Goal: Task Accomplishment & Management: Complete application form

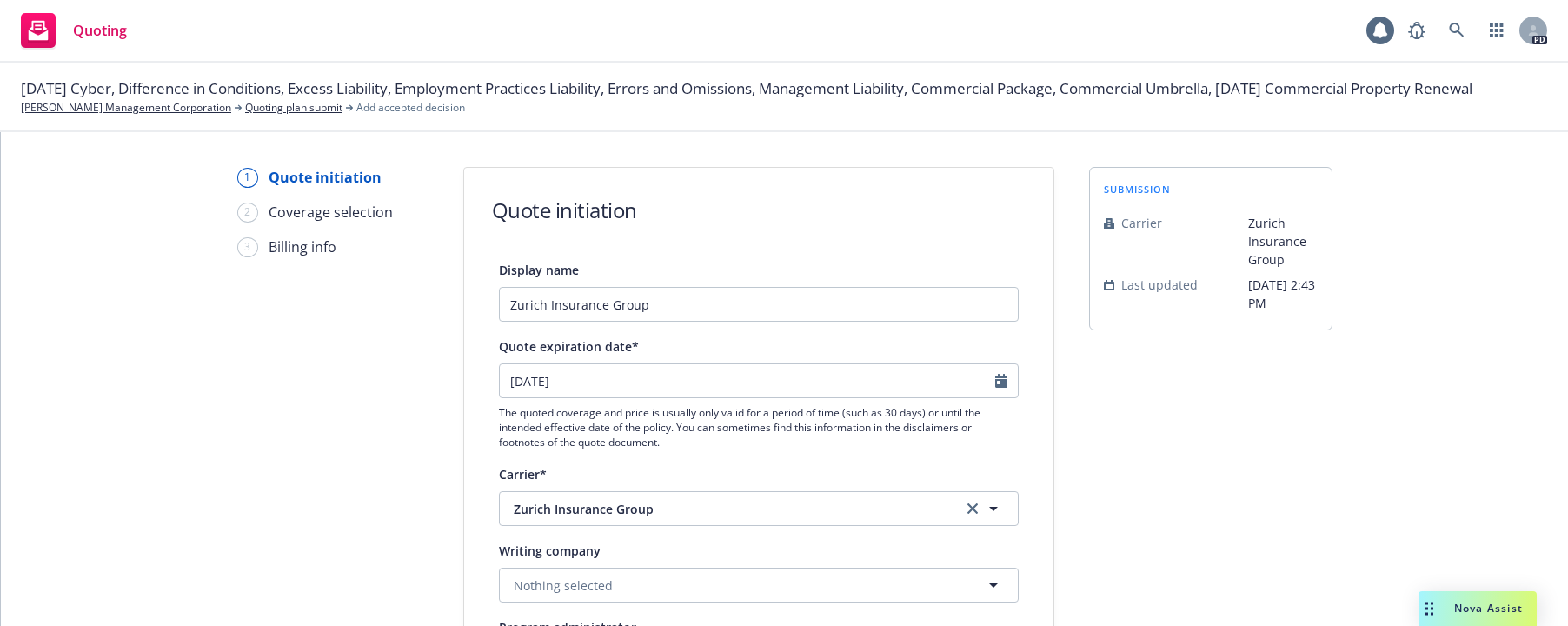
select select "12"
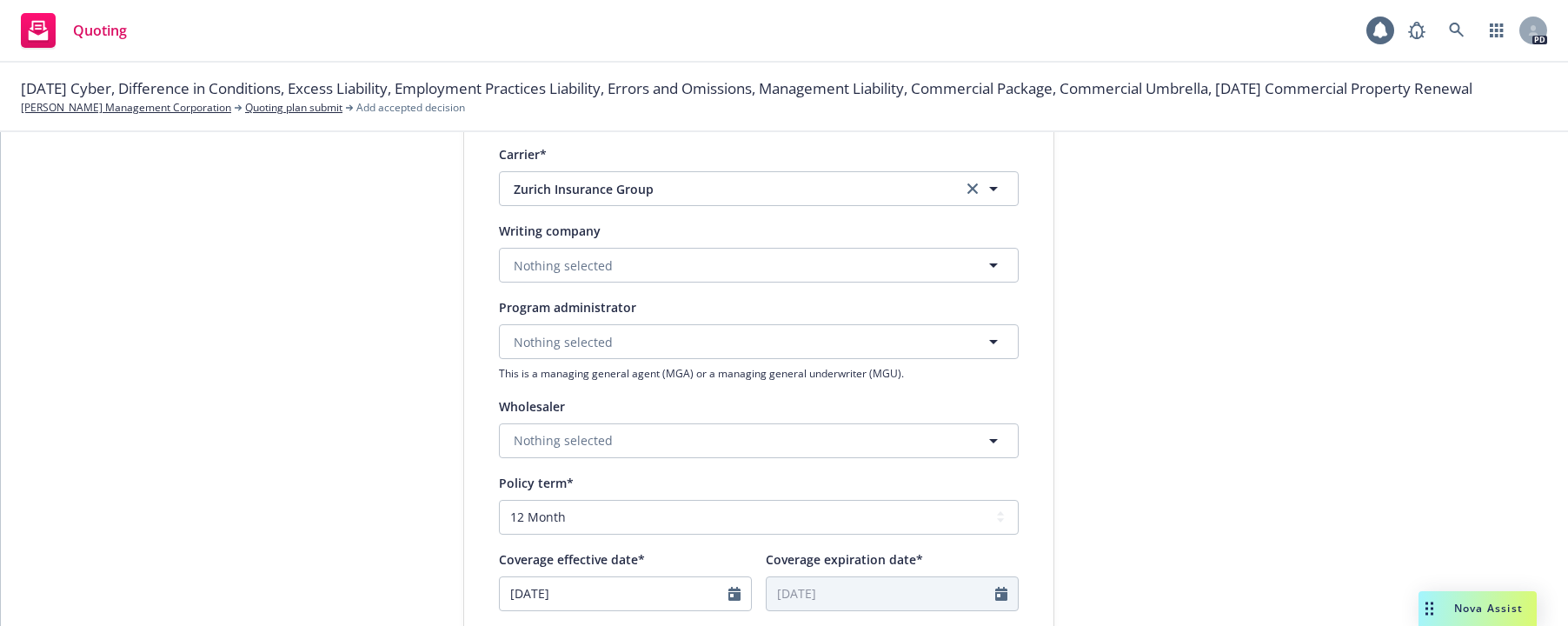
scroll to position [349, 0]
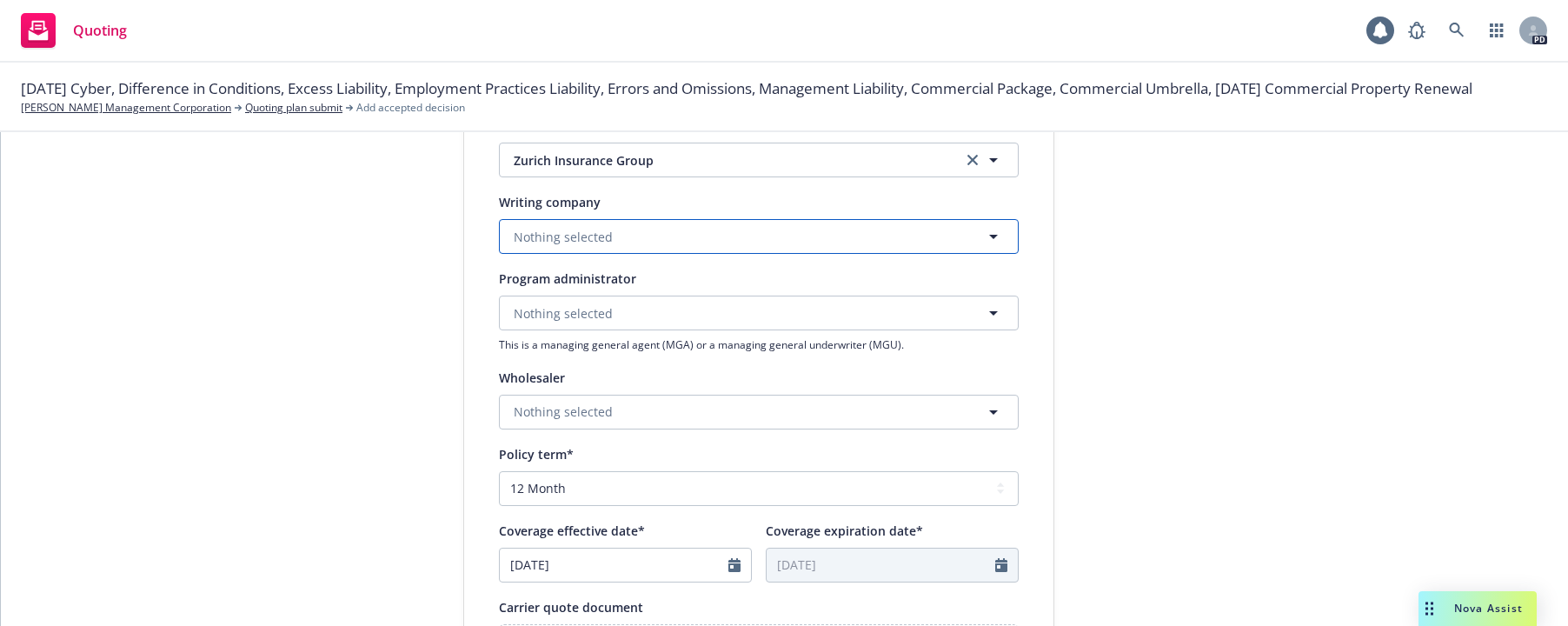
click at [563, 236] on span "Nothing selected" at bounding box center [563, 237] width 99 height 19
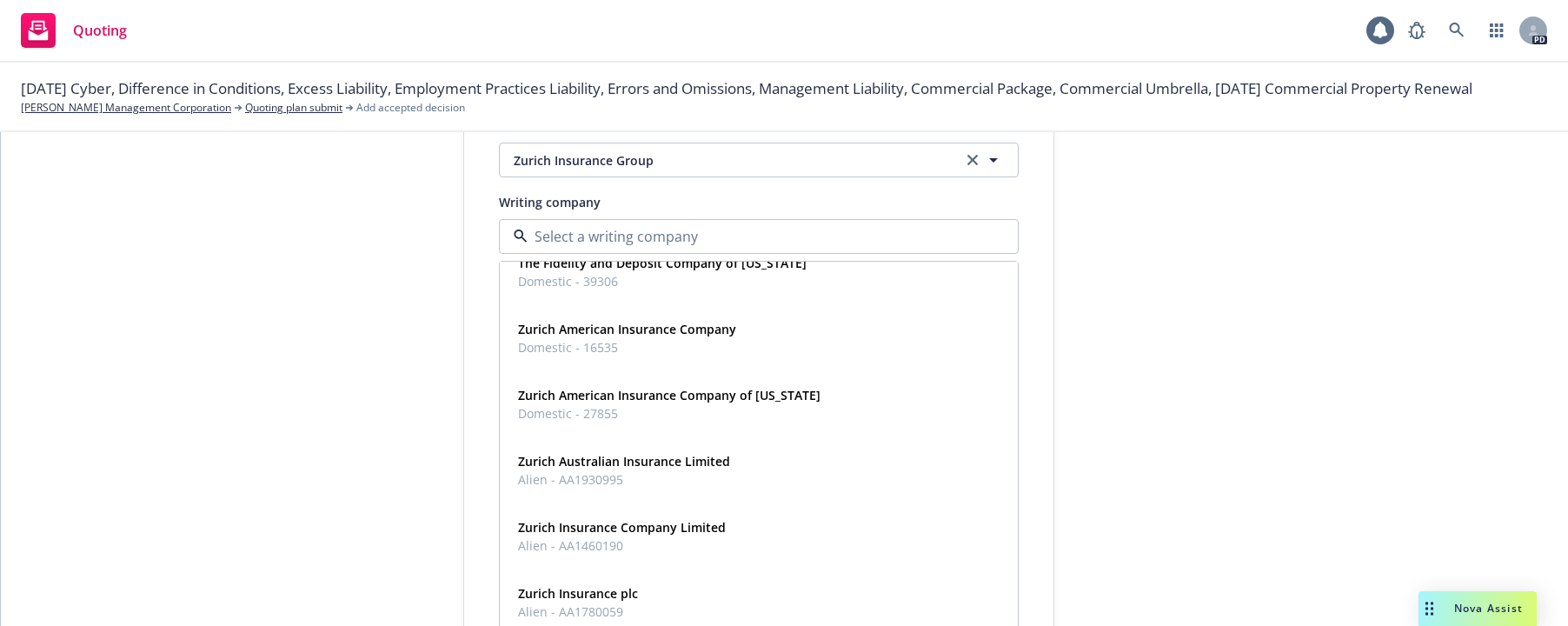
scroll to position [556, 0]
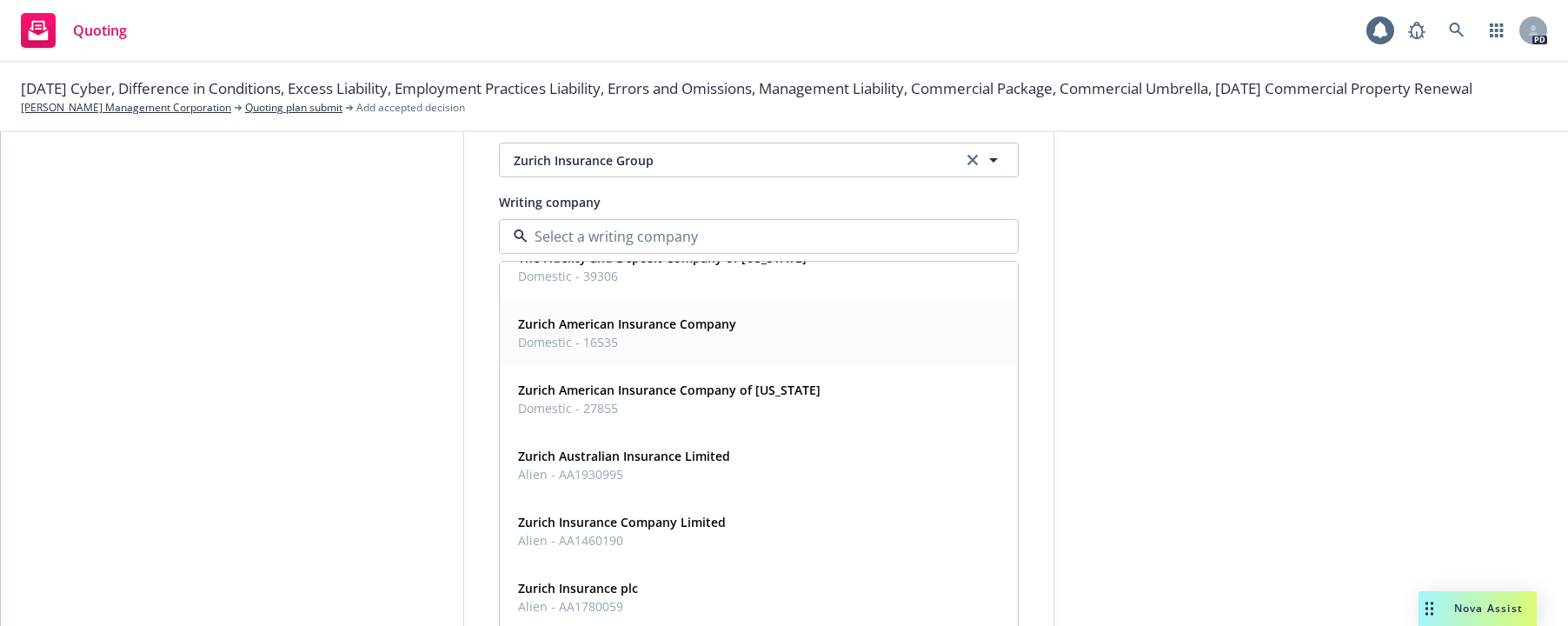
click at [591, 328] on strong "Zurich American Insurance Company" at bounding box center [626, 324] width 218 height 17
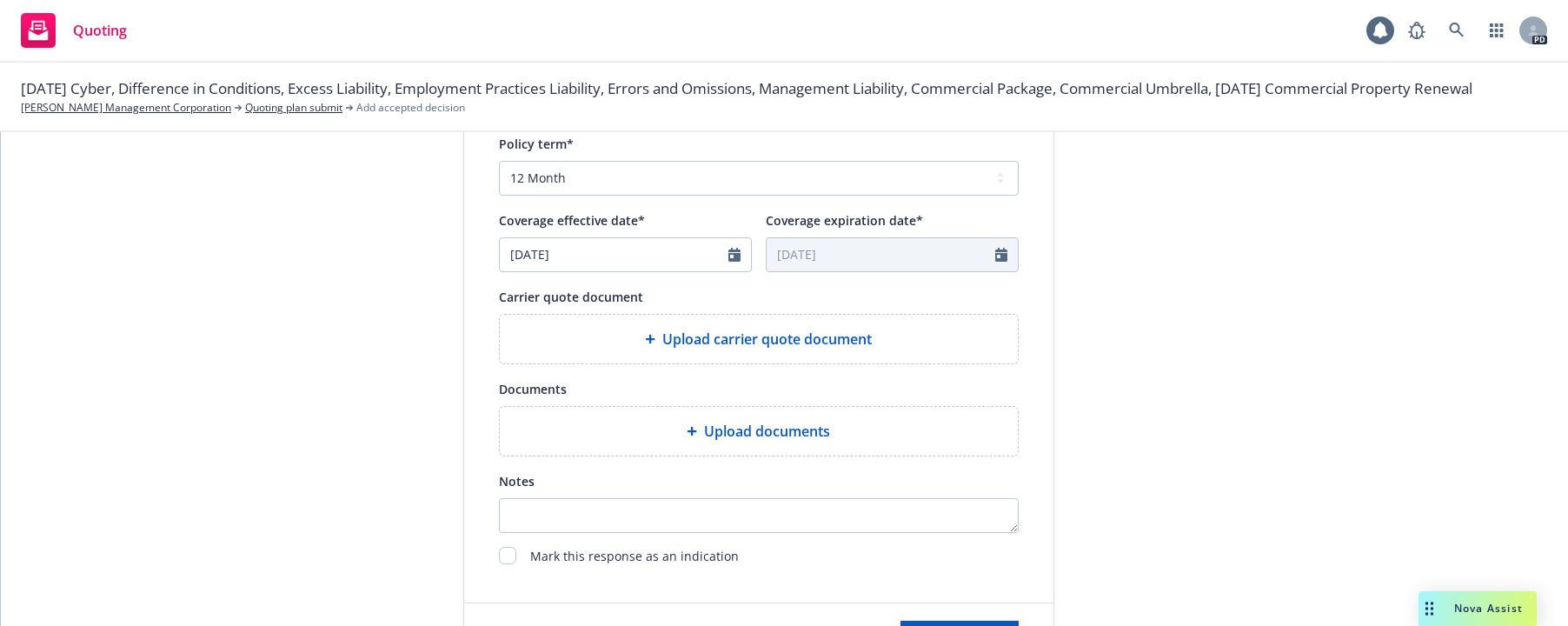
scroll to position [742, 0]
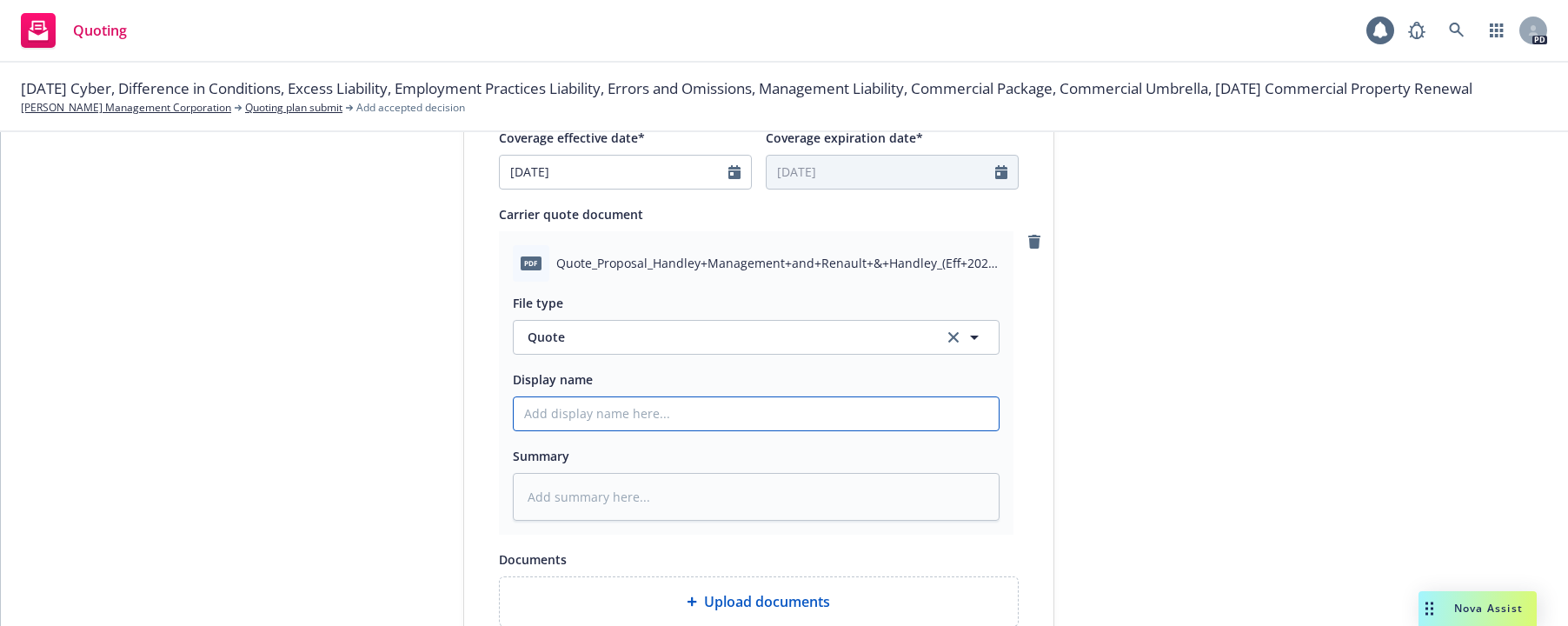
click at [562, 419] on input "Display name" at bounding box center [755, 415] width 485 height 33
type textarea "x"
type input "2"
type textarea "x"
type input "25"
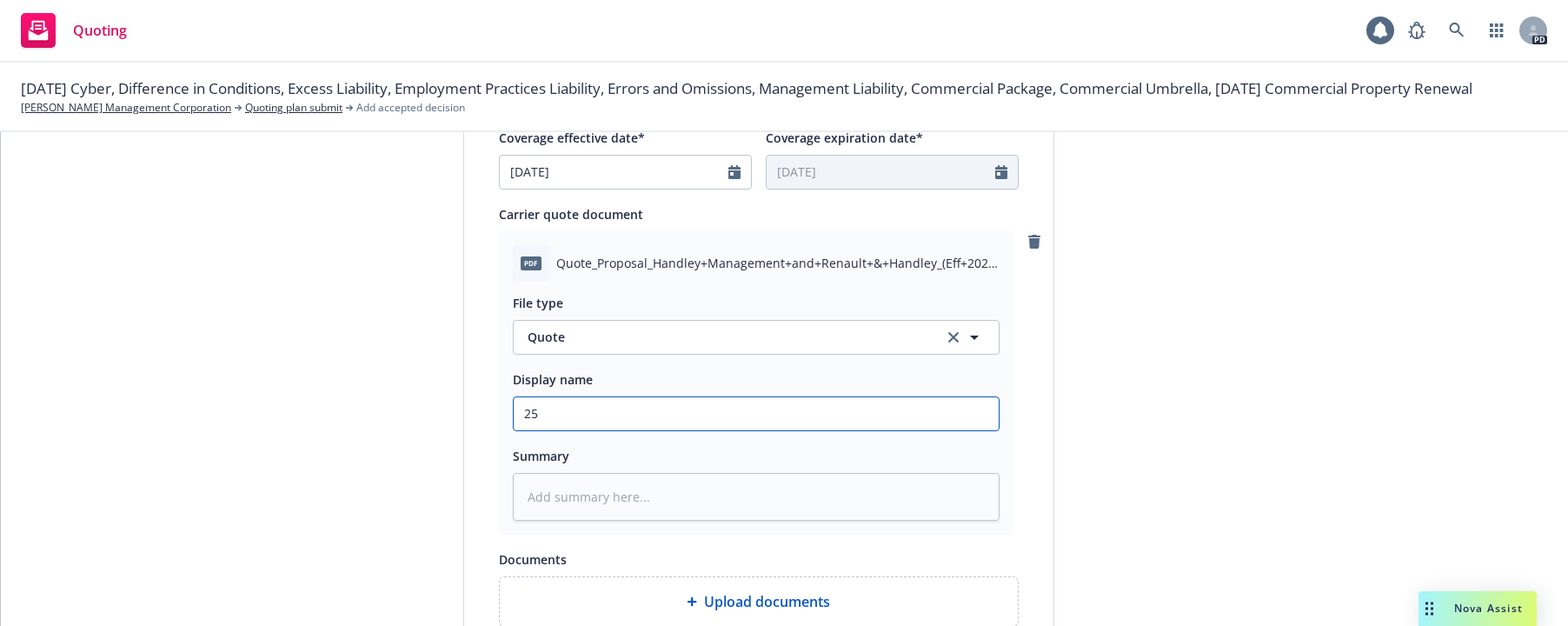
type textarea "x"
type input "25-"
type textarea "x"
type input "25-2"
type textarea "x"
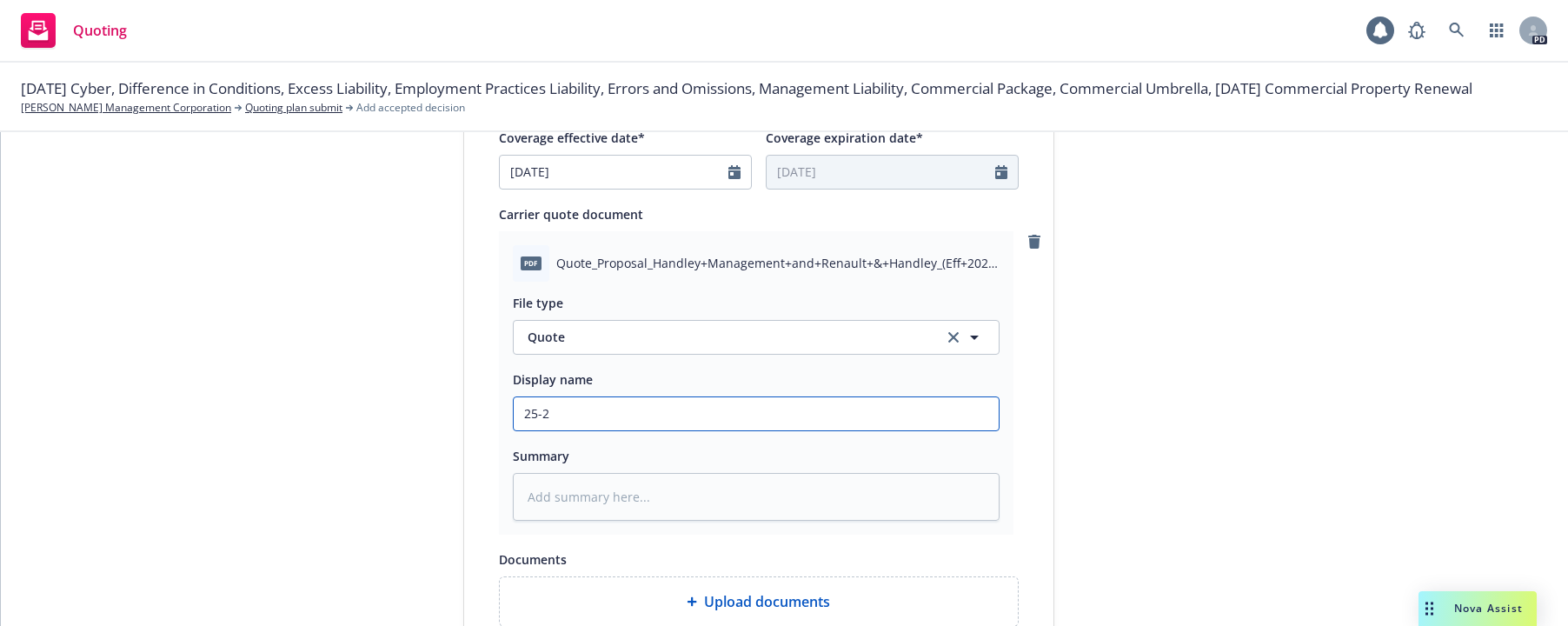
type input "25-26"
type textarea "x"
type input "25-26"
type textarea "x"
type input "25-26 Z"
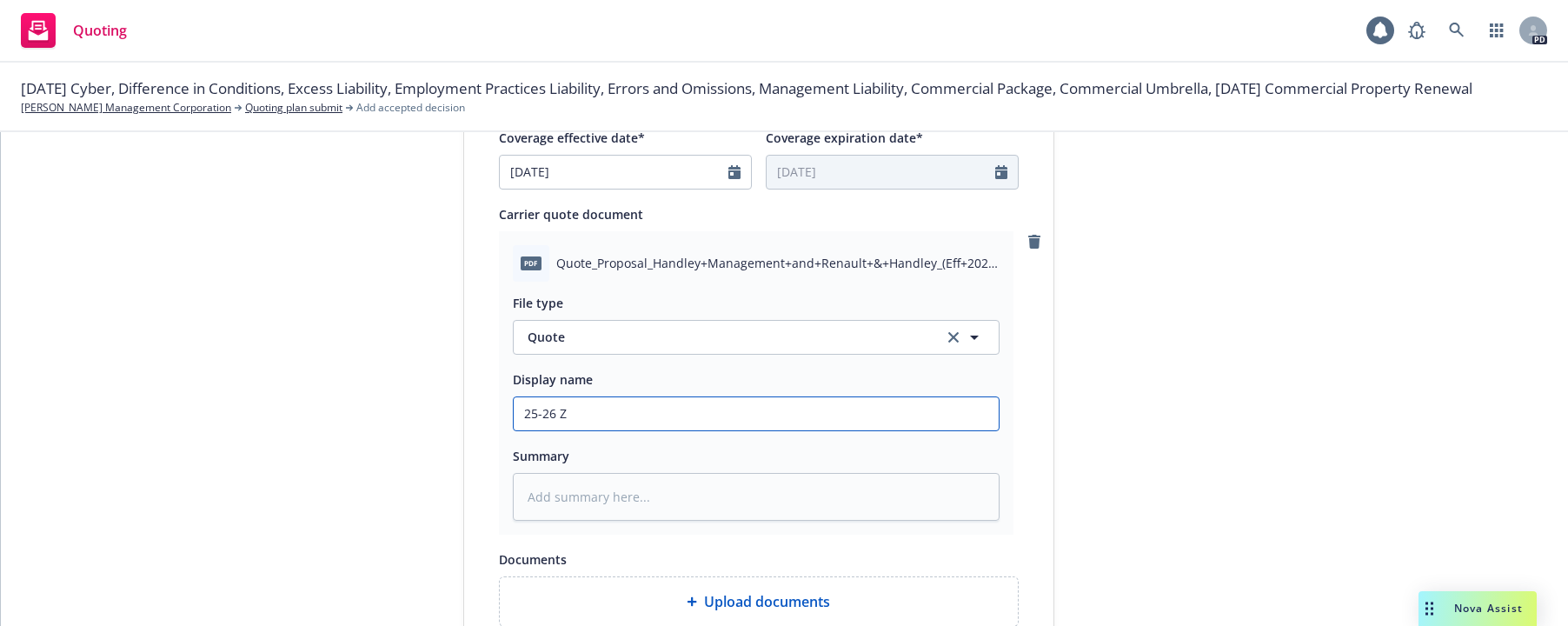
type textarea "x"
type input "25-26 Zu"
type textarea "x"
type input "25-26 Zur"
type textarea "x"
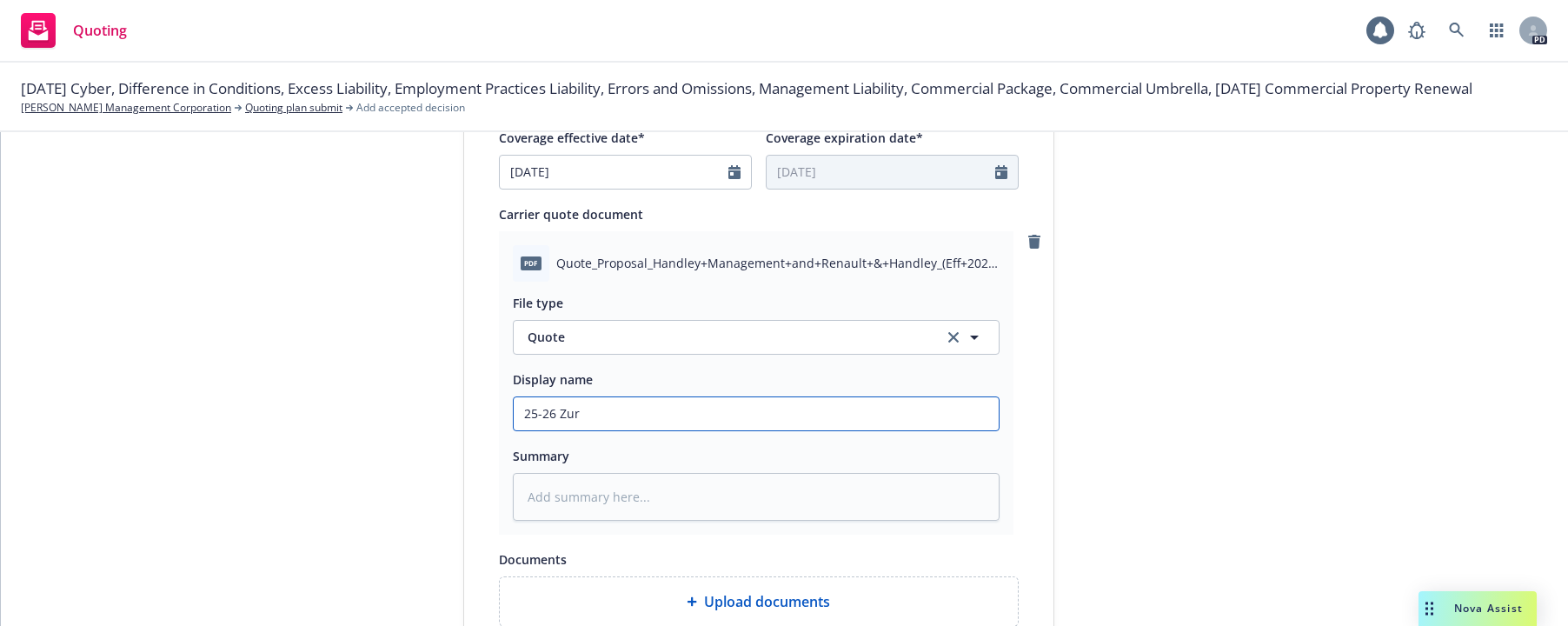
type input "25-26 Zuri"
type textarea "x"
type input "25-26 [GEOGRAPHIC_DATA]"
type textarea "x"
type input "25-26 [GEOGRAPHIC_DATA]"
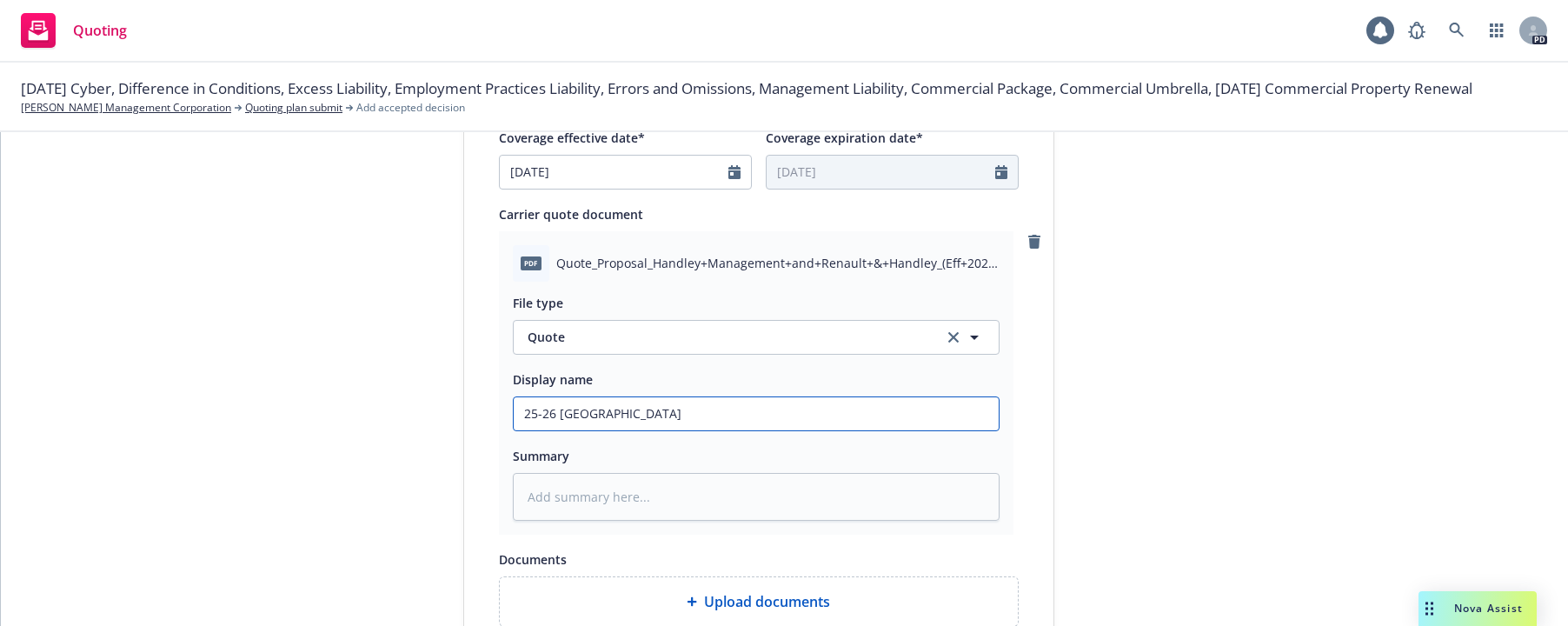
type textarea "x"
type input "25-26 Zurich P"
type textarea "x"
type input "25-26 Zurich Pa"
type textarea "x"
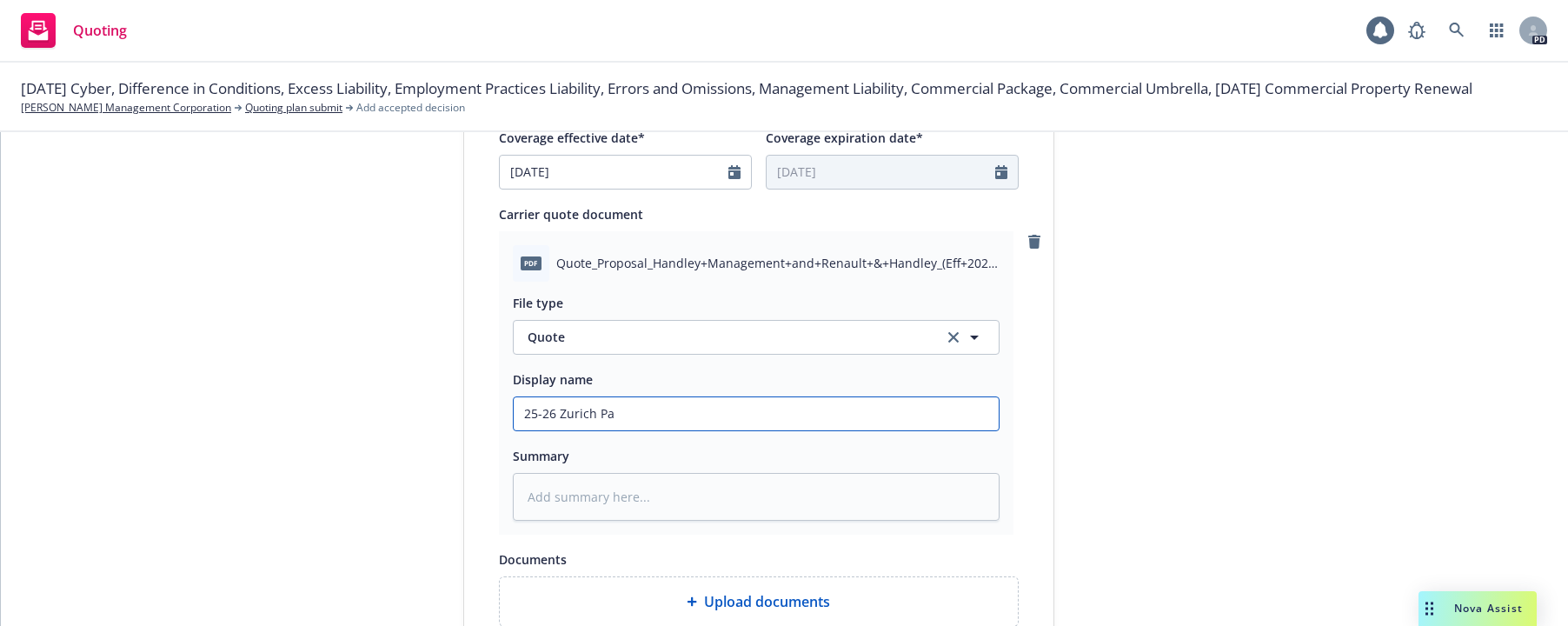
type input "25-26 Zurich Pac"
type textarea "x"
type input "25-26 [GEOGRAPHIC_DATA] Pack"
type textarea "x"
type input "25-26 Zurich Packa"
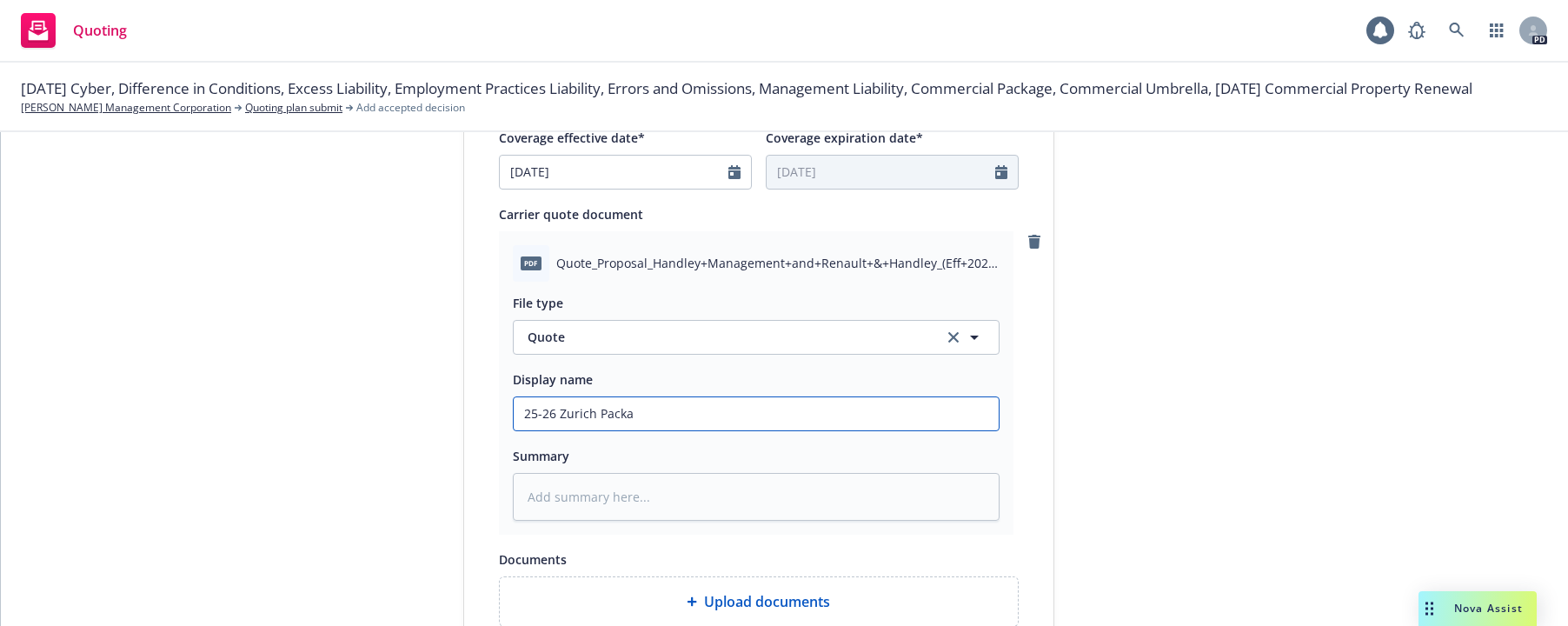
type textarea "x"
type input "25-26 Zurich Packag"
type textarea "x"
type input "25-26 Zurich Package"
type textarea "x"
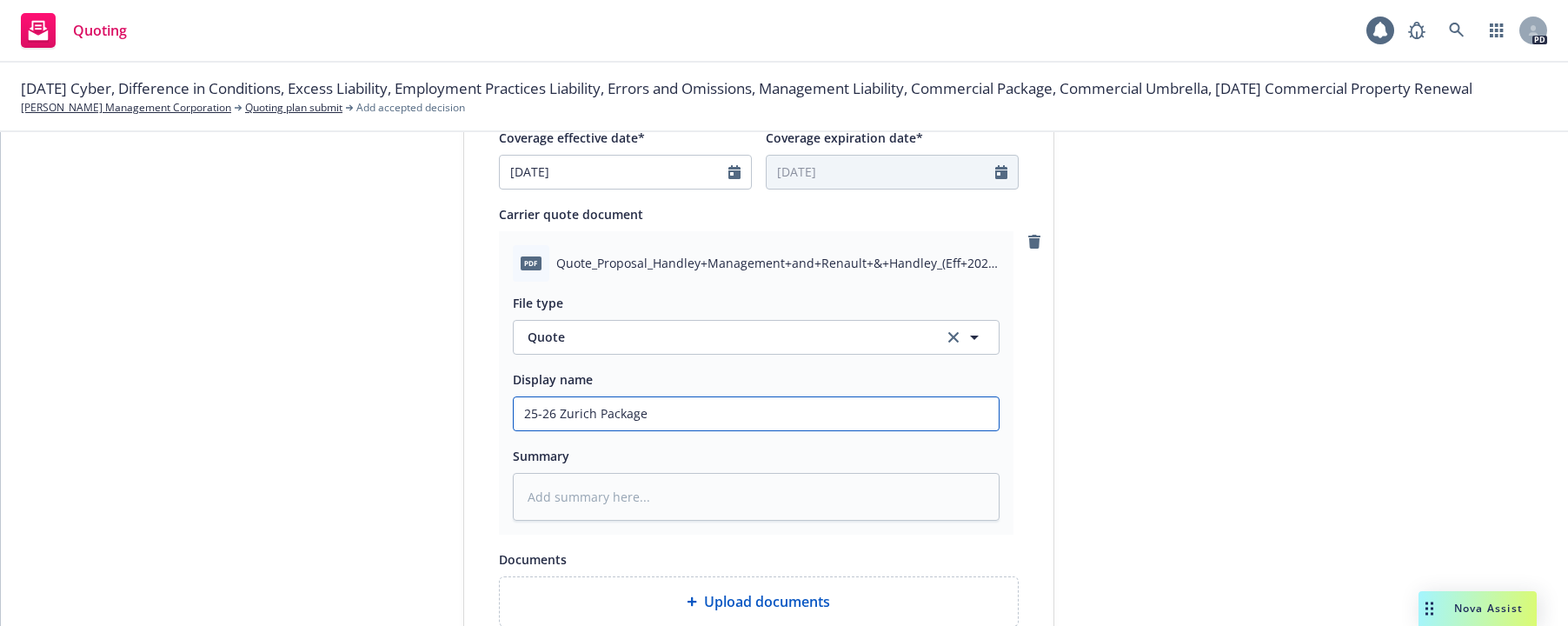
type input "25-26 Zurich Package"
type textarea "x"
type input "25-26 Zurich Package q"
type textarea "x"
type input "25-26 Zurich Package qu"
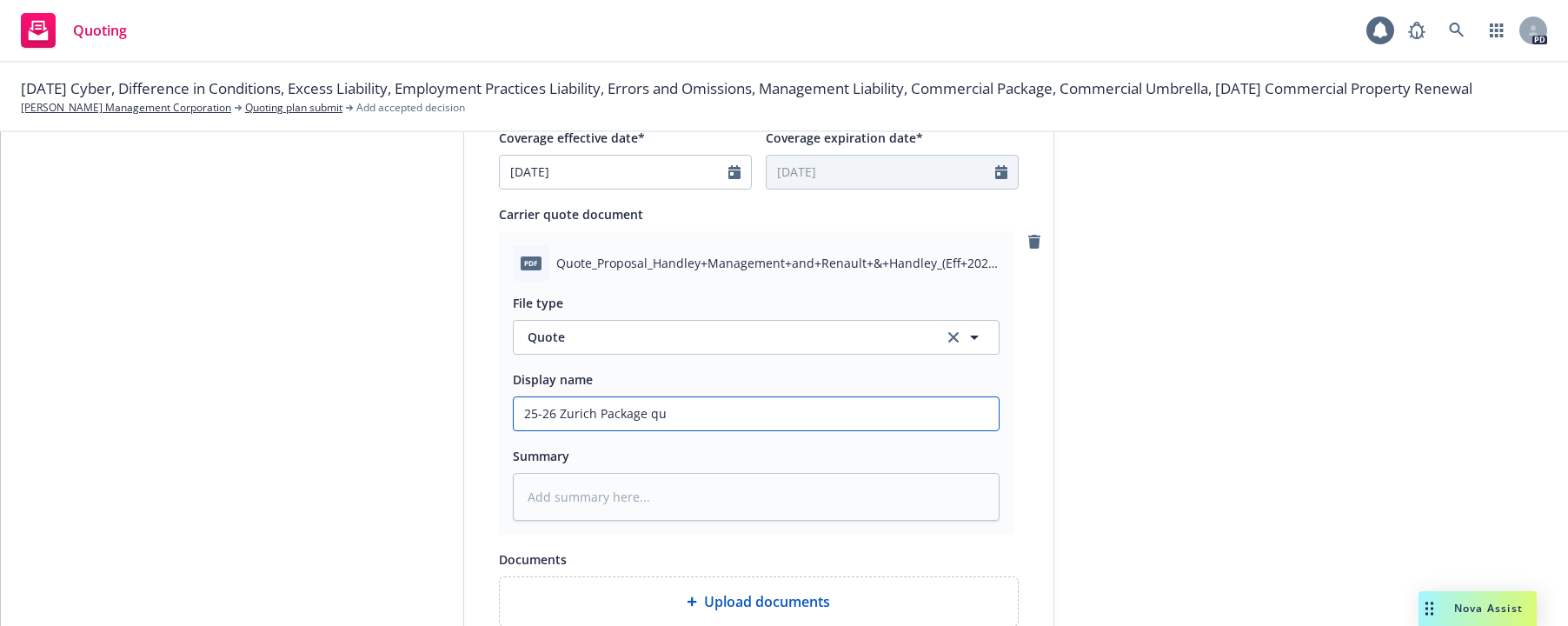
type textarea "x"
type input "25-26 [GEOGRAPHIC_DATA] Package quo"
type textarea "x"
type input "25-26 [GEOGRAPHIC_DATA] Package quot"
type textarea "x"
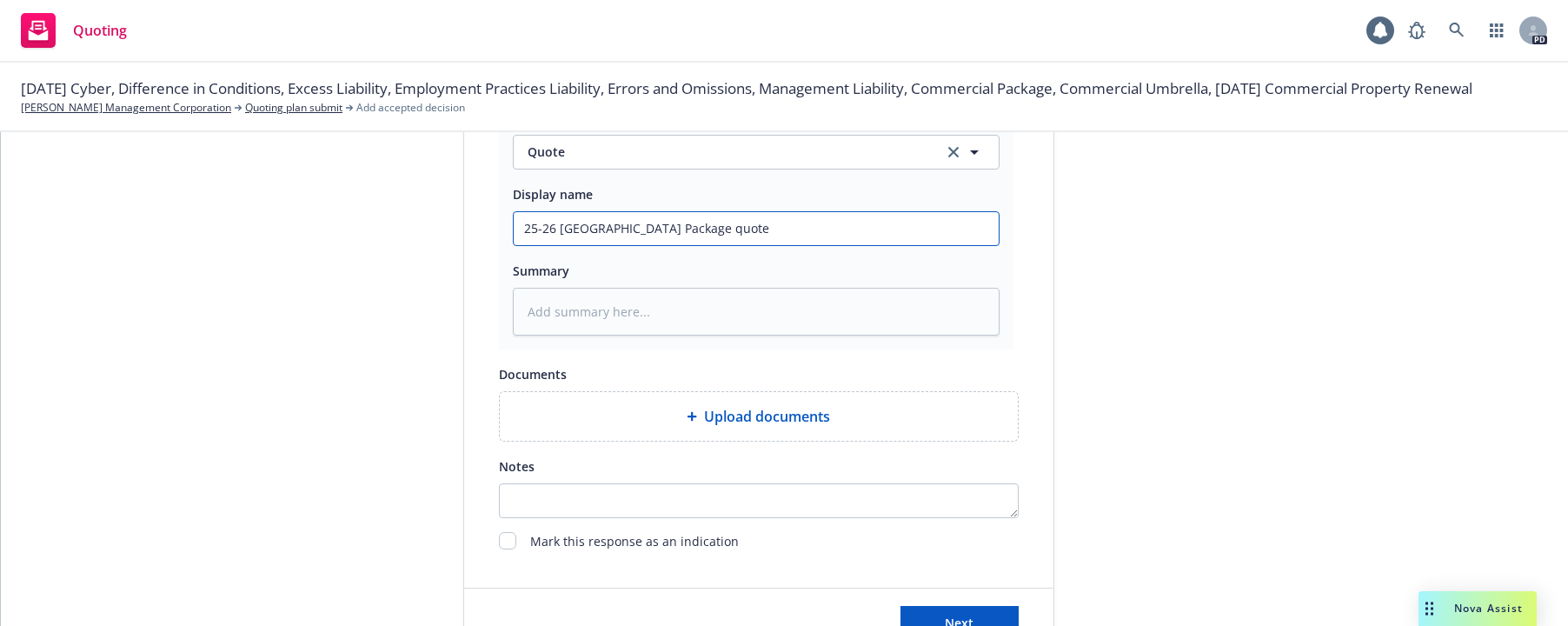
scroll to position [995, 0]
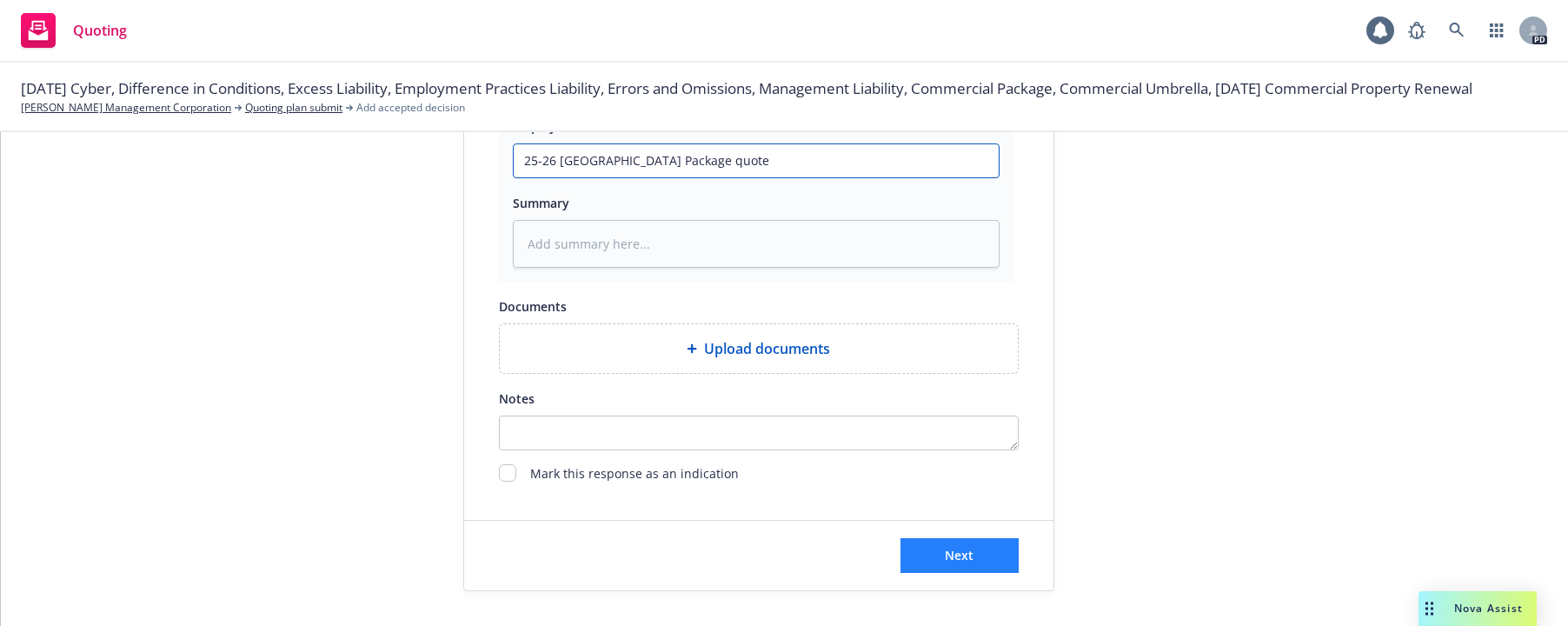
type input "25-26 [GEOGRAPHIC_DATA] Package quote"
click at [952, 560] on span "Next" at bounding box center [958, 556] width 29 height 17
type textarea "x"
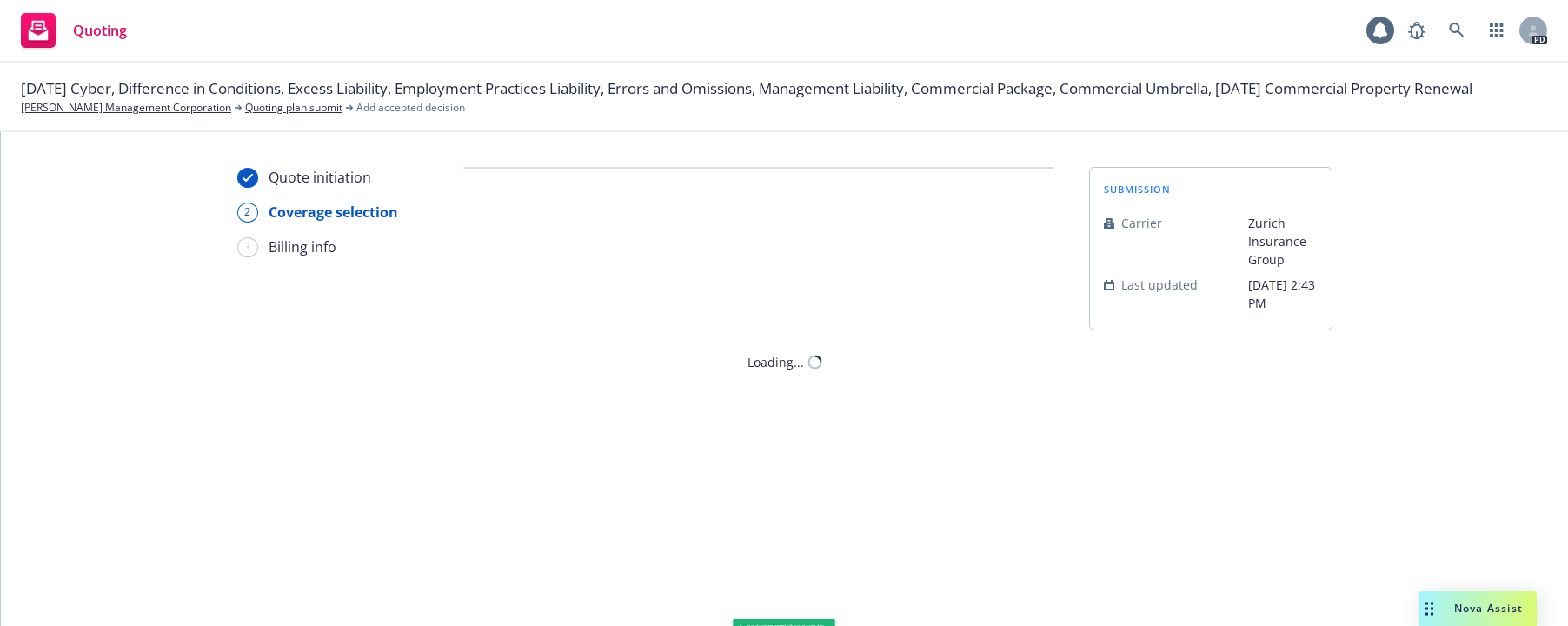
scroll to position [0, 0]
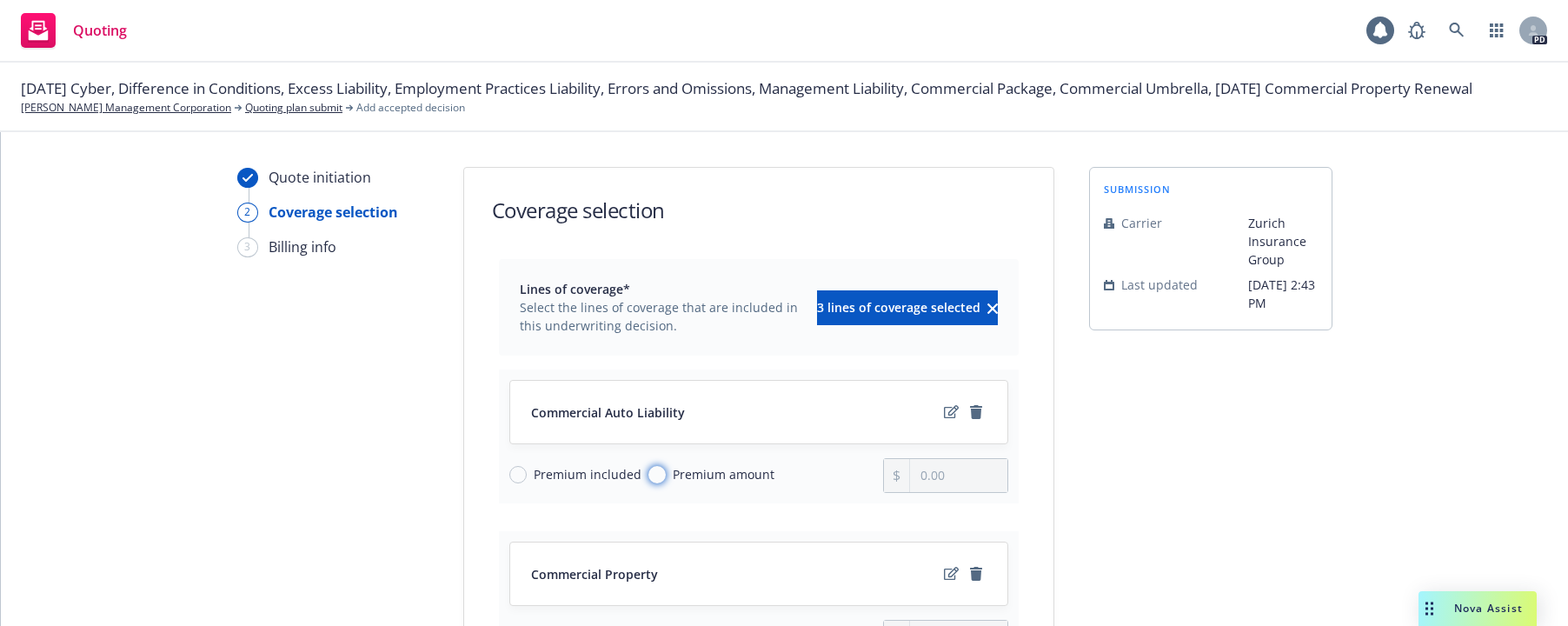
click at [650, 474] on input "Premium amount" at bounding box center [657, 475] width 18 height 18
radio input "true"
click at [917, 472] on input "0.00" at bounding box center [958, 476] width 96 height 33
type input "0.00"
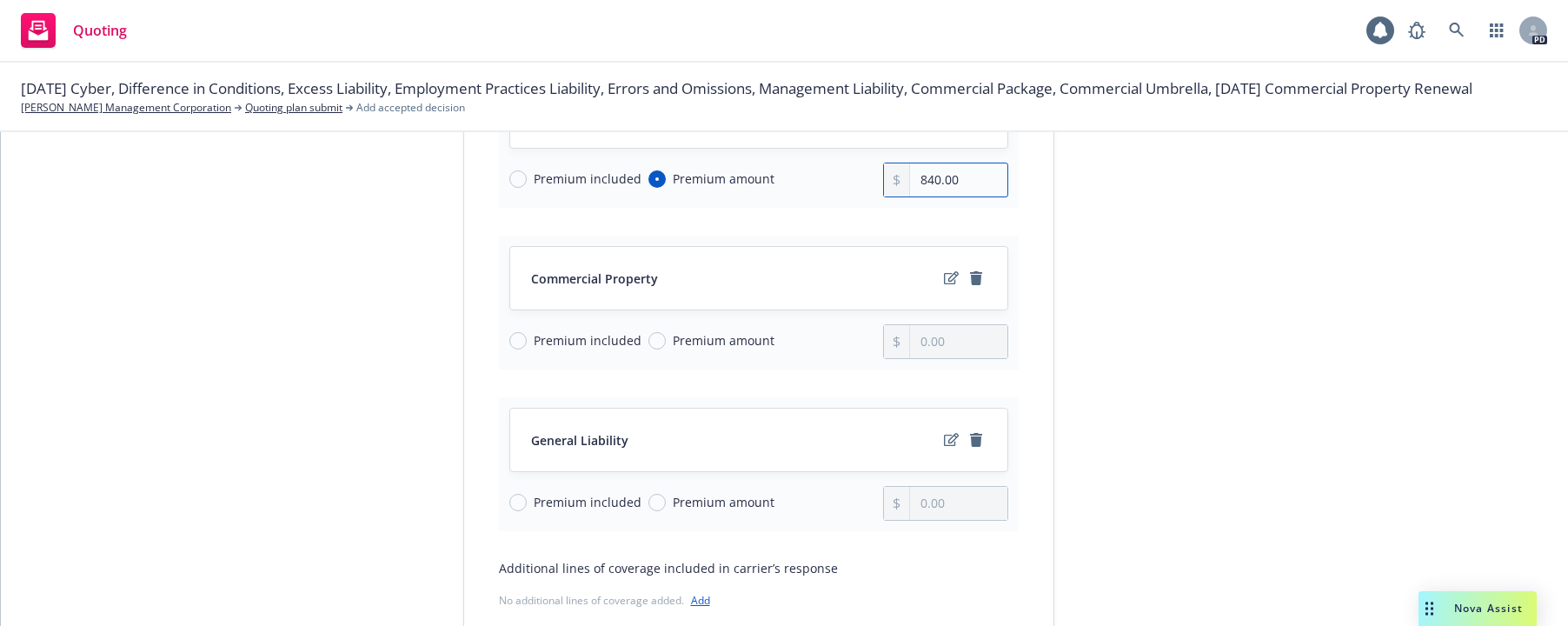
scroll to position [299, 0]
type input "840.00"
click at [651, 337] on input "Premium amount" at bounding box center [657, 338] width 18 height 18
radio input "true"
click at [918, 342] on input "0.00" at bounding box center [958, 339] width 96 height 33
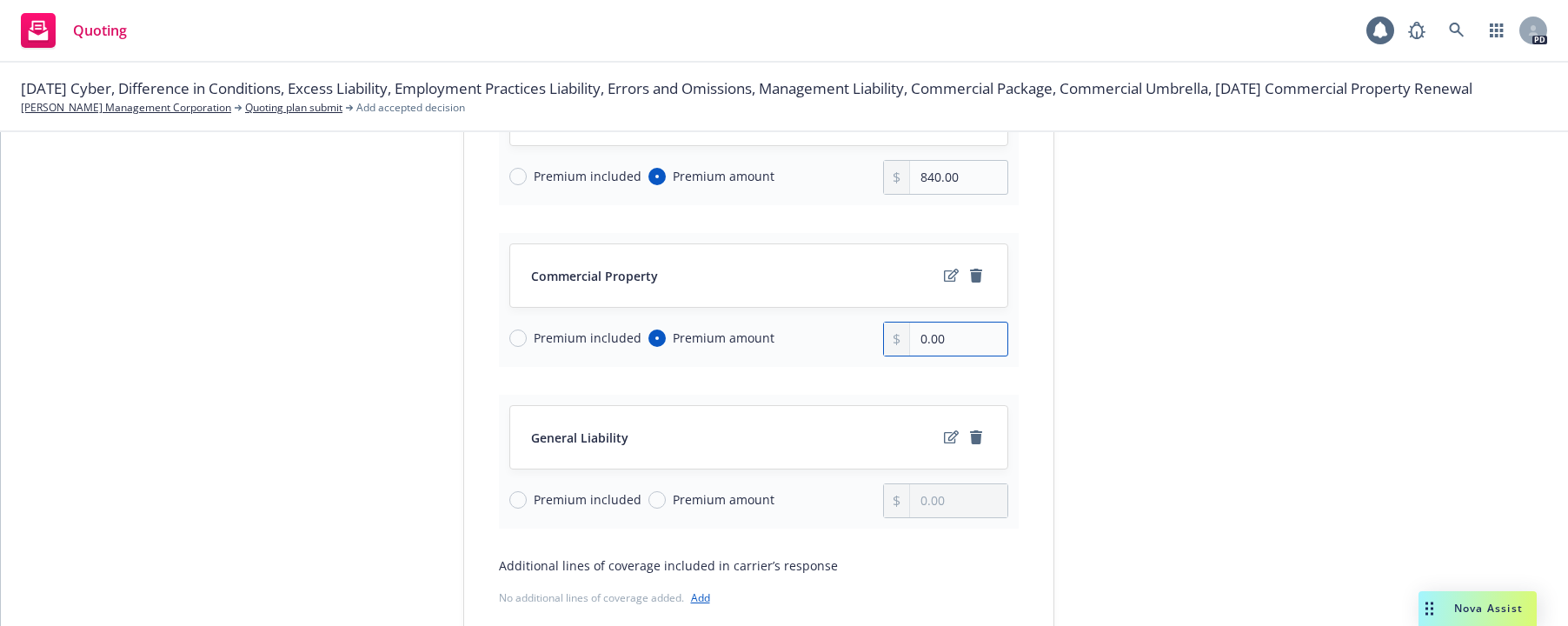
click at [910, 335] on input "0.00" at bounding box center [958, 339] width 96 height 33
click at [910, 338] on input "0.00" at bounding box center [958, 339] width 96 height 33
type input "148,594.00"
click at [650, 505] on input "Premium amount" at bounding box center [657, 500] width 18 height 18
radio input "true"
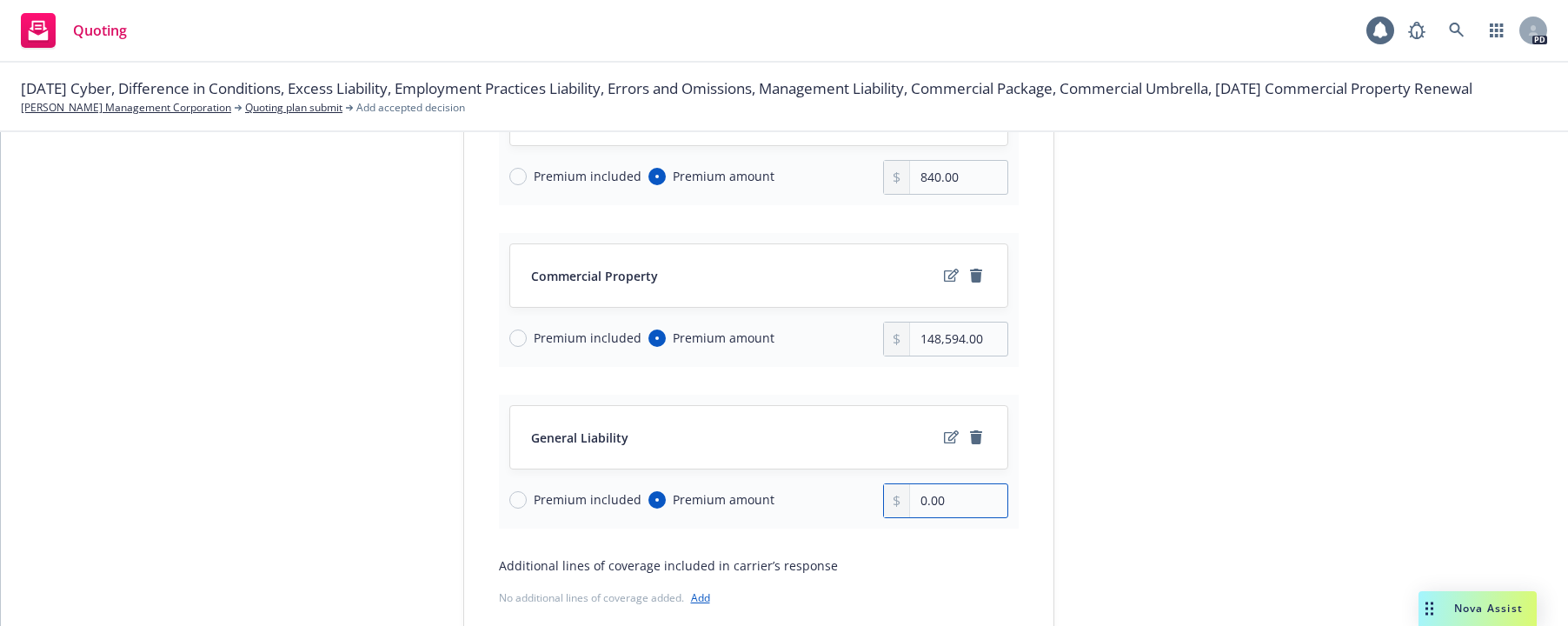
click at [914, 500] on input "0.00" at bounding box center [958, 501] width 96 height 33
click at [913, 572] on div "Additional lines of coverage included in carrier’s response" at bounding box center [758, 566] width 520 height 19
click at [953, 500] on input "307,660.00" at bounding box center [958, 501] width 96 height 33
type input "30,766.00"
click at [956, 551] on div "Lines of coverage* Select the lines of coverage that are included in this under…" at bounding box center [758, 315] width 520 height 709
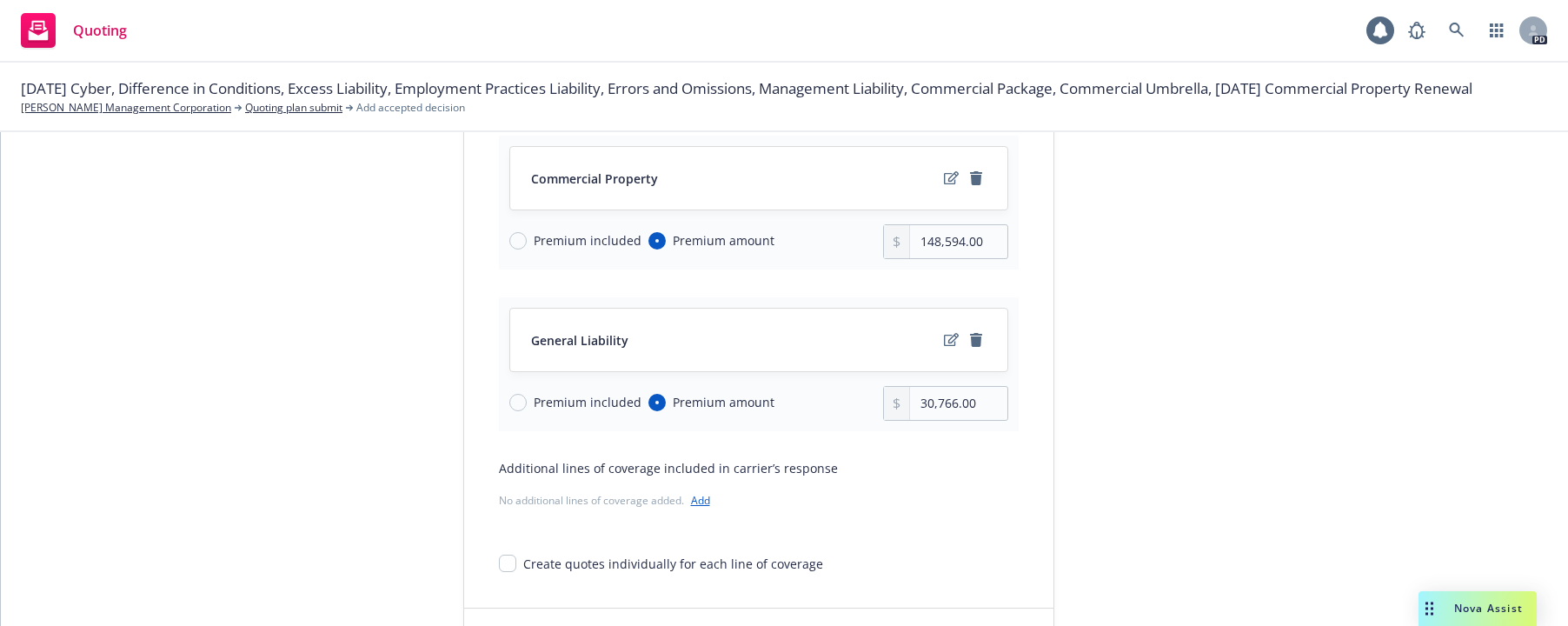
scroll to position [483, 0]
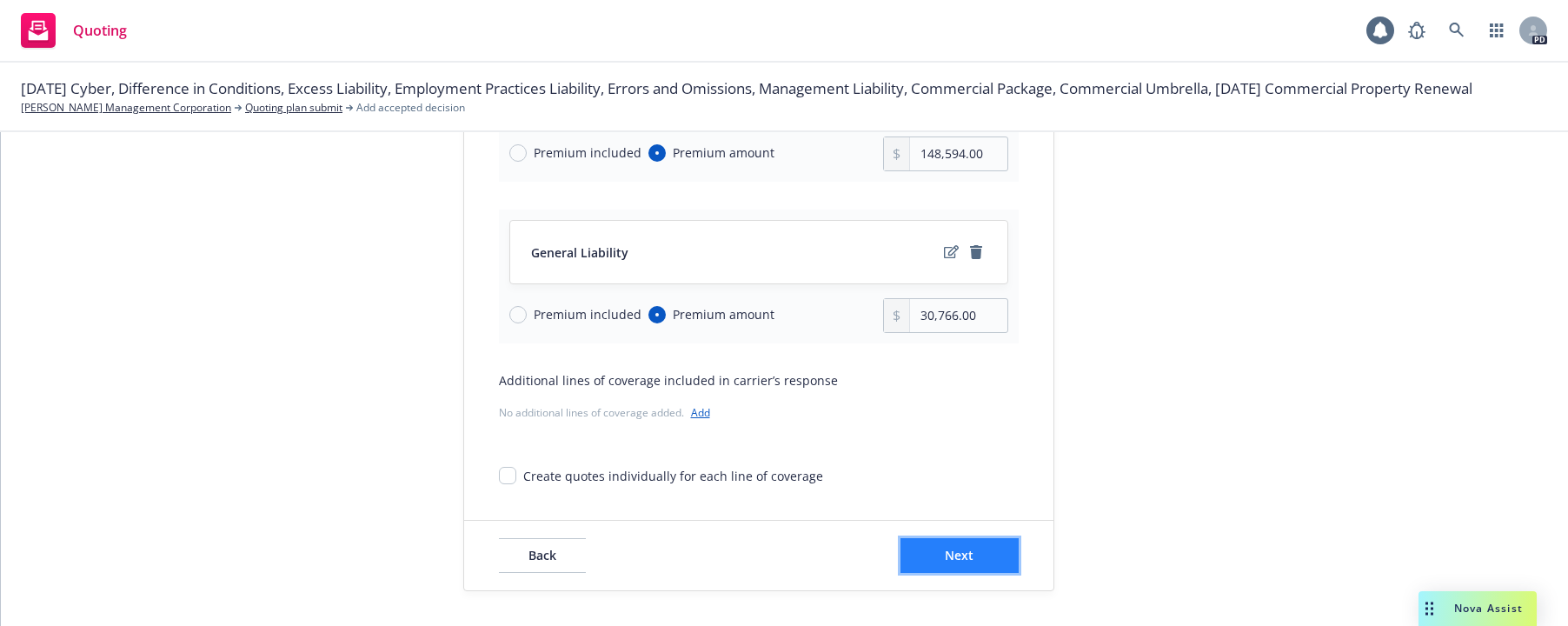
click at [945, 545] on button "Next" at bounding box center [960, 556] width 119 height 35
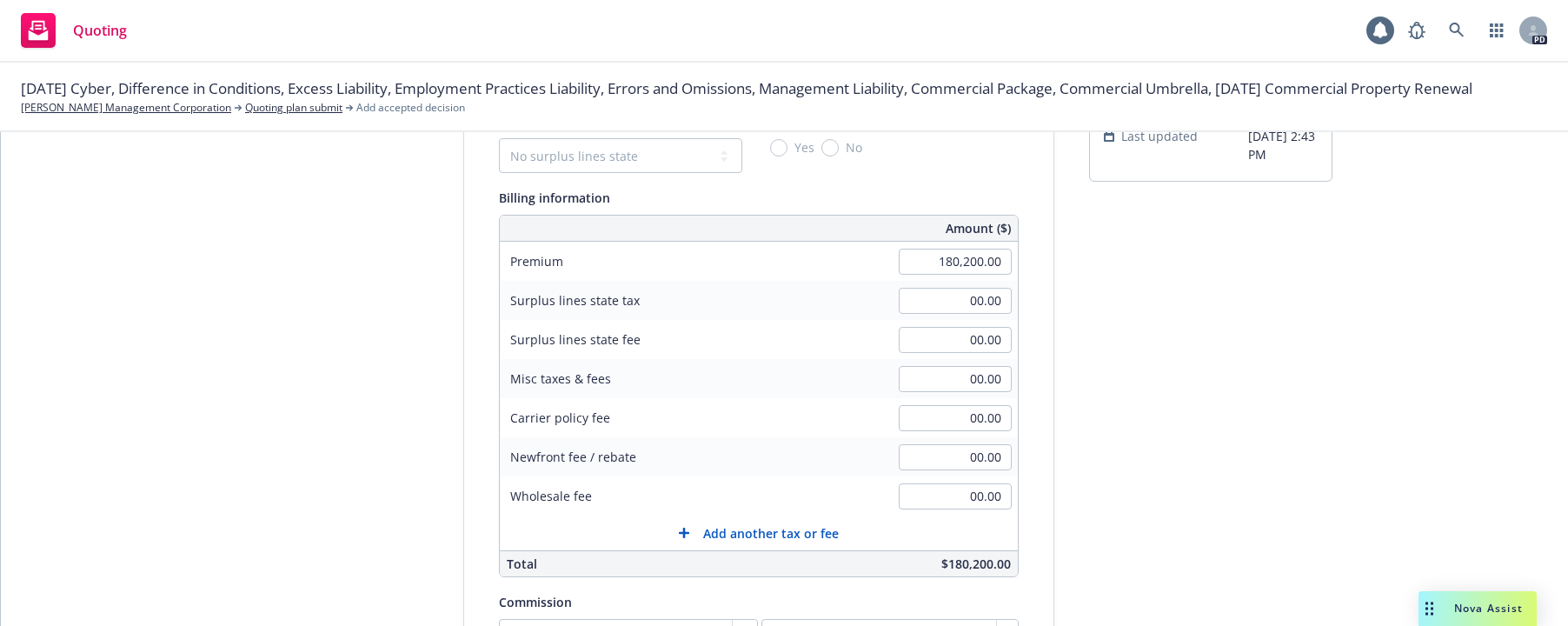
scroll to position [146, 0]
click at [950, 380] on input "00.00" at bounding box center [955, 383] width 113 height 26
type input "2.73"
click at [1038, 422] on div "Surplus lines state No surplus lines state [US_STATE] [US_STATE] [US_STATE] [US…" at bounding box center [759, 460] width 589 height 692
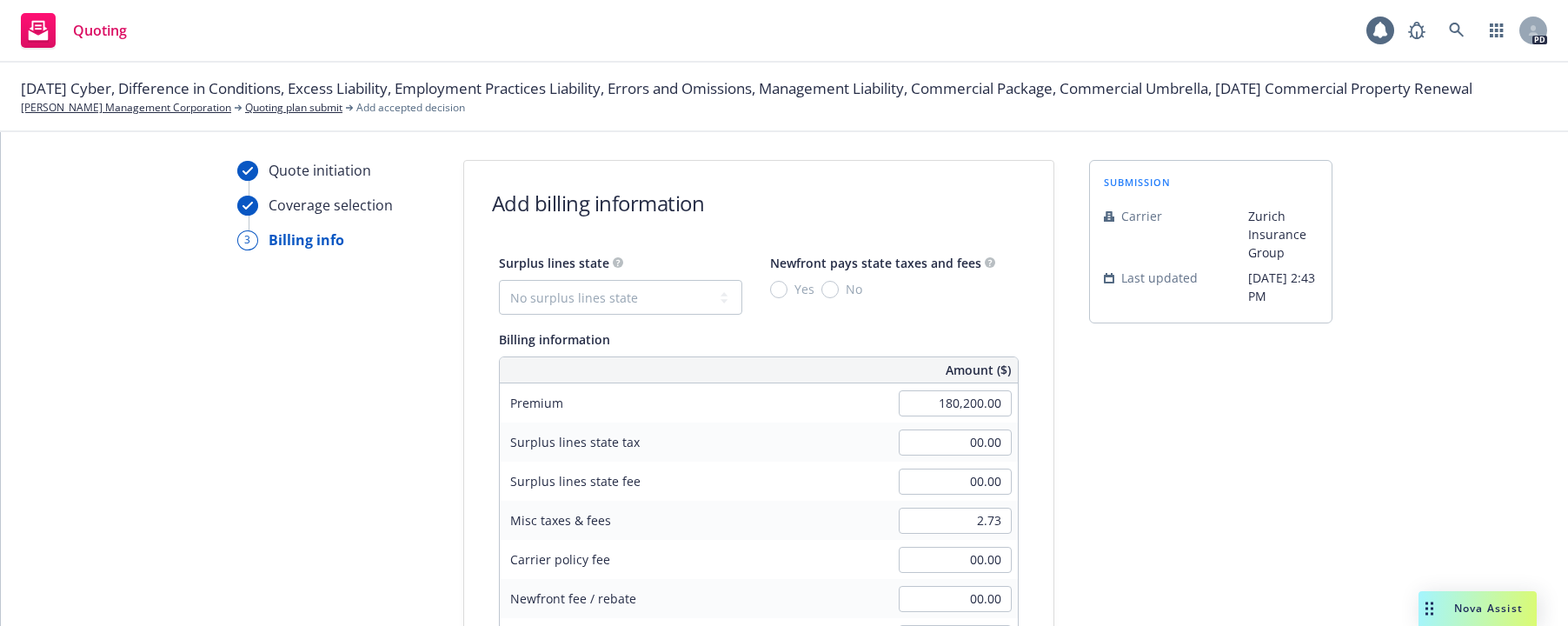
scroll to position [0, 0]
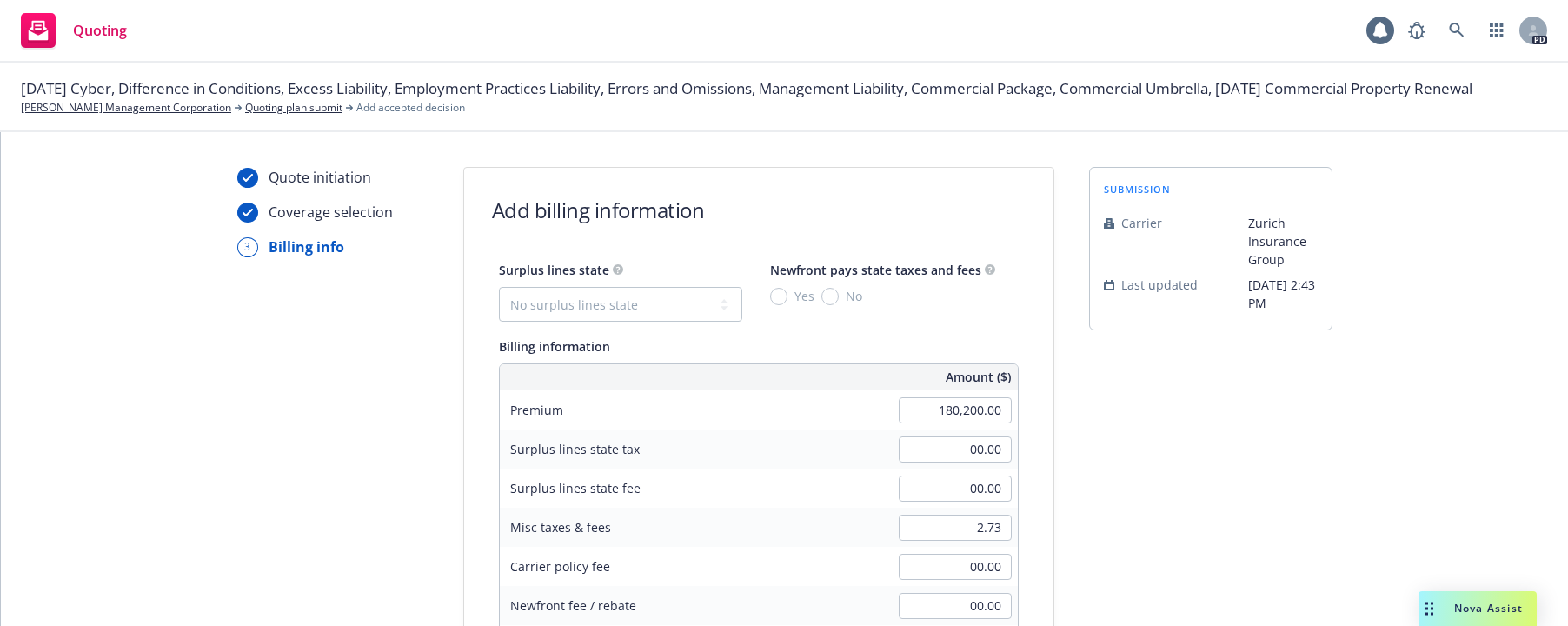
click at [243, 177] on icon at bounding box center [247, 178] width 10 height 7
click at [269, 179] on div "Quote initiation" at bounding box center [320, 177] width 103 height 21
click at [237, 181] on div at bounding box center [247, 178] width 21 height 20
click at [242, 178] on icon at bounding box center [247, 178] width 12 height 7
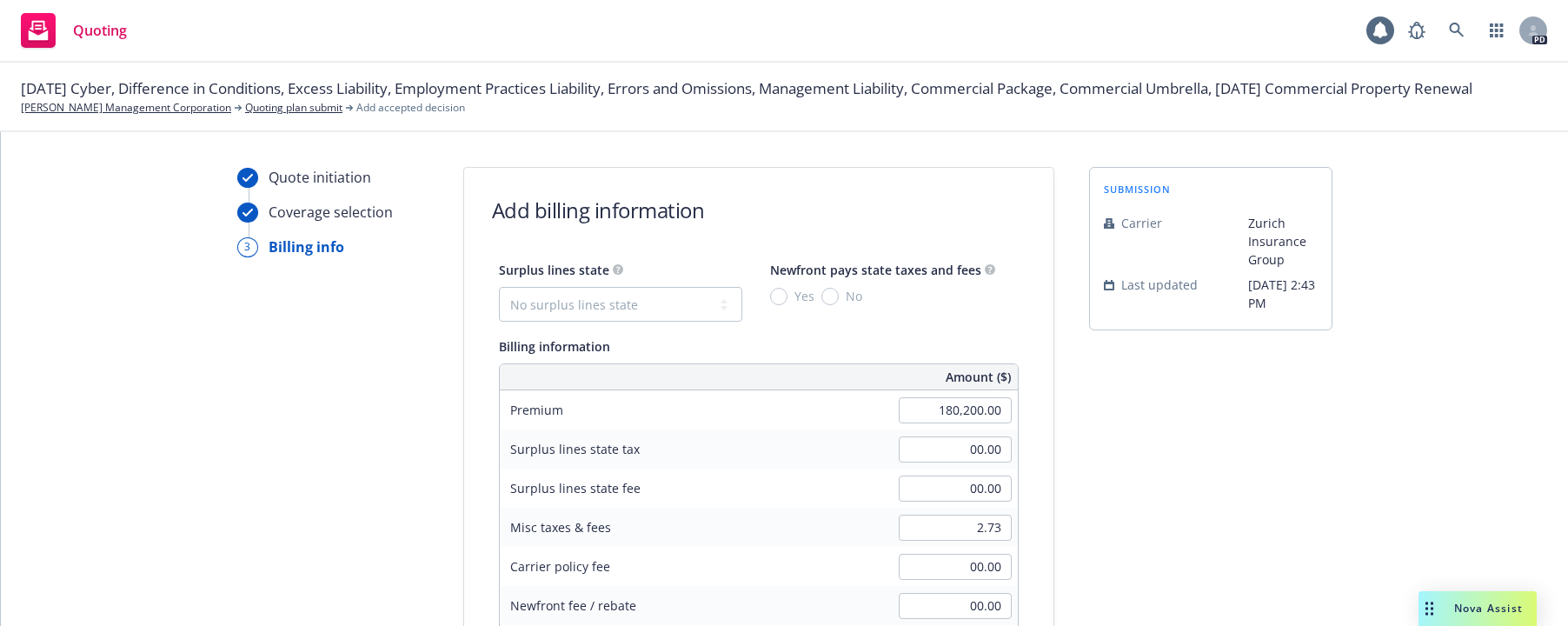
click at [301, 177] on div "Quote initiation" at bounding box center [320, 177] width 103 height 21
click at [243, 179] on icon at bounding box center [247, 178] width 10 height 7
click at [243, 180] on icon at bounding box center [247, 178] width 10 height 7
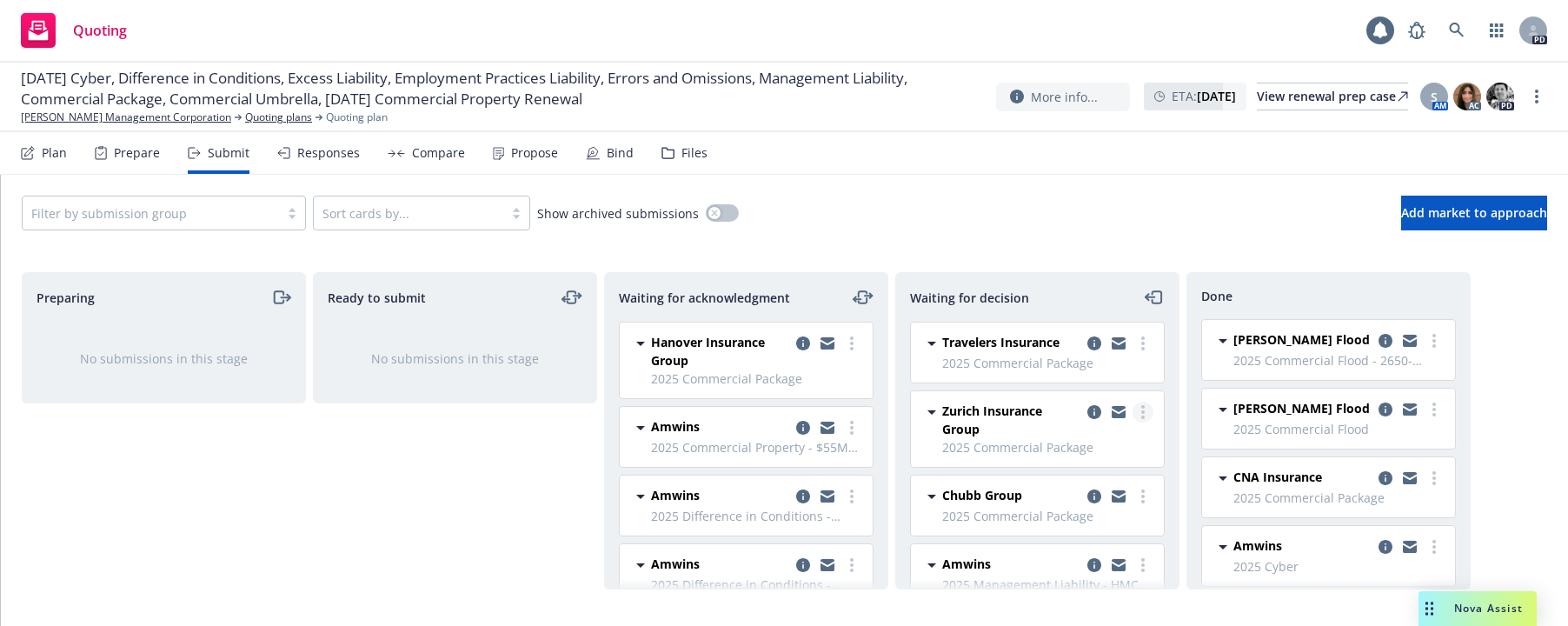
click at [1133, 413] on link "more" at bounding box center [1143, 412] width 21 height 21
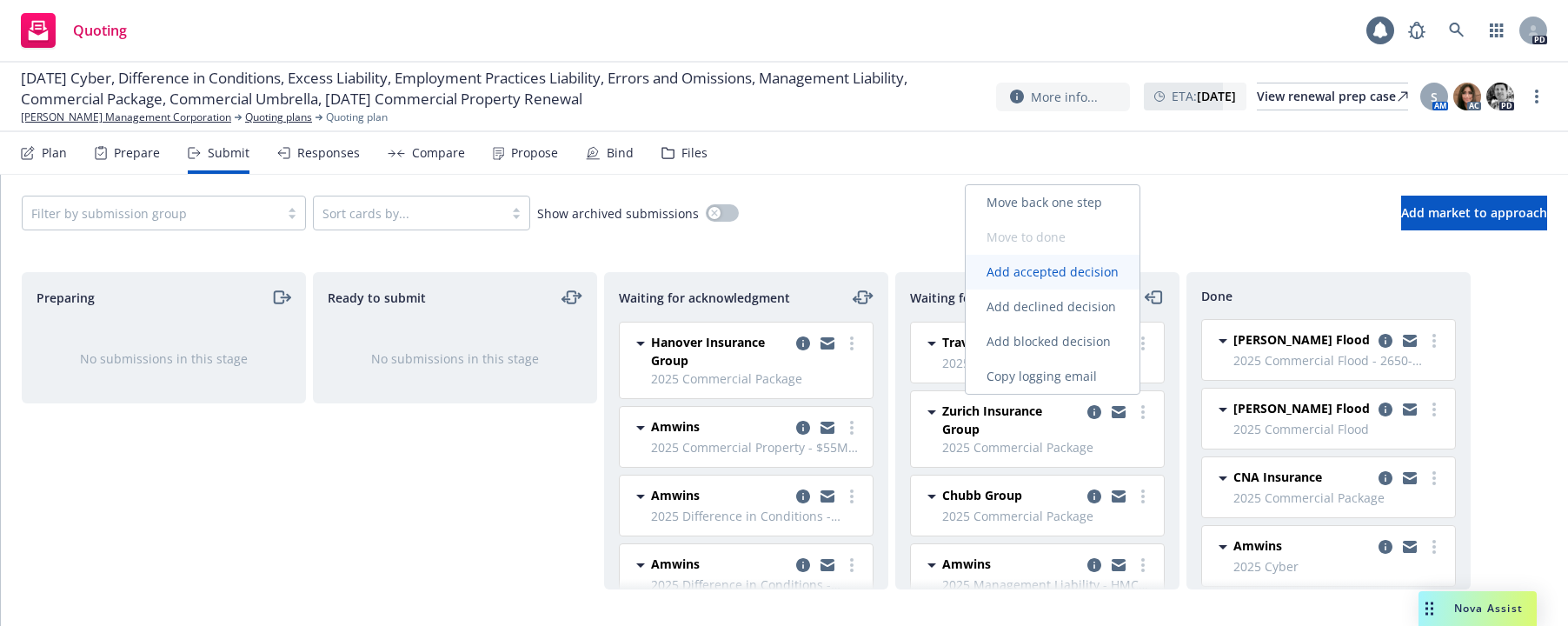
click at [1047, 271] on span "Add accepted decision" at bounding box center [1053, 272] width 174 height 17
select select "12"
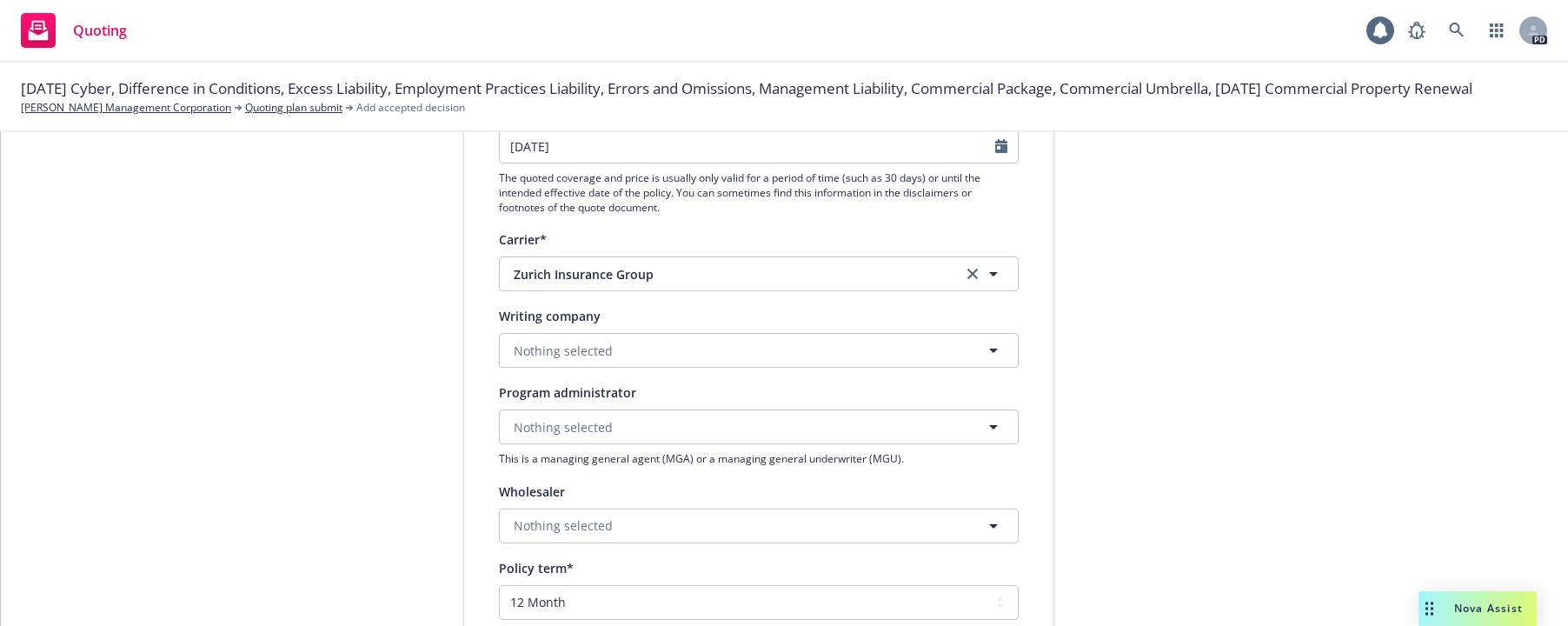
scroll to position [245, 0]
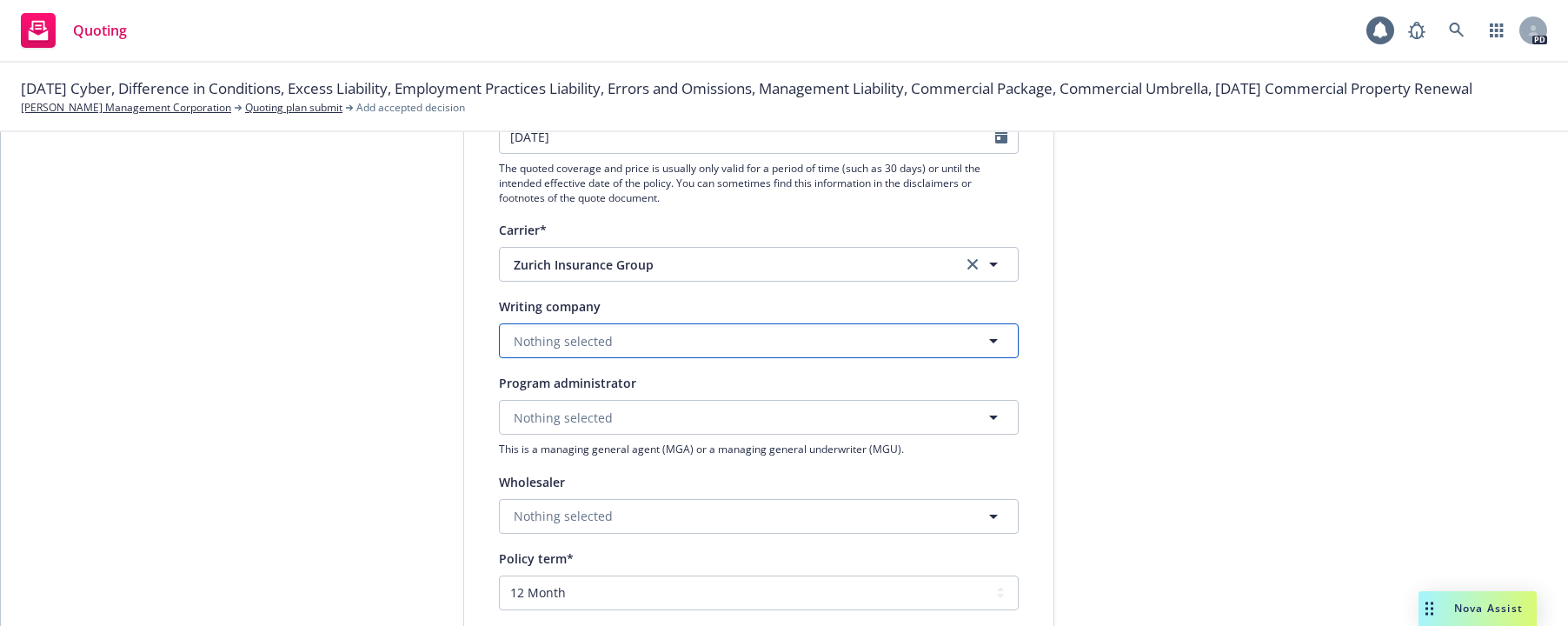
click at [557, 339] on span "Nothing selected" at bounding box center [563, 341] width 99 height 19
click at [627, 351] on button "Nothing selected" at bounding box center [758, 341] width 520 height 35
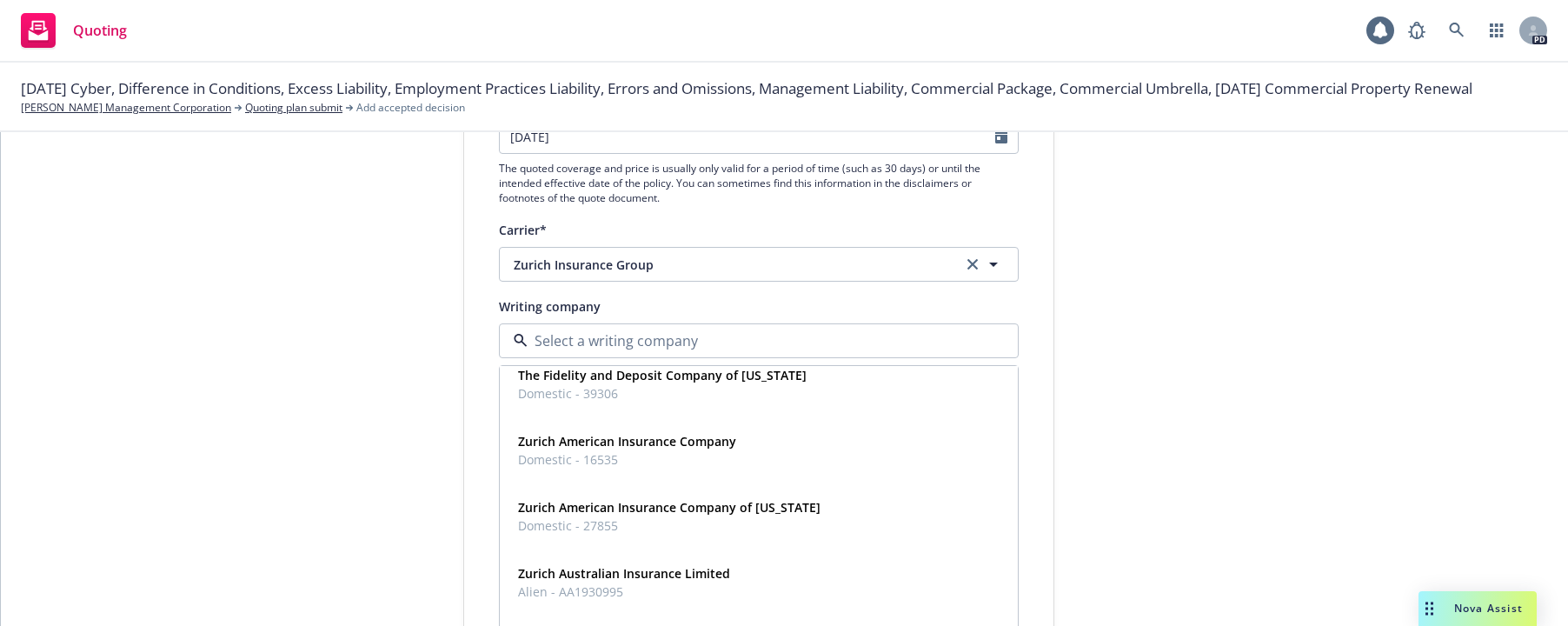
scroll to position [541, 0]
click at [591, 455] on span "Domestic - 16535" at bounding box center [626, 463] width 218 height 19
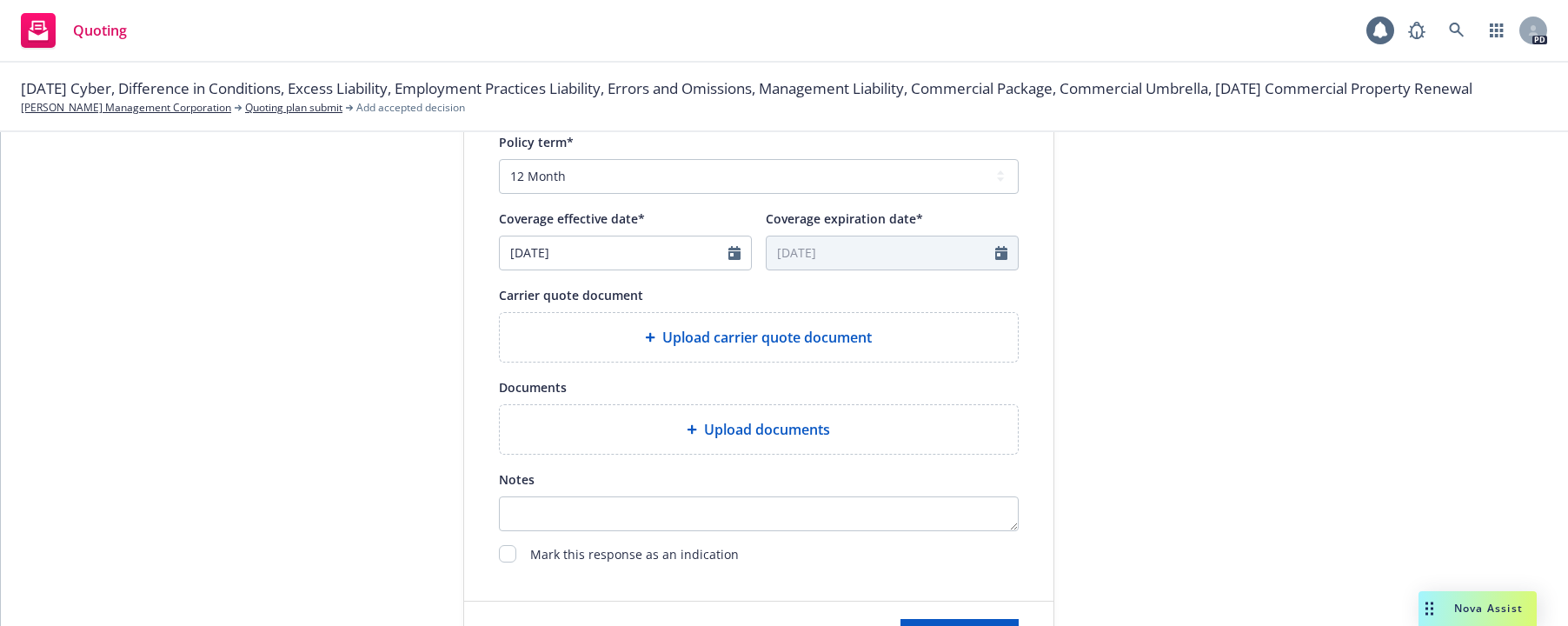
scroll to position [664, 0]
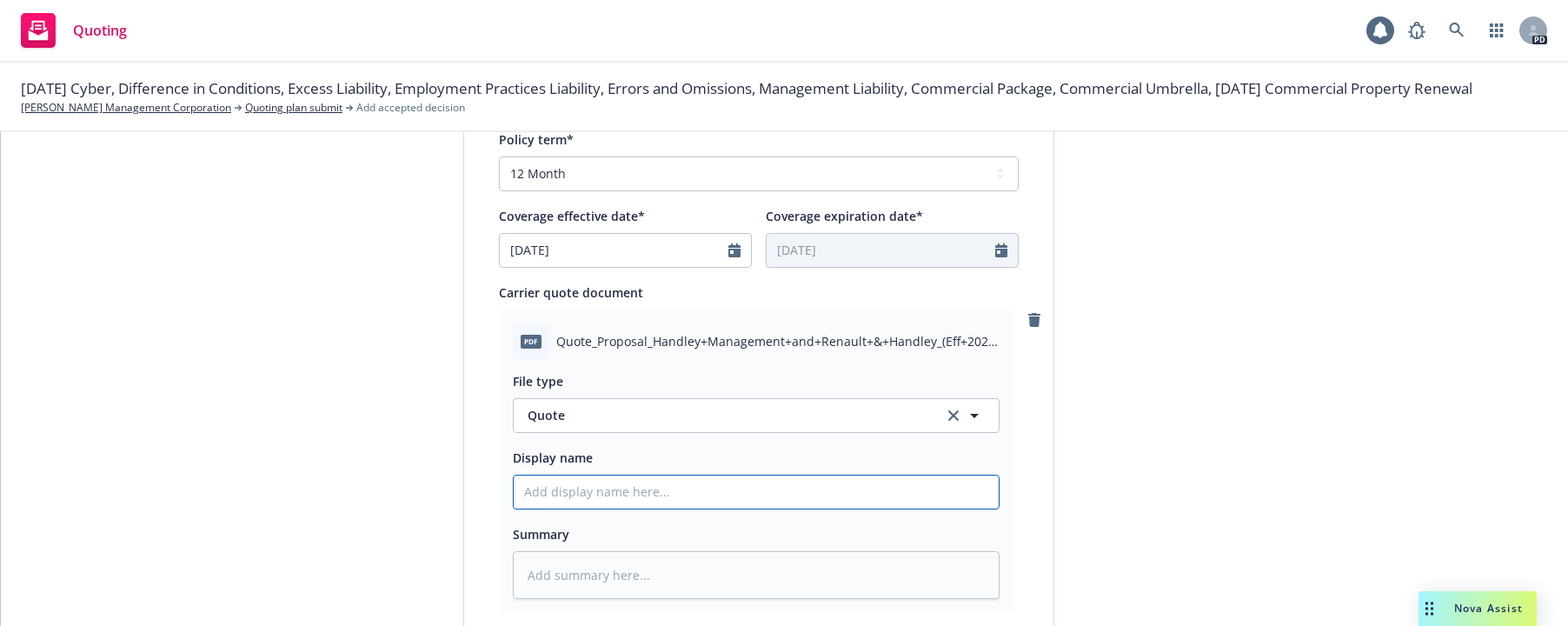
click at [549, 494] on input "Display name" at bounding box center [755, 492] width 485 height 33
type textarea "x"
type input "2"
type textarea "x"
type input "25"
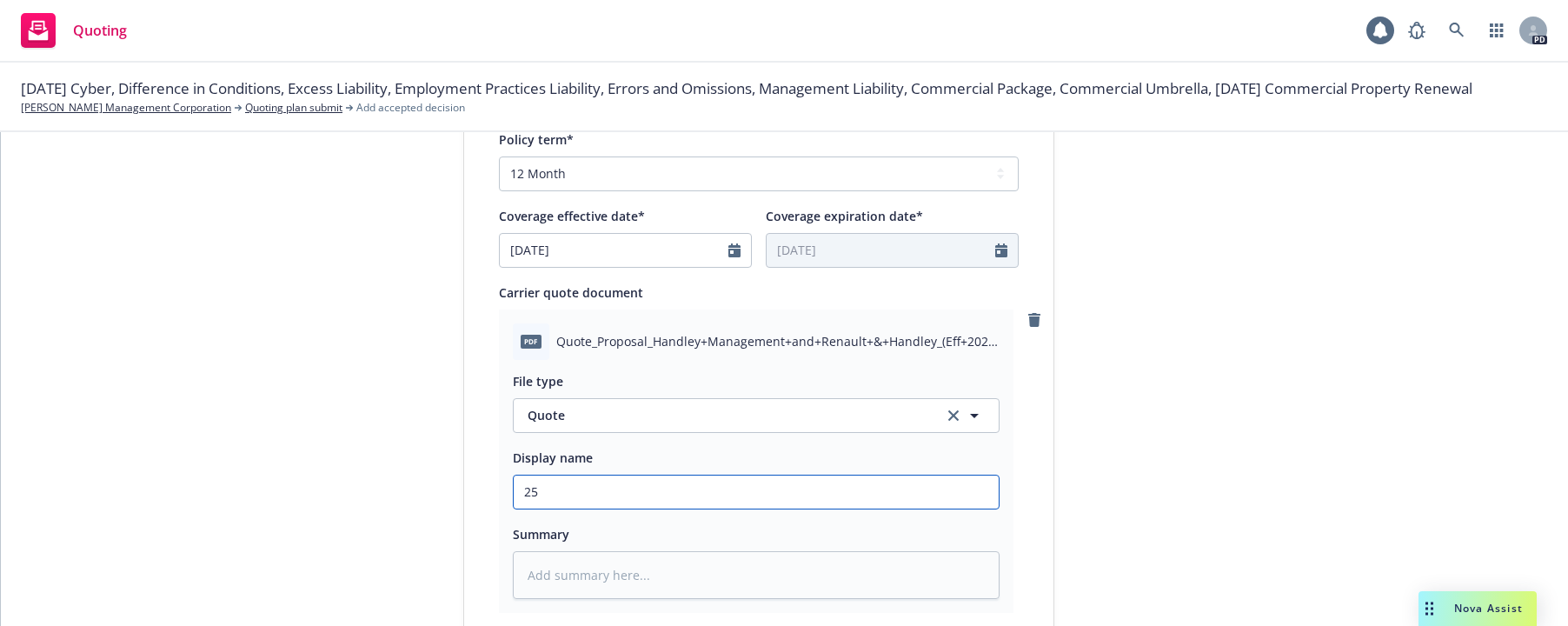
type textarea "x"
type input "25-"
type textarea "x"
type input "25-2"
type textarea "x"
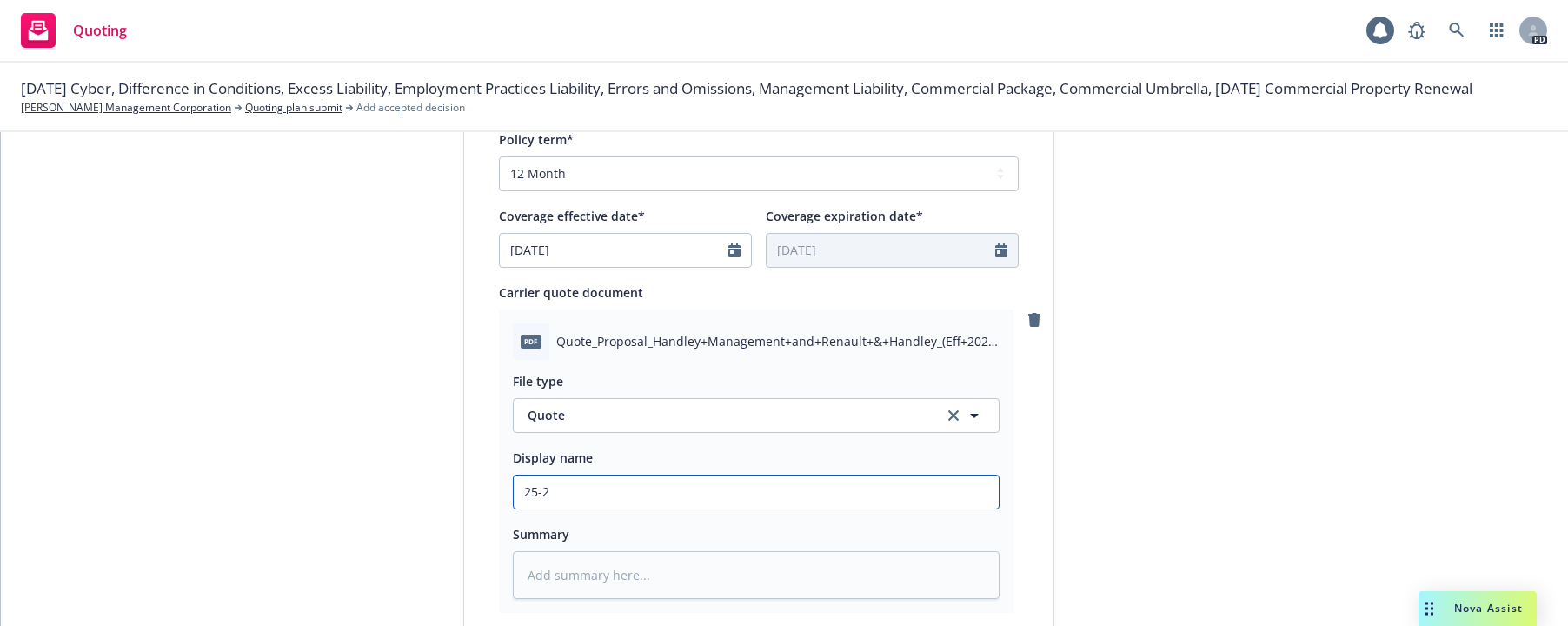
type input "25-26"
type textarea "x"
type input "25-26"
type textarea "x"
type input "25-26 Z"
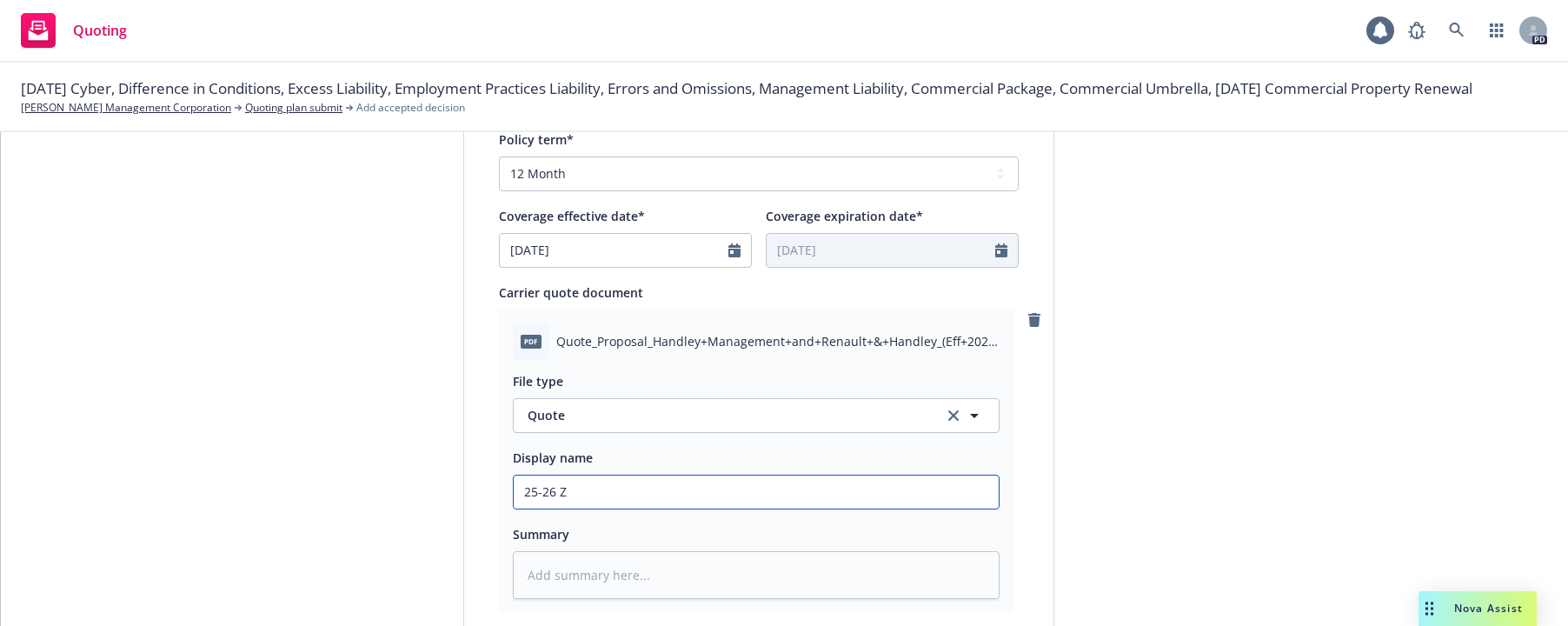
type textarea "x"
type input "25-26 Zu"
type textarea "x"
type input "25-26 Zut"
type textarea "x"
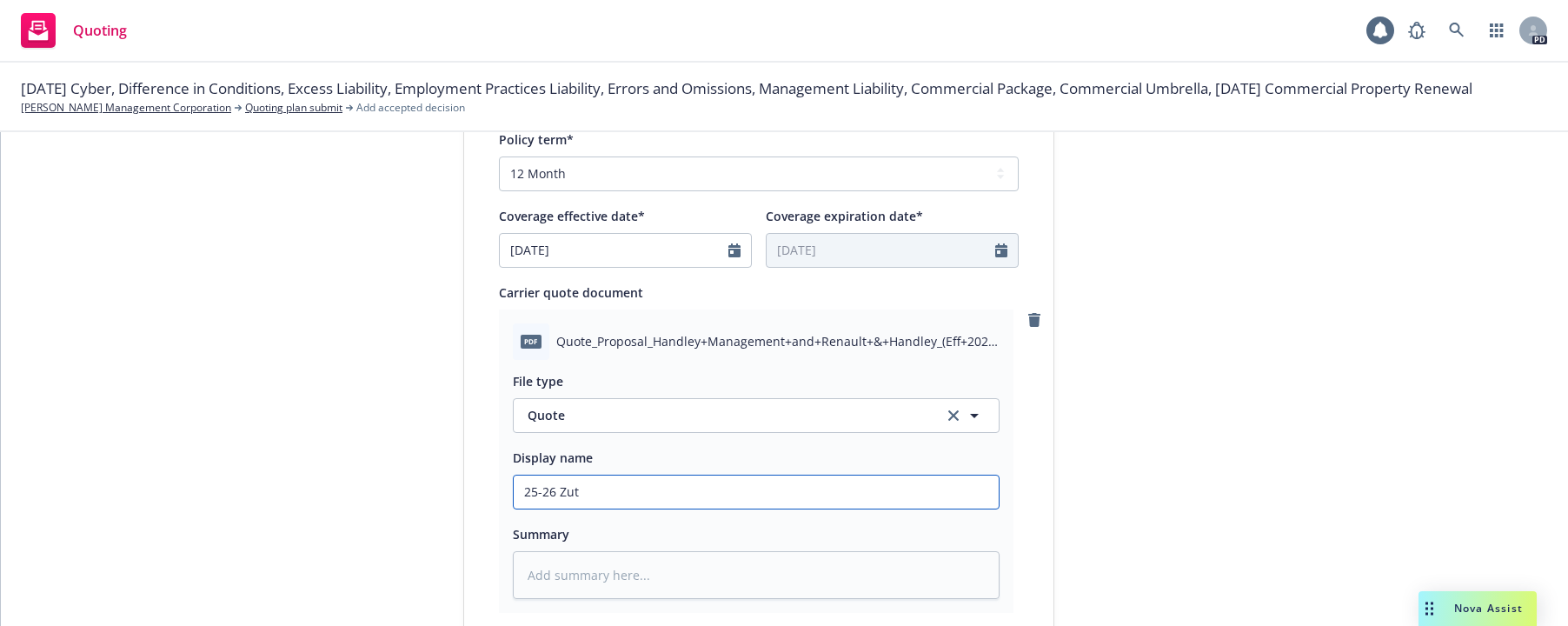
type input "25-26 Zutr"
type textarea "x"
type input "25-26 Zutri"
type textarea "x"
type input "25-26 Zutric"
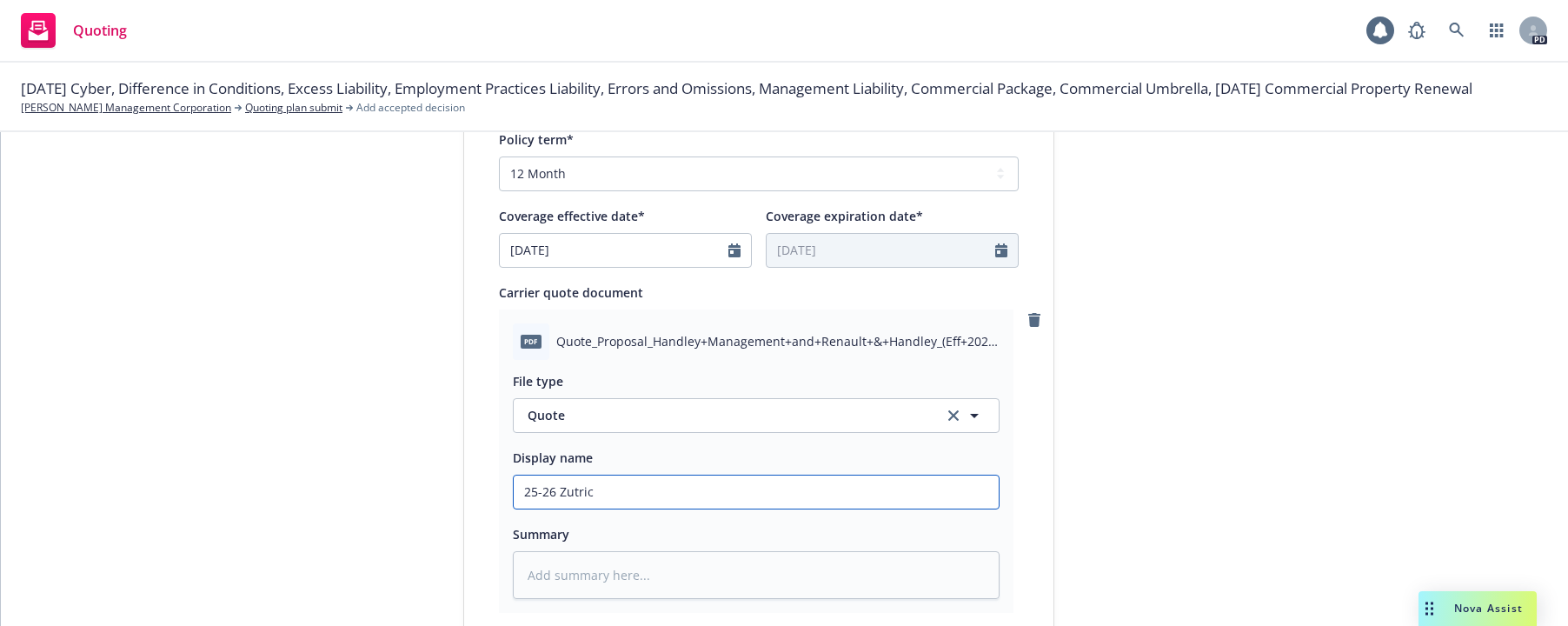
type textarea "x"
type input "25-26 Zutrich"
type textarea "x"
type input "25-26 Zutric"
type textarea "x"
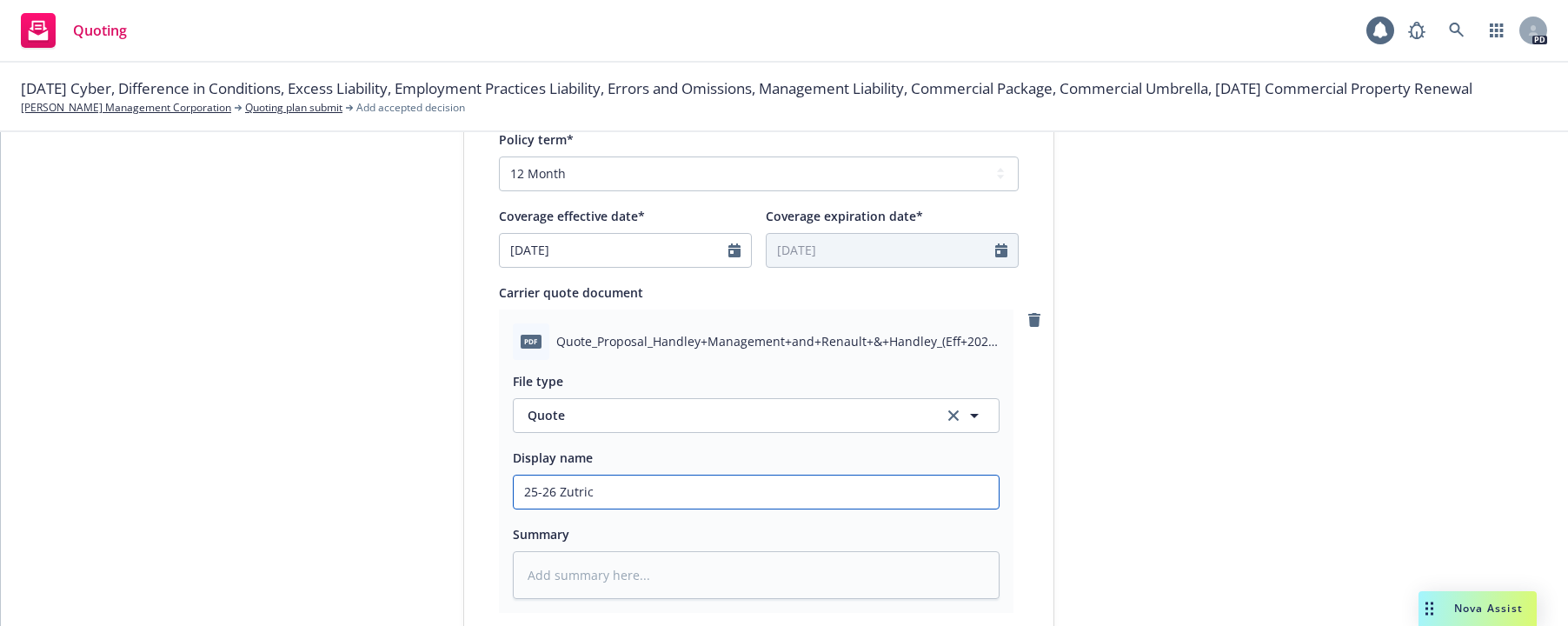
type input "25-26 Zutri"
type textarea "x"
type input "25-26 Zutr"
type textarea "x"
type input "25-26 Zut"
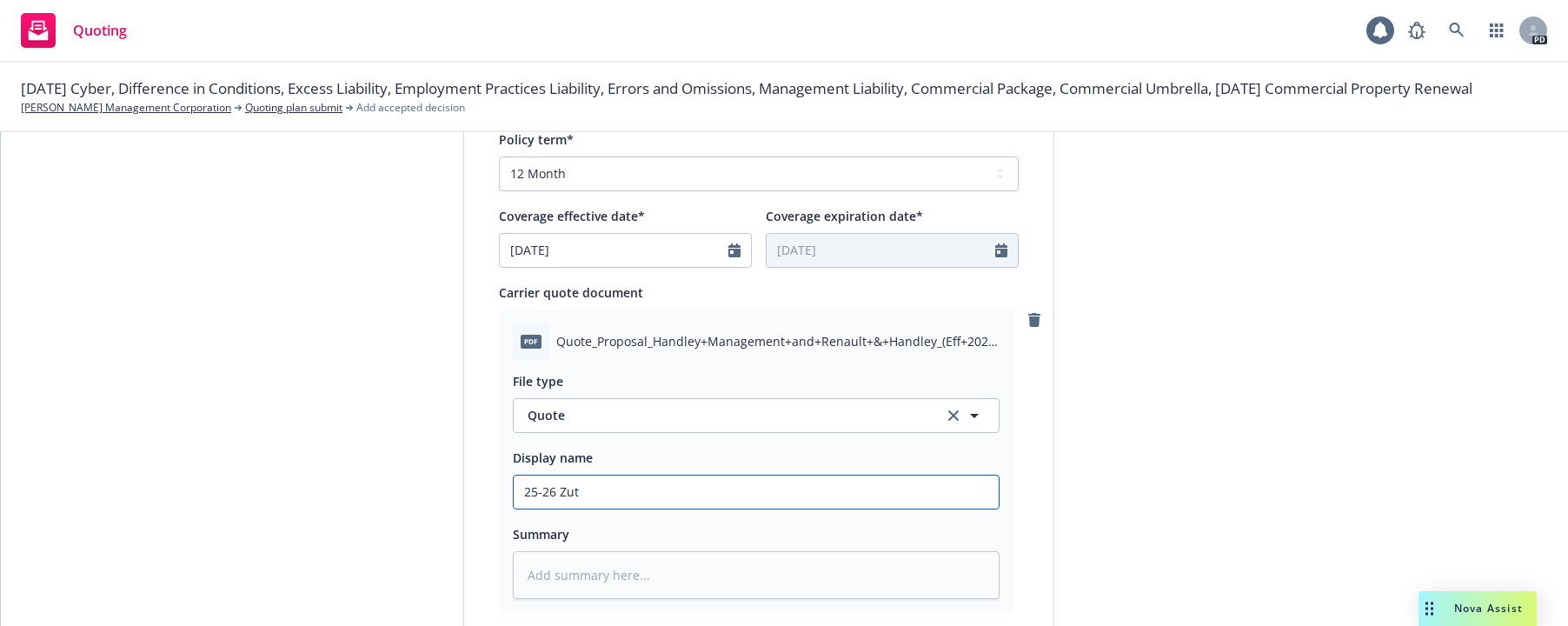
type textarea "x"
type input "25-26 Zu"
type textarea "x"
type input "25-26 Zur"
type textarea "x"
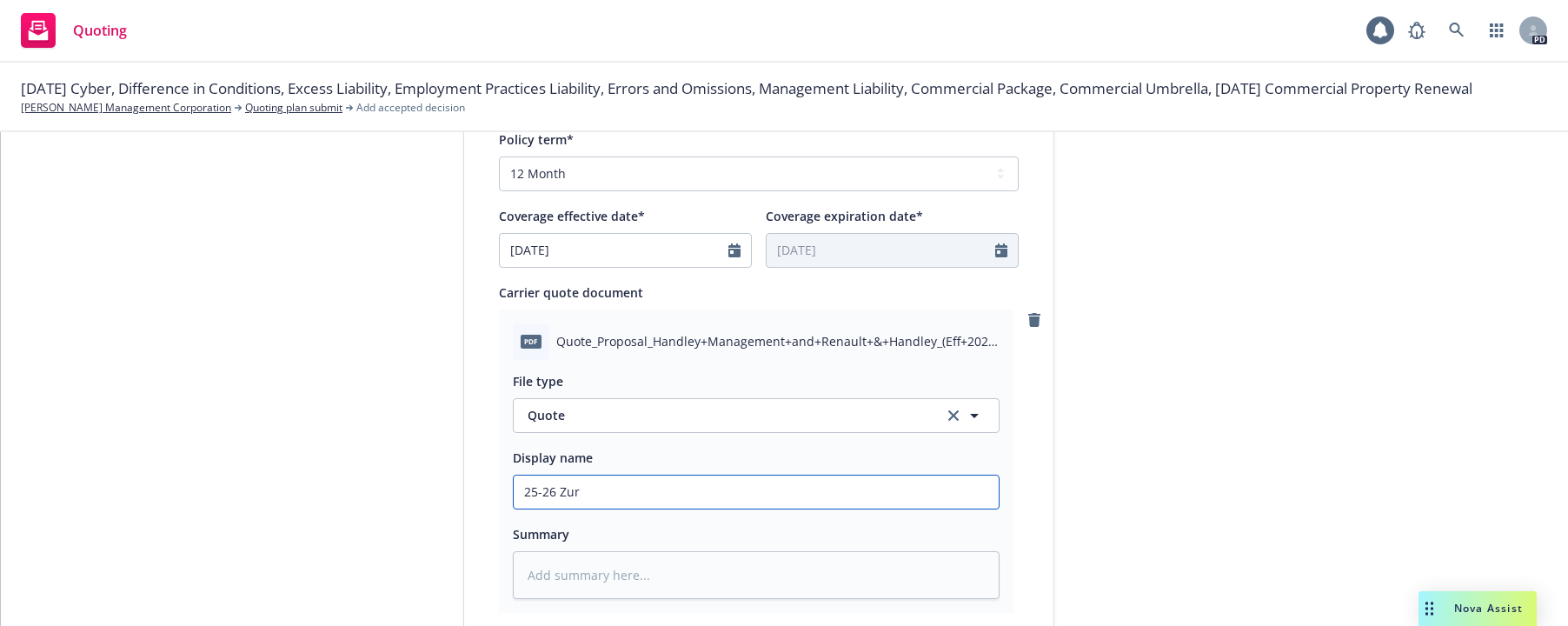
type input "25-26 Zuri"
type textarea "x"
type input "25-26 Zuric"
type textarea "x"
type input "25-26 [GEOGRAPHIC_DATA]"
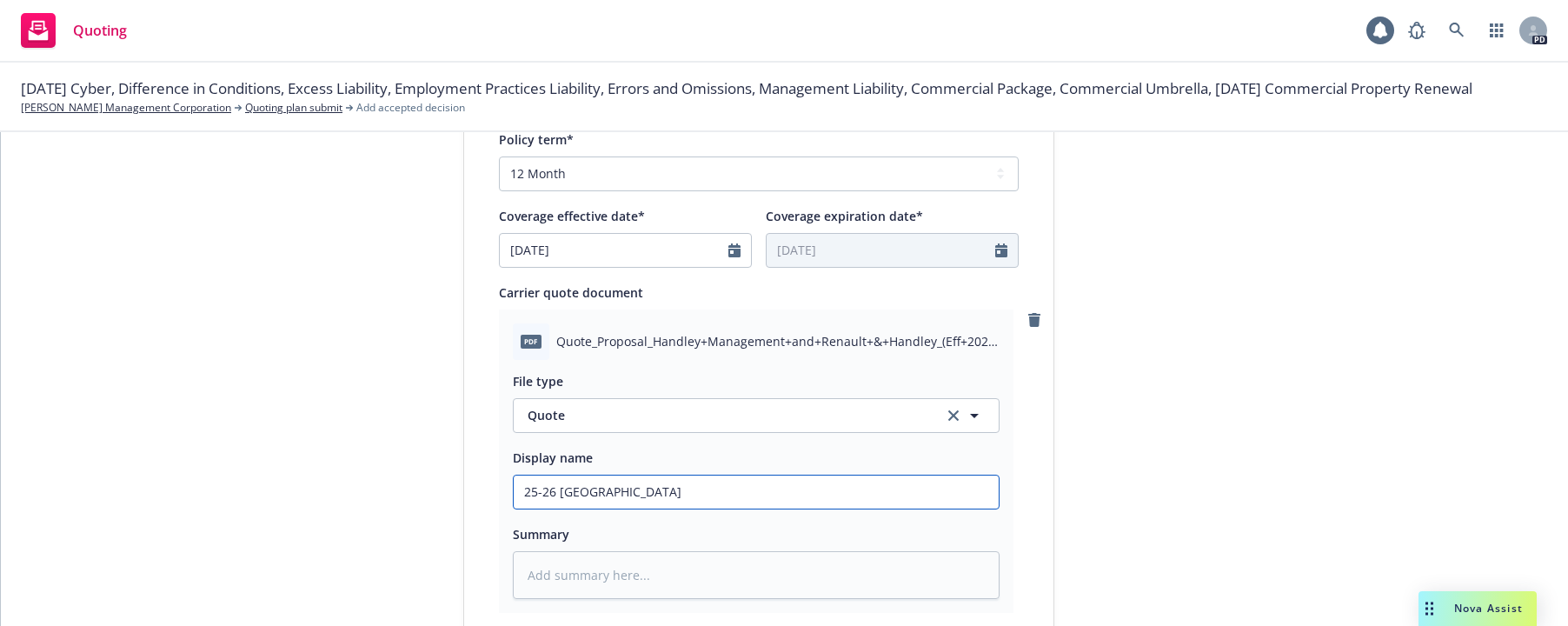
type textarea "x"
type input "25-26 [GEOGRAPHIC_DATA]"
type textarea "x"
type input "25-26 [GEOGRAPHIC_DATA] Package quote"
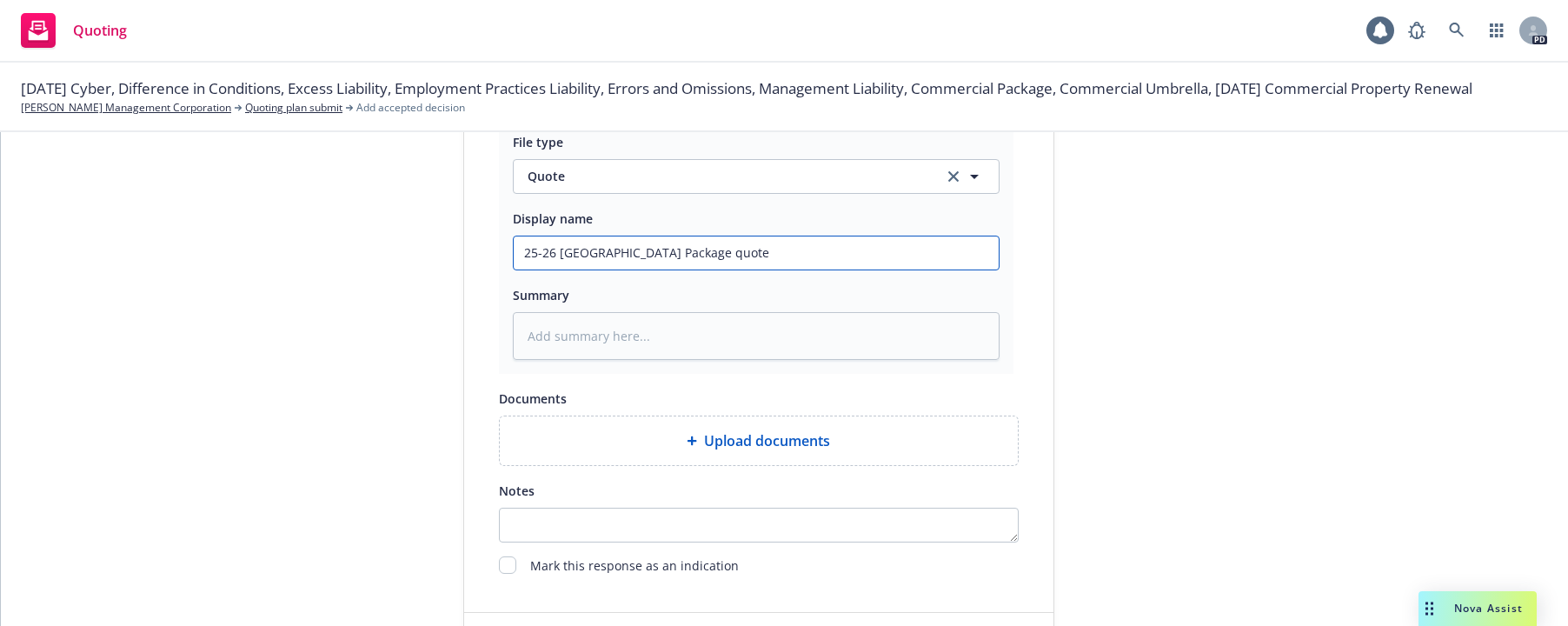
scroll to position [995, 0]
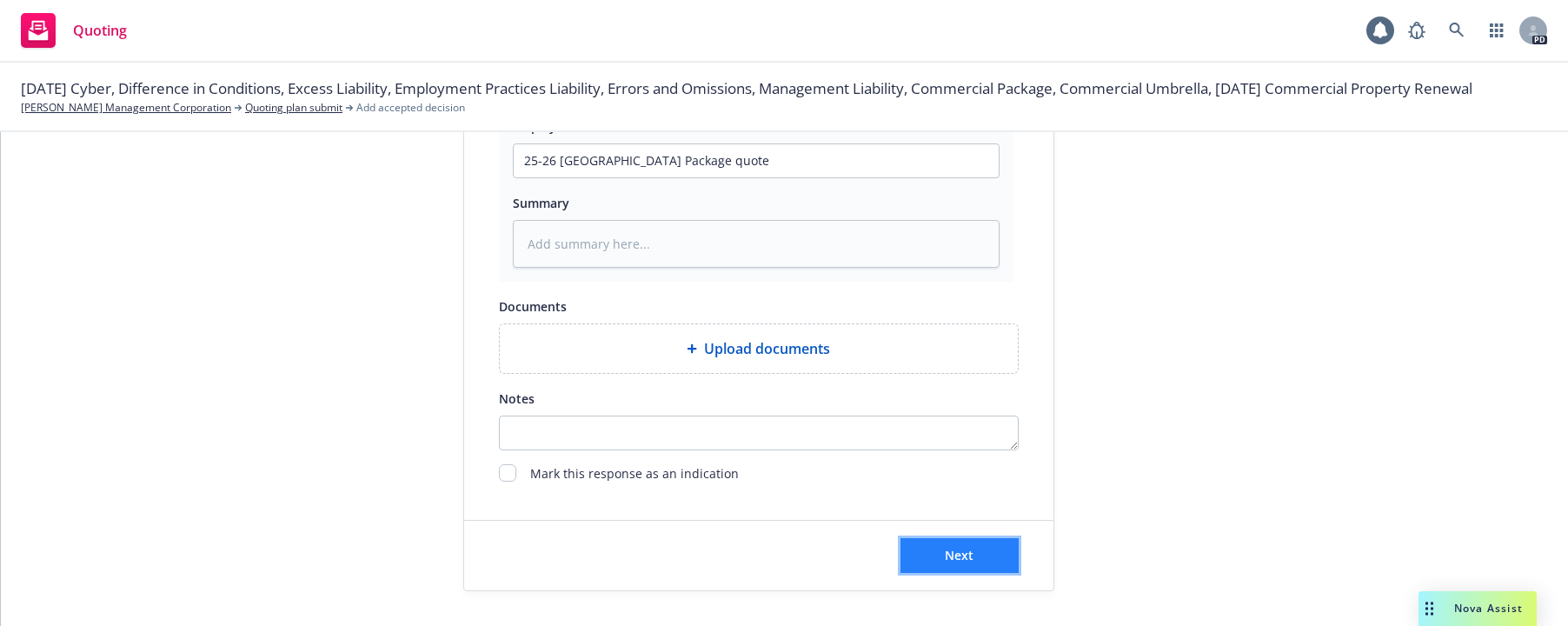
click at [926, 549] on button "Next" at bounding box center [960, 556] width 119 height 35
type textarea "x"
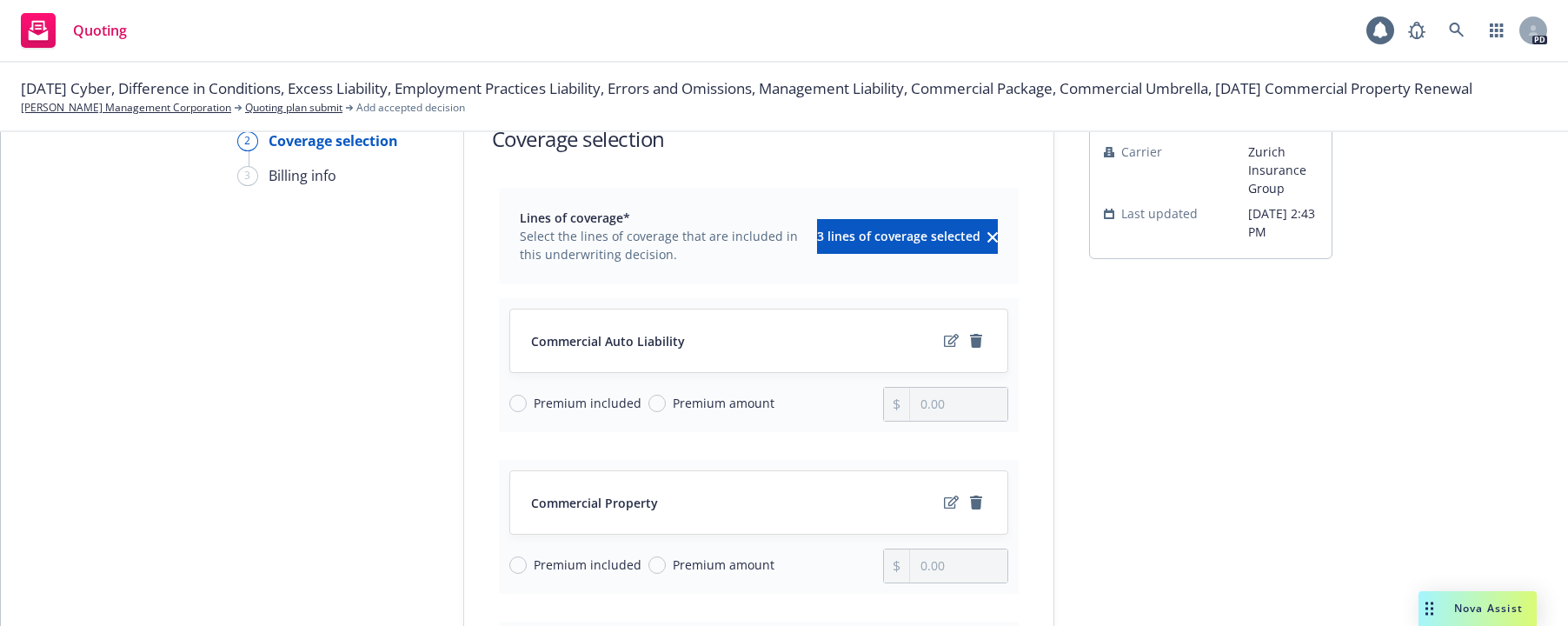
scroll to position [62, 0]
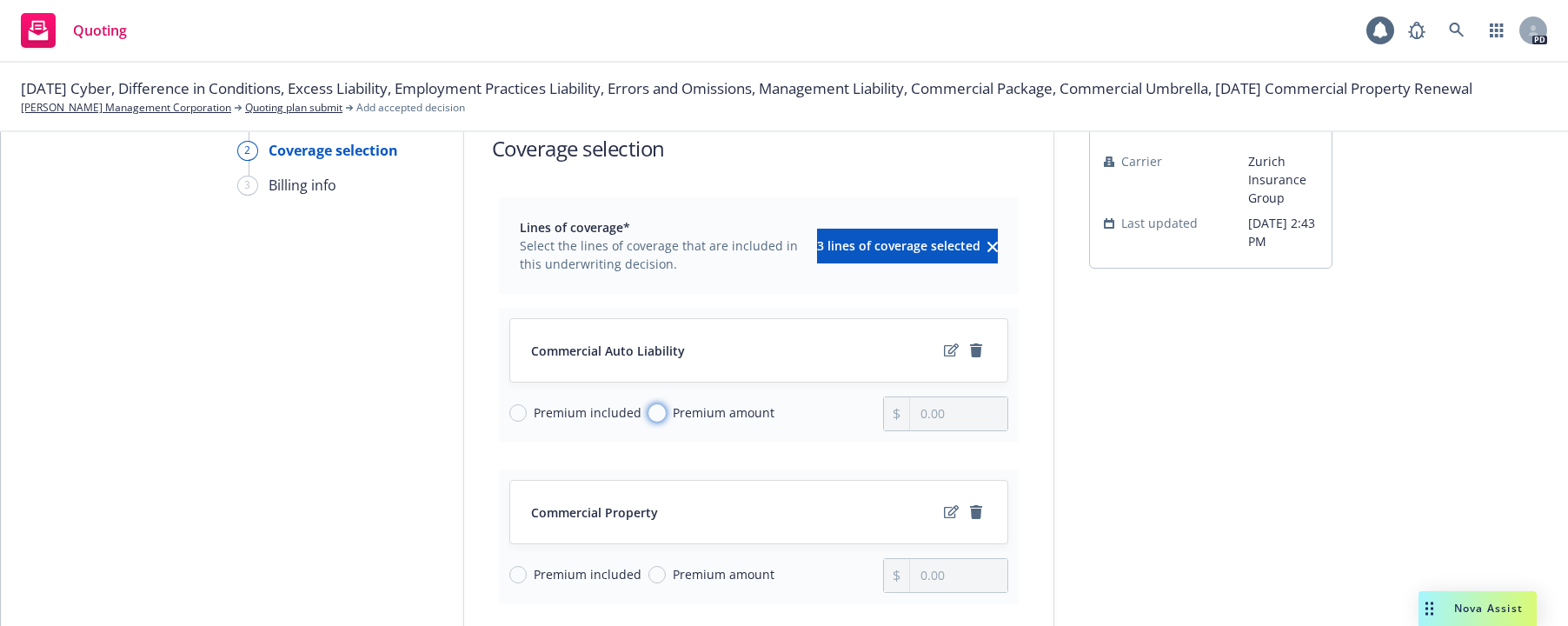
click at [650, 415] on input "Premium amount" at bounding box center [657, 413] width 18 height 18
radio input "true"
click at [914, 415] on input "0.00" at bounding box center [958, 415] width 96 height 33
type input "804.00"
click at [649, 579] on input "Premium amount" at bounding box center [657, 575] width 18 height 18
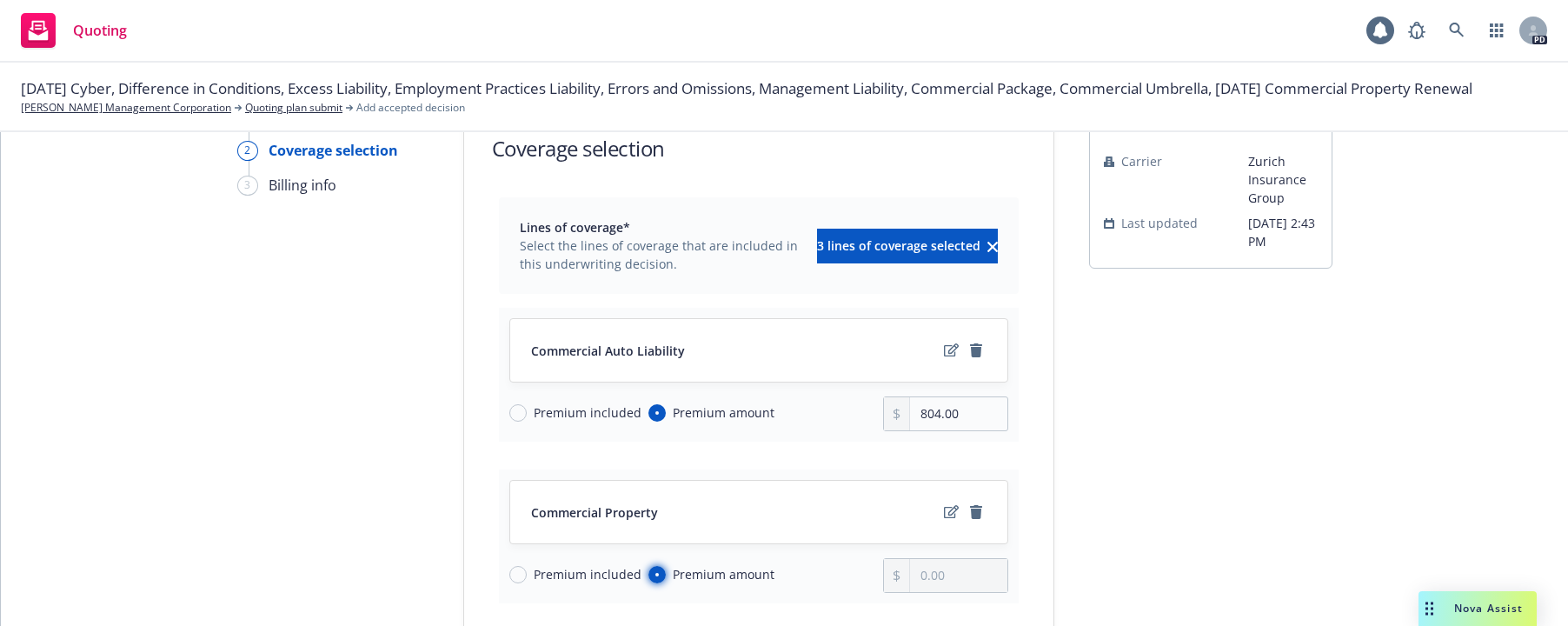
radio input "true"
click at [910, 572] on input "0.00" at bounding box center [958, 576] width 96 height 33
type input "148,594.00"
click at [854, 584] on div "Premium included Premium amount" at bounding box center [697, 576] width 374 height 35
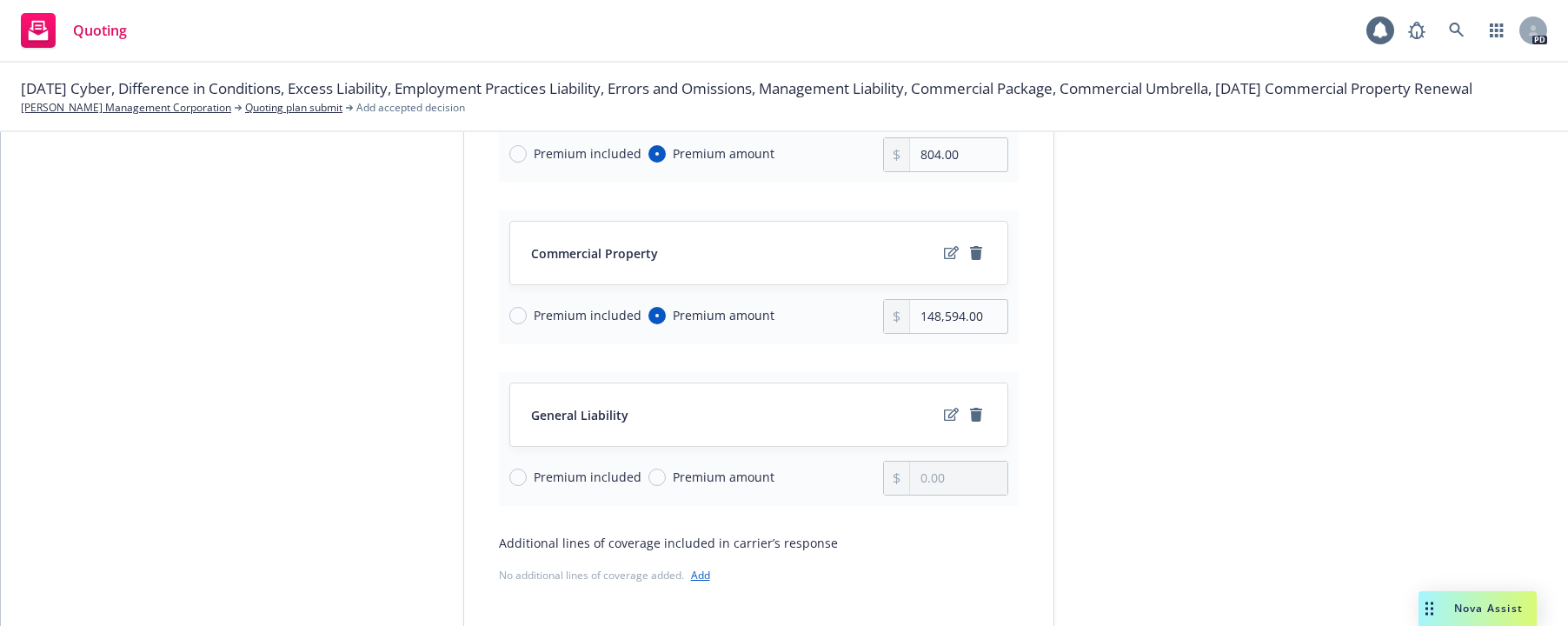
scroll to position [347, 0]
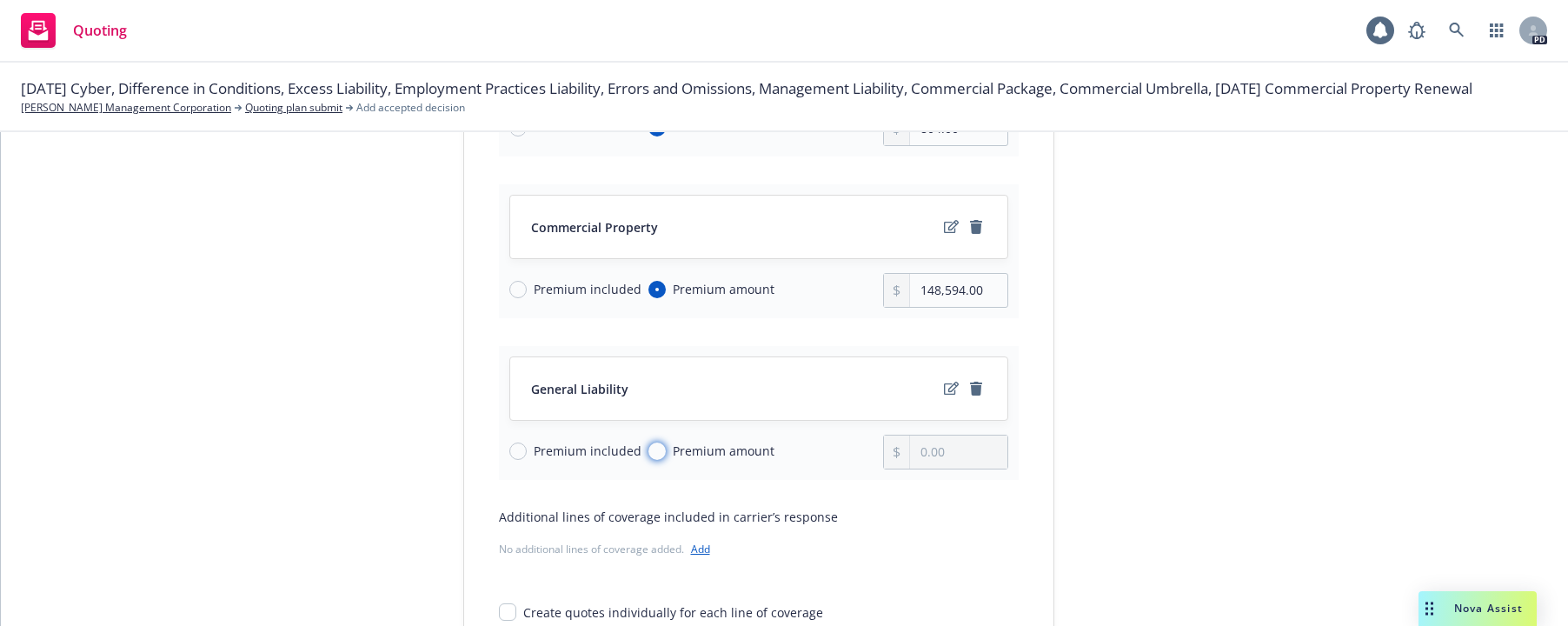
click at [651, 458] on input "Premium amount" at bounding box center [657, 451] width 18 height 18
radio input "true"
click at [916, 451] on input "0.00" at bounding box center [958, 453] width 96 height 33
type input "30,766.00"
click at [937, 505] on div "Lines of coverage* Select the lines of coverage that are included in this under…" at bounding box center [758, 266] width 520 height 709
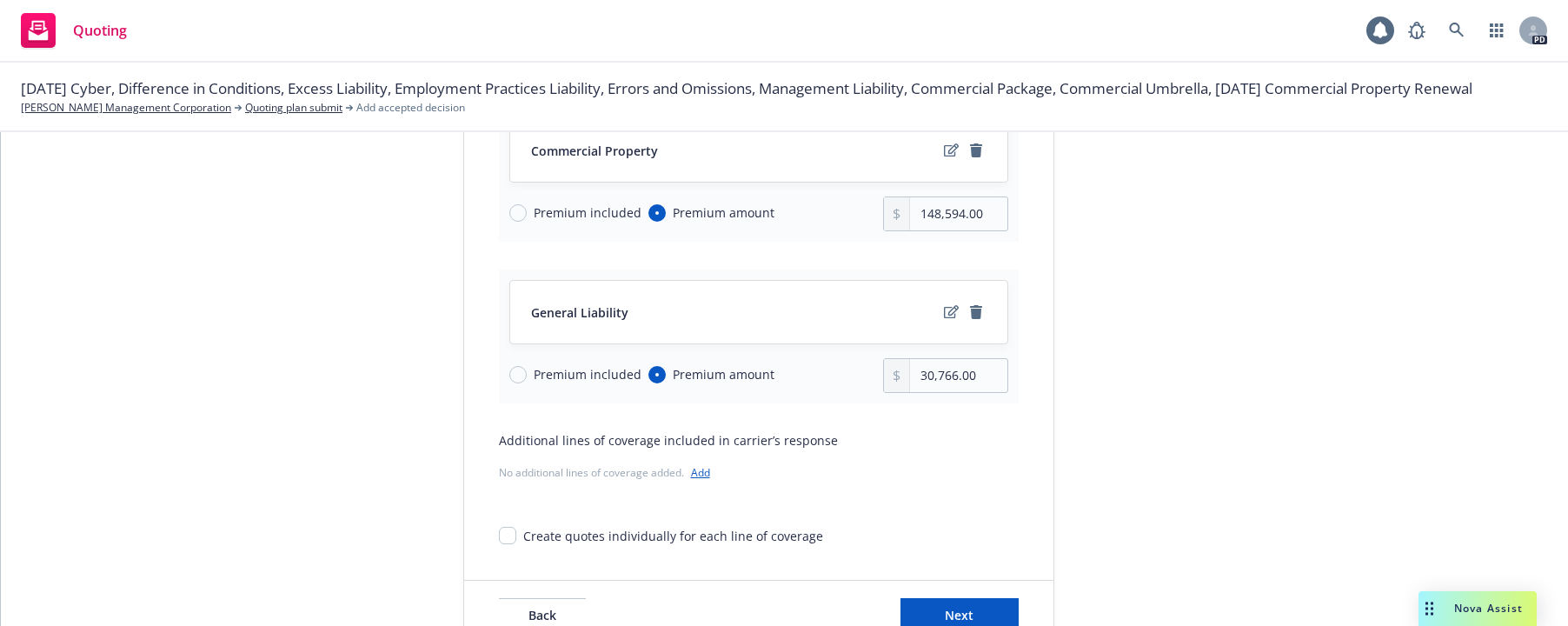
scroll to position [483, 0]
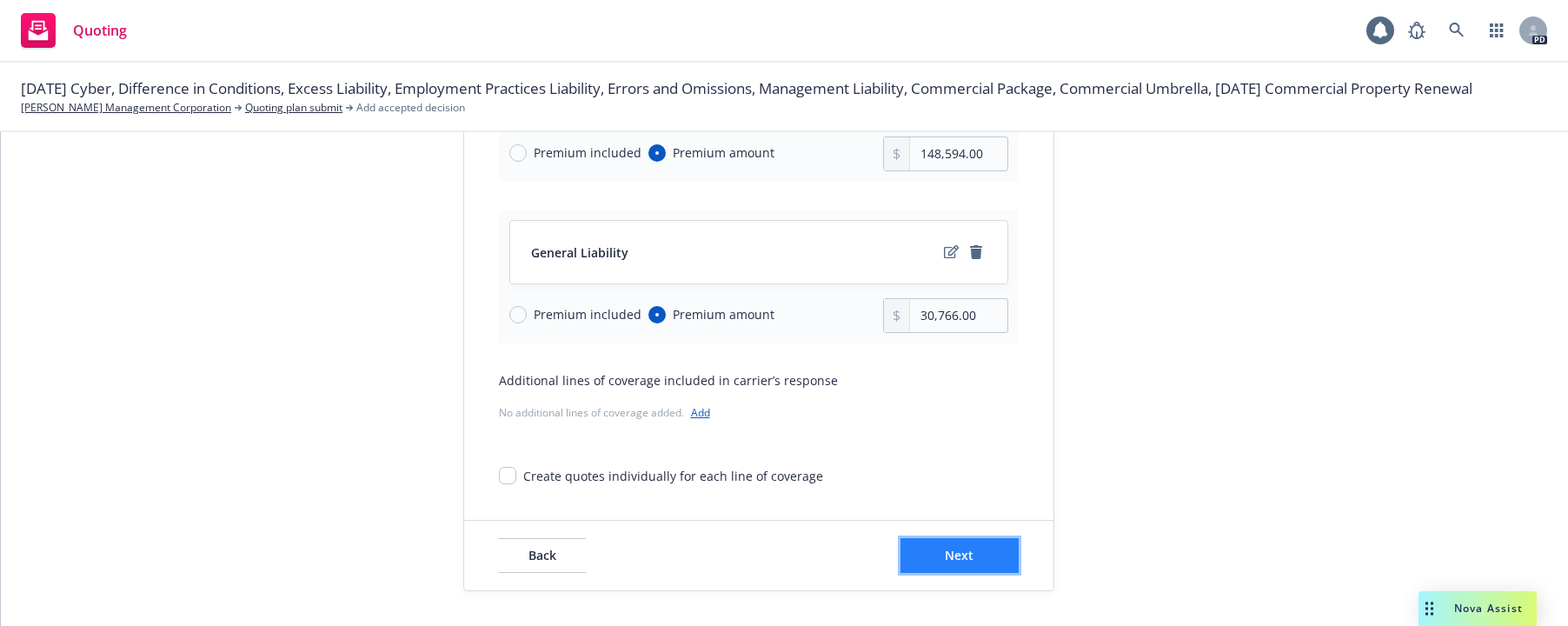
click at [936, 551] on button "Next" at bounding box center [960, 556] width 119 height 35
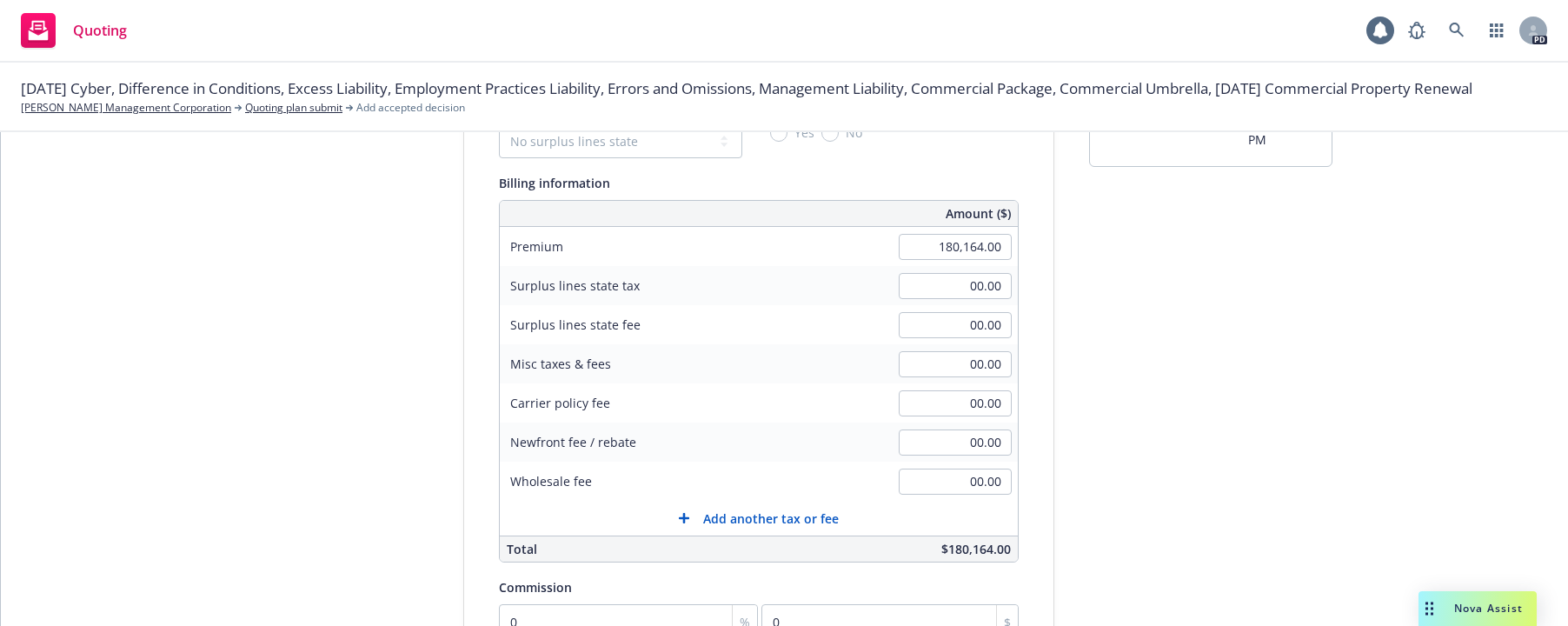
scroll to position [165, 0]
click at [935, 366] on input "00.00" at bounding box center [955, 363] width 113 height 26
type input "2.73"
click at [1053, 455] on div "Quote initiation Coverage selection 3 Billing info Add billing information Surp…" at bounding box center [784, 446] width 1525 height 889
click at [1115, 495] on div "submission Carrier Zurich Insurance Group Last updated [DATE] 2:43 PM" at bounding box center [1210, 446] width 244 height 889
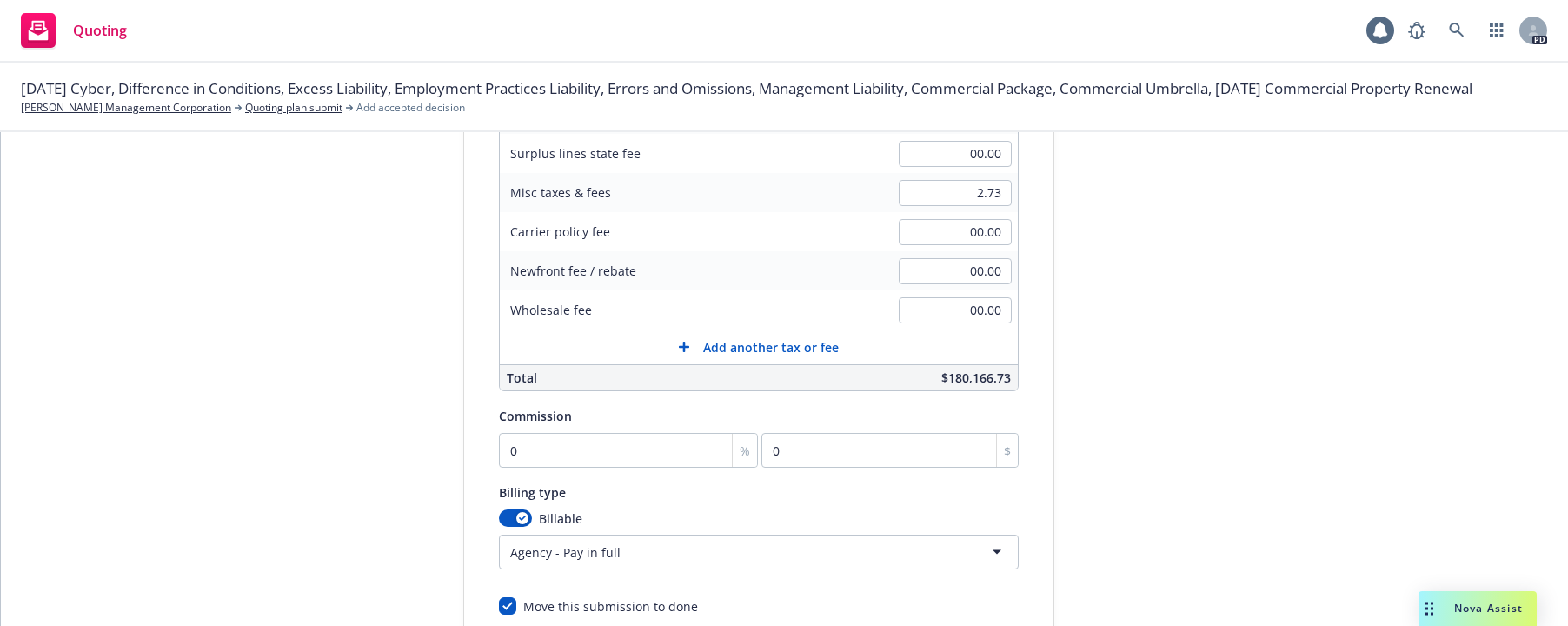
scroll to position [360, 0]
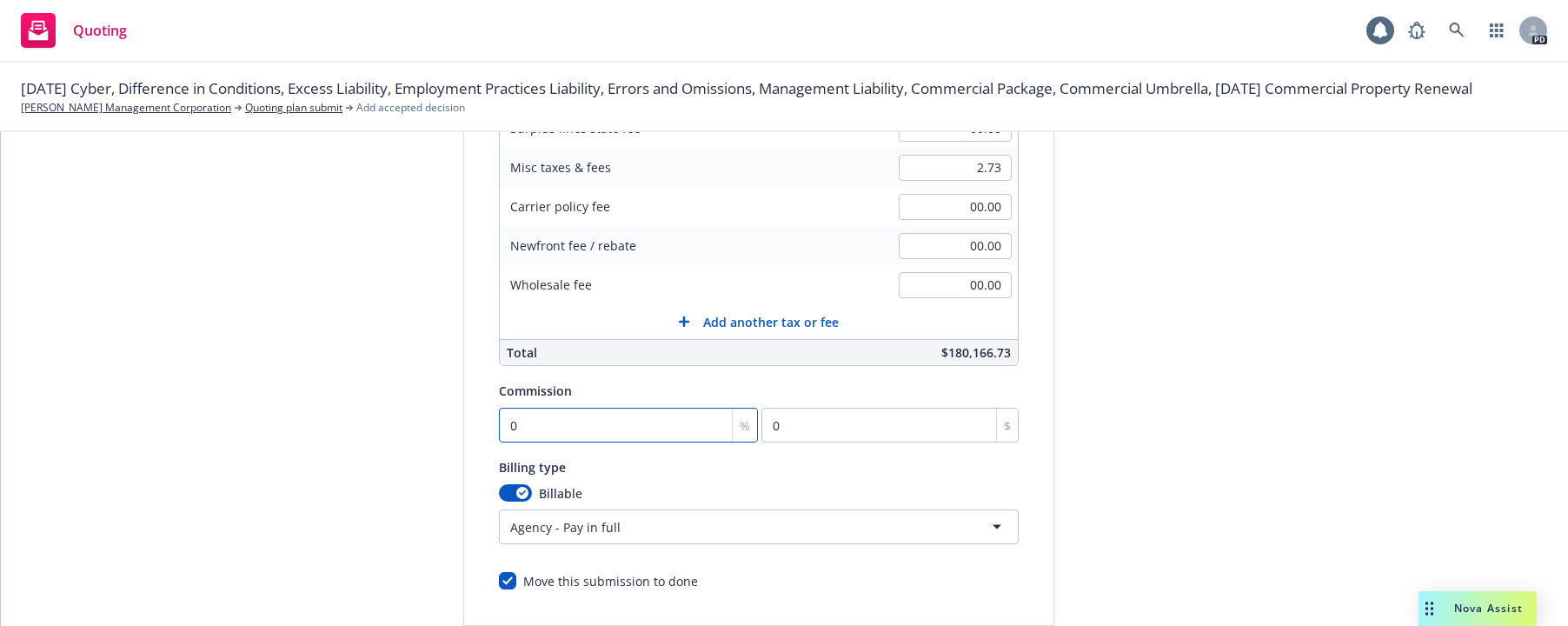
click at [508, 426] on input "0" at bounding box center [628, 426] width 259 height 35
type input "1"
type input "1801.64"
type input "15"
type input "27024.6"
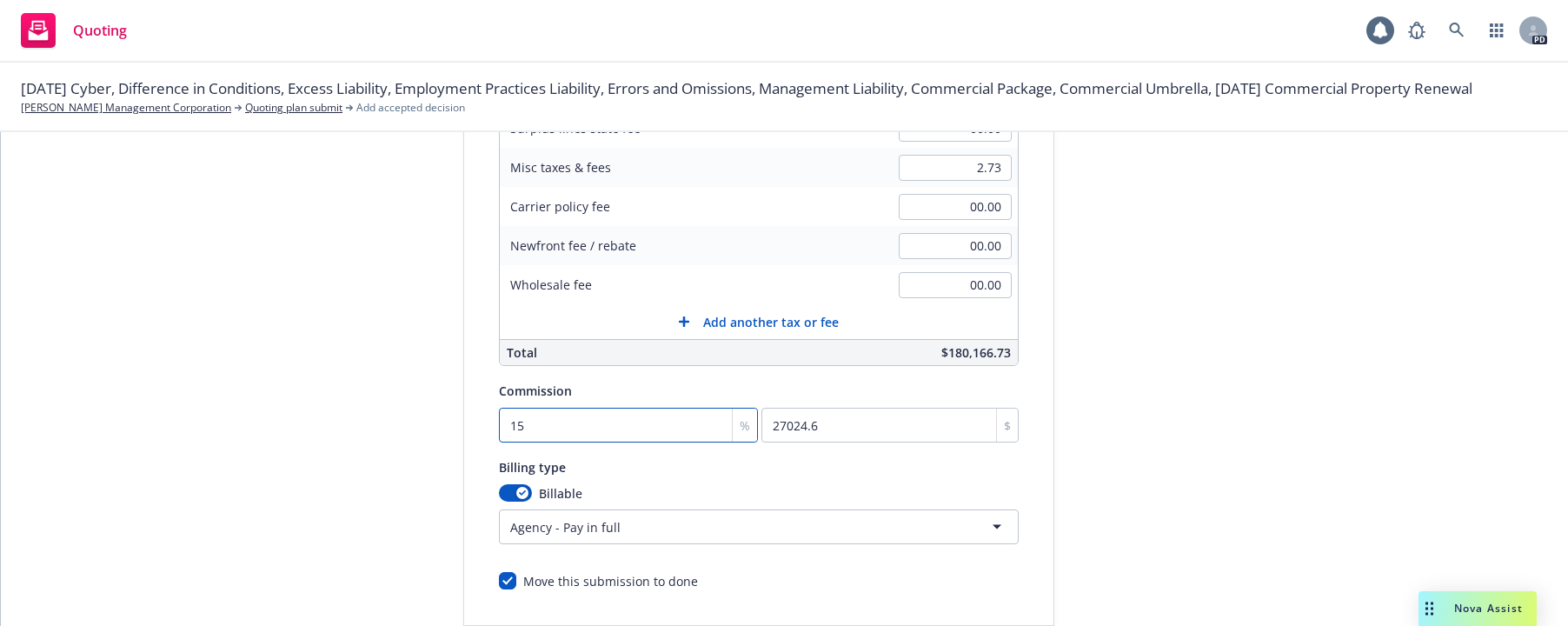
type input "15"
click at [1177, 466] on div "submission Carrier Zurich Insurance Group Last updated [DATE] 2:43 PM" at bounding box center [1210, 251] width 244 height 889
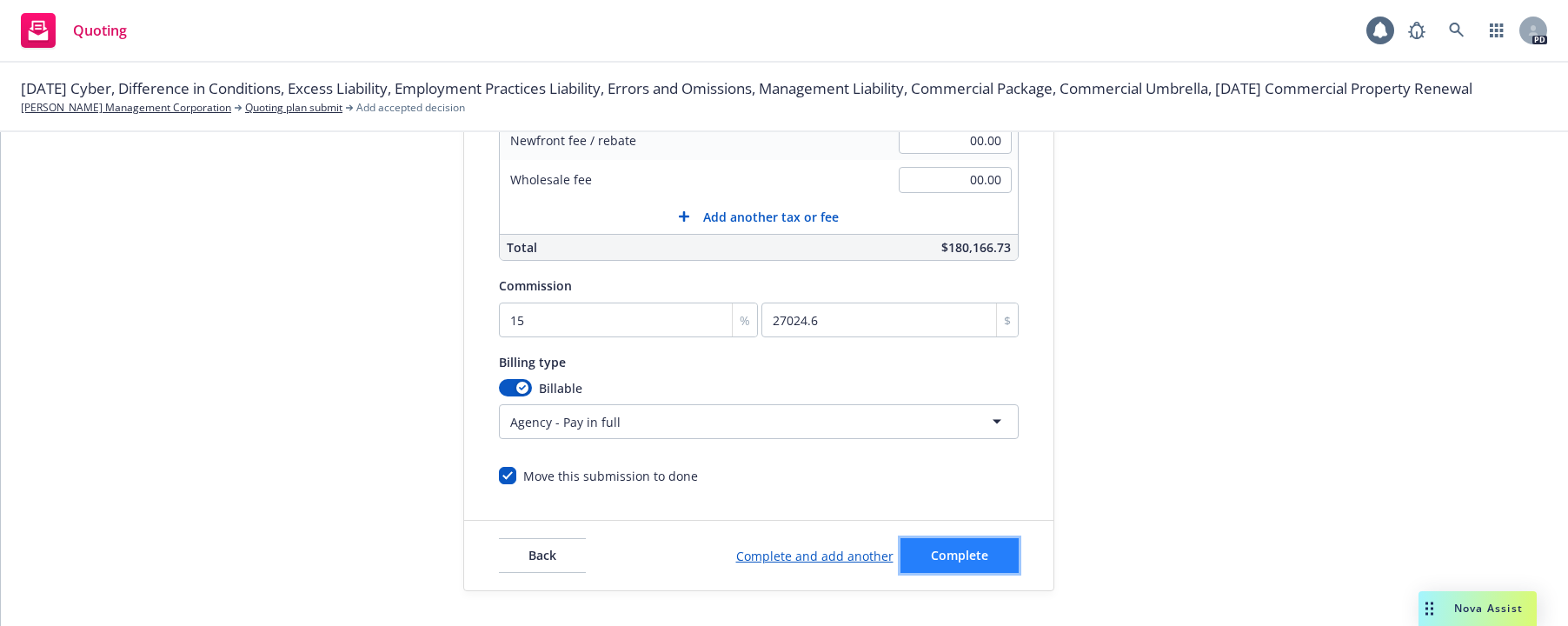
click at [957, 555] on span "Complete" at bounding box center [959, 556] width 57 height 17
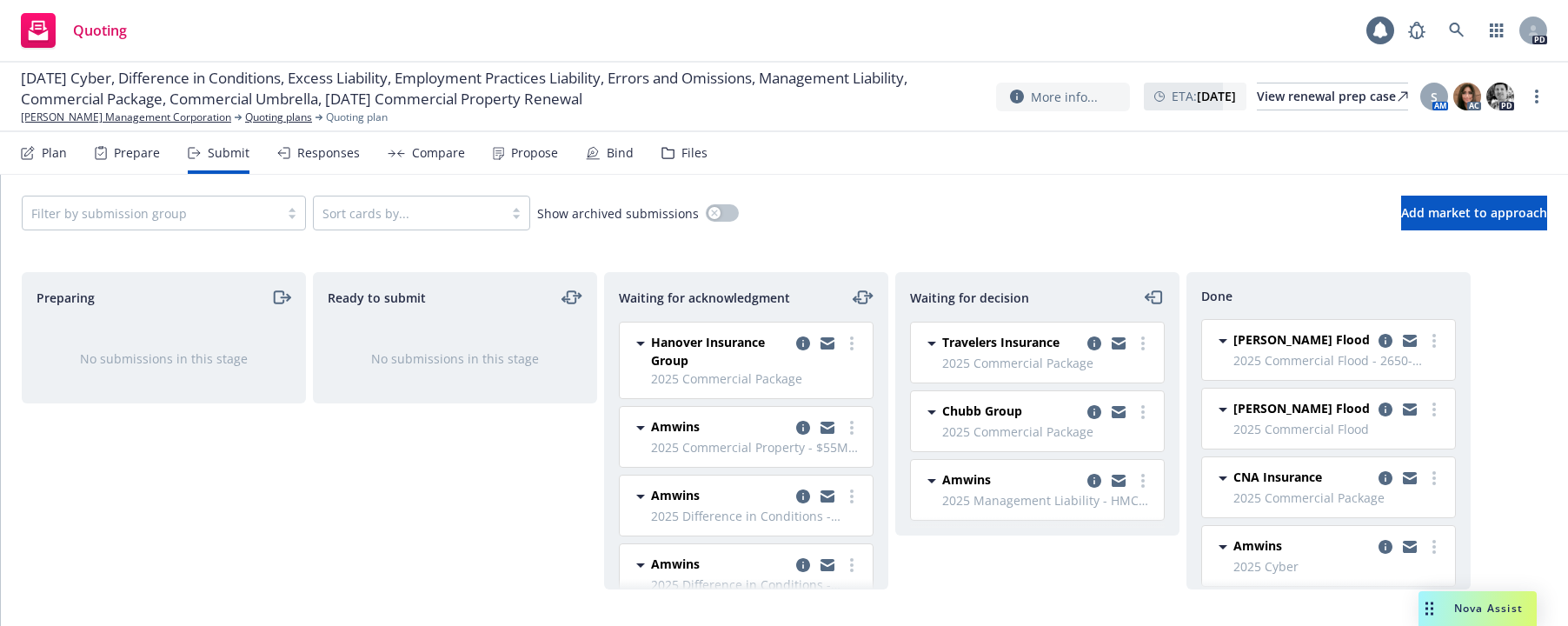
click at [316, 151] on div "Responses" at bounding box center [329, 153] width 63 height 14
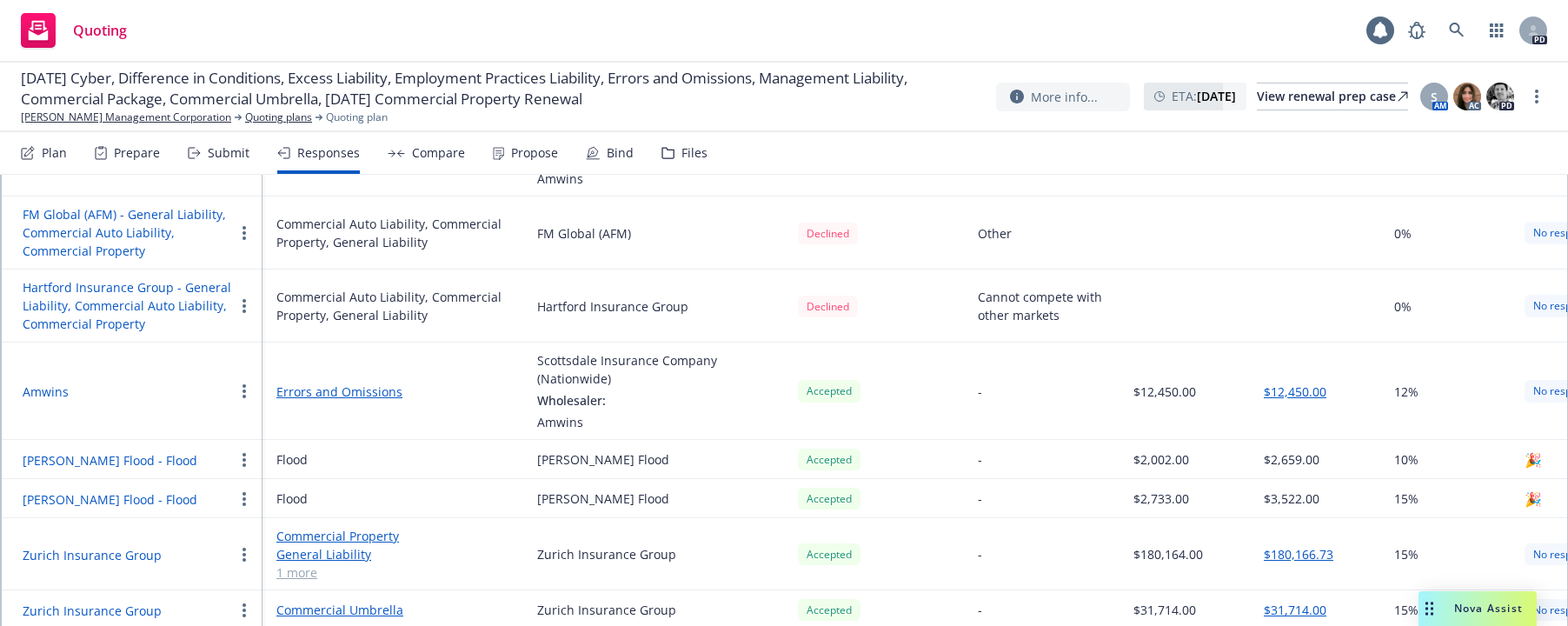
scroll to position [477, 0]
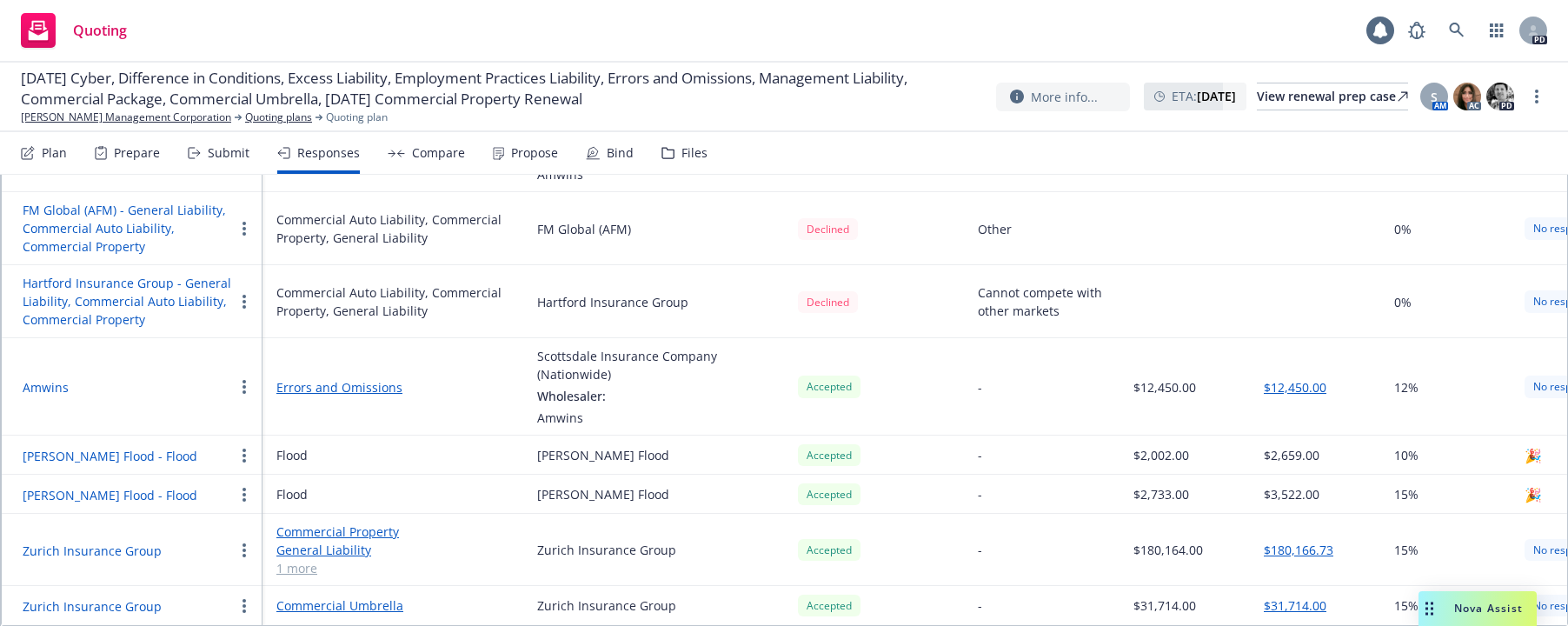
click at [286, 596] on link "Commercial Umbrella" at bounding box center [392, 606] width 233 height 19
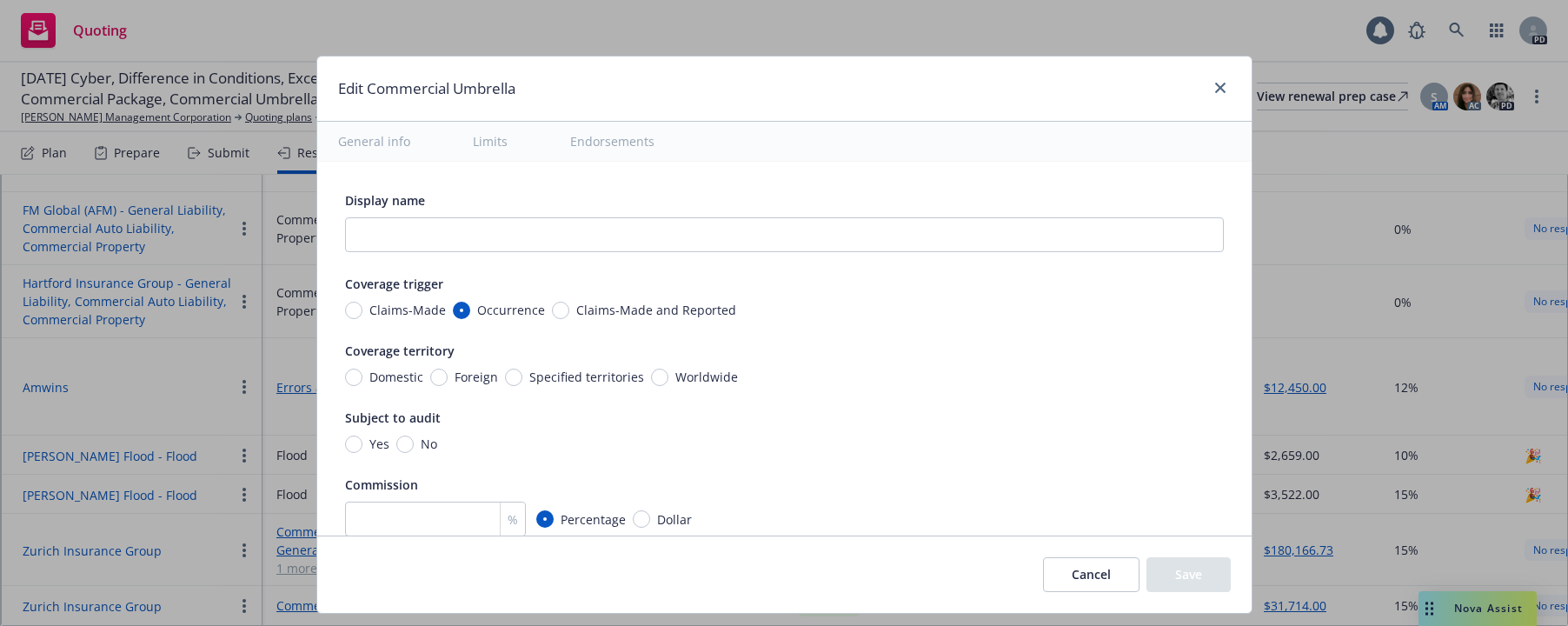
type textarea "x"
click at [651, 377] on input "Worldwide" at bounding box center [659, 377] width 18 height 18
radio input "true"
type textarea "x"
click at [345, 446] on input "Yes" at bounding box center [353, 444] width 18 height 18
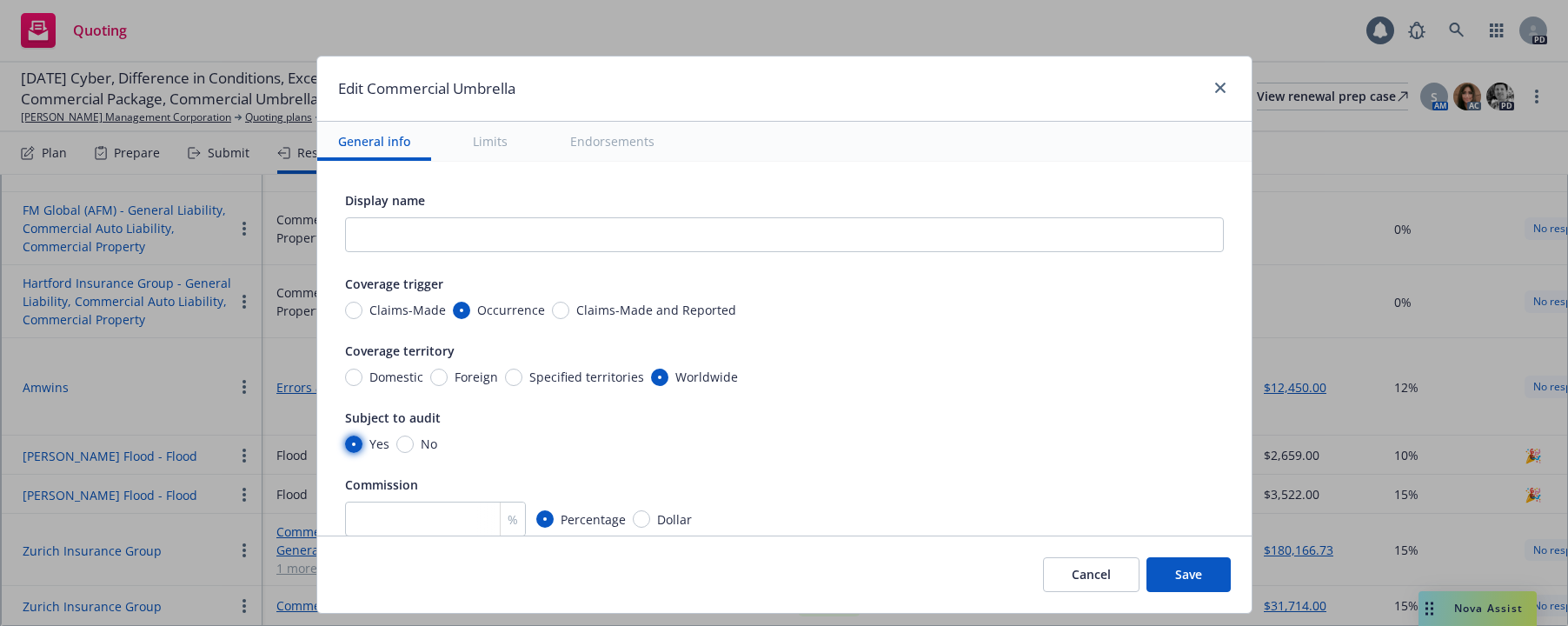
radio input "true"
click at [398, 512] on input "number" at bounding box center [435, 519] width 181 height 35
type textarea "x"
type input "1"
type textarea "x"
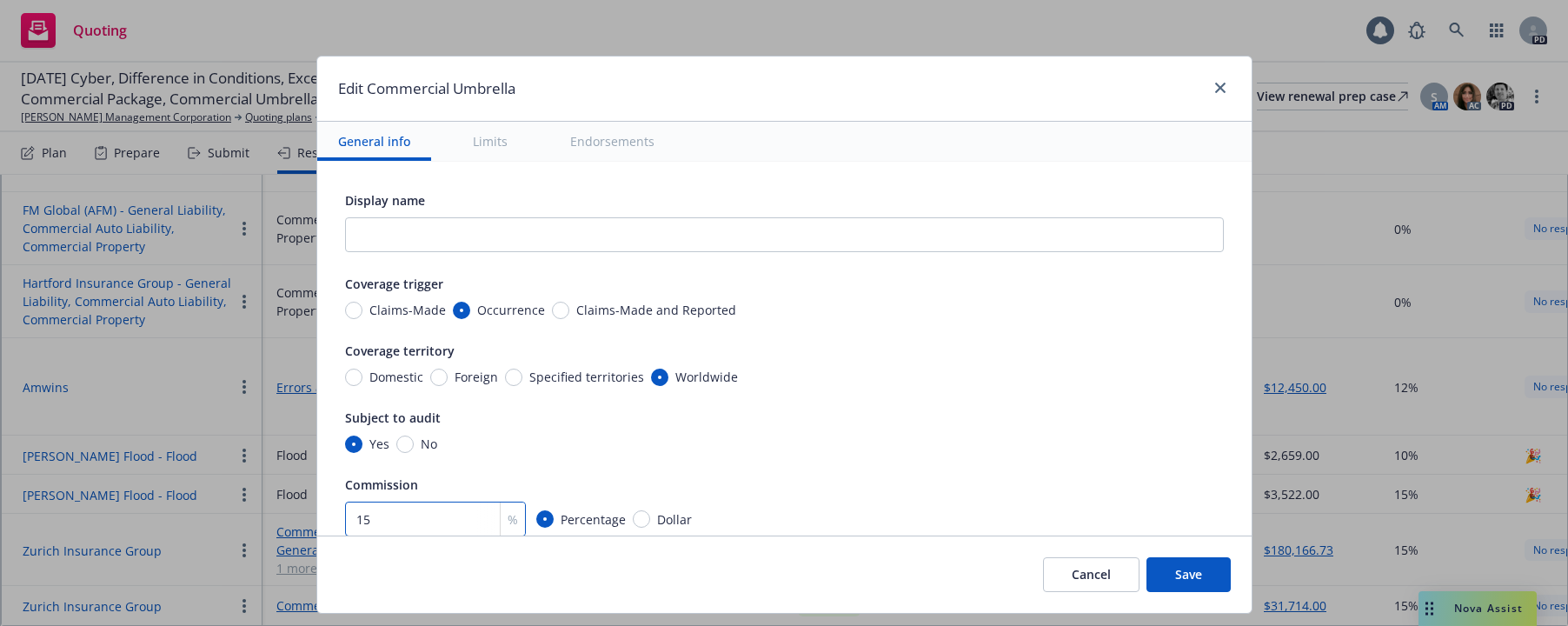
type input "15"
click at [816, 454] on div "Display name Coverage trigger Claims-Made Occurrence Claims-Made and Reported C…" at bounding box center [784, 404] width 879 height 430
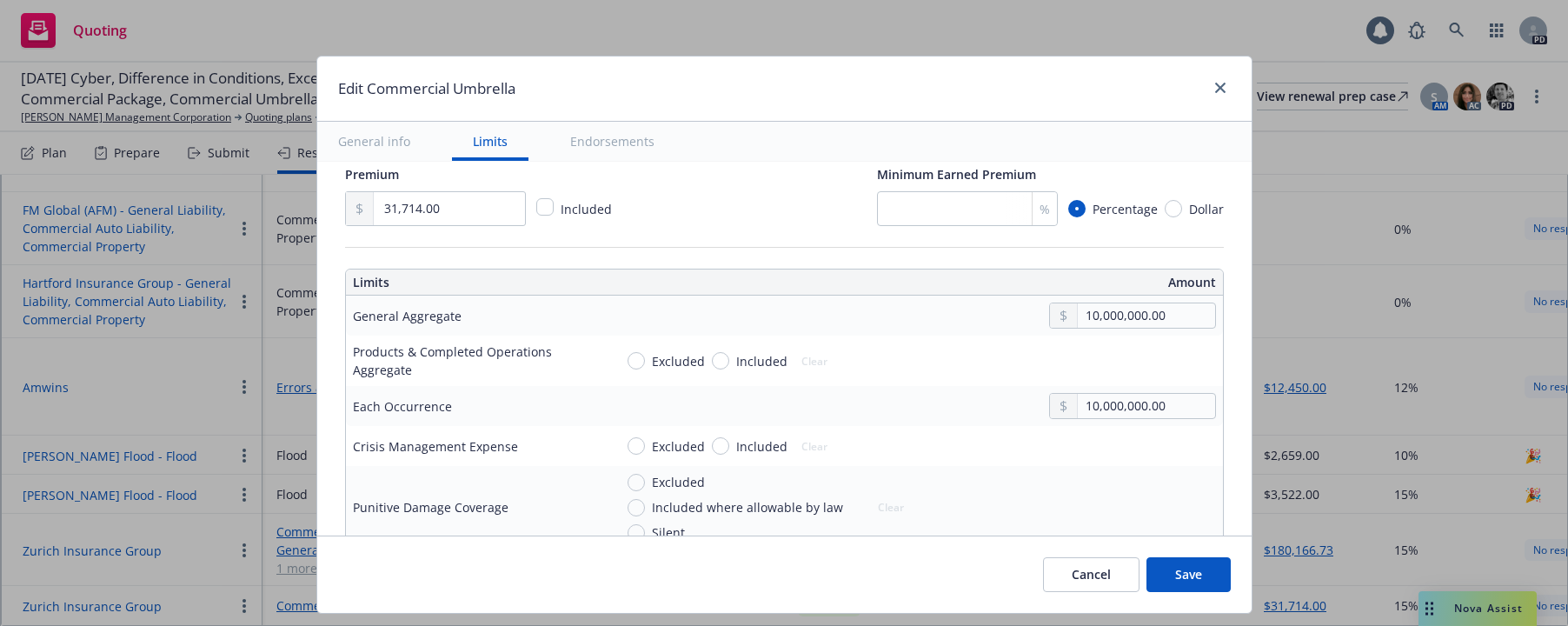
type textarea "x"
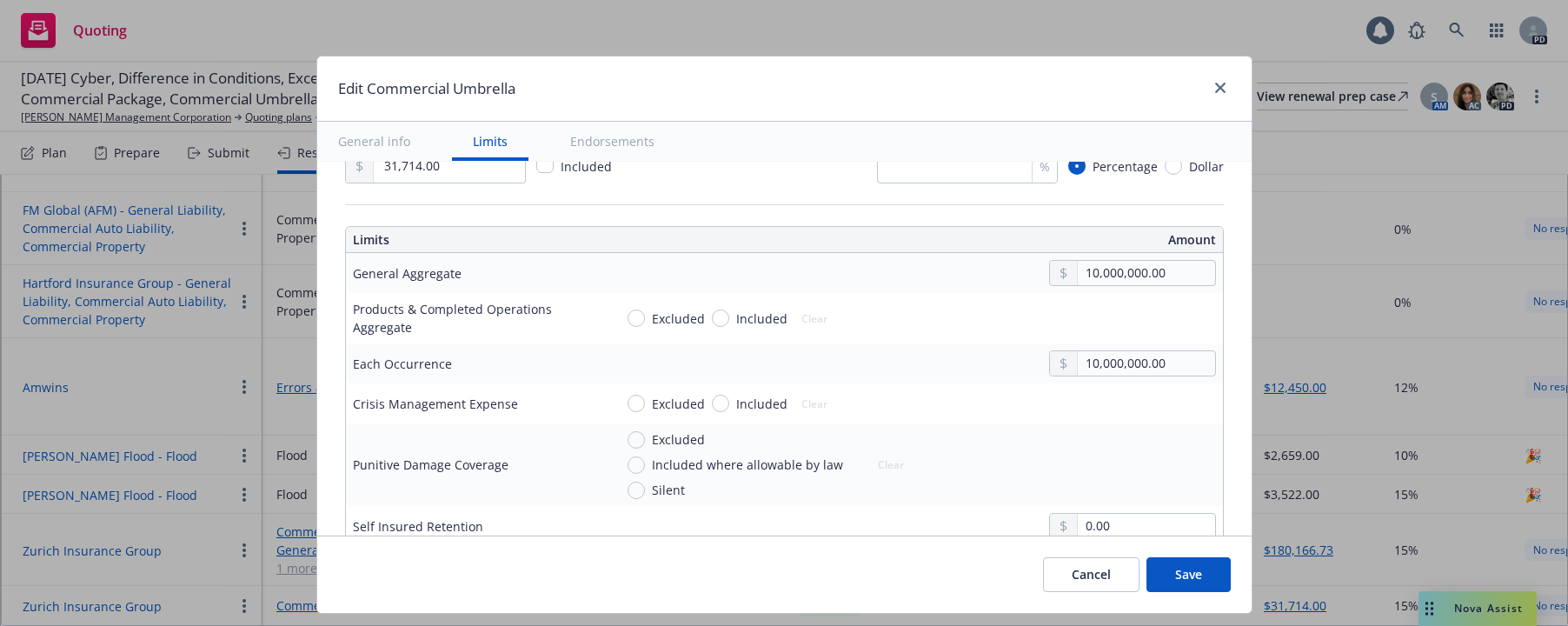
scroll to position [441, 0]
click at [712, 314] on input "Included" at bounding box center [720, 313] width 18 height 18
radio input "true"
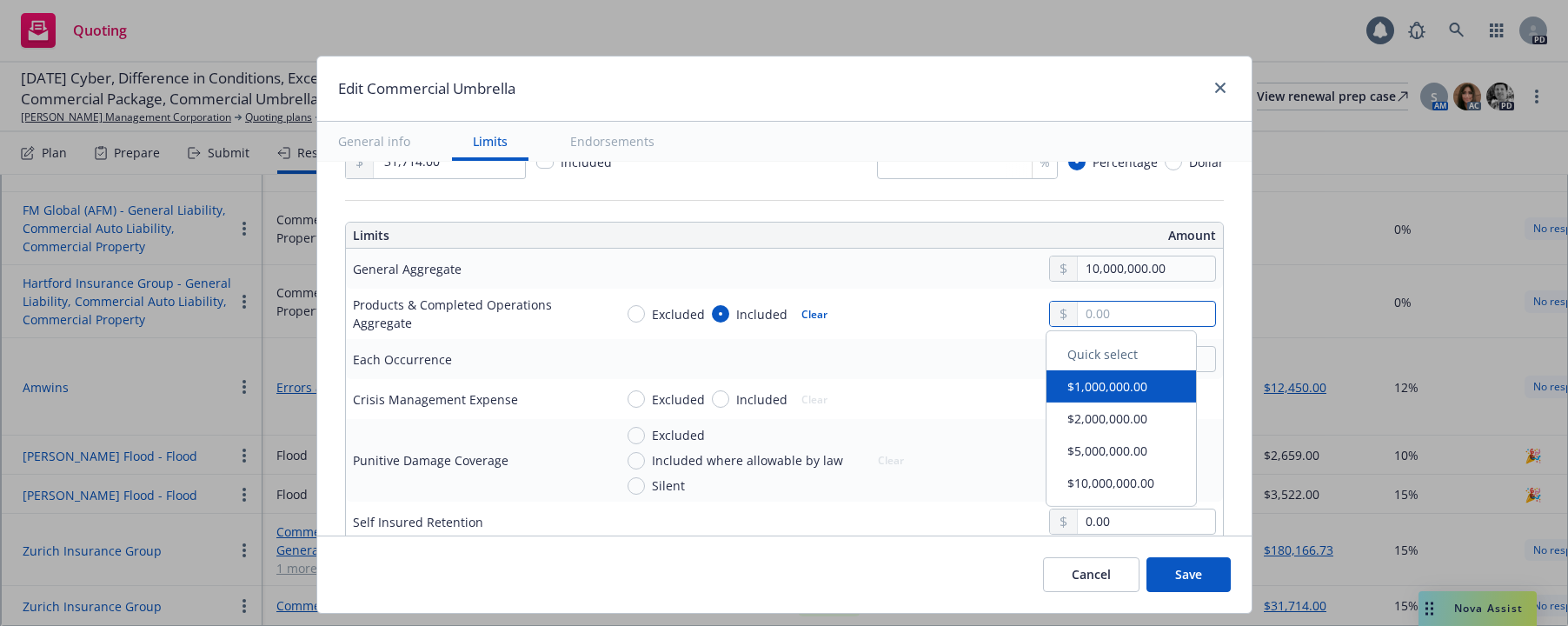
click at [1078, 315] on input "text" at bounding box center [1145, 313] width 136 height 24
type textarea "x"
type input "1.00"
type textarea "x"
type input "10.00"
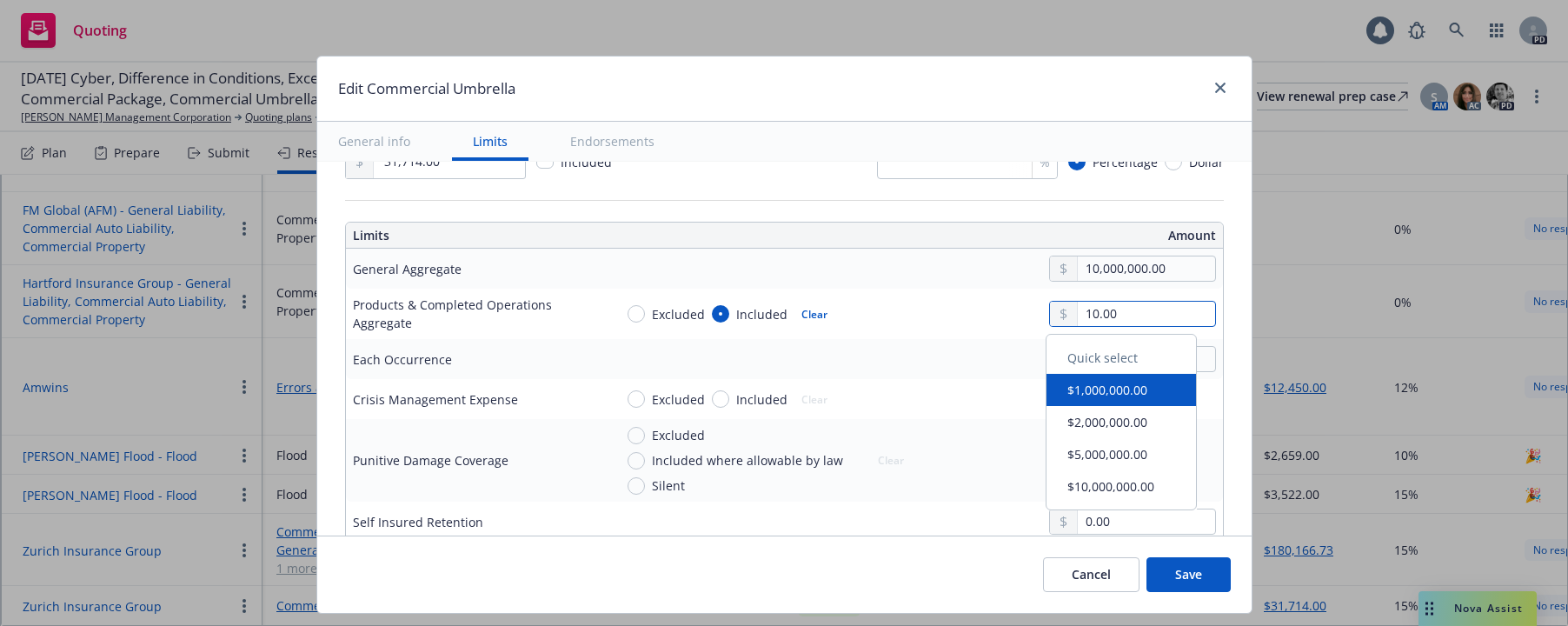
type textarea "x"
type input "100.00"
type textarea "x"
type input "1,000.00"
type textarea "x"
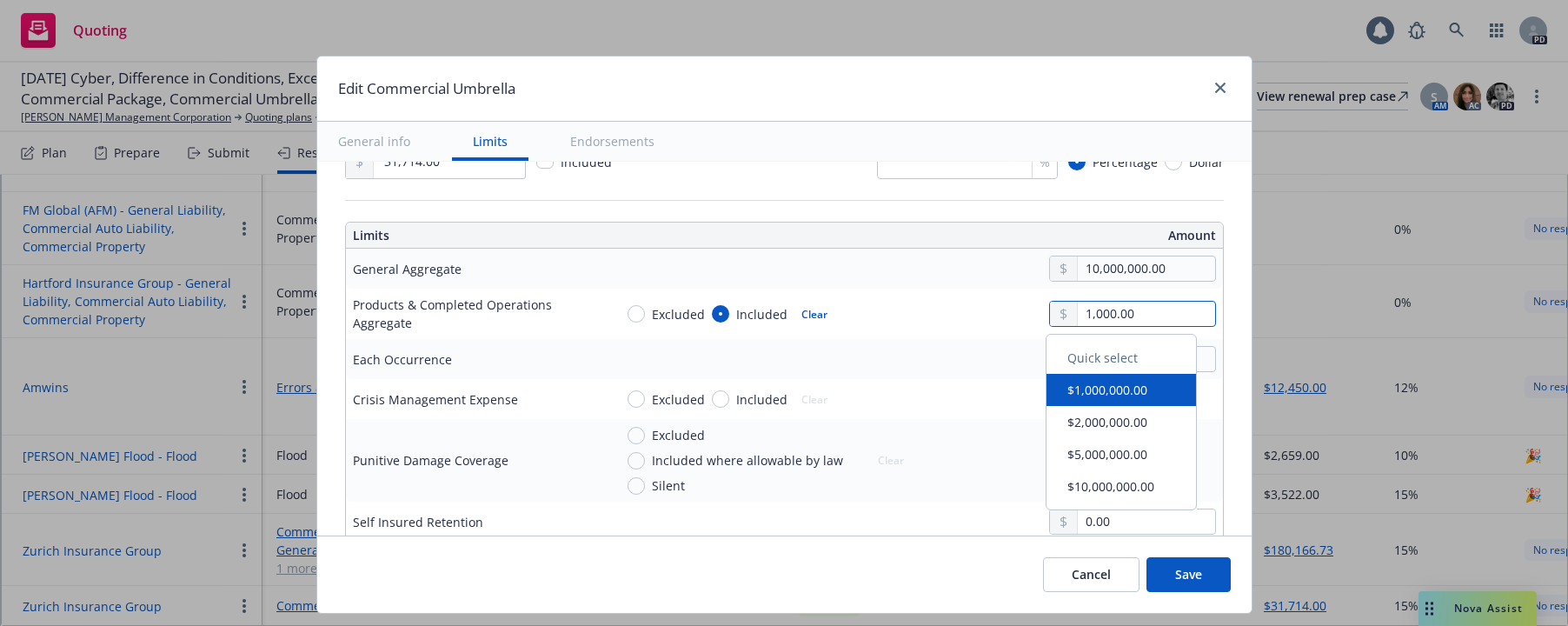
type input "10,000.00"
type textarea "x"
type input "100,000.00"
type textarea "x"
type input "1,000,000.00"
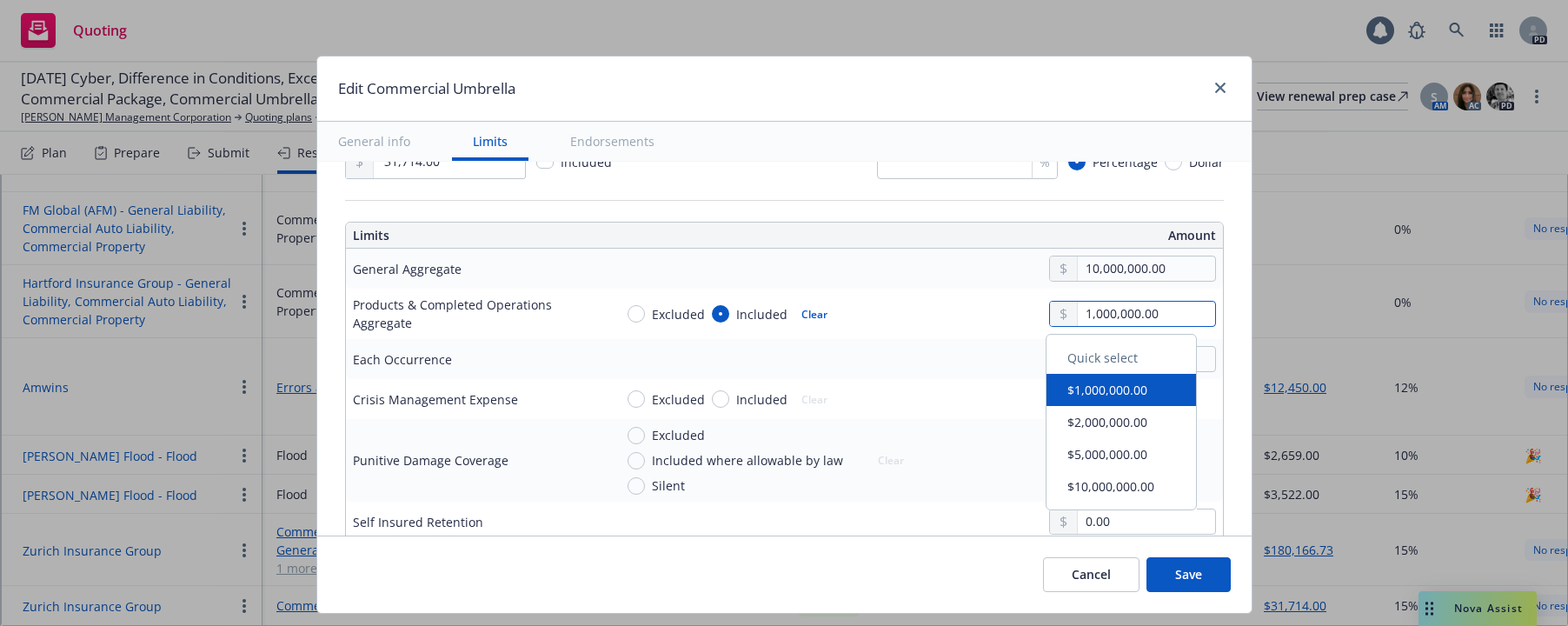
type textarea "x"
type input "10,000,000.00"
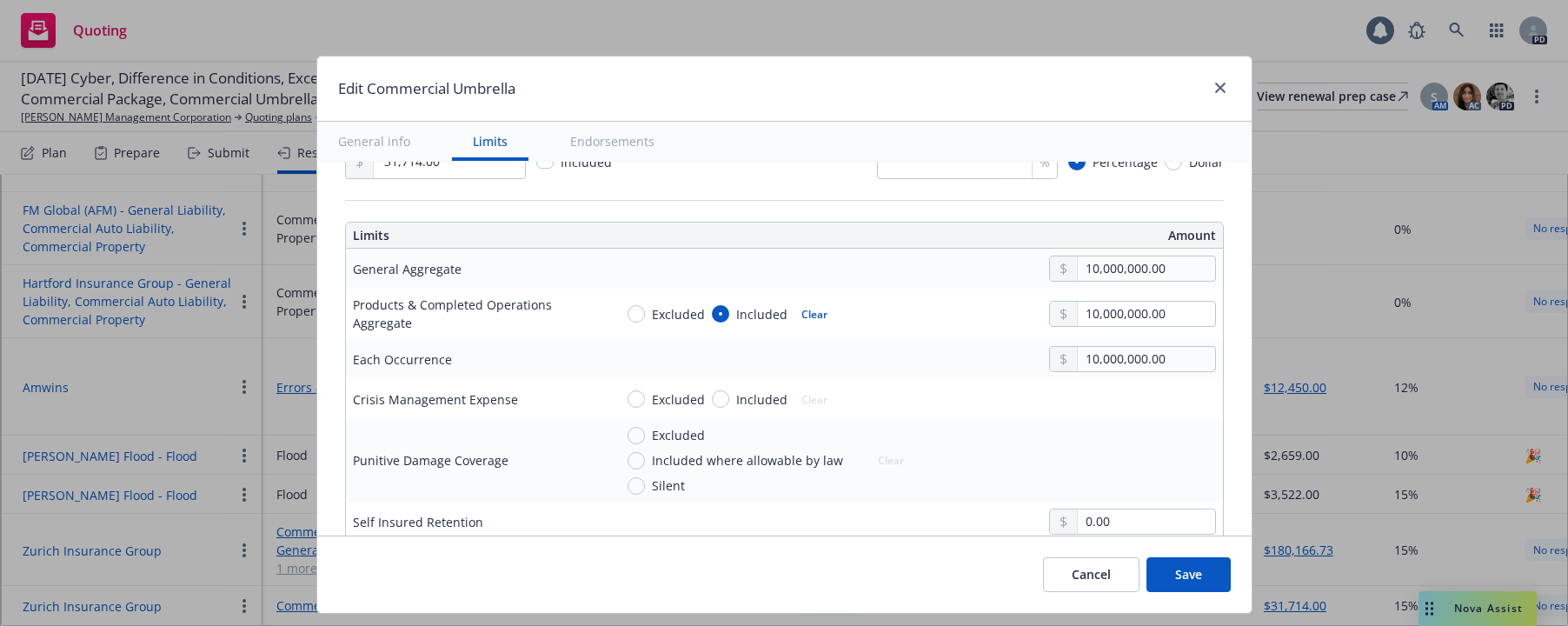
click at [942, 336] on td "Excluded Included Clear 10,000,000.00" at bounding box center [915, 313] width 616 height 50
click at [729, 399] on span "Included" at bounding box center [758, 400] width 58 height 19
click at [720, 399] on input "Included" at bounding box center [720, 399] width 18 height 18
radio input "true"
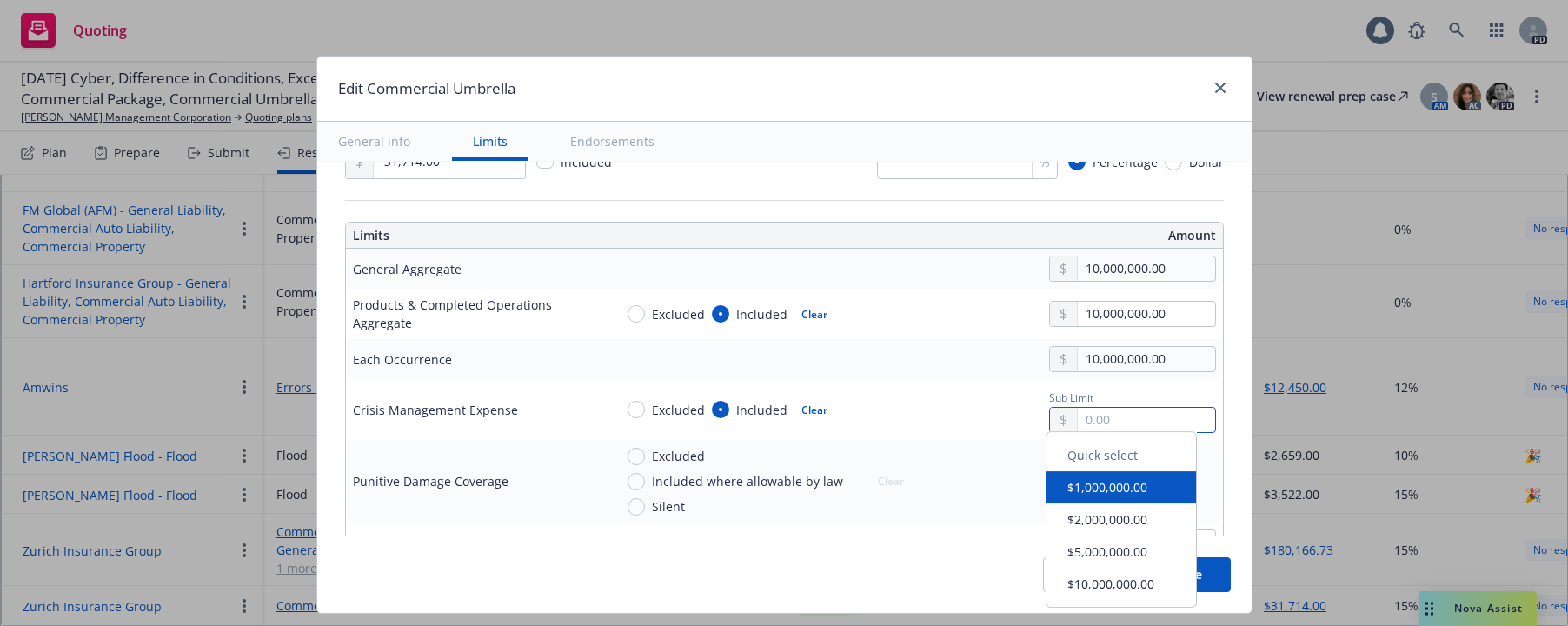
click at [1078, 417] on input "text" at bounding box center [1145, 420] width 136 height 24
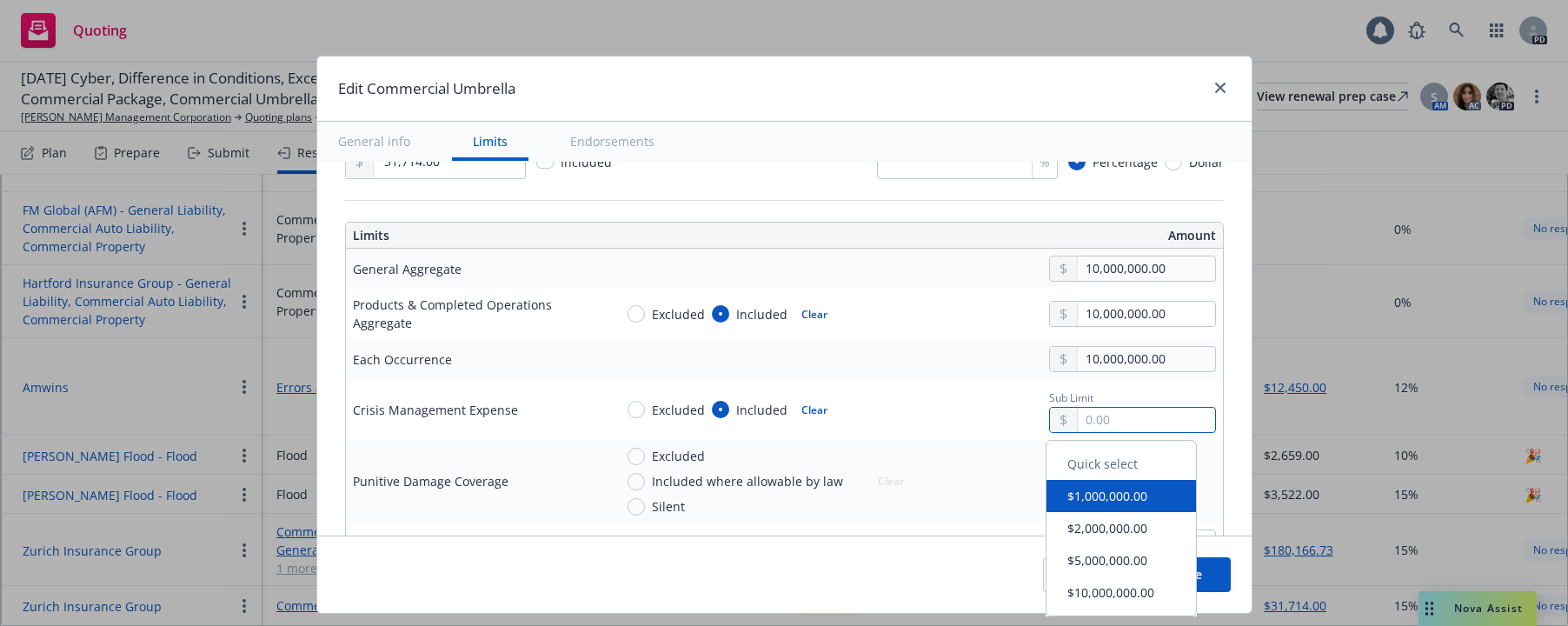
type textarea "x"
type input "2.00"
type textarea "x"
type input "25.00"
type textarea "x"
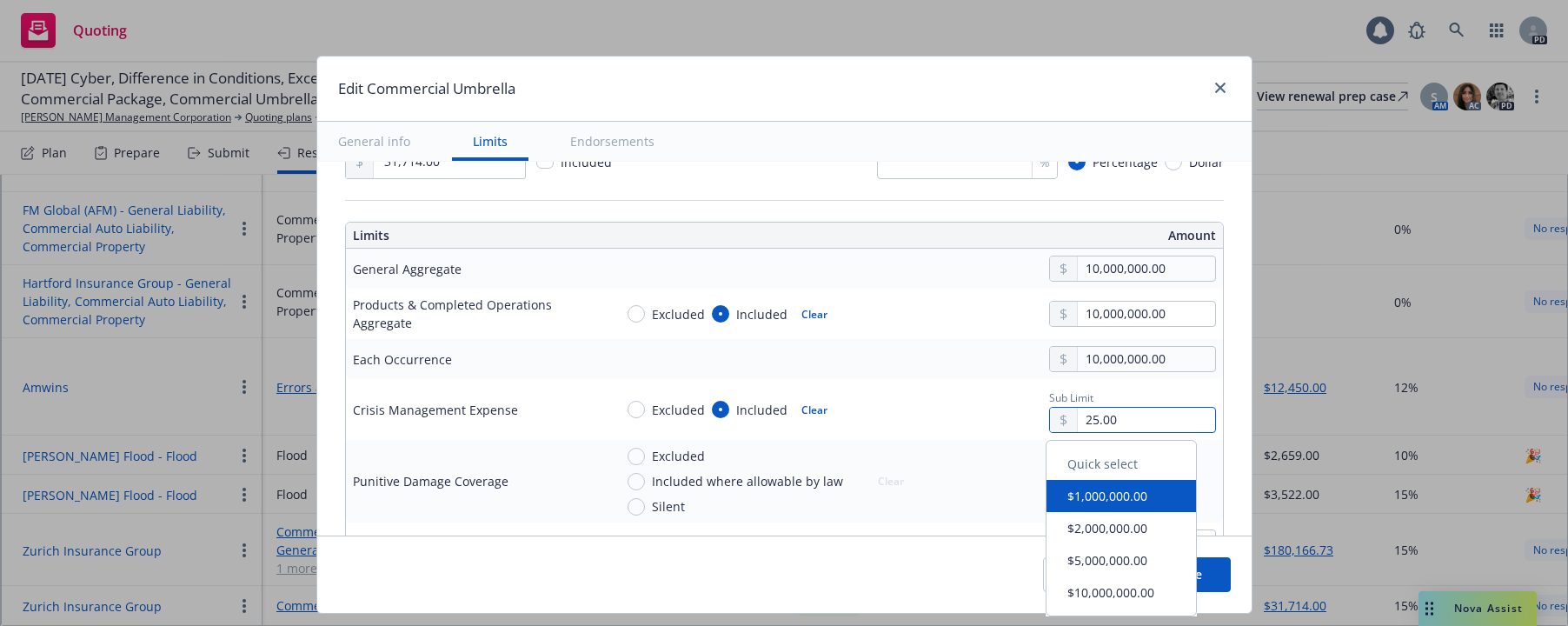
type input "250.00"
type textarea "x"
type input "2,500.00"
type textarea "x"
type input "25,000.00"
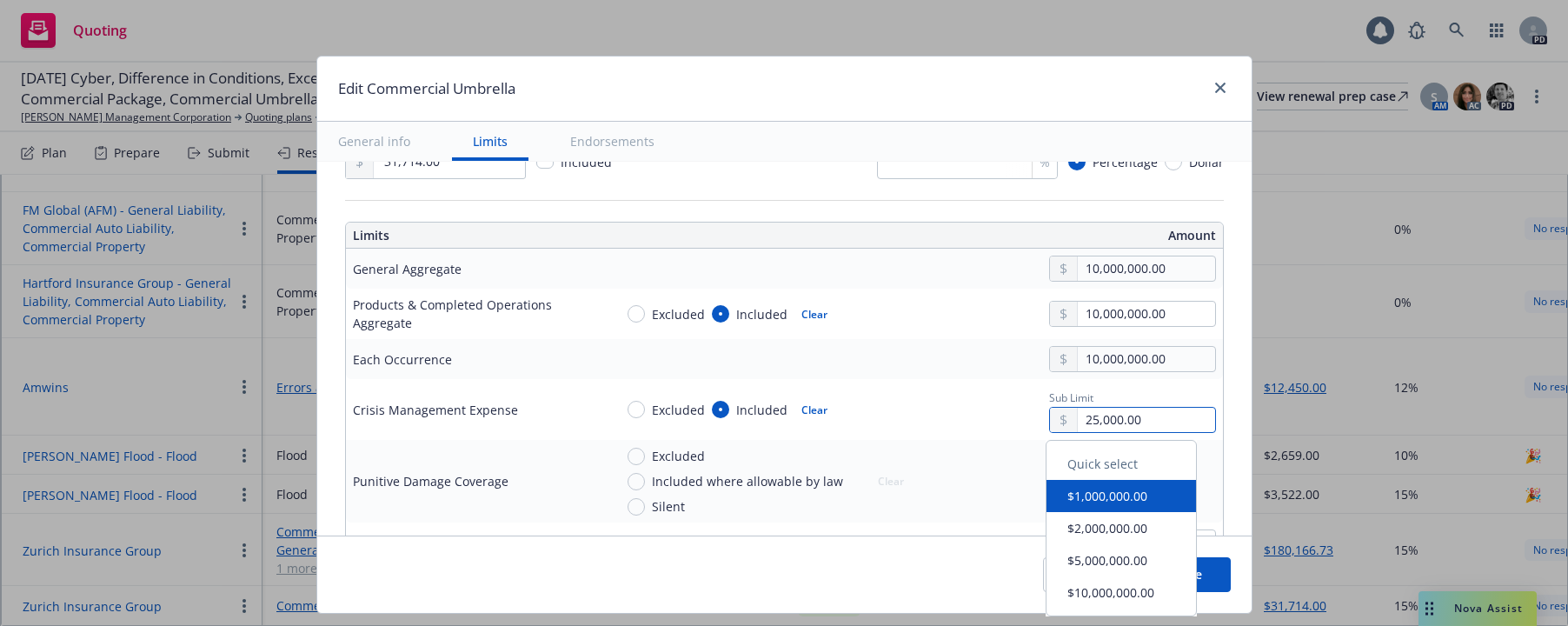
type textarea "x"
type input "250,000.00"
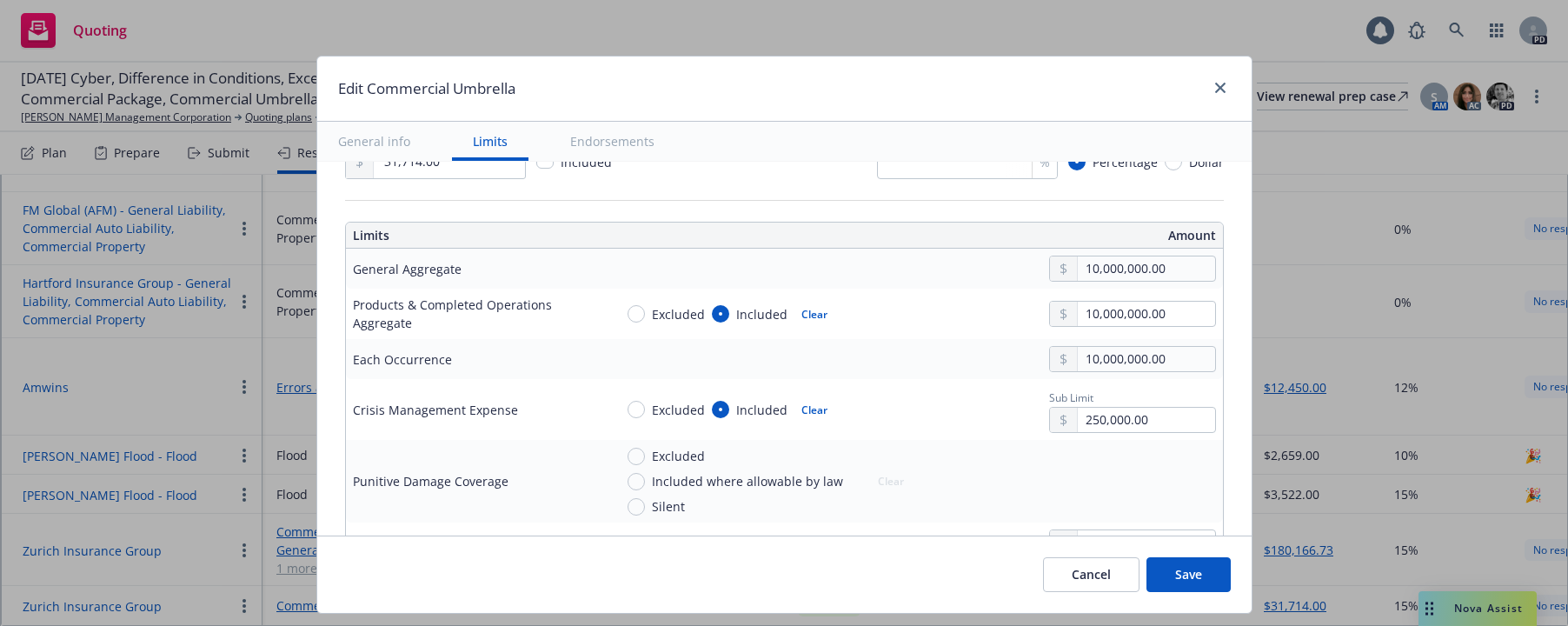
click at [911, 411] on div "Excluded Included Clear Sub Limit 250,000.00" at bounding box center [915, 409] width 602 height 47
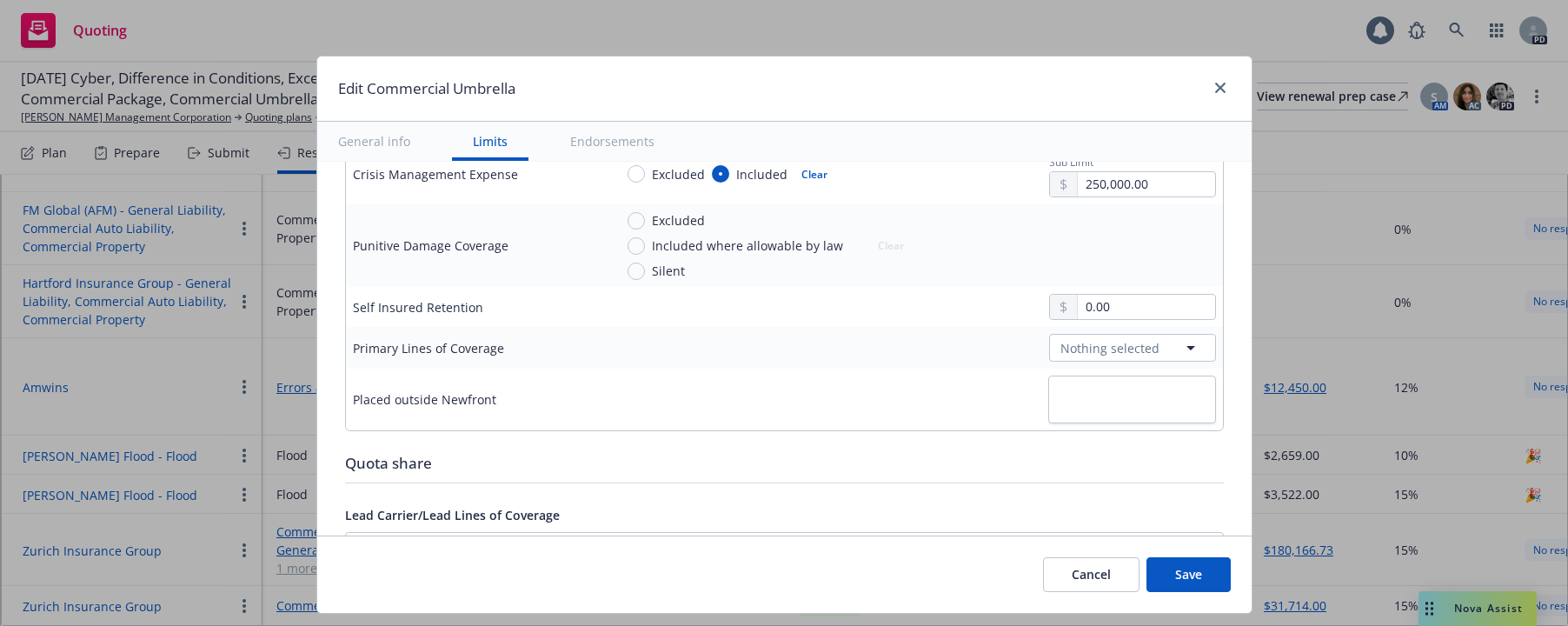
scroll to position [687, 0]
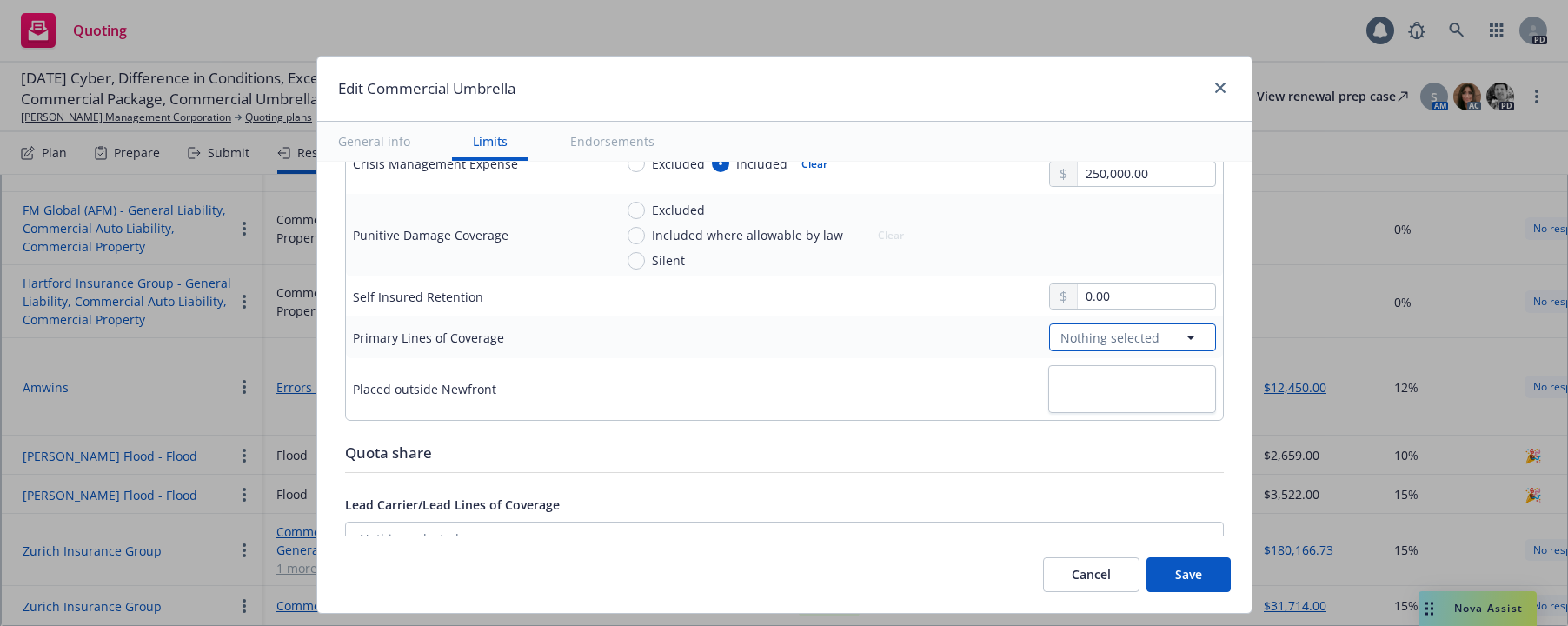
click at [1181, 336] on icon "button" at bounding box center [1191, 338] width 21 height 21
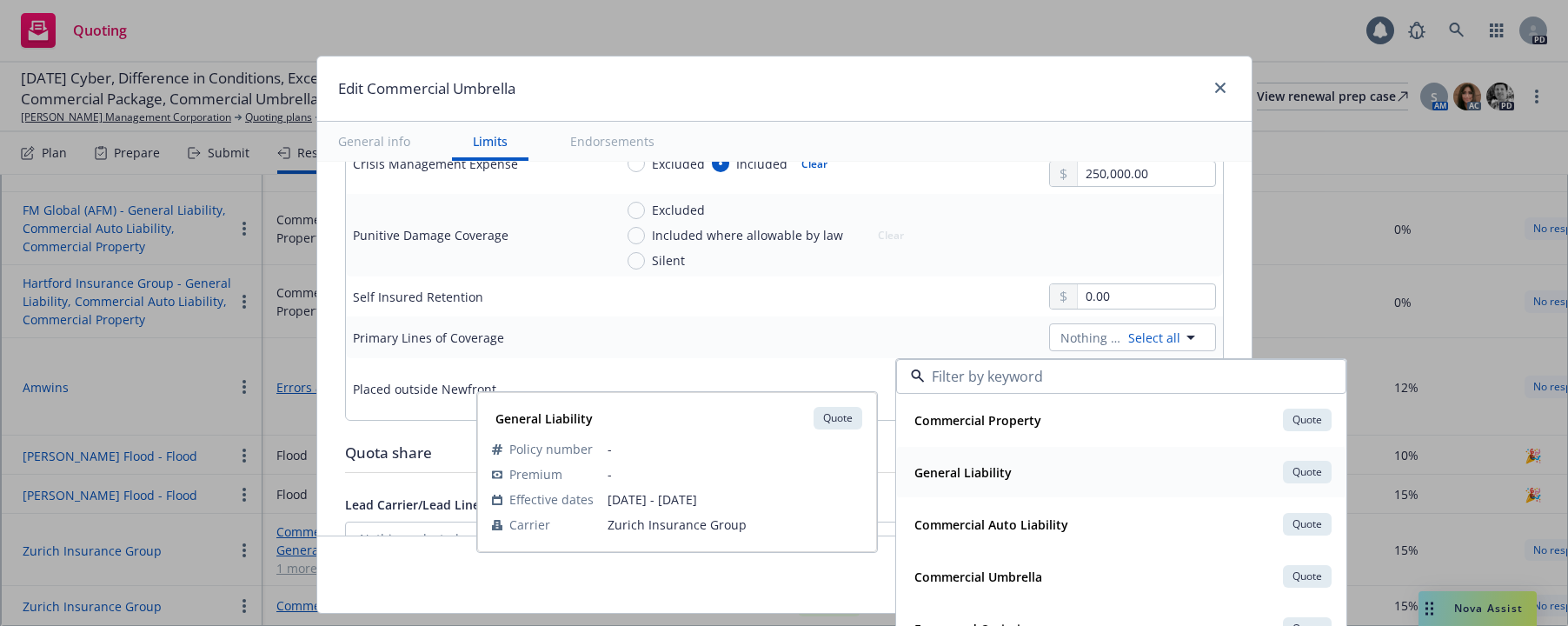
click at [978, 473] on strong "General Liability" at bounding box center [963, 473] width 97 height 17
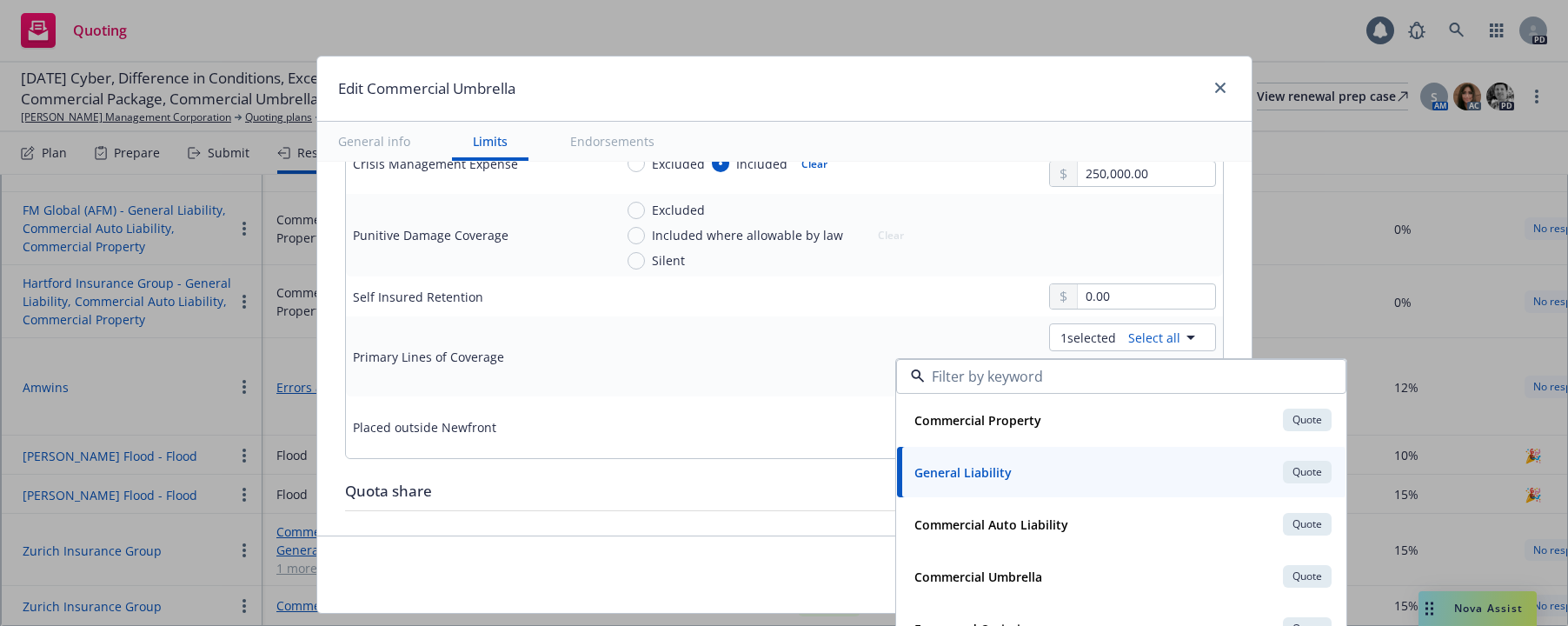
click at [911, 310] on td "0.00" at bounding box center [915, 296] width 616 height 40
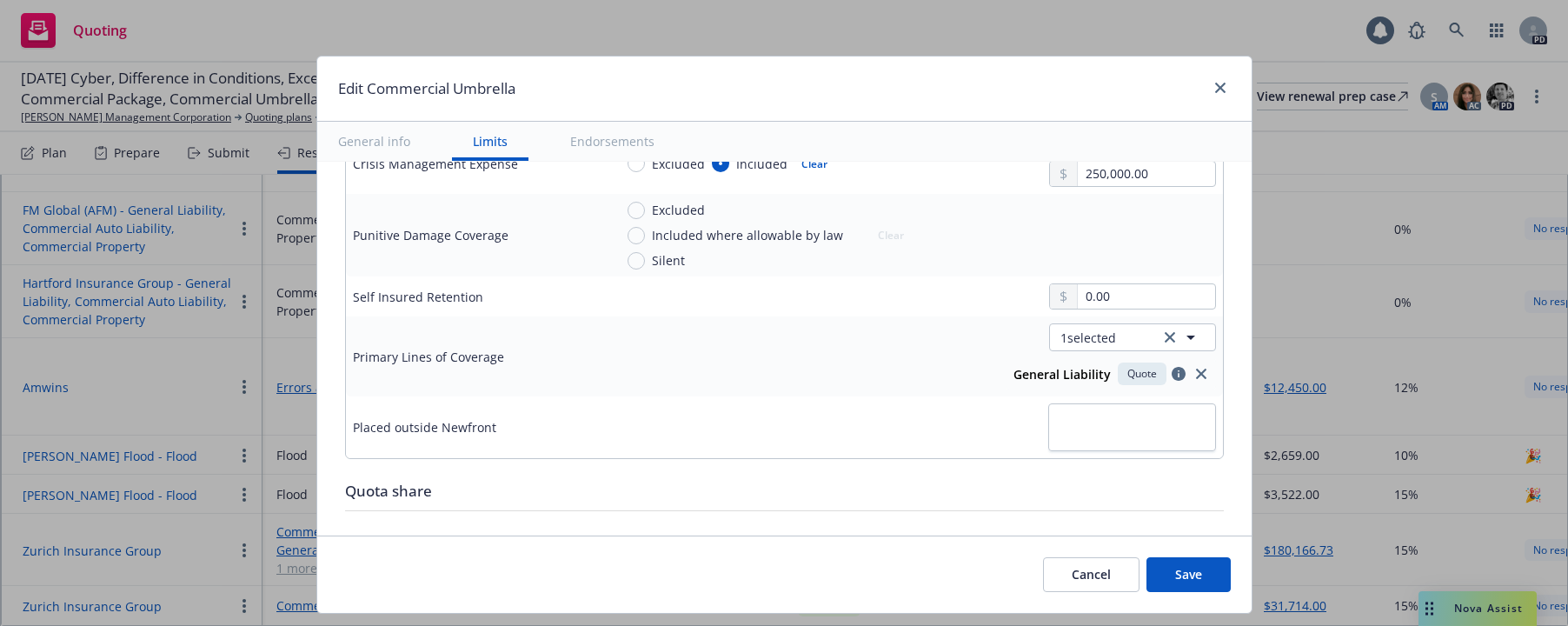
click at [916, 416] on div at bounding box center [915, 428] width 602 height 48
click at [1181, 339] on icon "button" at bounding box center [1191, 338] width 21 height 21
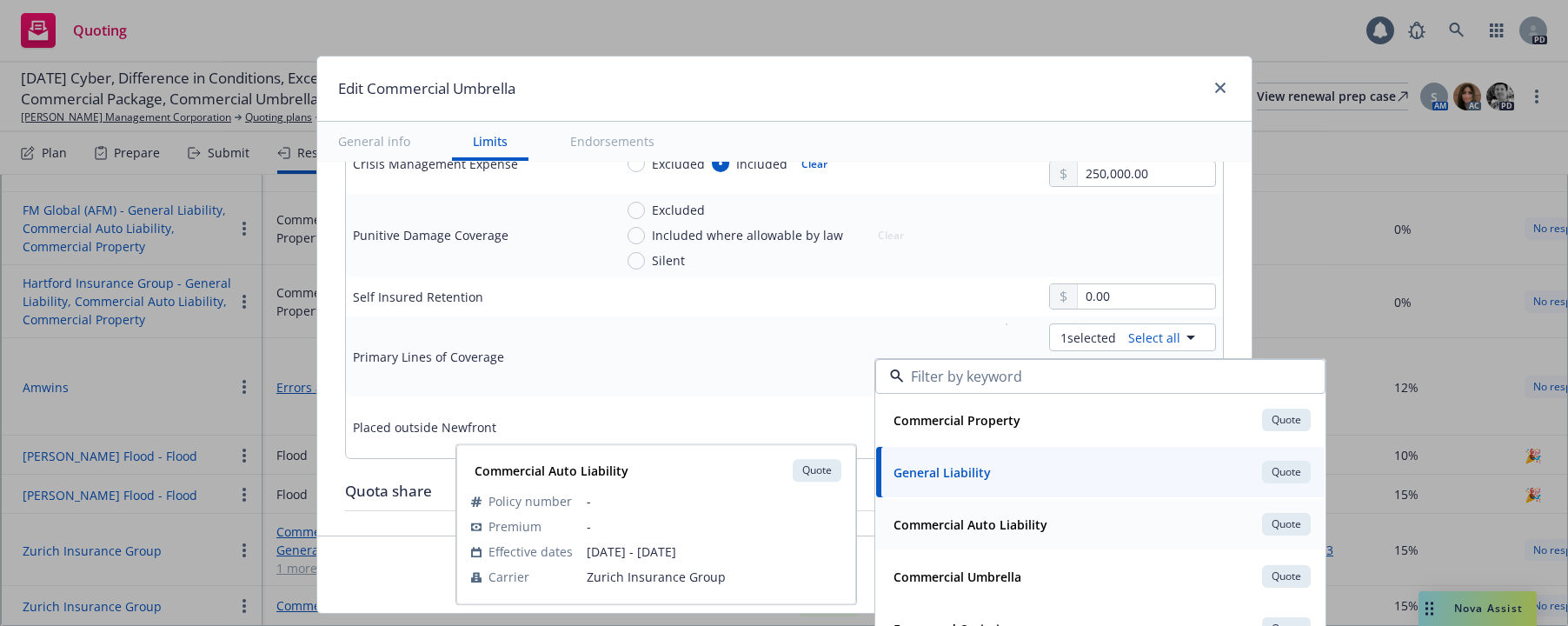
click at [980, 518] on strong "Commercial Auto Liability" at bounding box center [970, 525] width 154 height 17
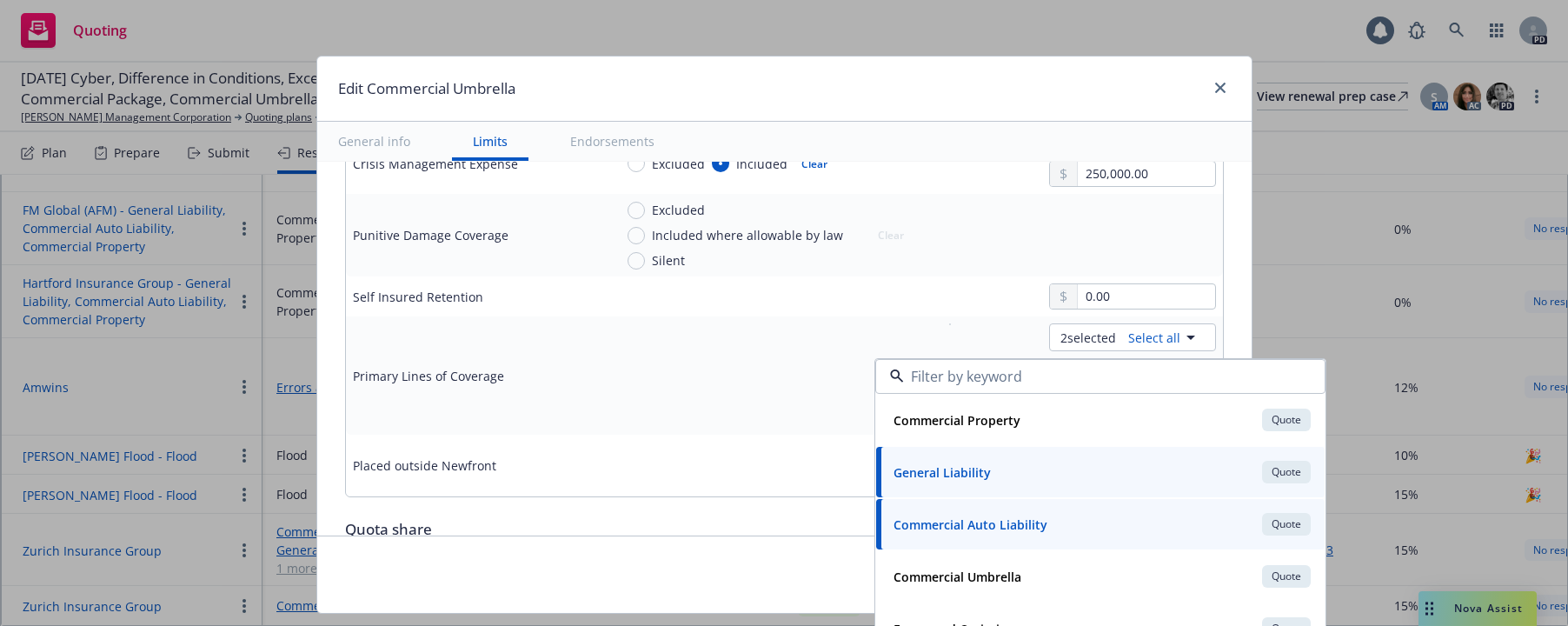
click at [783, 359] on div "2 selected Select all General Liability Quote Commercial Auto Liability Quote C…" at bounding box center [915, 376] width 602 height 105
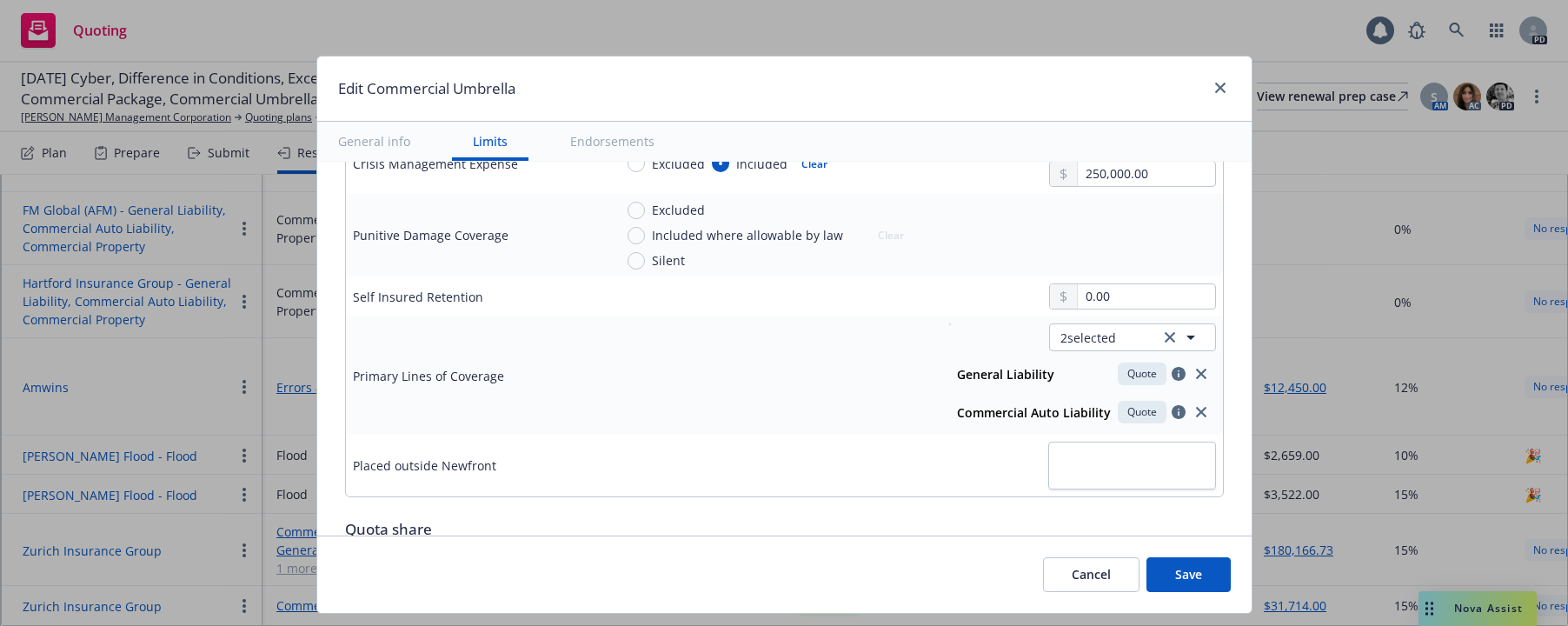
click at [1177, 571] on button "Save" at bounding box center [1188, 575] width 84 height 35
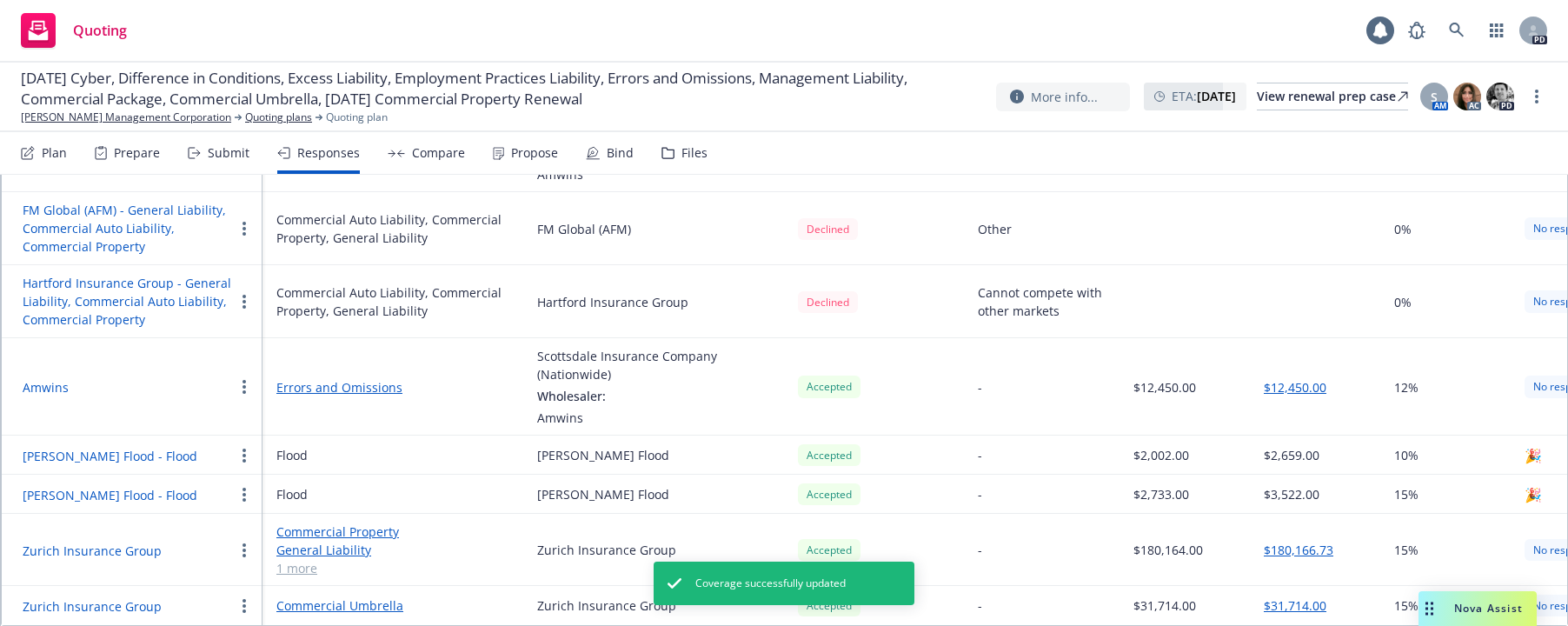
click at [286, 523] on link "Commercial Property" at bounding box center [392, 532] width 233 height 19
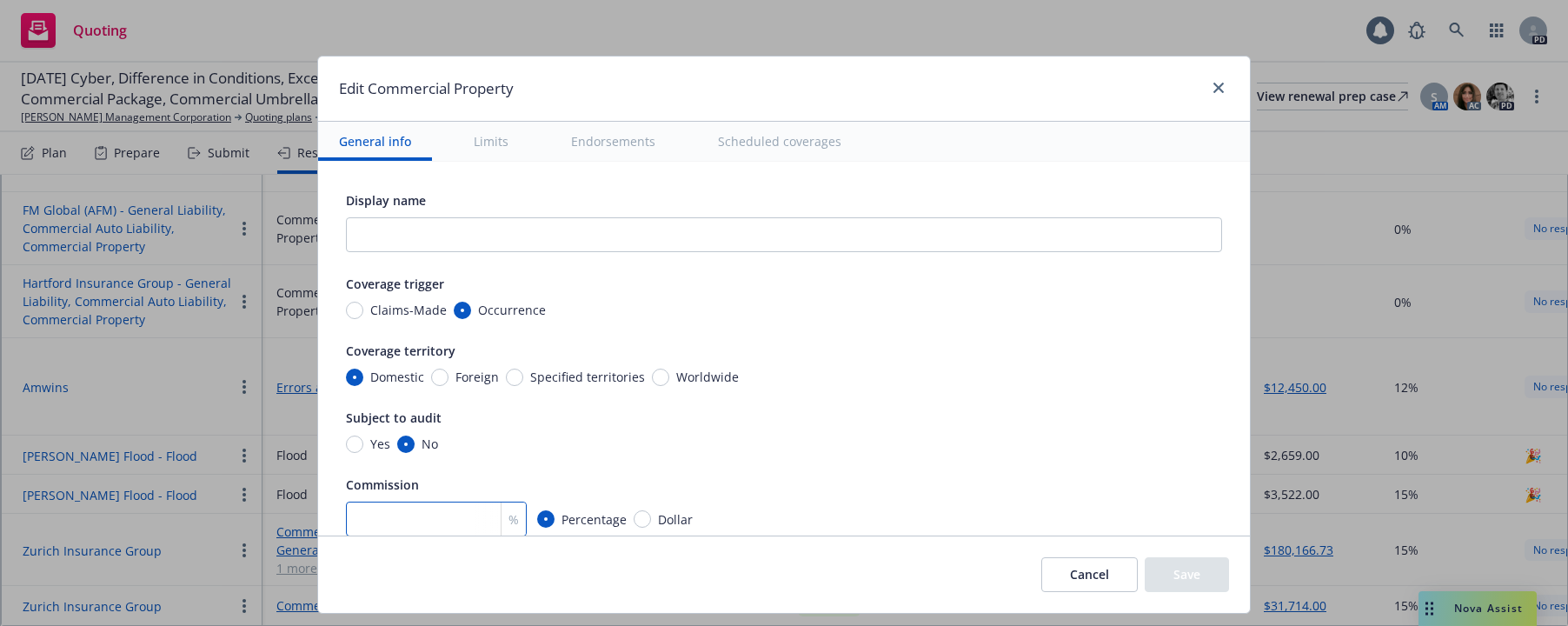
click at [426, 517] on input "number" at bounding box center [436, 519] width 181 height 35
type textarea "x"
type input "1"
type textarea "x"
type input "15"
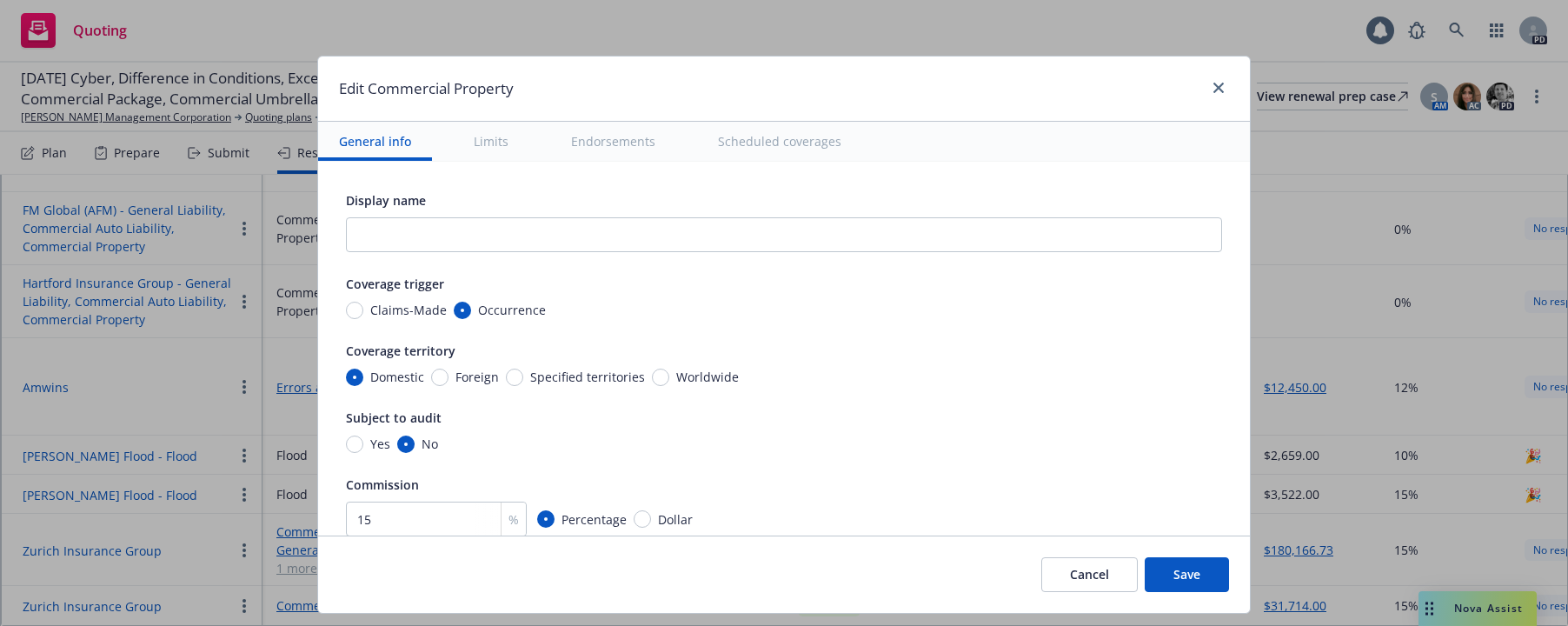
click at [593, 447] on div "Yes No" at bounding box center [783, 444] width 876 height 19
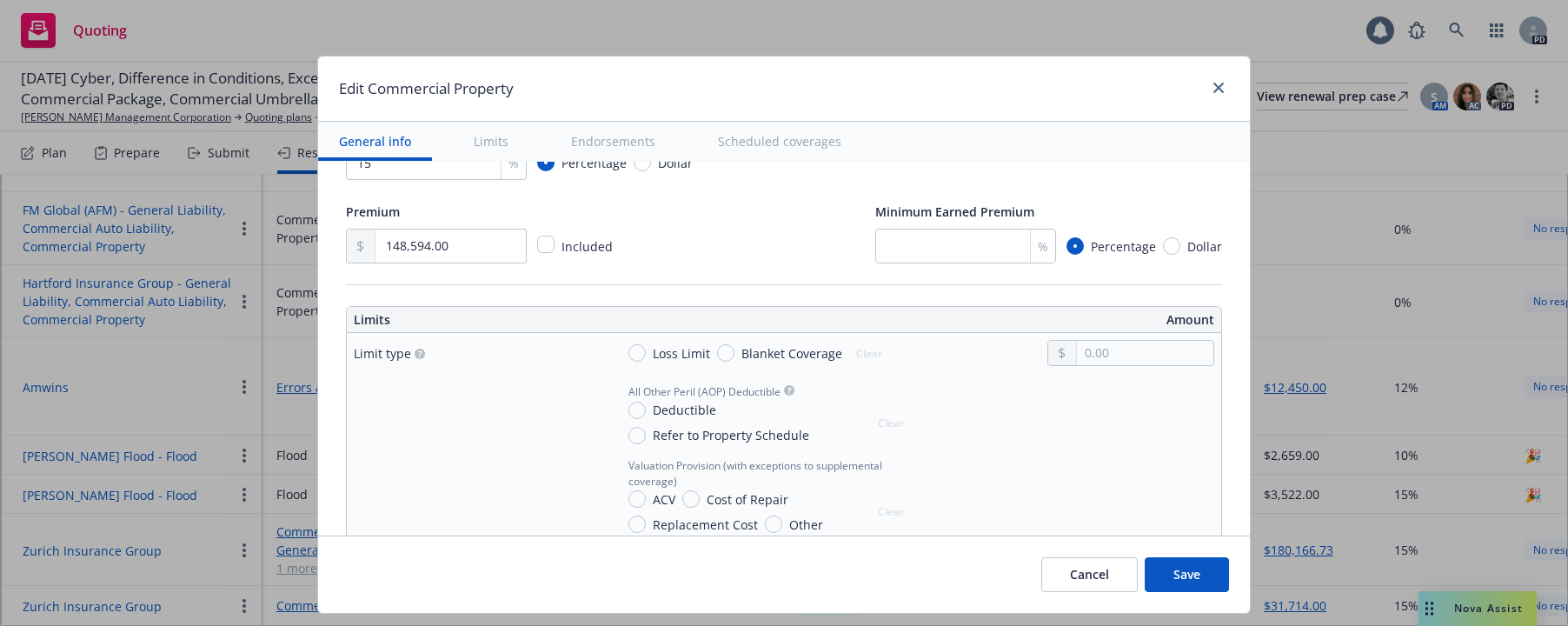
type textarea "x"
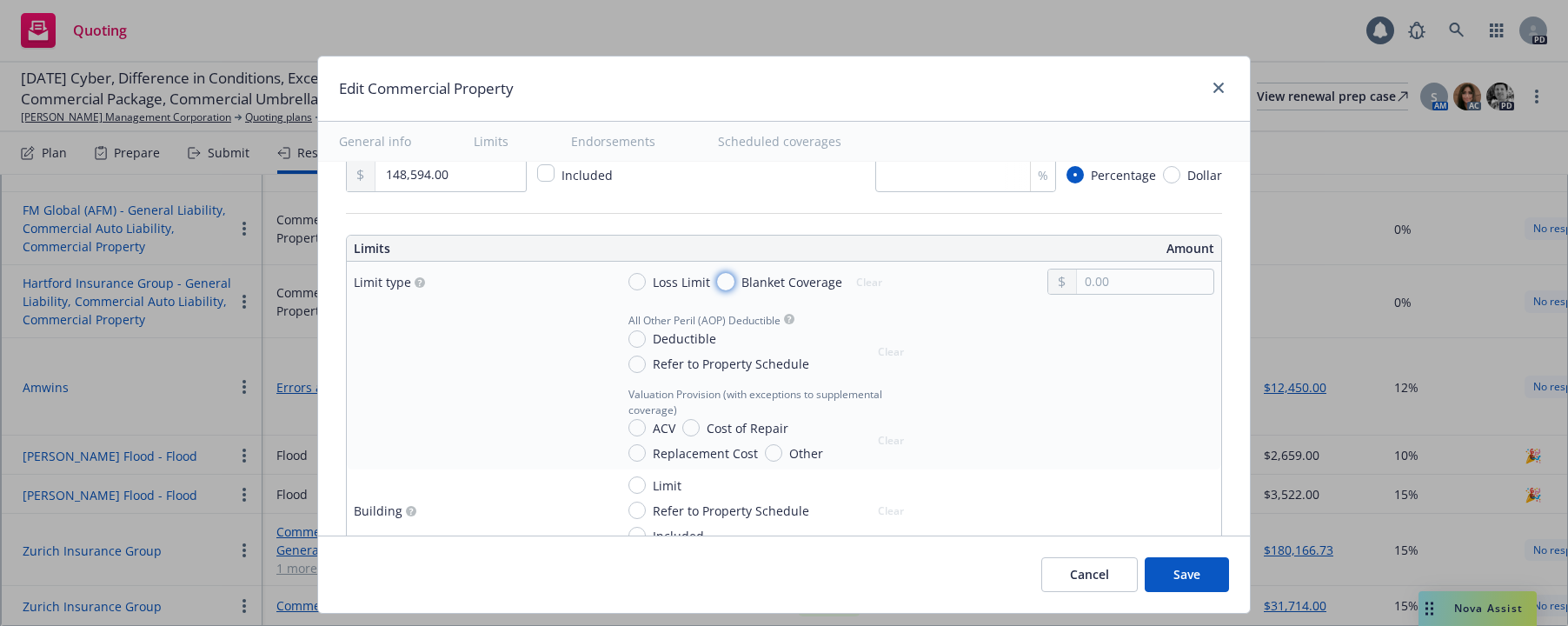
click at [717, 283] on input "Blanket Coverage" at bounding box center [726, 281] width 18 height 18
radio input "true"
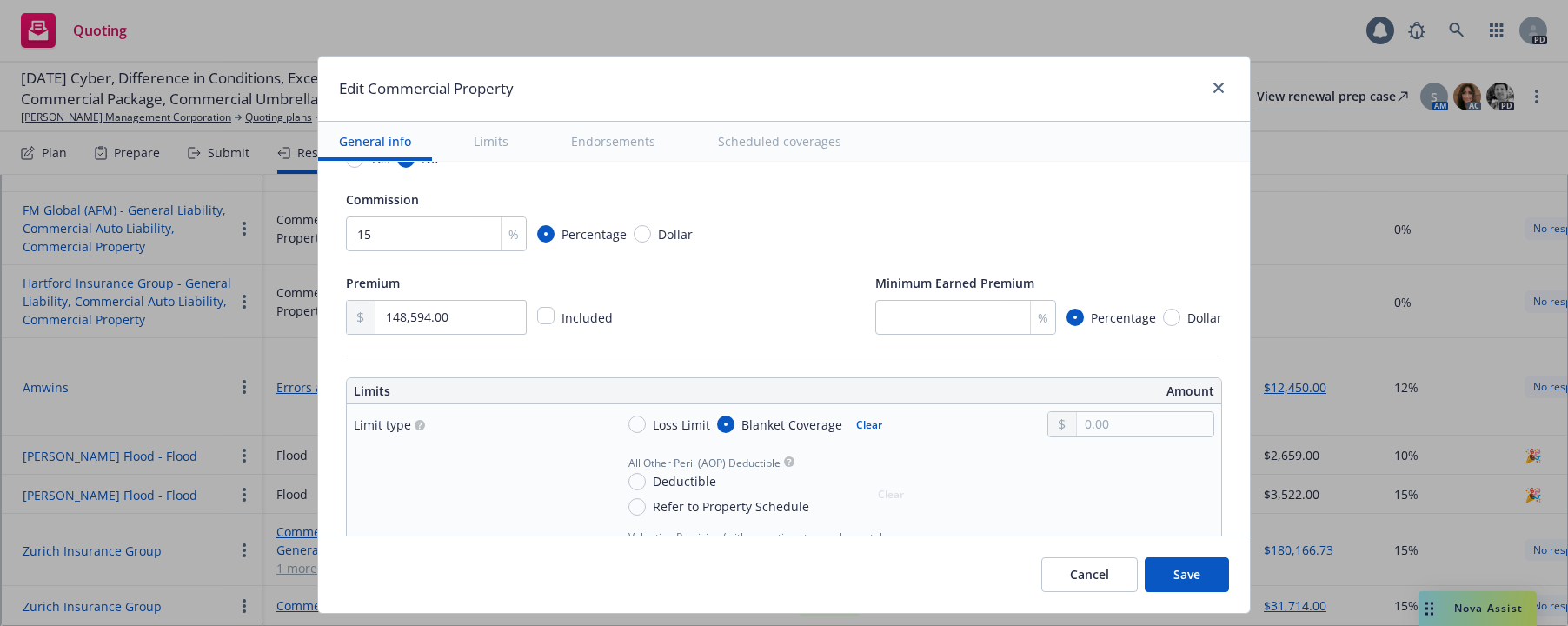
scroll to position [380, 0]
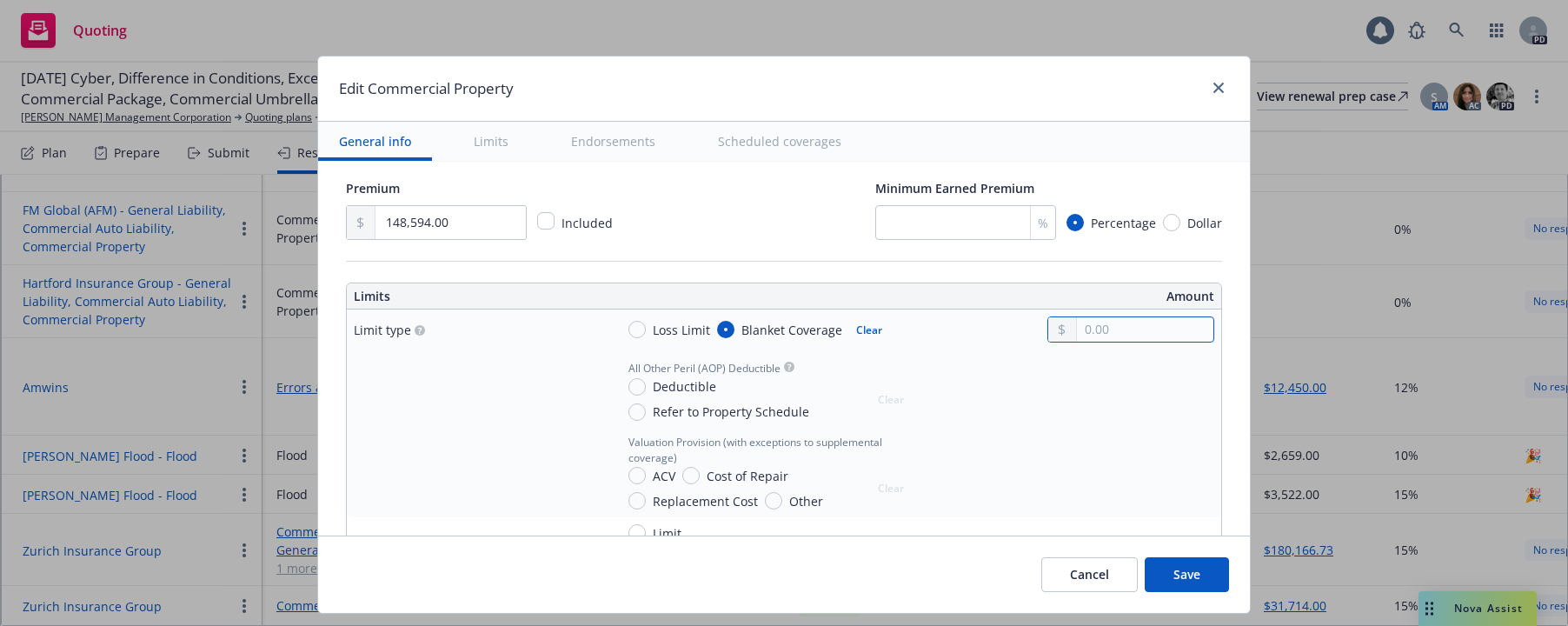
click at [1077, 335] on input "text" at bounding box center [1144, 329] width 136 height 24
click at [1077, 328] on input "text" at bounding box center [1144, 329] width 136 height 24
type textarea "x"
type input "1.00"
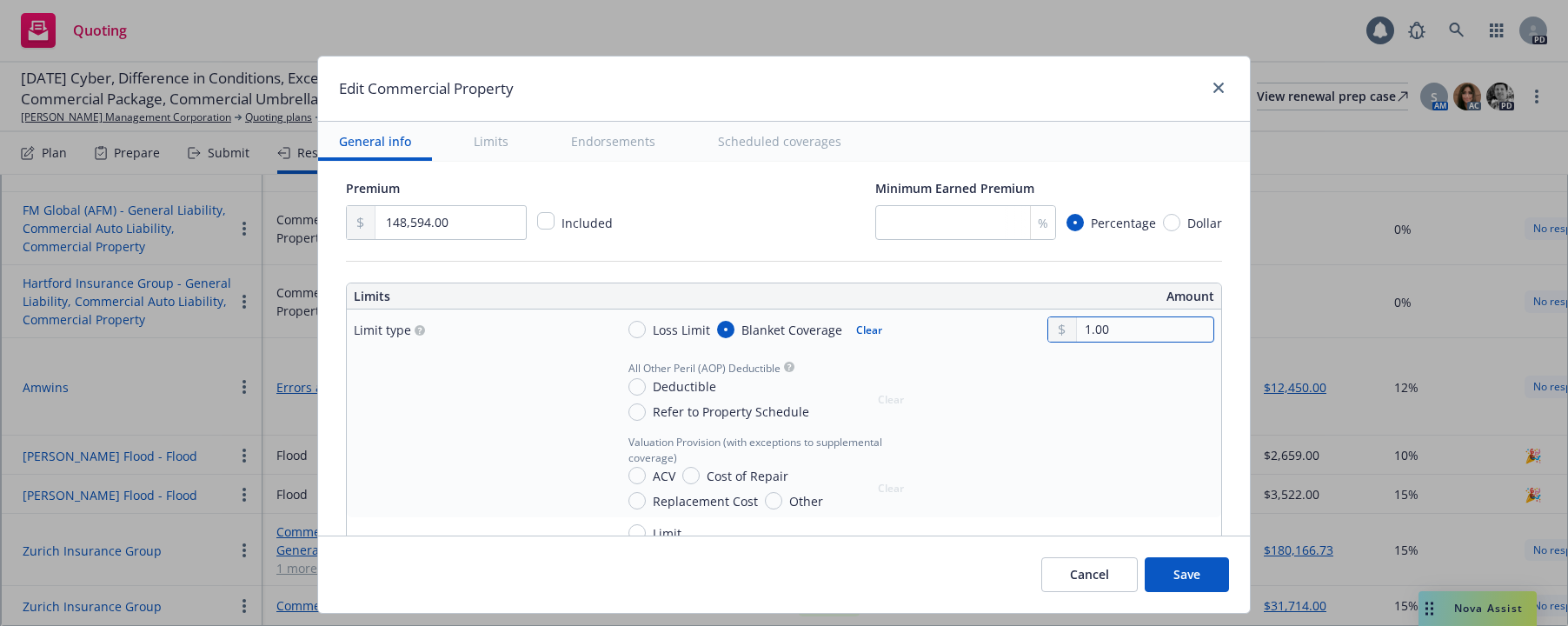
type textarea "x"
type input "10.00"
type textarea "x"
type input "104.00"
type textarea "x"
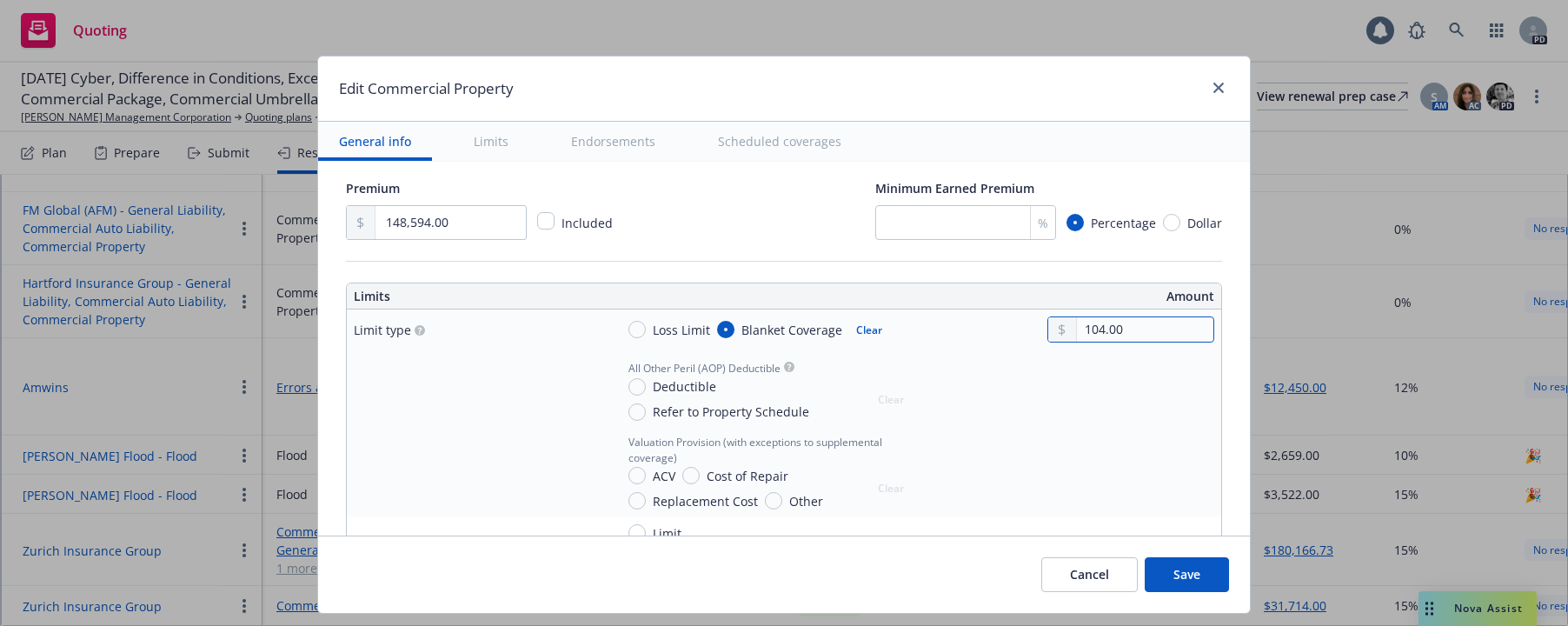
type input "1,043.00"
type textarea "x"
type input "10,433.00"
type textarea "x"
type input "104,331.00"
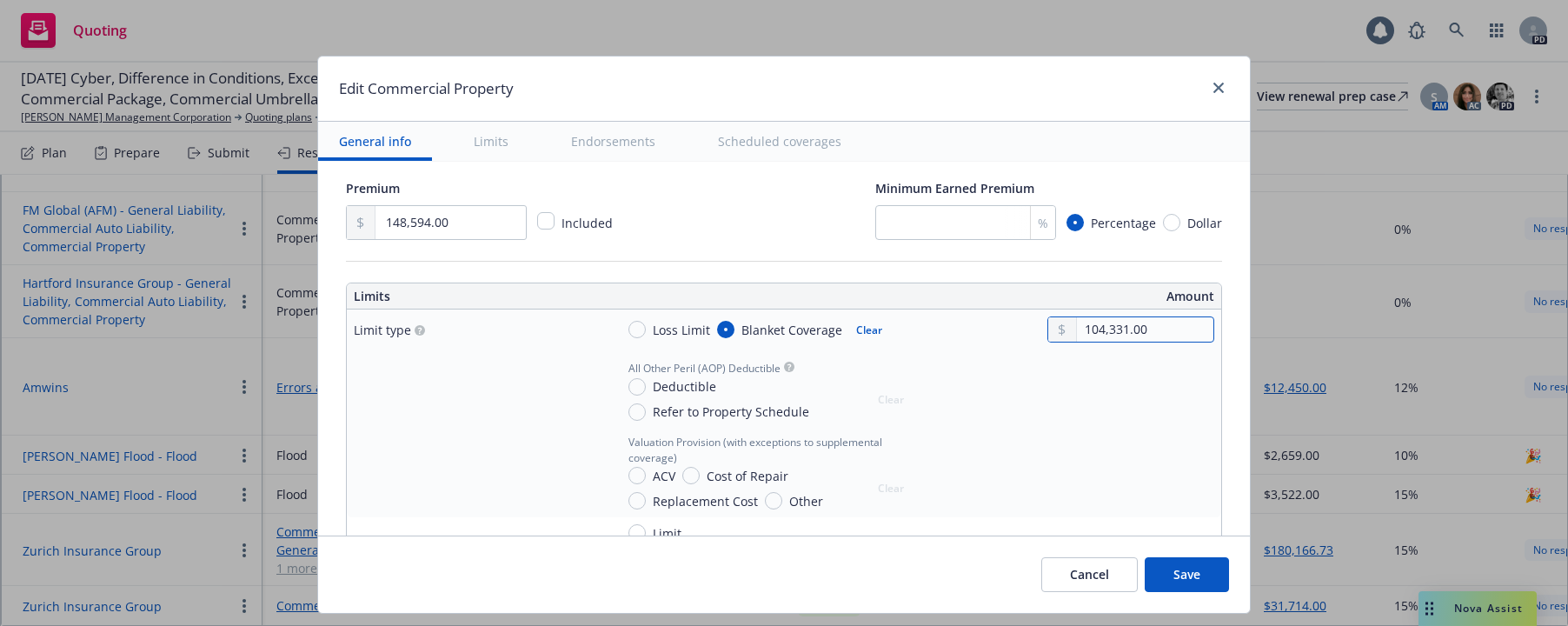
type textarea "x"
type input "1,043,318.00"
type textarea "x"
type input "10,433,188.00"
type textarea "x"
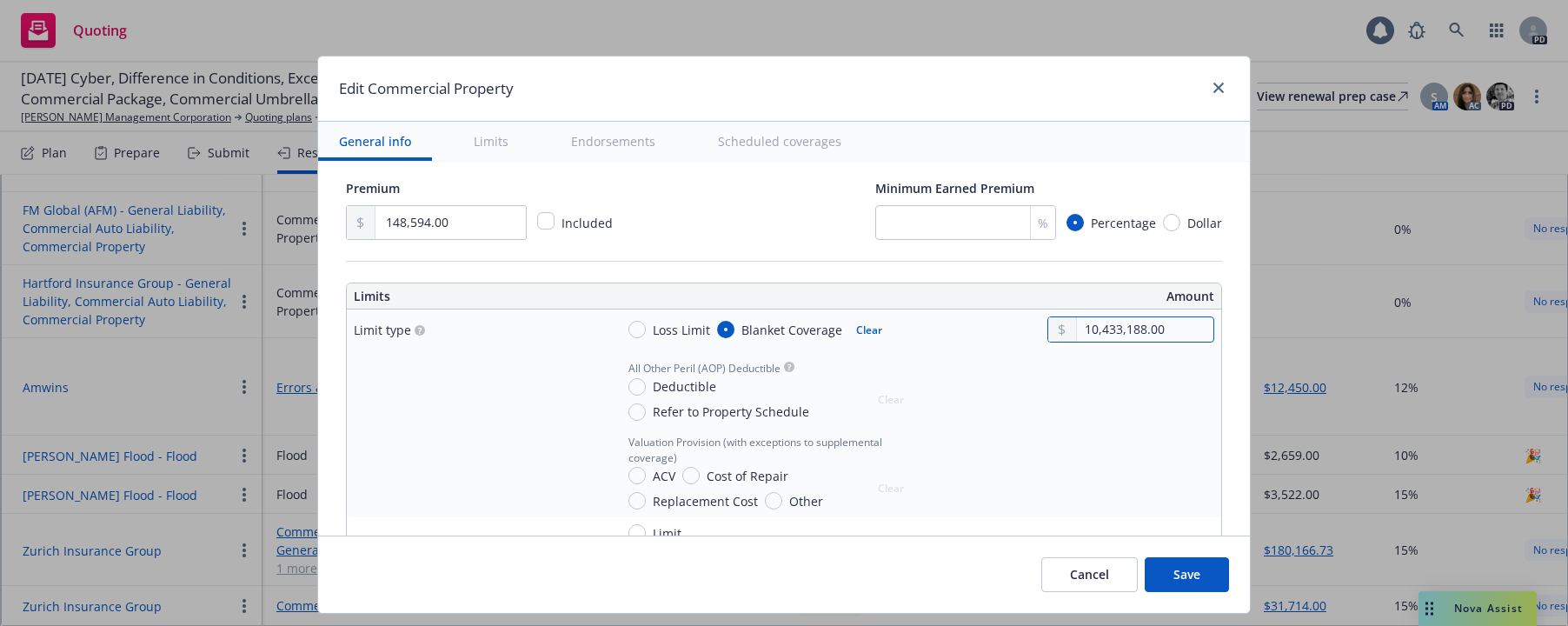
type input "104,331,882.00"
type textarea "x"
type input "104,331,882.00"
click at [1047, 379] on div at bounding box center [1131, 388] width 167 height 64
click at [628, 387] on input "Deductible" at bounding box center [637, 387] width 18 height 18
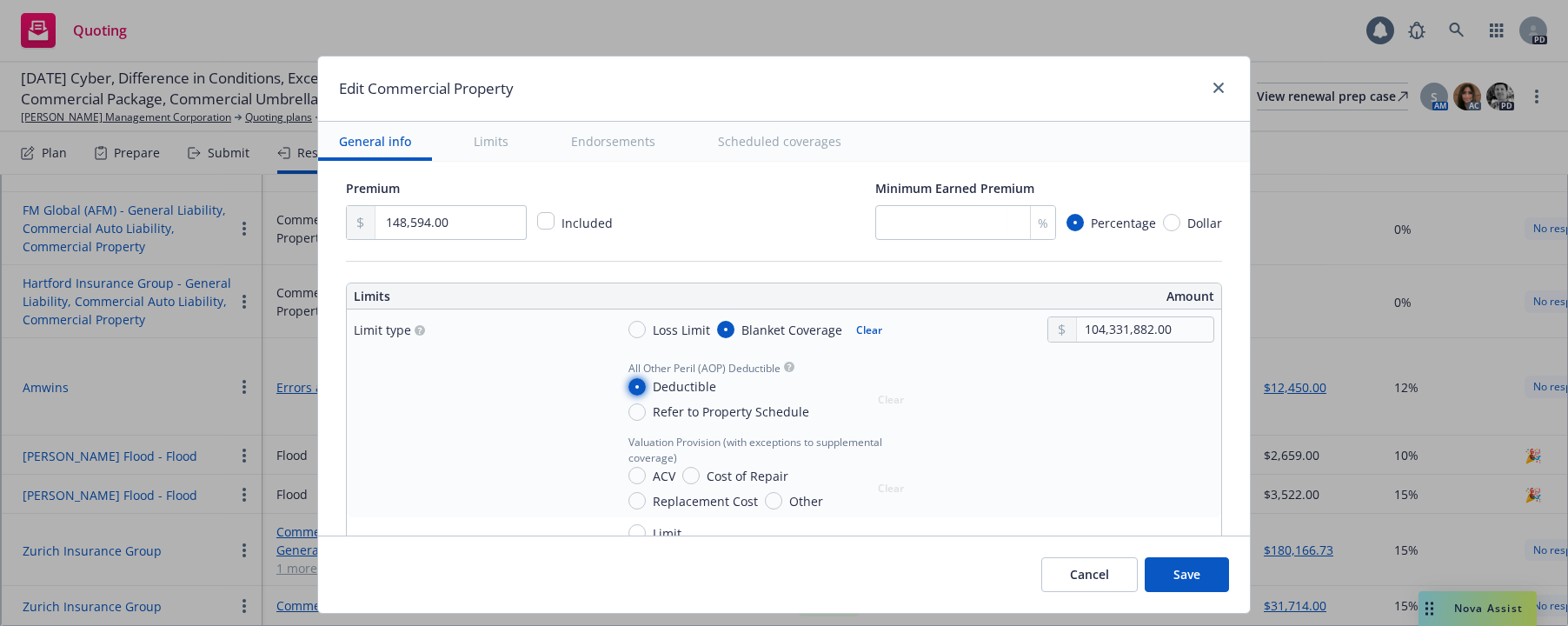
radio input "true"
click at [1077, 405] on input "text" at bounding box center [1144, 408] width 136 height 24
type textarea "x"
type input "2.00"
type textarea "x"
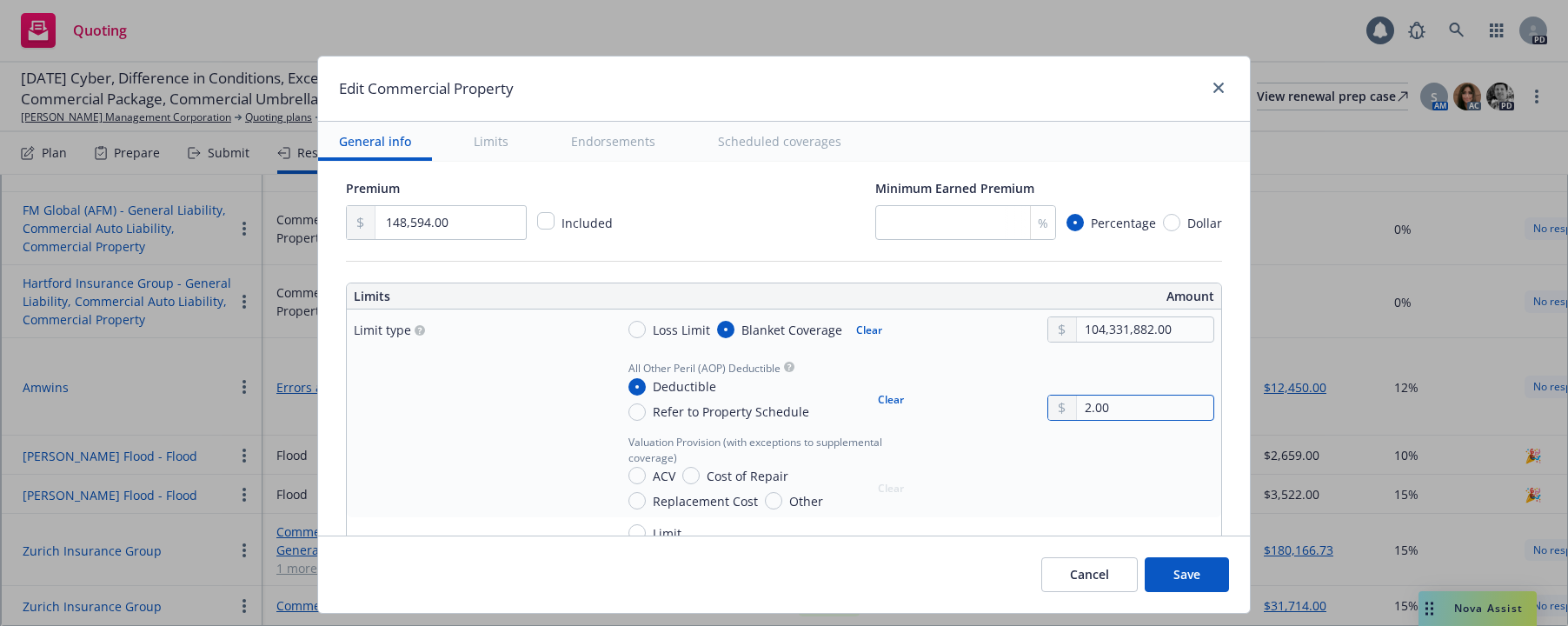
type input "25.00"
type textarea "x"
type input "250.00"
type textarea "x"
type input "2,500.00"
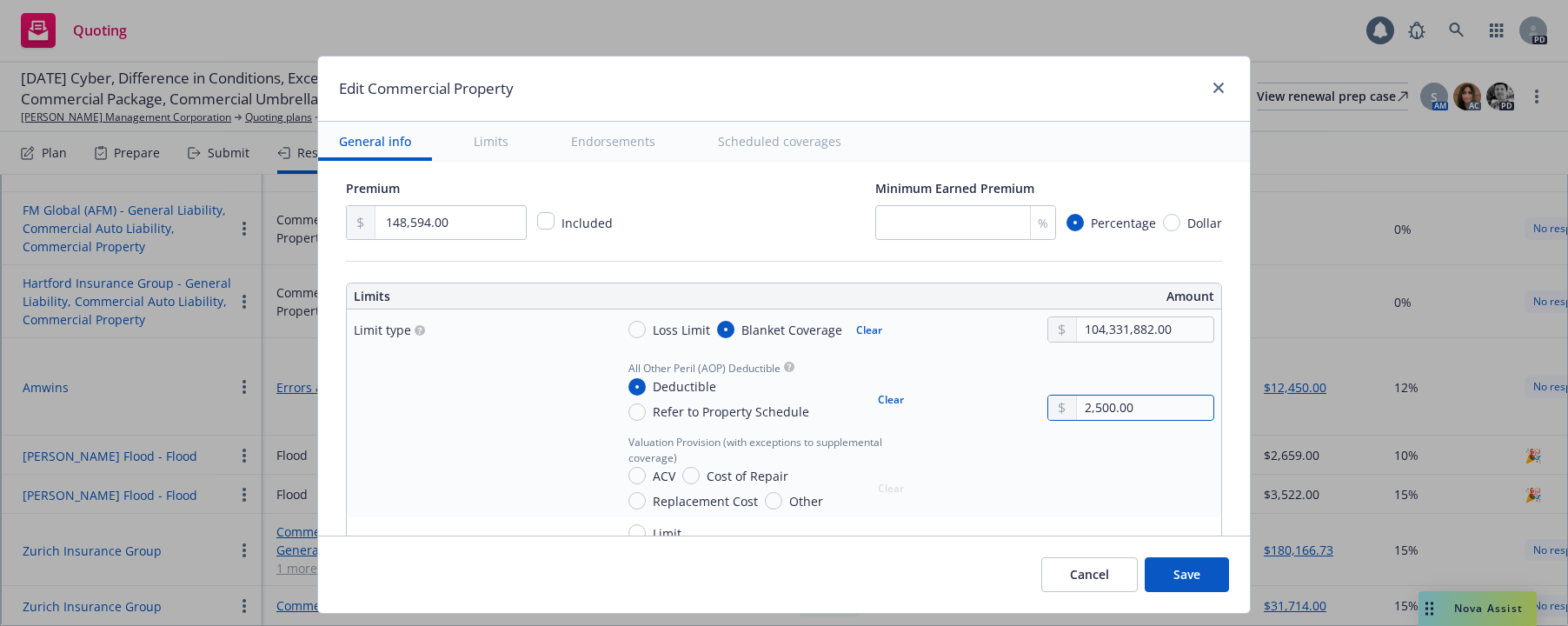
type textarea "x"
type input "25,000.00"
type textarea "x"
type input "25,000.00"
click at [1047, 459] on div at bounding box center [1131, 472] width 167 height 75
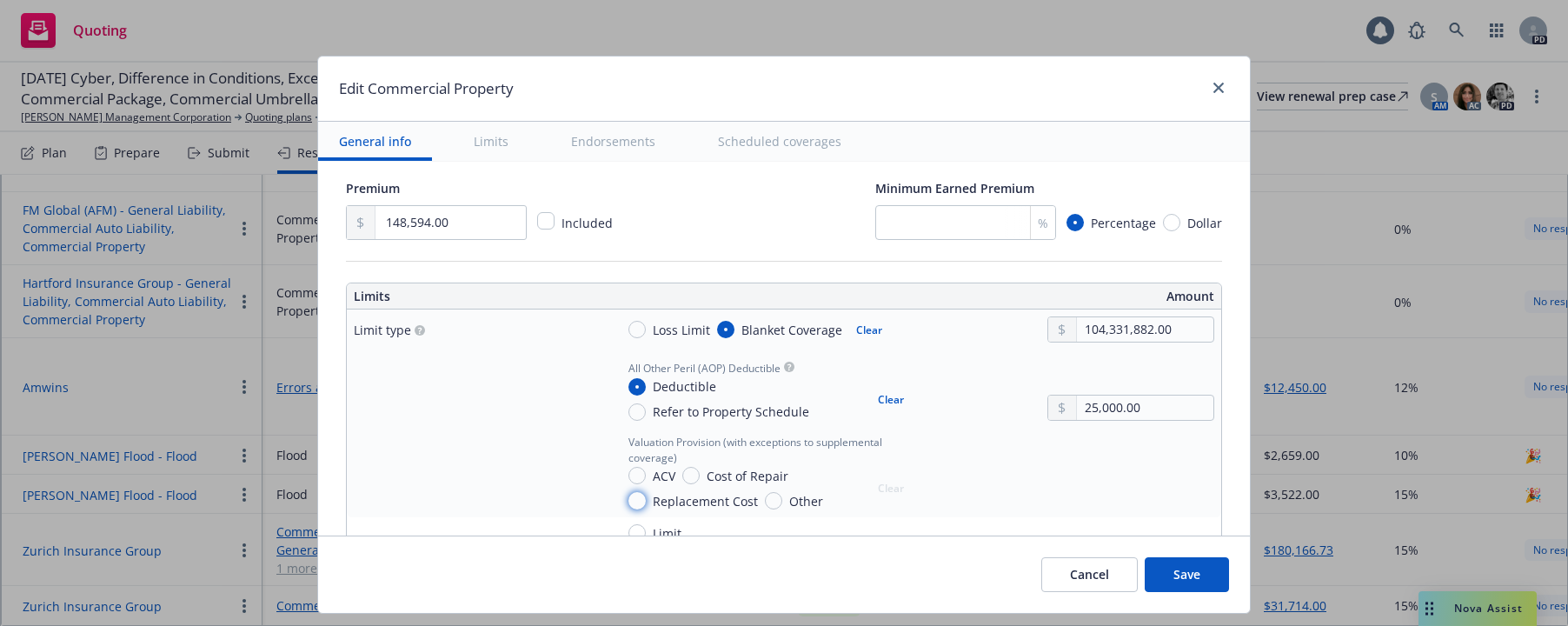
click at [630, 501] on input "Replacement Cost" at bounding box center [637, 501] width 18 height 18
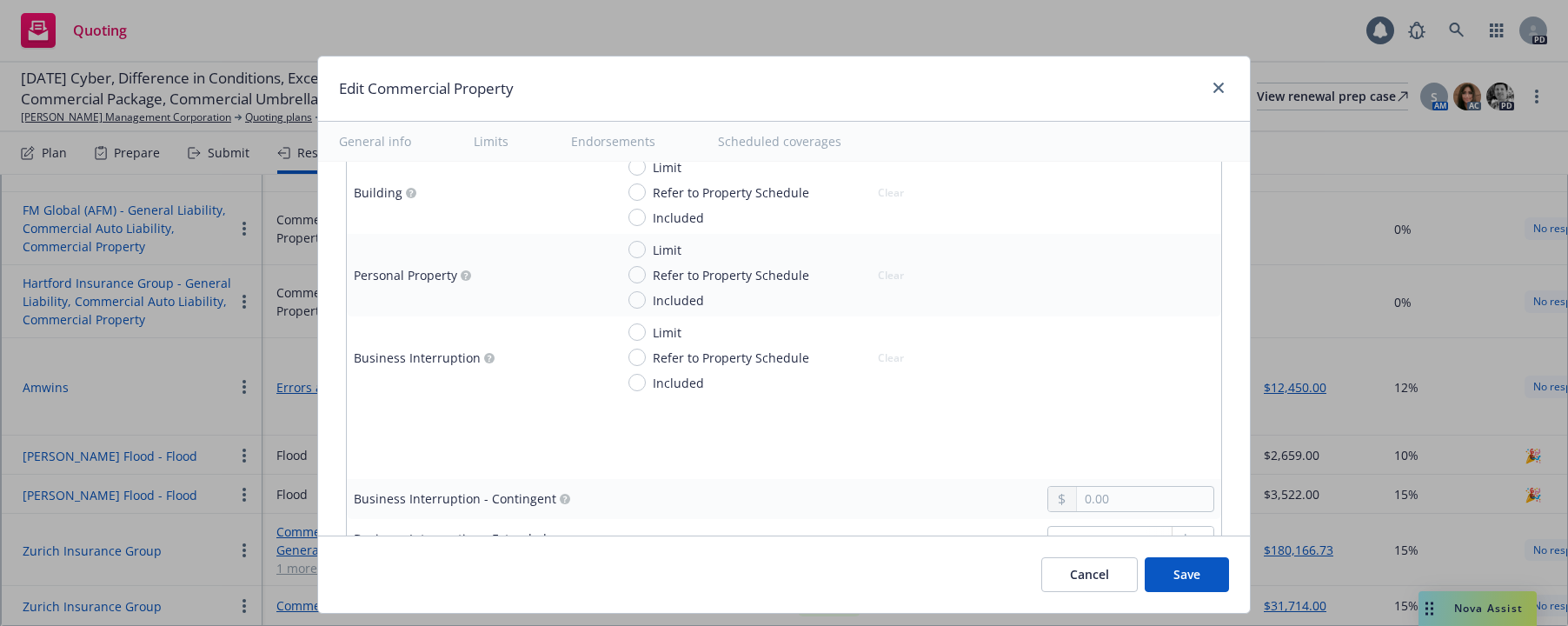
scroll to position [762, 0]
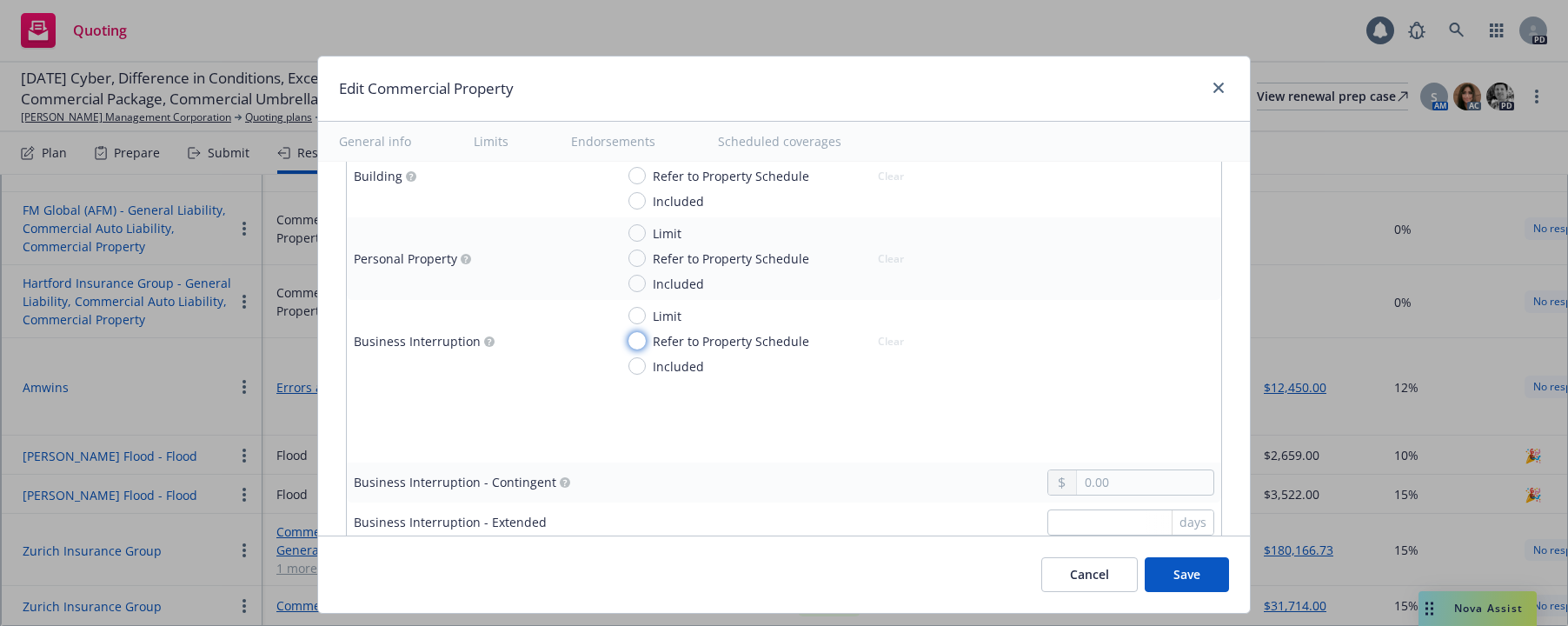
click at [629, 342] on input "Refer to Property Schedule" at bounding box center [637, 340] width 18 height 18
click at [630, 314] on input "Limit" at bounding box center [637, 315] width 18 height 18
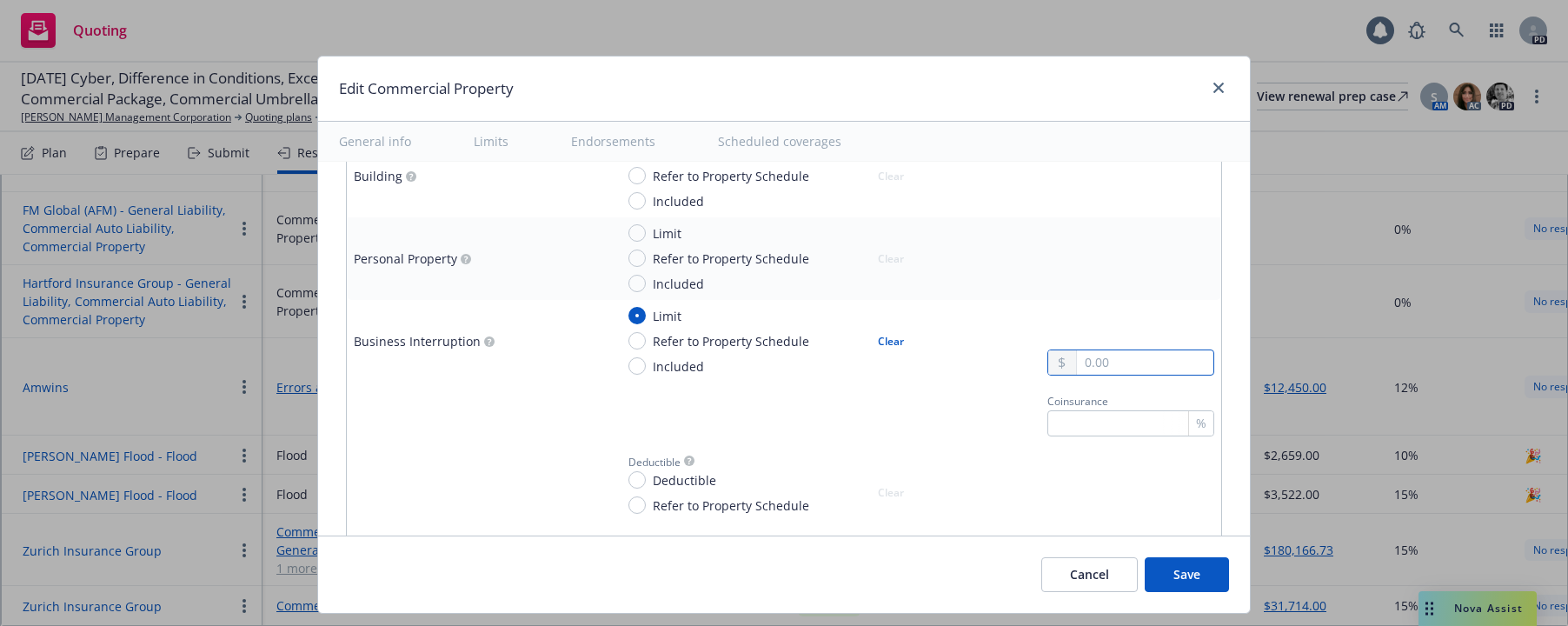
click at [1077, 357] on input "text" at bounding box center [1144, 363] width 136 height 24
click at [892, 387] on td "Coinsurance %" at bounding box center [915, 414] width 613 height 61
click at [630, 479] on input "Deductible" at bounding box center [637, 479] width 18 height 18
click at [940, 471] on div "Deductible Deductible Refer to Property Schedule Clear" at bounding box center [914, 482] width 600 height 64
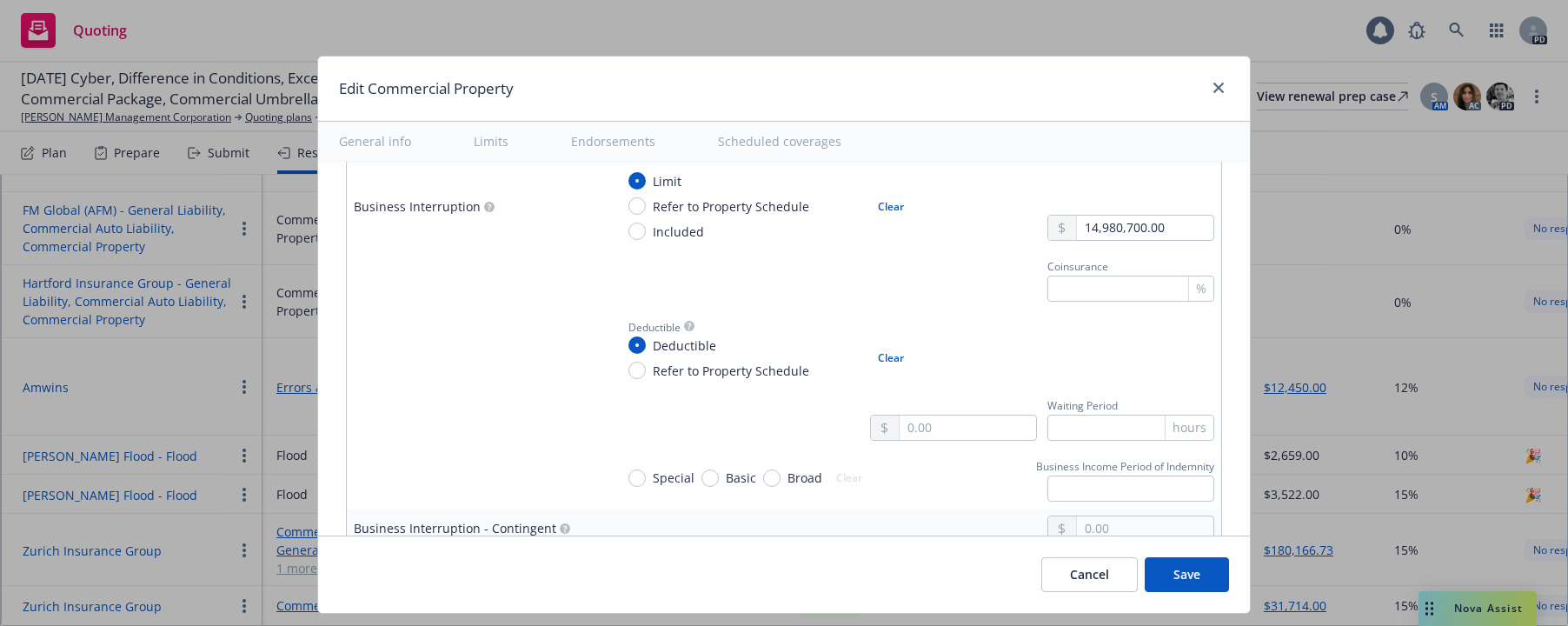
scroll to position [921, 0]
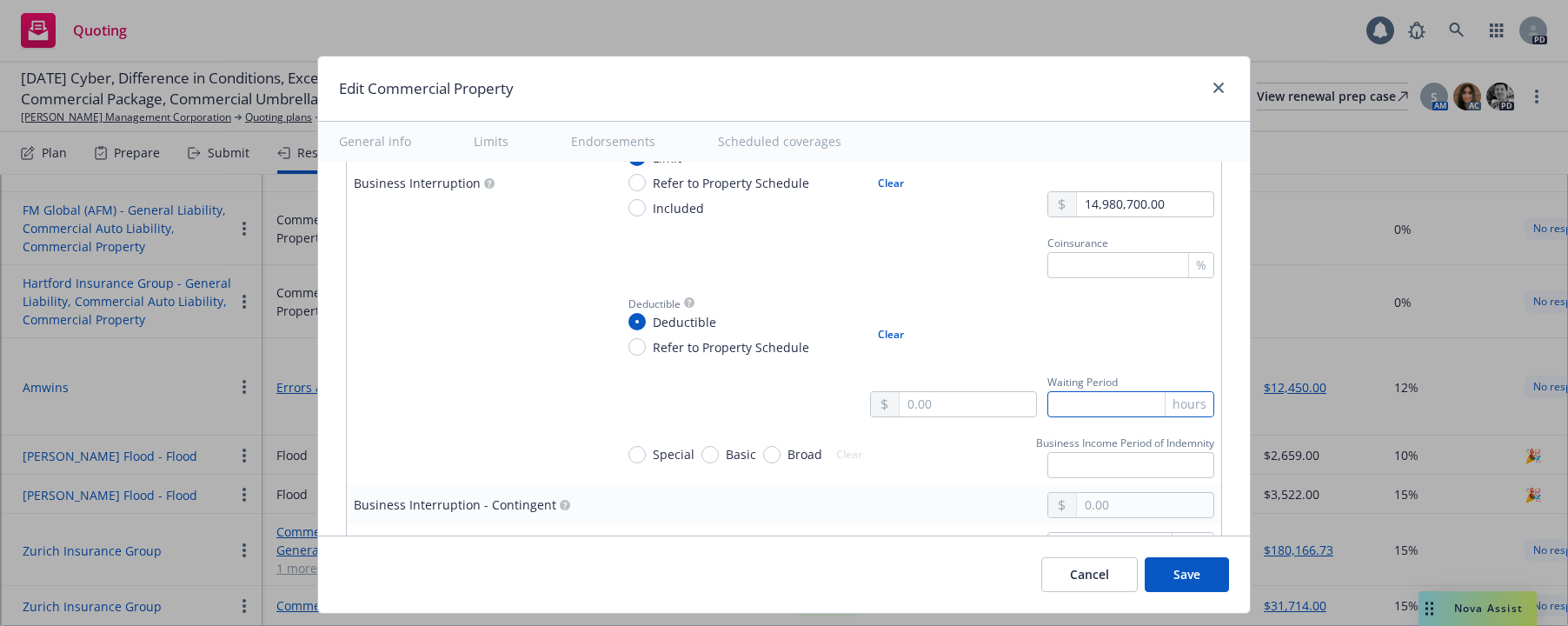
click at [1109, 402] on input "text" at bounding box center [1131, 404] width 167 height 26
click at [954, 444] on div "Special Basic Broad Clear Business Income Period of Indemnity" at bounding box center [914, 454] width 600 height 47
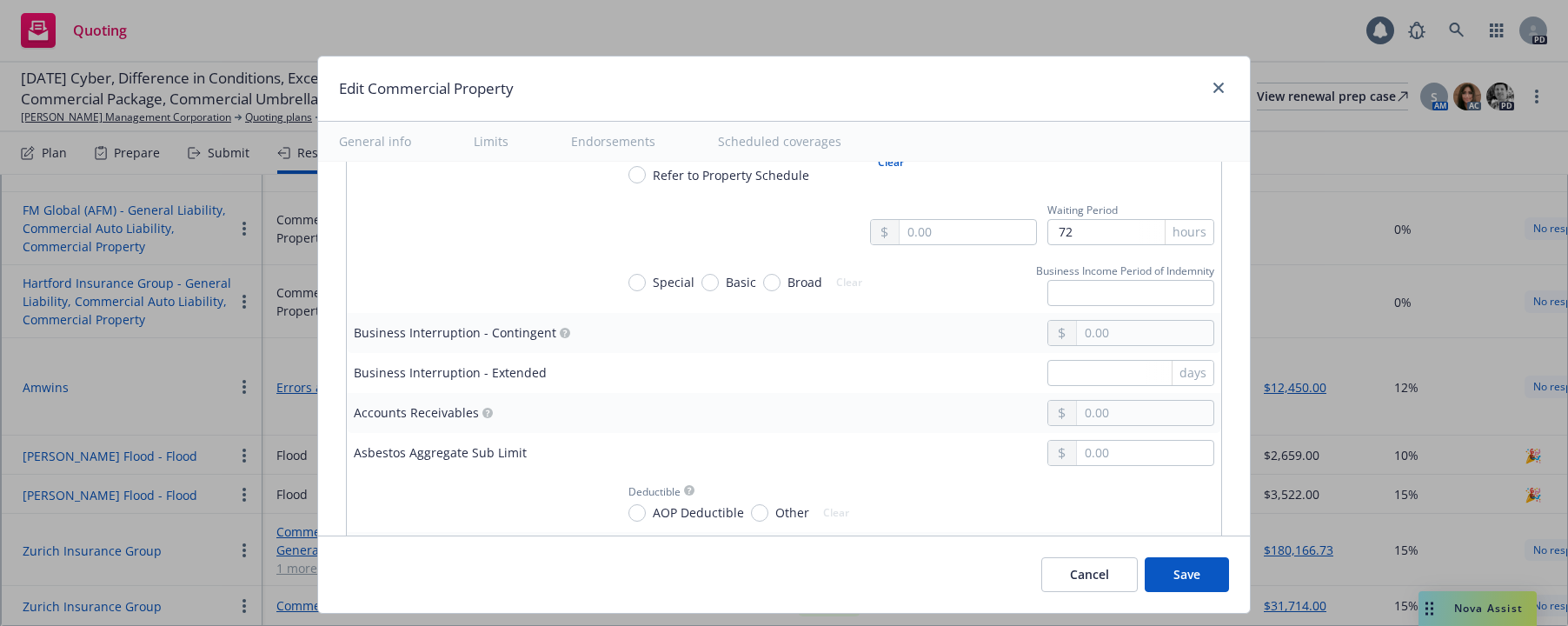
scroll to position [1165, 0]
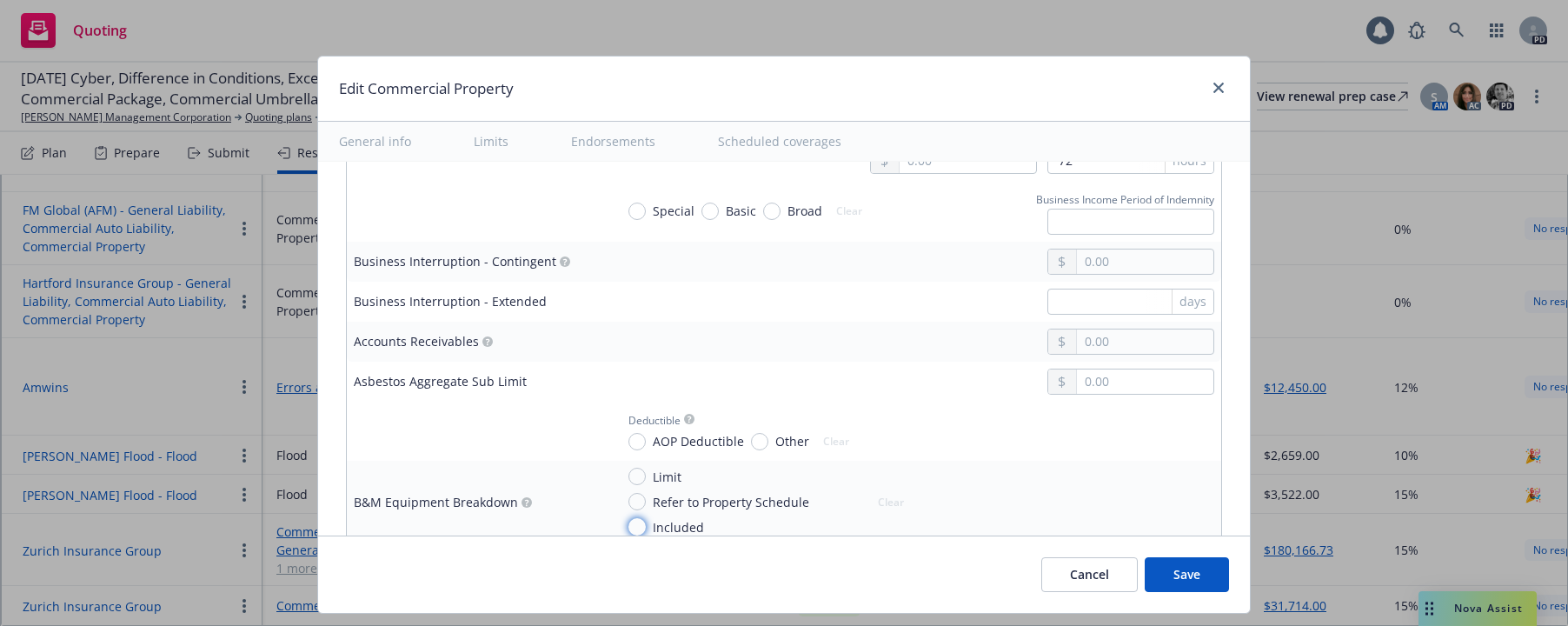
click at [628, 530] on input "Included" at bounding box center [637, 527] width 18 height 18
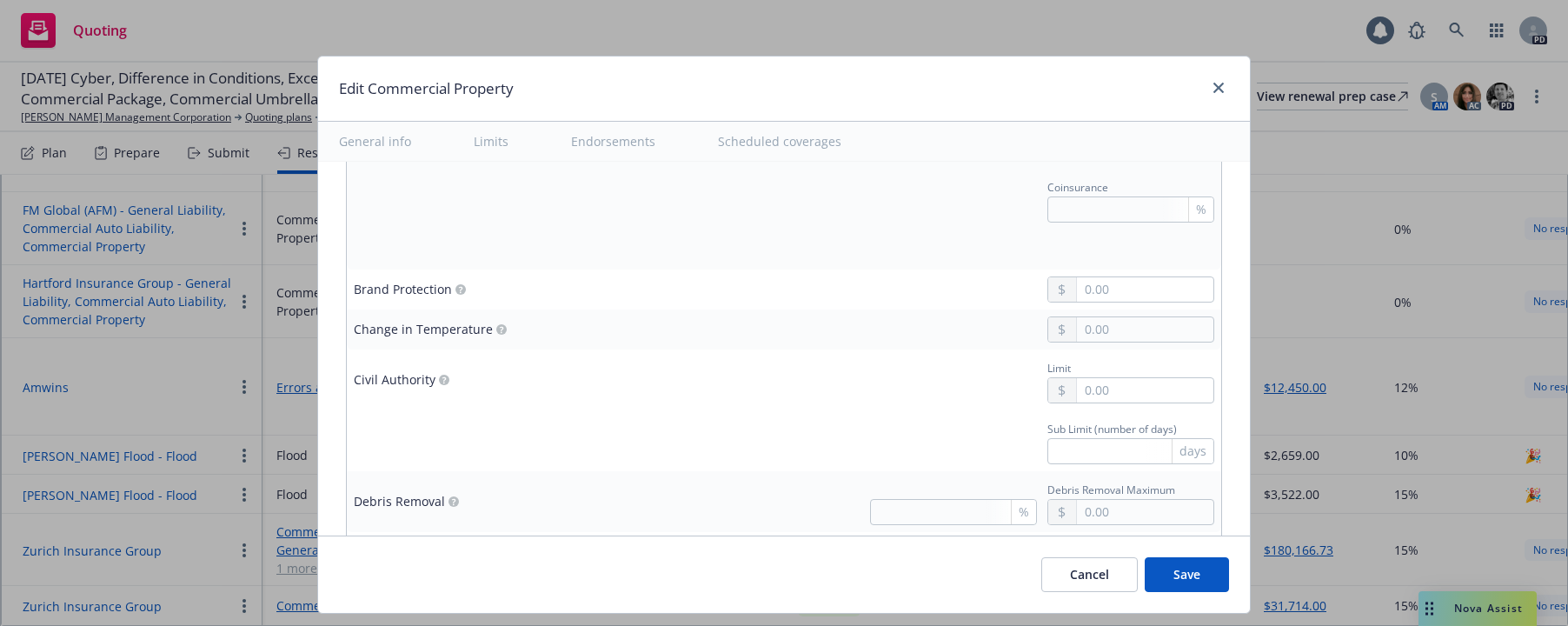
scroll to position [1547, 0]
drag, startPoint x: 466, startPoint y: 364, endPoint x: 459, endPoint y: 388, distance: 25.0
click at [460, 386] on td "Civil Authority" at bounding box center [476, 373] width 260 height 61
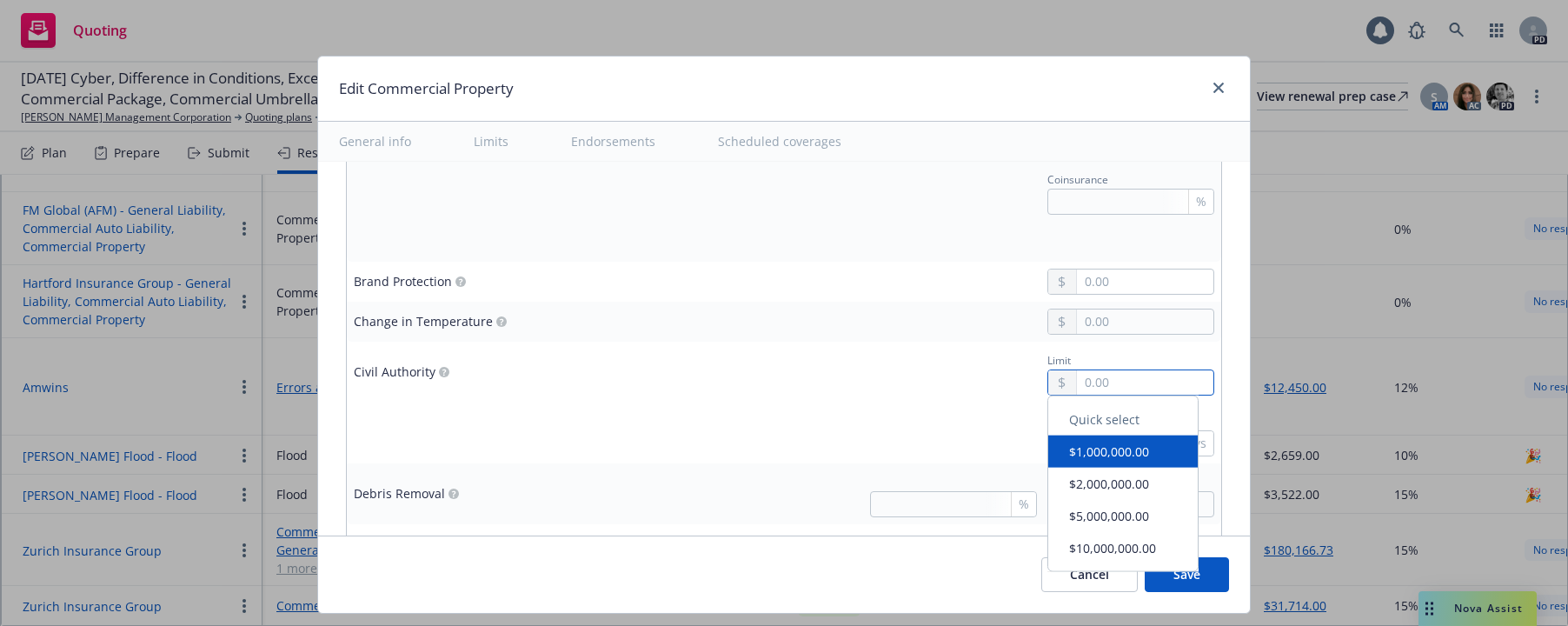
click at [1077, 379] on input "text" at bounding box center [1144, 383] width 136 height 24
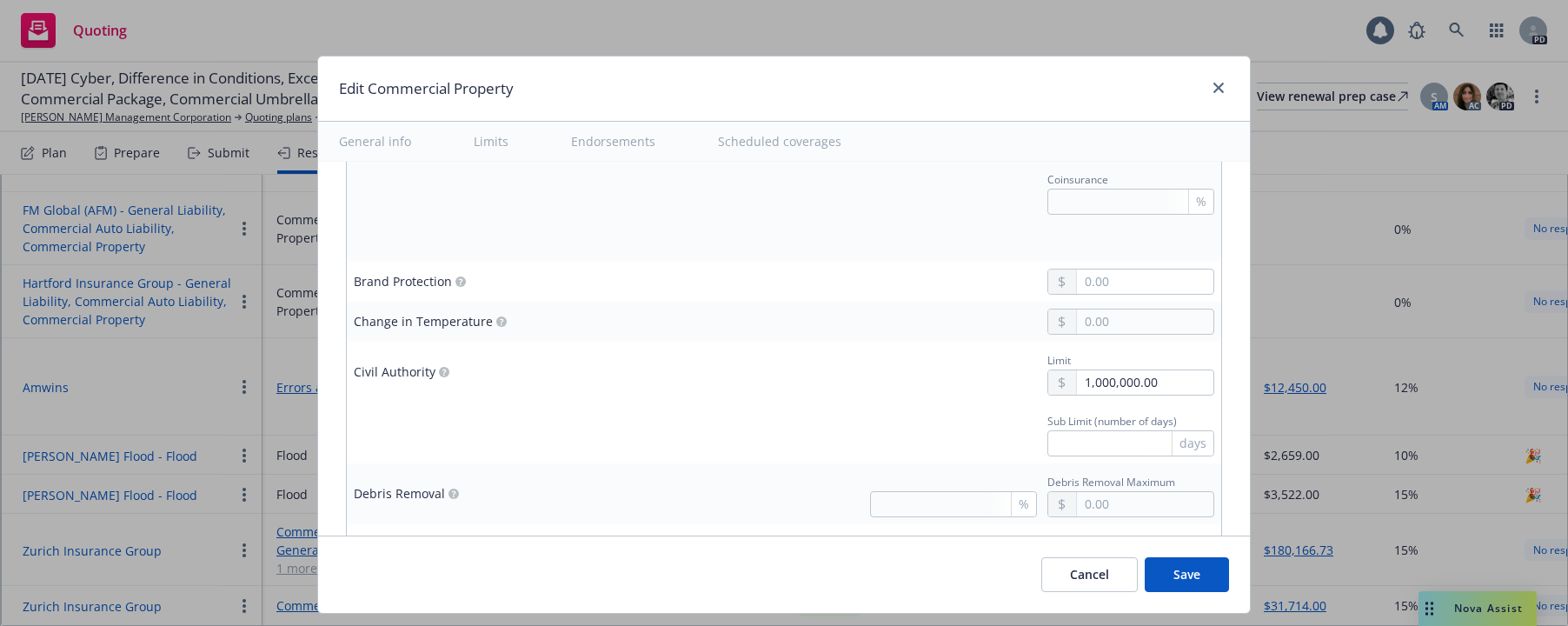
click at [1082, 456] on button "$1,000,000.00" at bounding box center [1122, 458] width 149 height 32
click at [1058, 442] on input "text" at bounding box center [1131, 443] width 167 height 26
click at [857, 427] on div "Sub Limit (number of days) 30 days" at bounding box center [914, 433] width 600 height 47
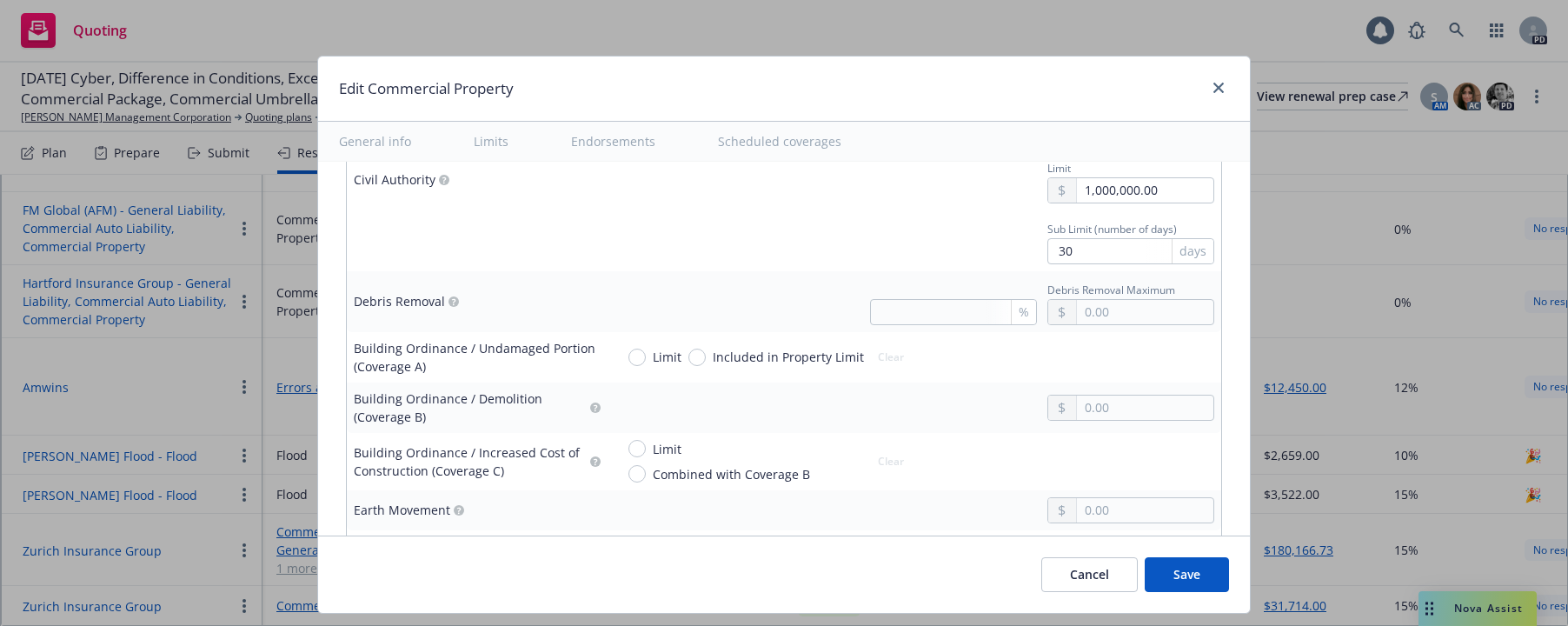
scroll to position [1756, 0]
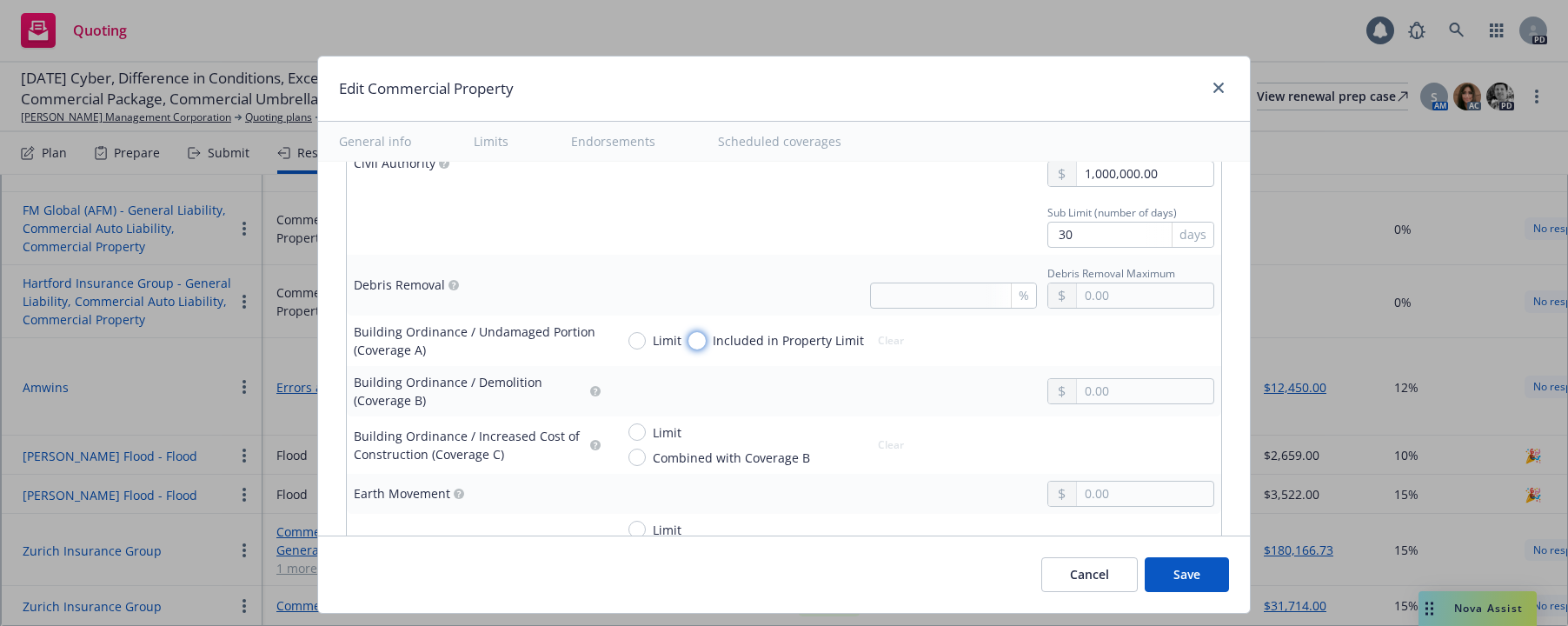
click at [692, 340] on input "Included in Property Limit" at bounding box center [697, 340] width 18 height 18
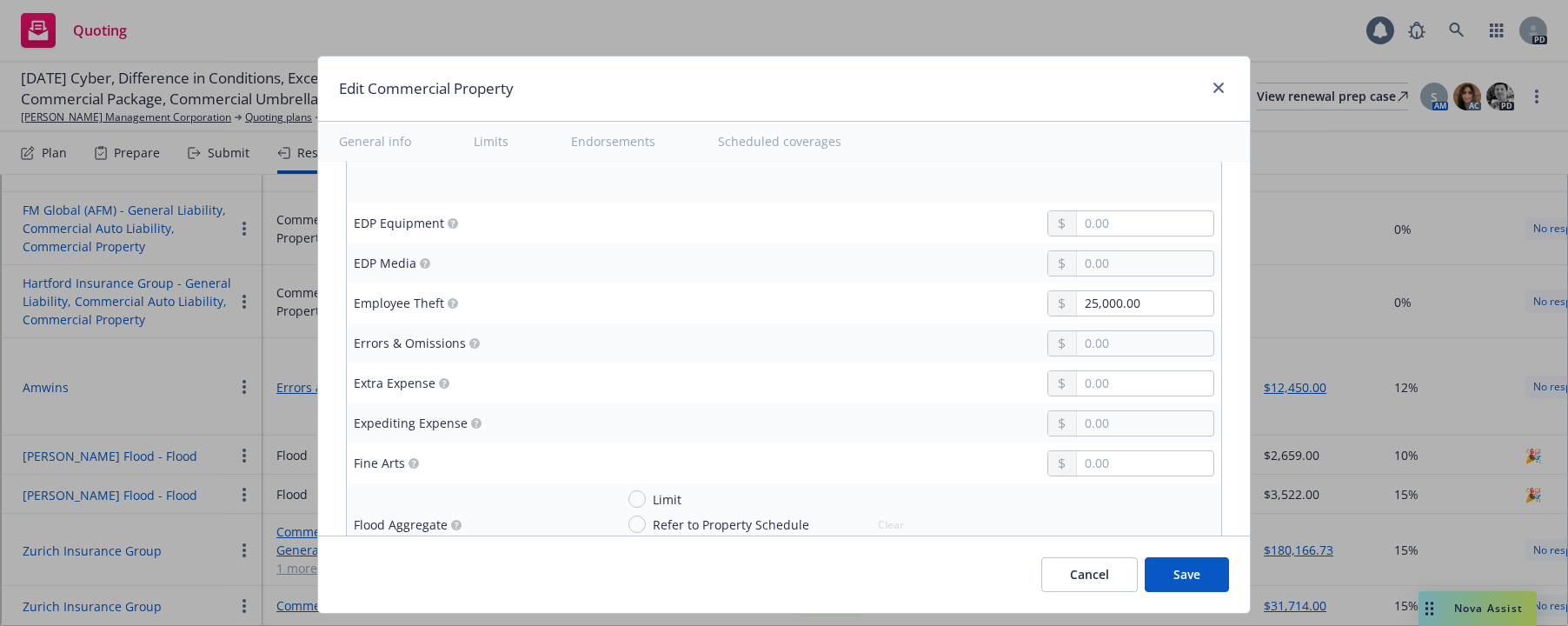
scroll to position [2507, 0]
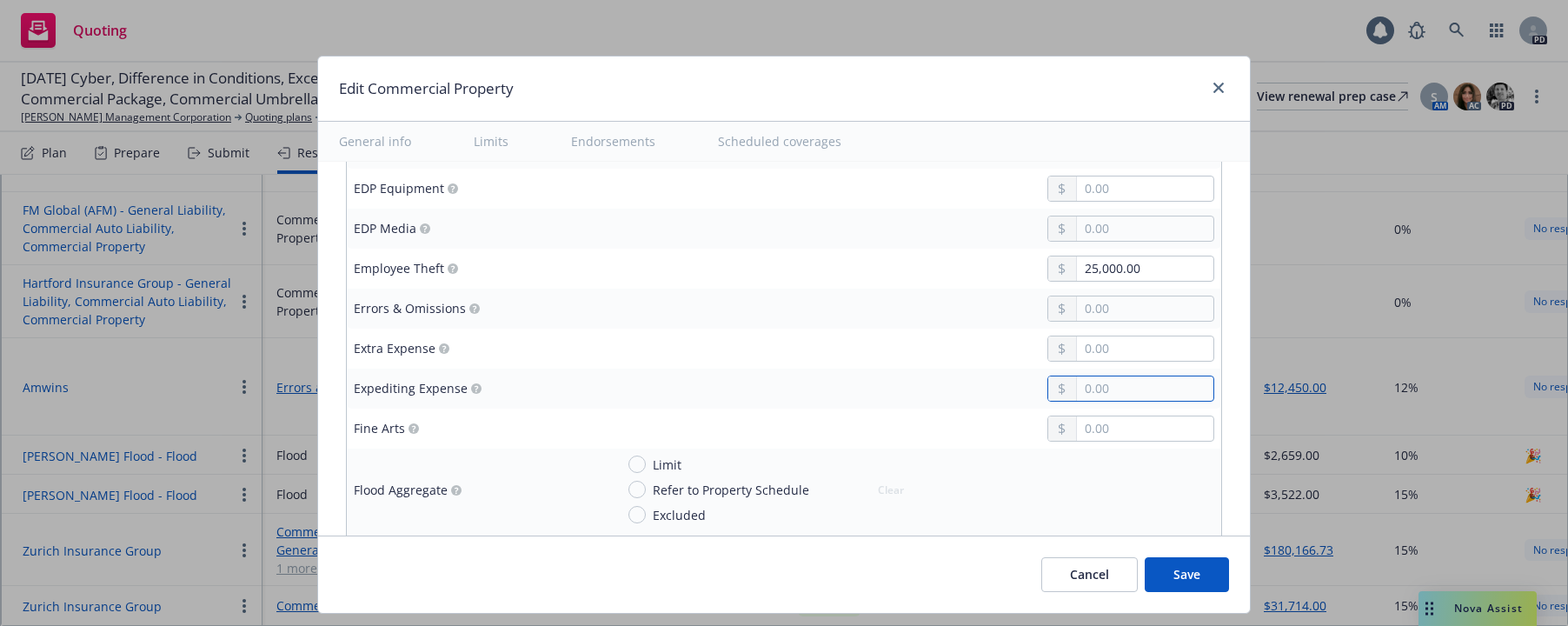
click at [1077, 398] on input "text" at bounding box center [1144, 389] width 136 height 24
click at [1077, 390] on input "text" at bounding box center [1144, 389] width 136 height 24
click at [849, 374] on td "25,000.00" at bounding box center [915, 389] width 613 height 40
click at [1077, 426] on input "text" at bounding box center [1144, 428] width 136 height 24
click at [962, 398] on div "25,000.00" at bounding box center [914, 389] width 600 height 26
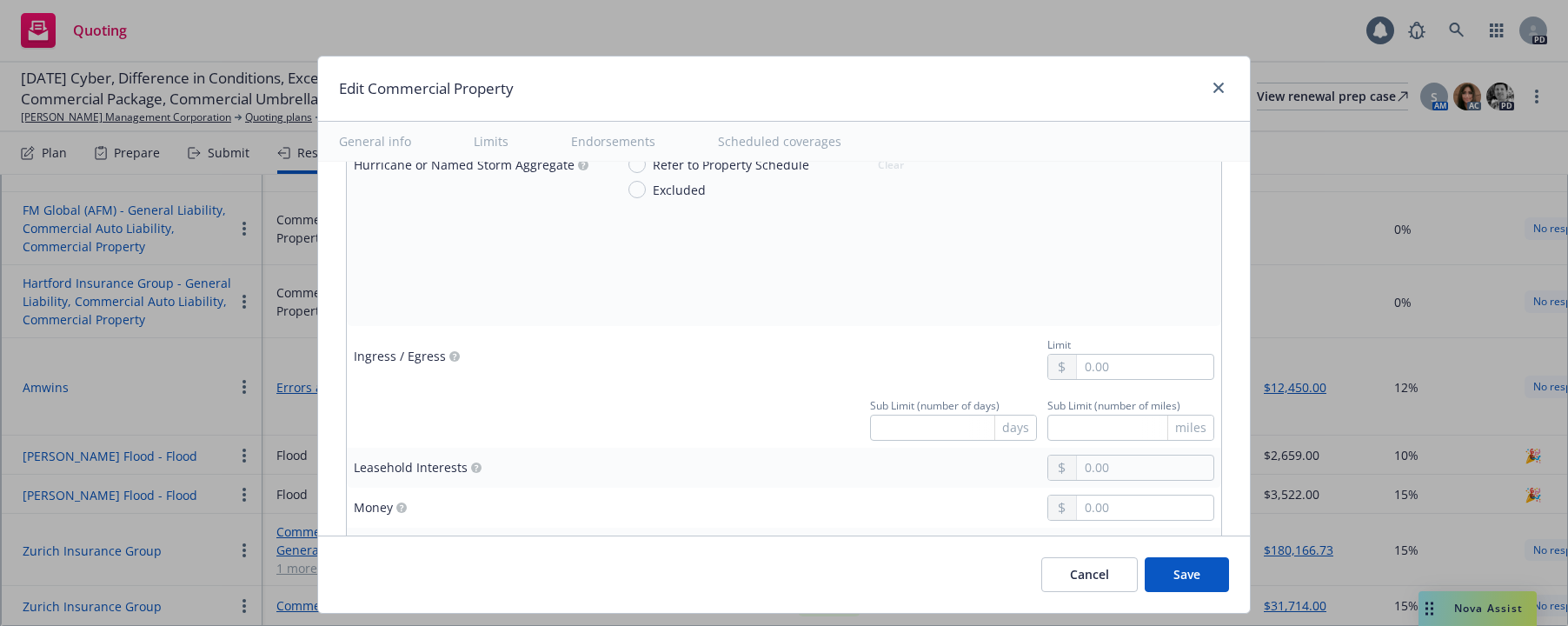
scroll to position [3411, 0]
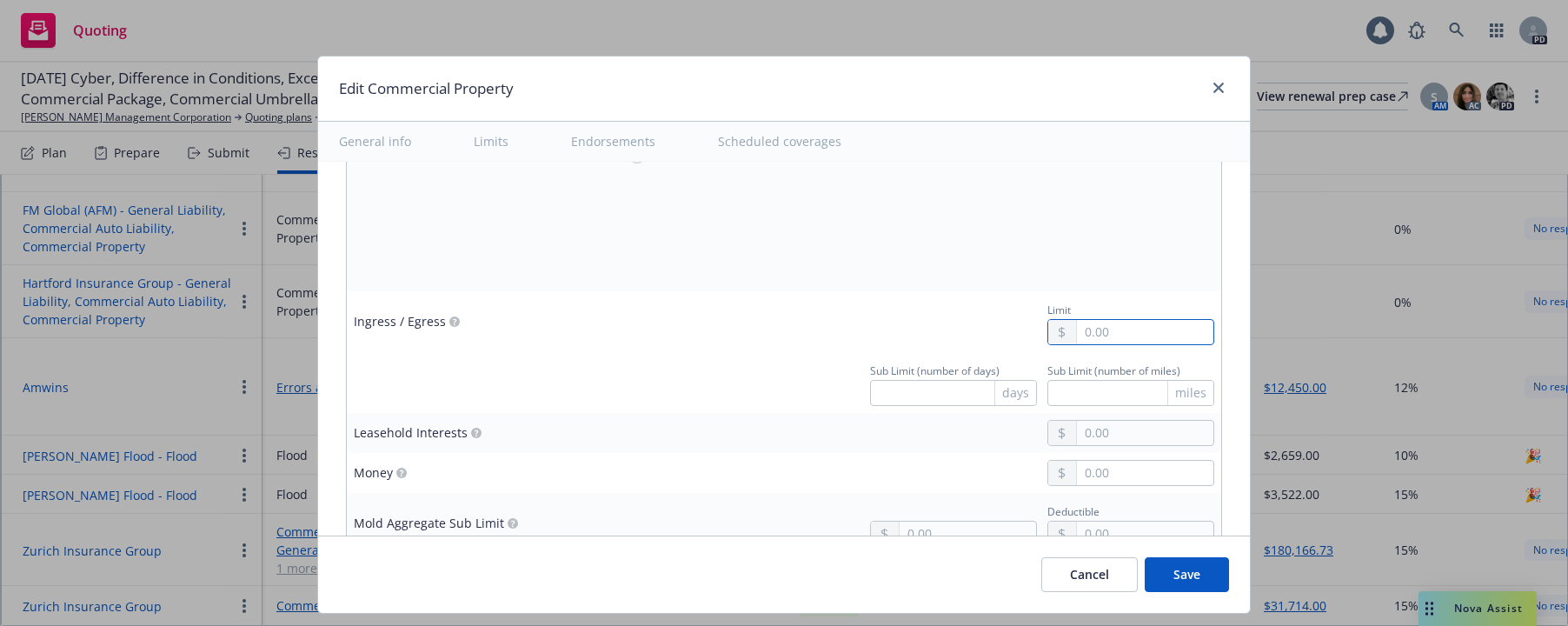
click at [1077, 333] on input "text" at bounding box center [1144, 332] width 136 height 24
click at [1084, 408] on button "$1,000,000.00" at bounding box center [1122, 405] width 149 height 32
click at [896, 402] on input "text" at bounding box center [954, 393] width 167 height 26
click at [906, 404] on input "30" at bounding box center [954, 393] width 167 height 26
click at [1092, 390] on input "text" at bounding box center [1131, 393] width 167 height 26
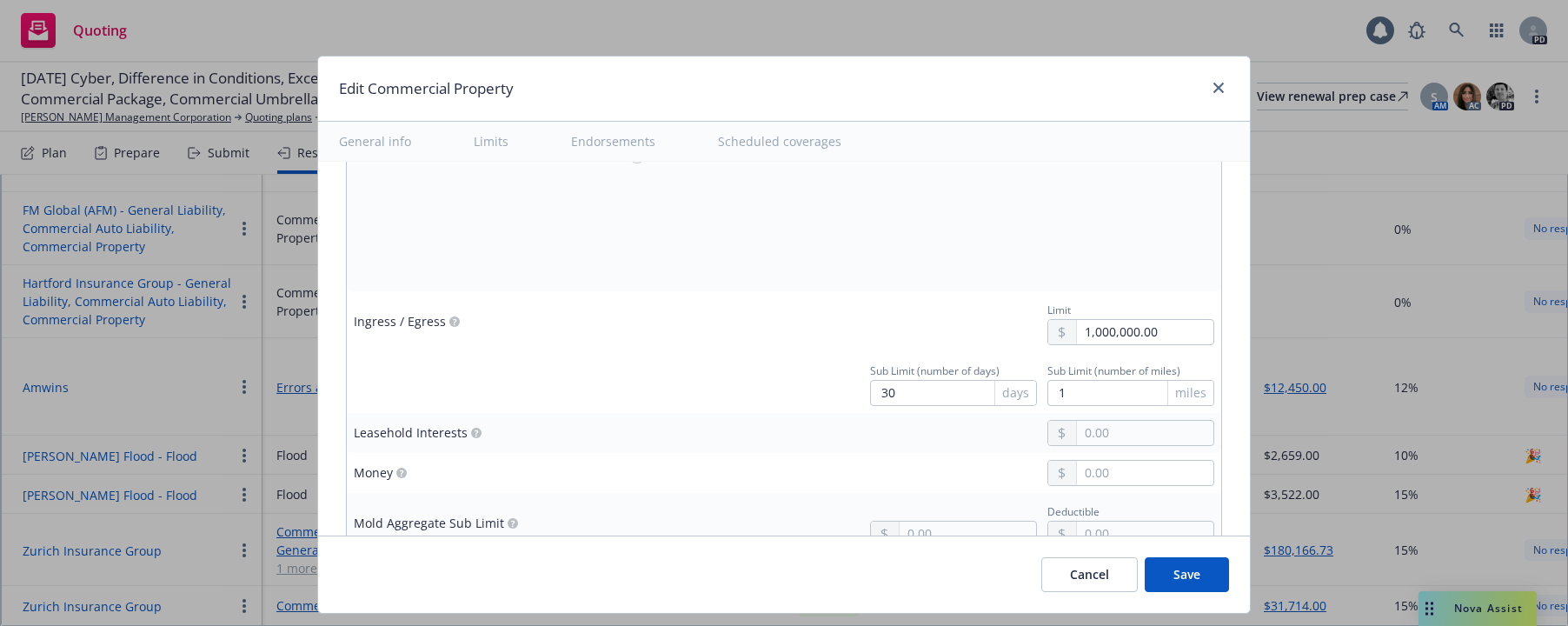
click at [709, 353] on td "Sub Limit (number of days) 30 days Sub Limit (number of miles) 1 miles" at bounding box center [915, 383] width 613 height 61
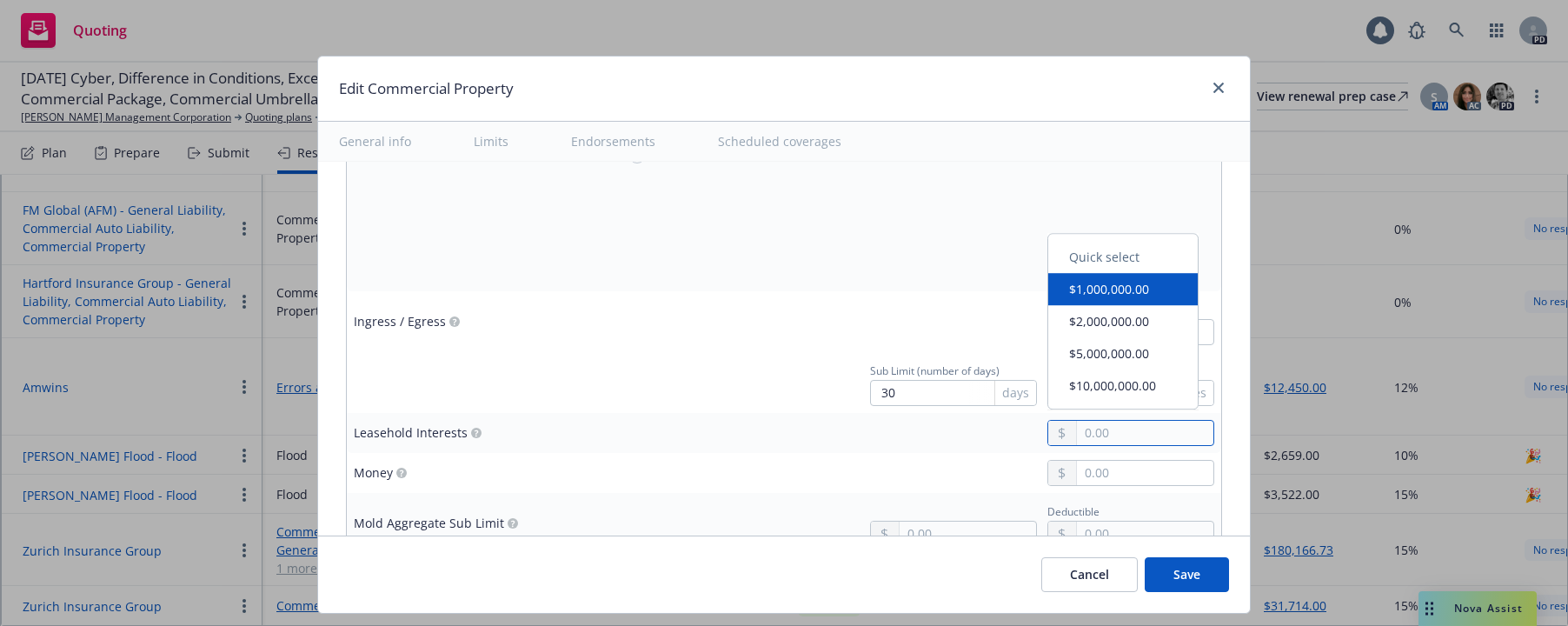
click at [1077, 428] on input "text" at bounding box center [1144, 433] width 136 height 24
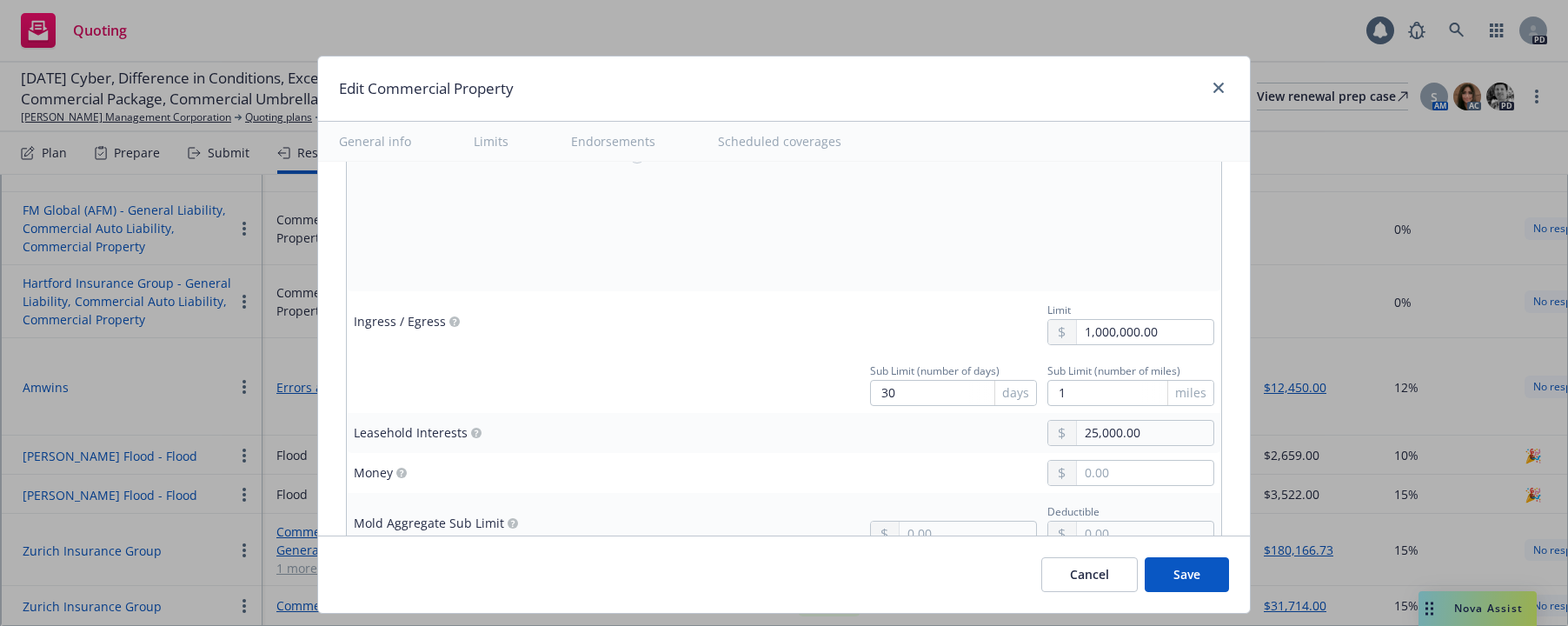
click at [823, 216] on tbody "Hurricane or Named Storm Aggregate Limit Refer to Property Schedule Excluded Cl…" at bounding box center [783, 190] width 874 height 203
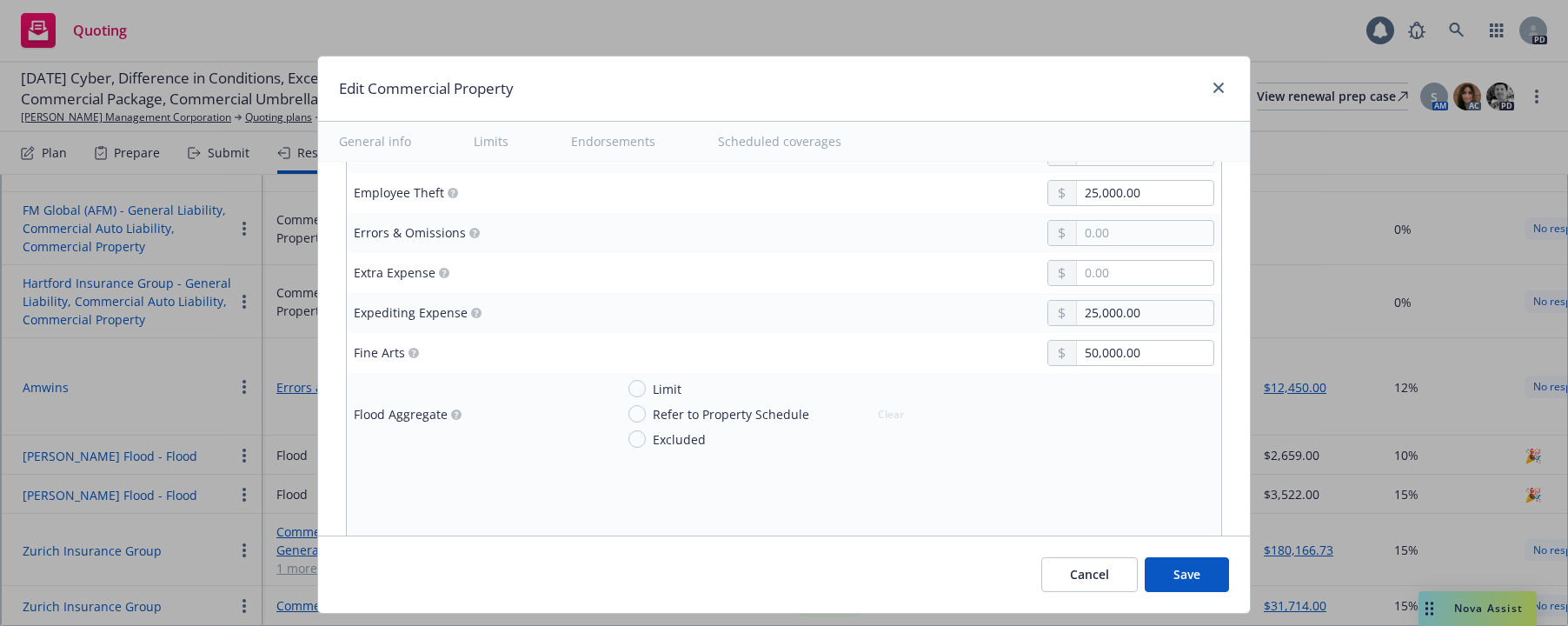
scroll to position [2576, 0]
click at [628, 399] on input "Limit" at bounding box center [637, 394] width 18 height 18
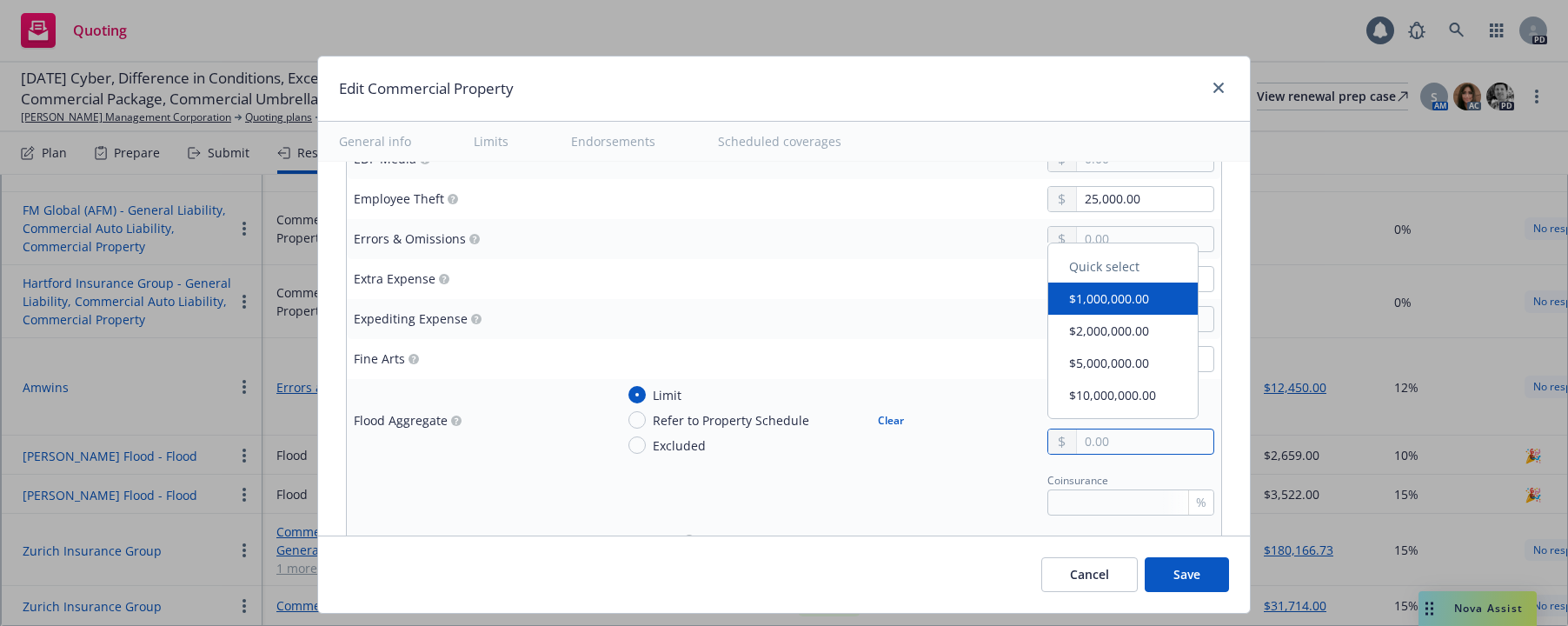
click at [1077, 434] on input "text" at bounding box center [1144, 441] width 136 height 24
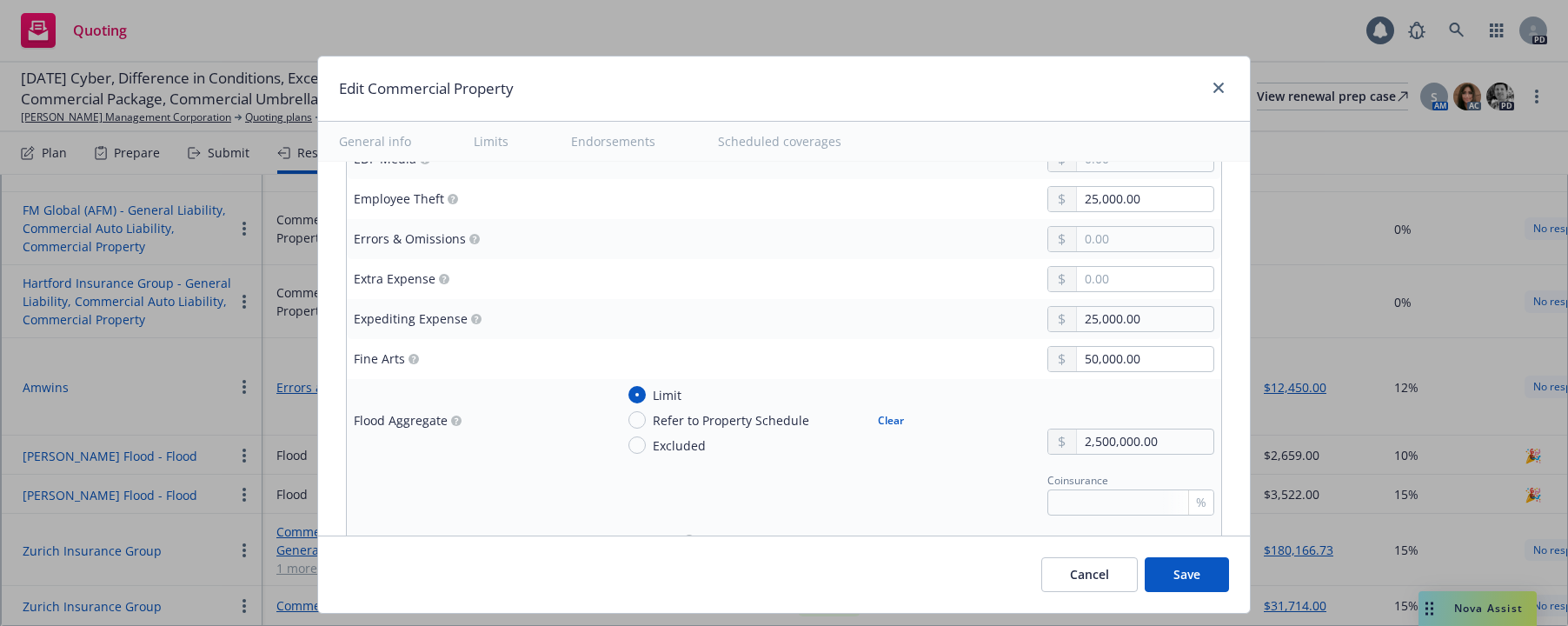
click at [908, 496] on div "Coinsurance %" at bounding box center [914, 492] width 600 height 47
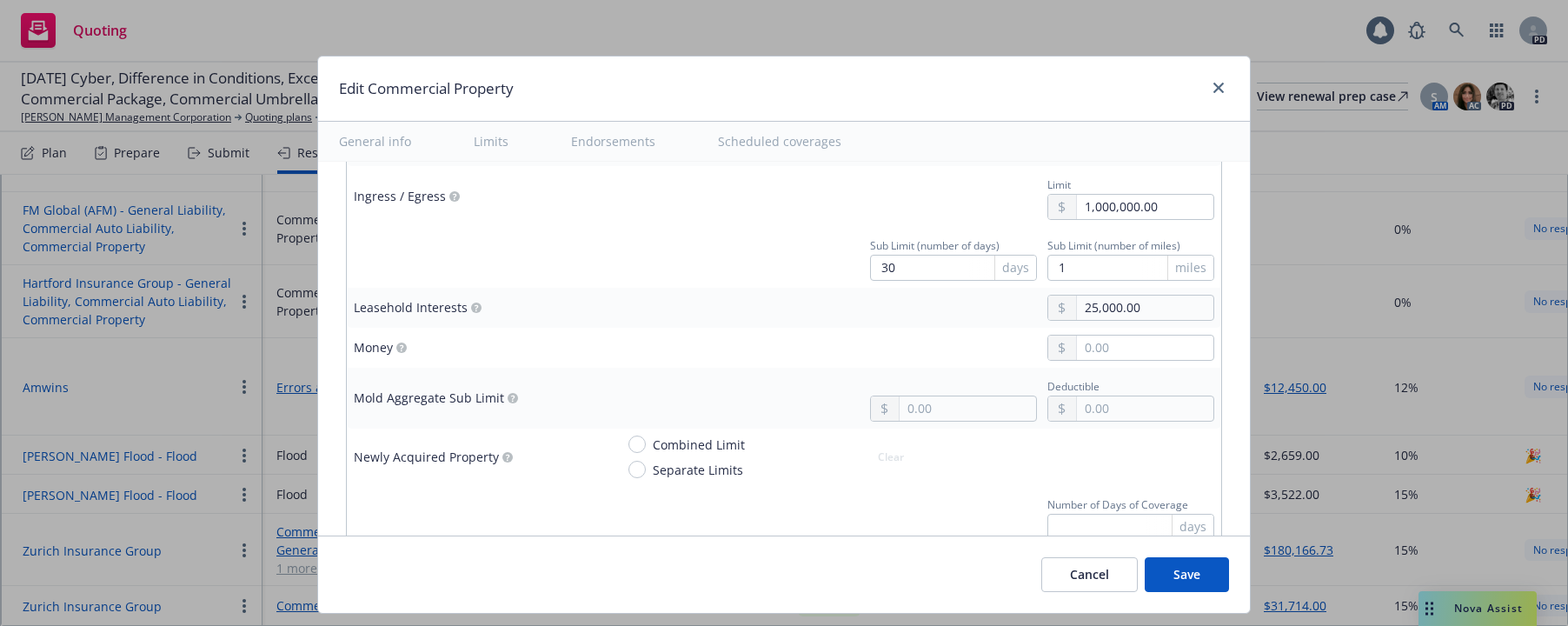
scroll to position [3689, 0]
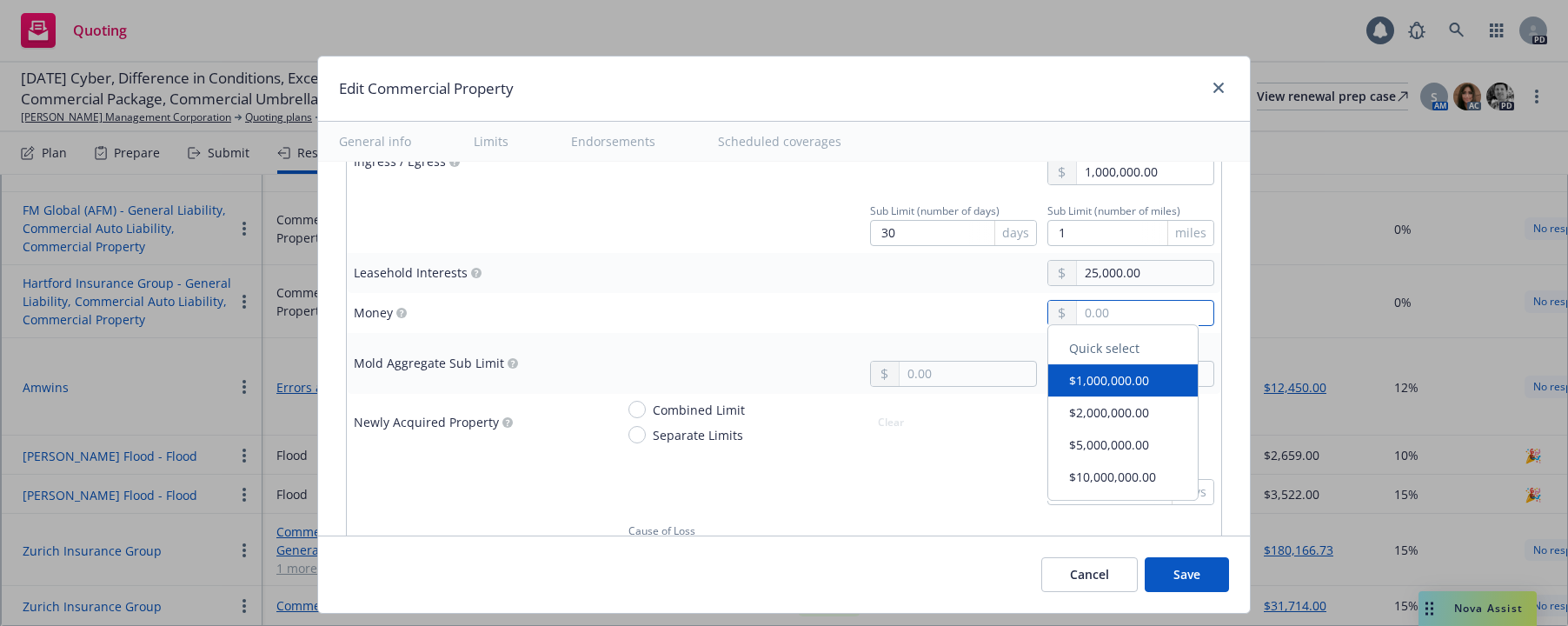
click at [1077, 316] on input "text" at bounding box center [1144, 313] width 136 height 24
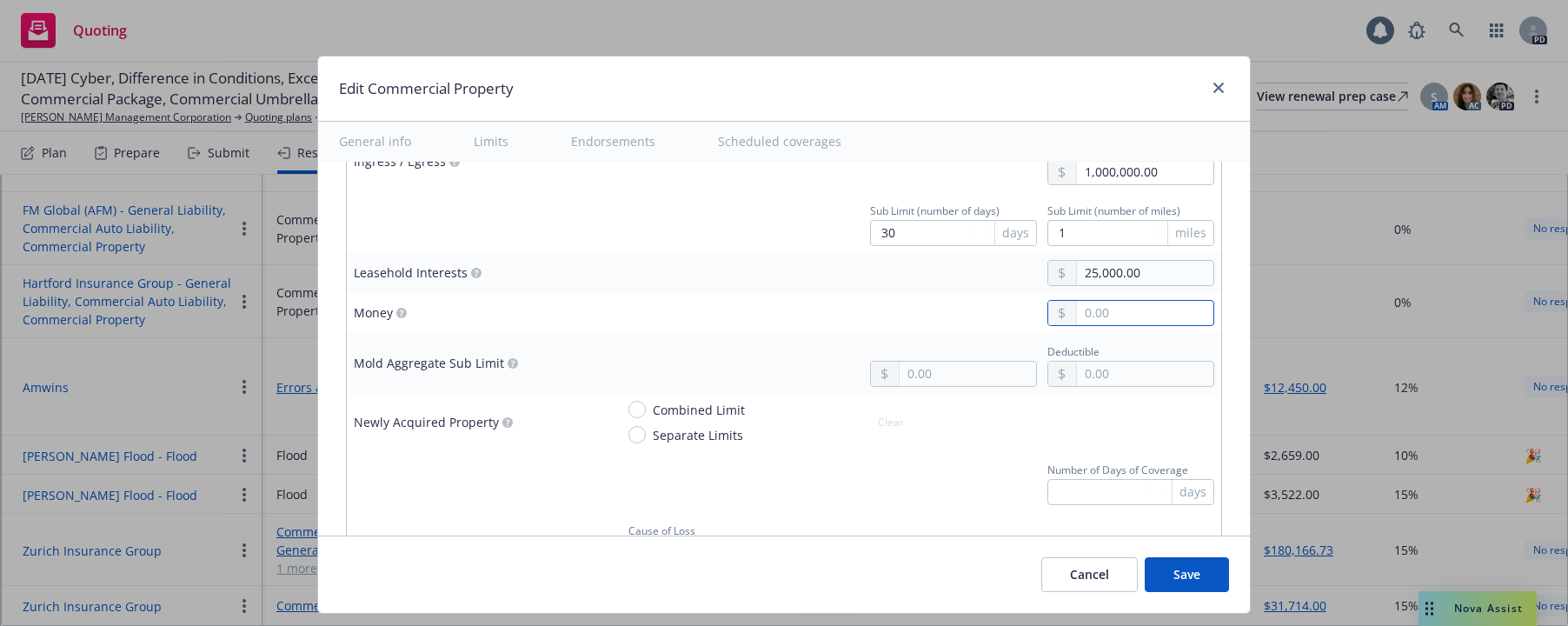
click at [1077, 316] on input "text" at bounding box center [1144, 313] width 136 height 24
click at [801, 303] on div "25,000.00" at bounding box center [914, 313] width 600 height 26
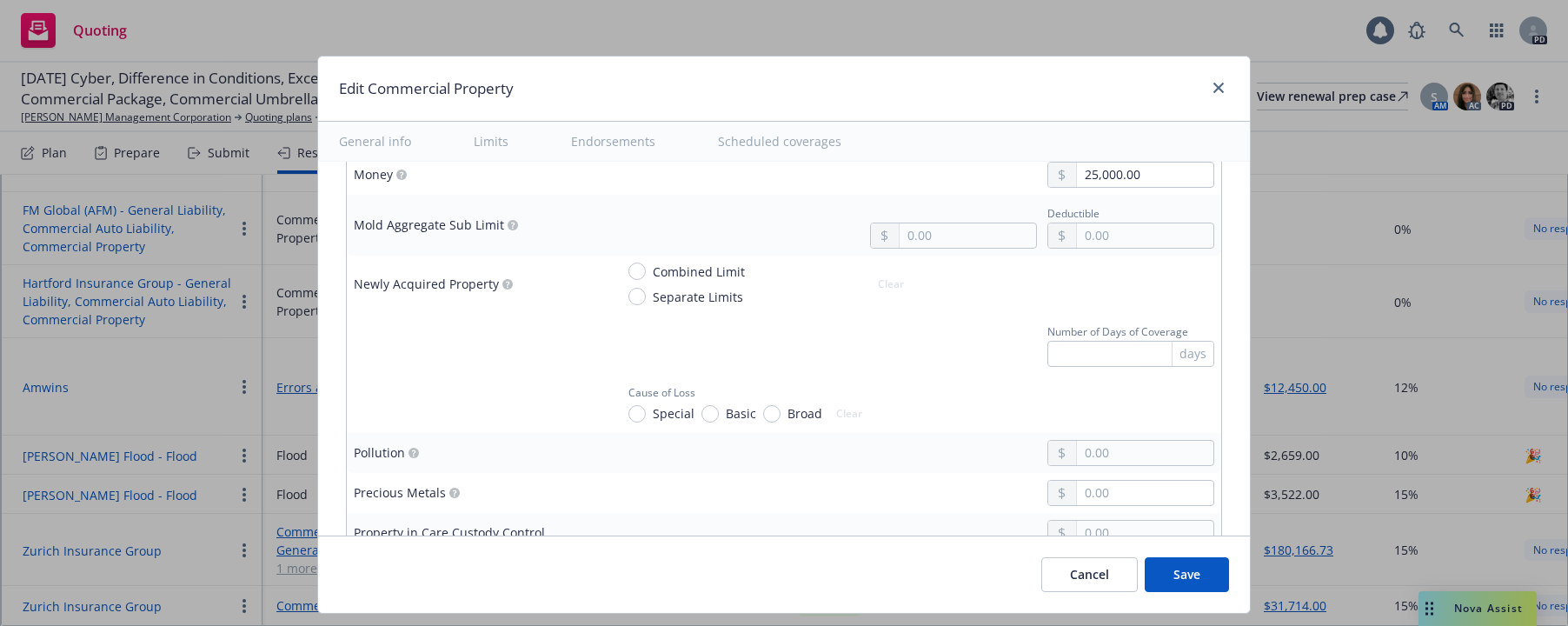
scroll to position [3839, 0]
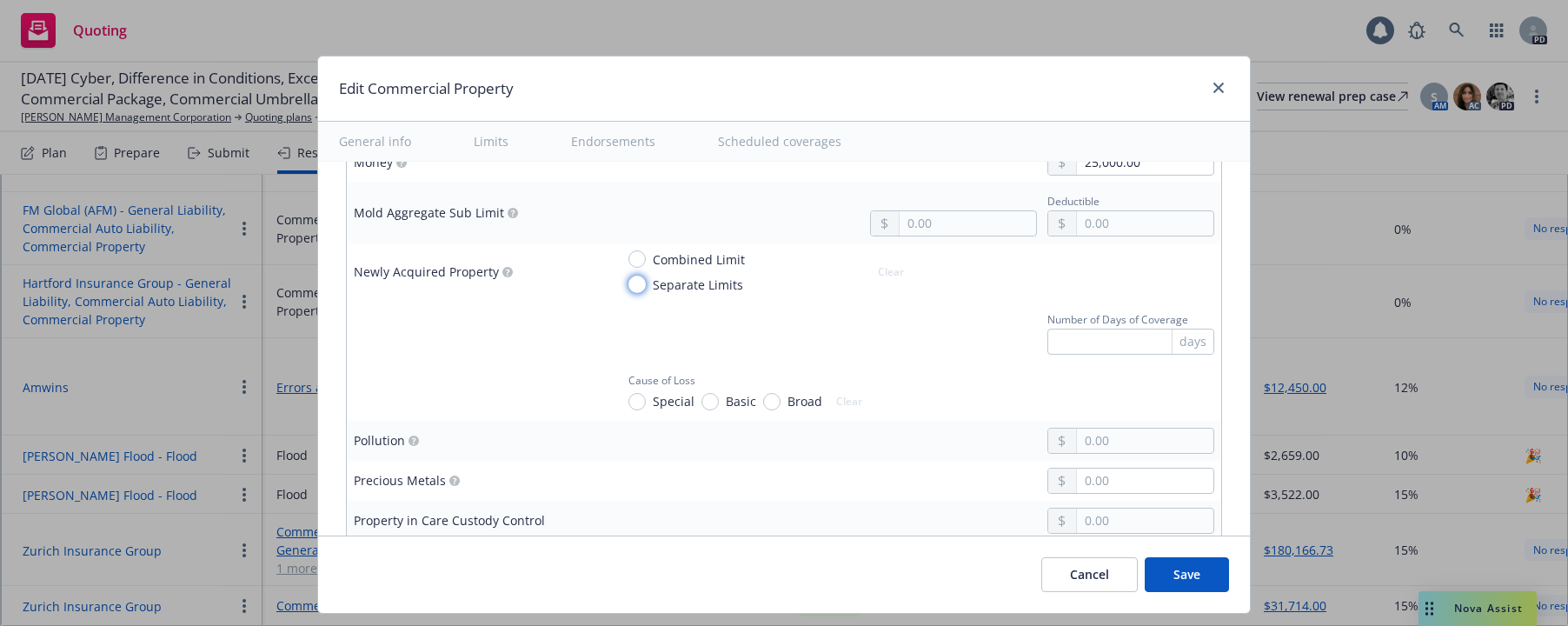
click at [632, 288] on input "Separate Limits" at bounding box center [637, 284] width 18 height 18
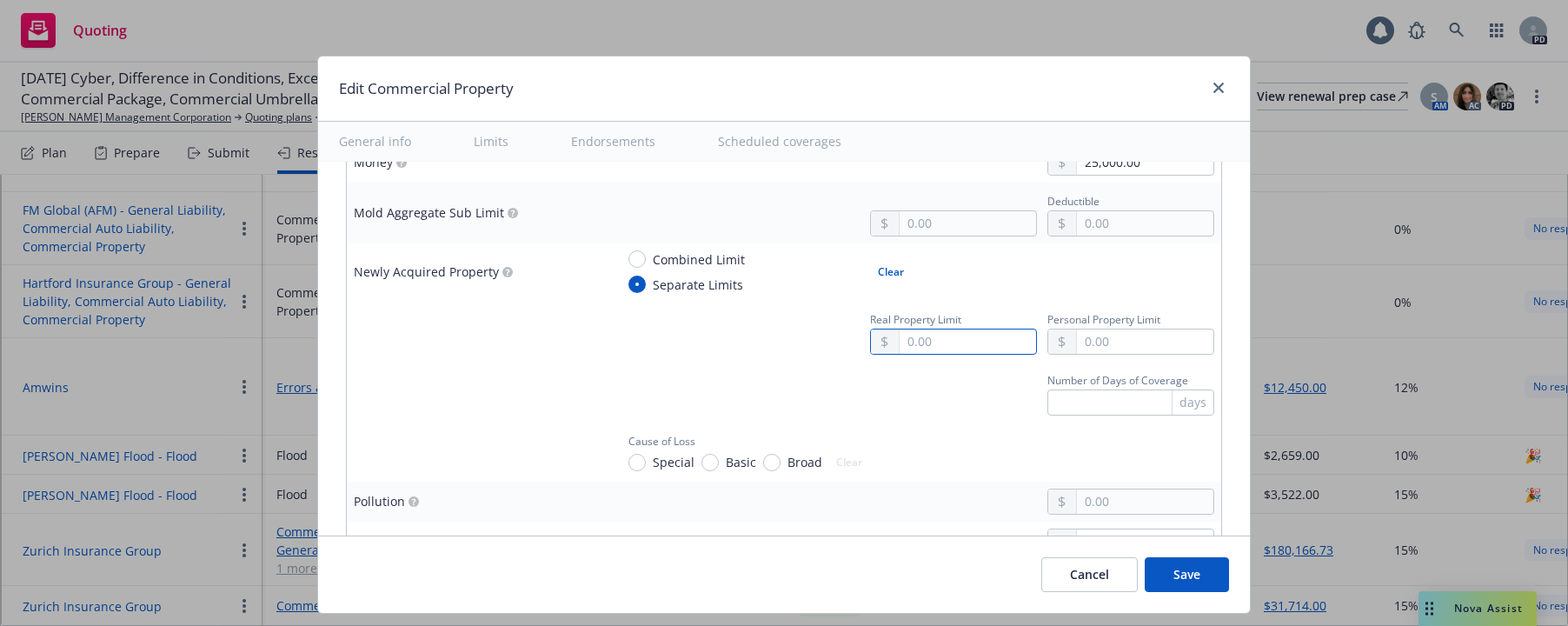
click at [900, 342] on input "text" at bounding box center [967, 341] width 136 height 24
click at [1085, 344] on input "text" at bounding box center [1144, 341] width 136 height 24
click at [910, 398] on div "Number of Days of Coverage days" at bounding box center [914, 392] width 600 height 47
click at [1061, 405] on input "text" at bounding box center [1131, 402] width 167 height 26
click at [884, 376] on div "Number of Days of Coverage 180 days" at bounding box center [914, 392] width 600 height 47
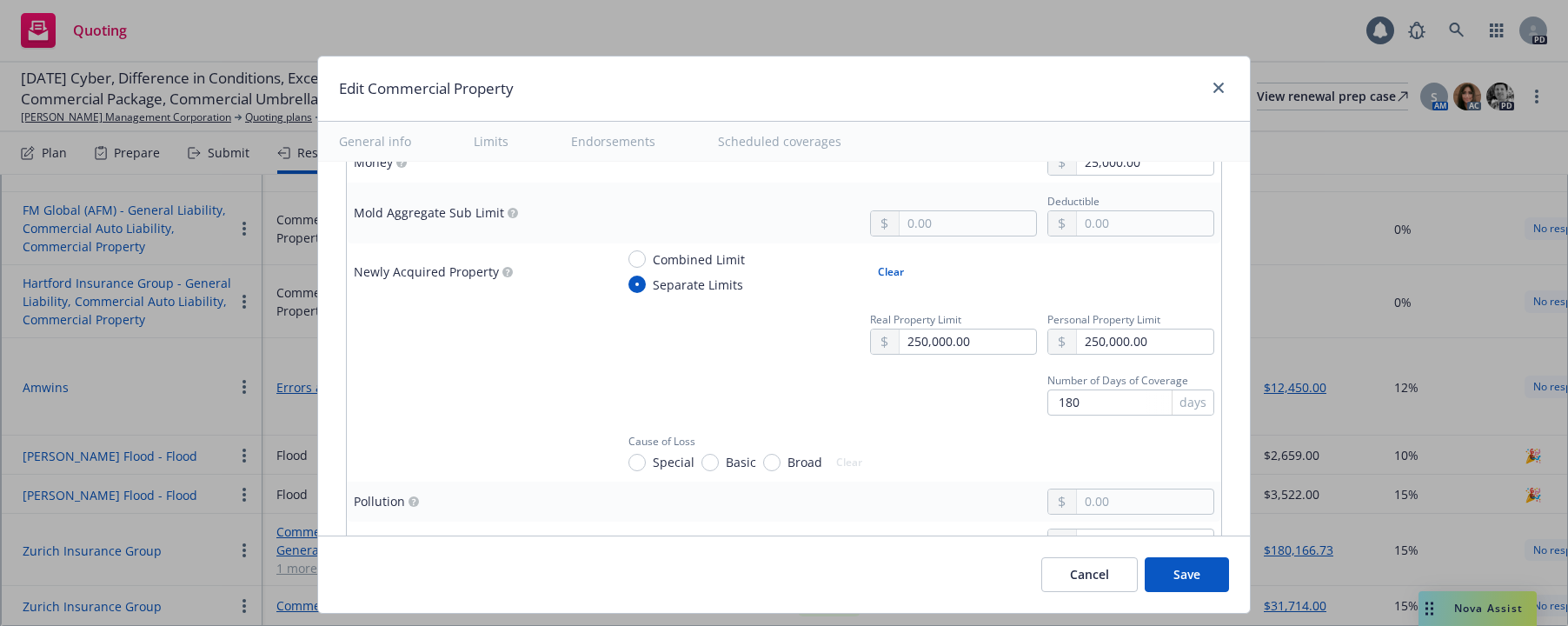
click at [482, 397] on div at bounding box center [477, 392] width 247 height 21
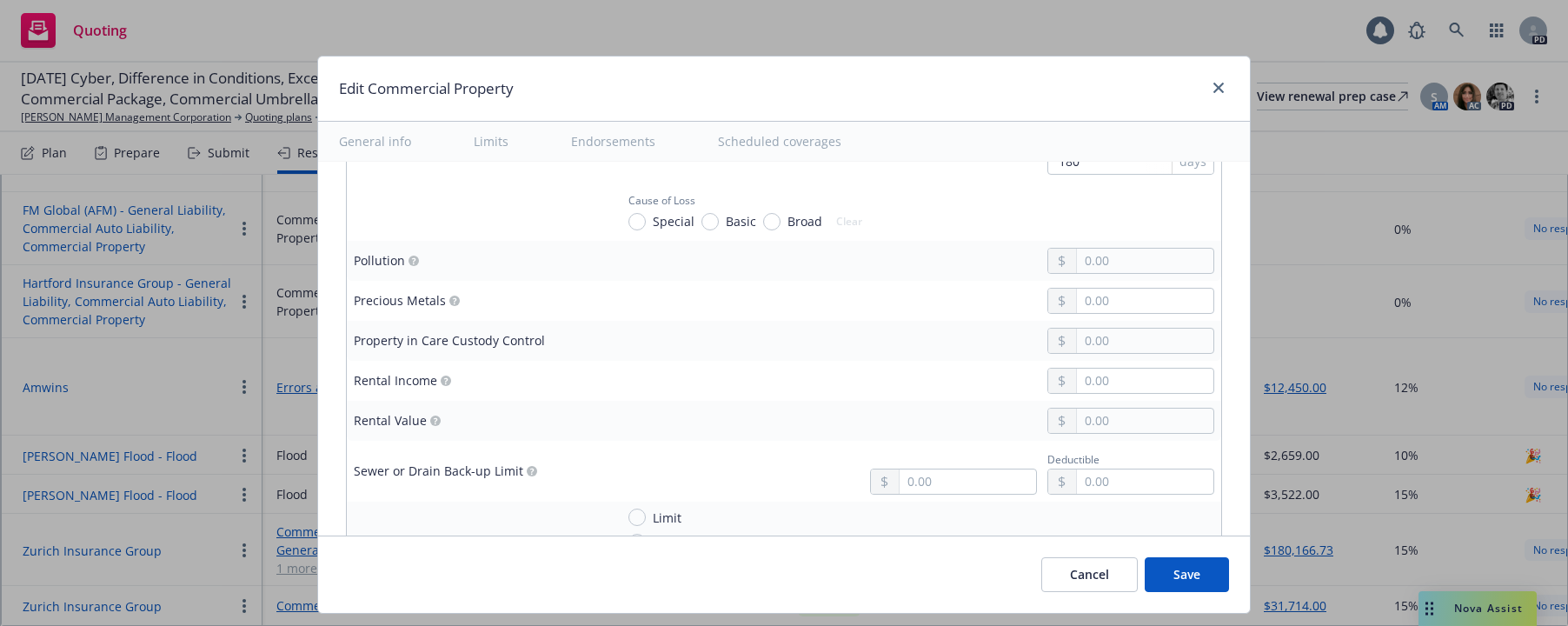
scroll to position [4105, 0]
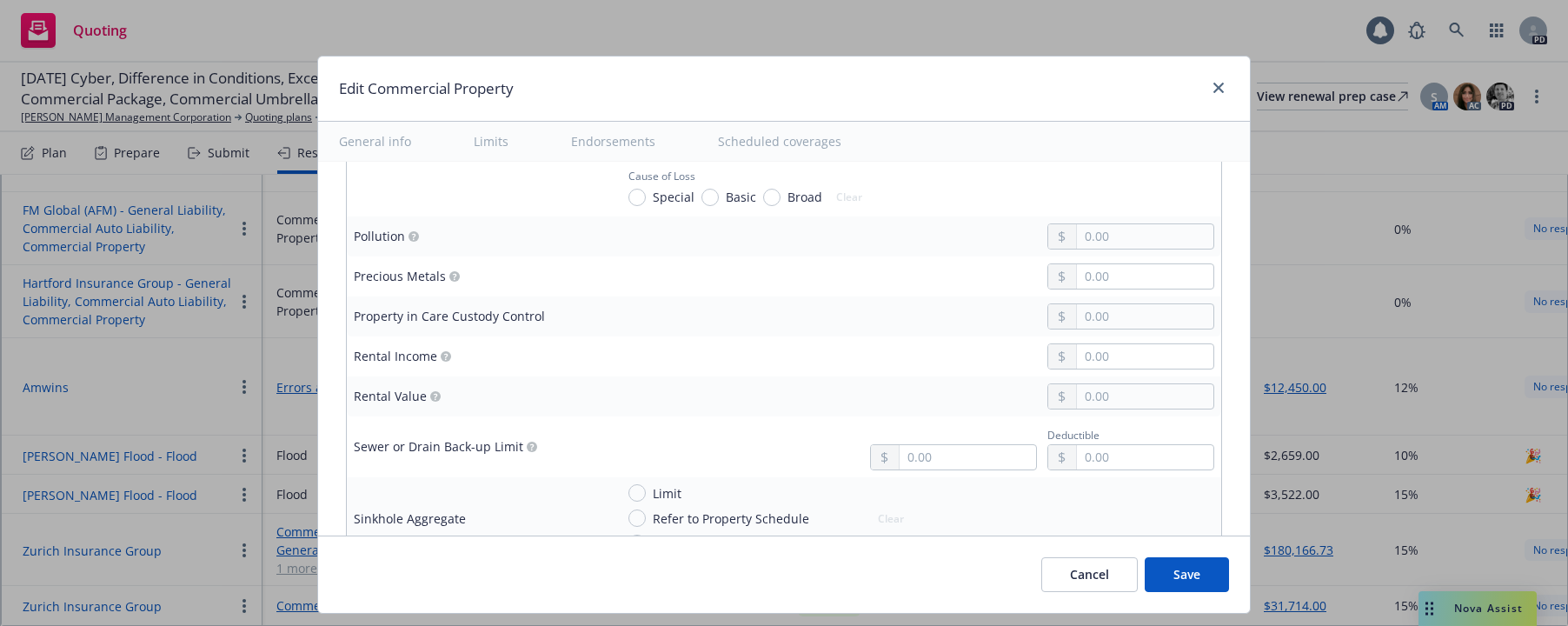
click at [553, 439] on div "Sewer or Drain Back-up Limit" at bounding box center [477, 447] width 247 height 22
click at [435, 374] on td "Rental Income" at bounding box center [476, 356] width 260 height 40
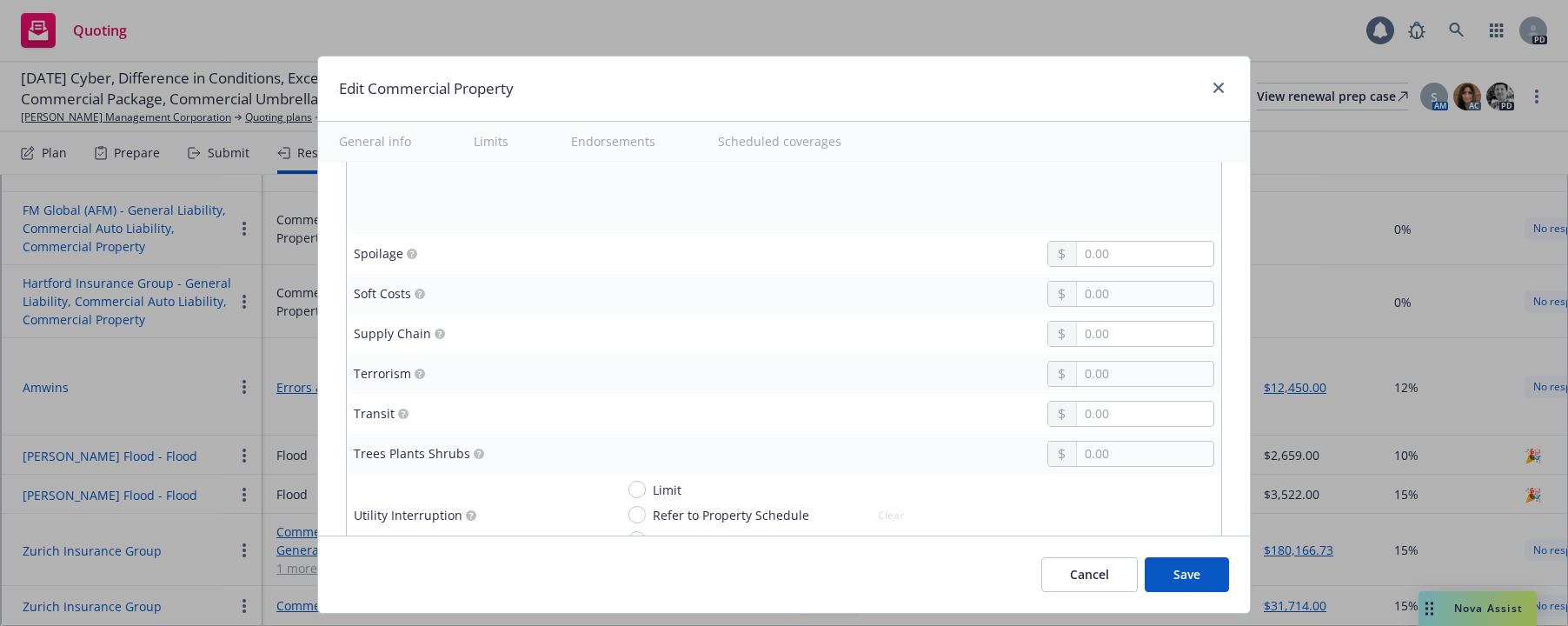
scroll to position [4557, 0]
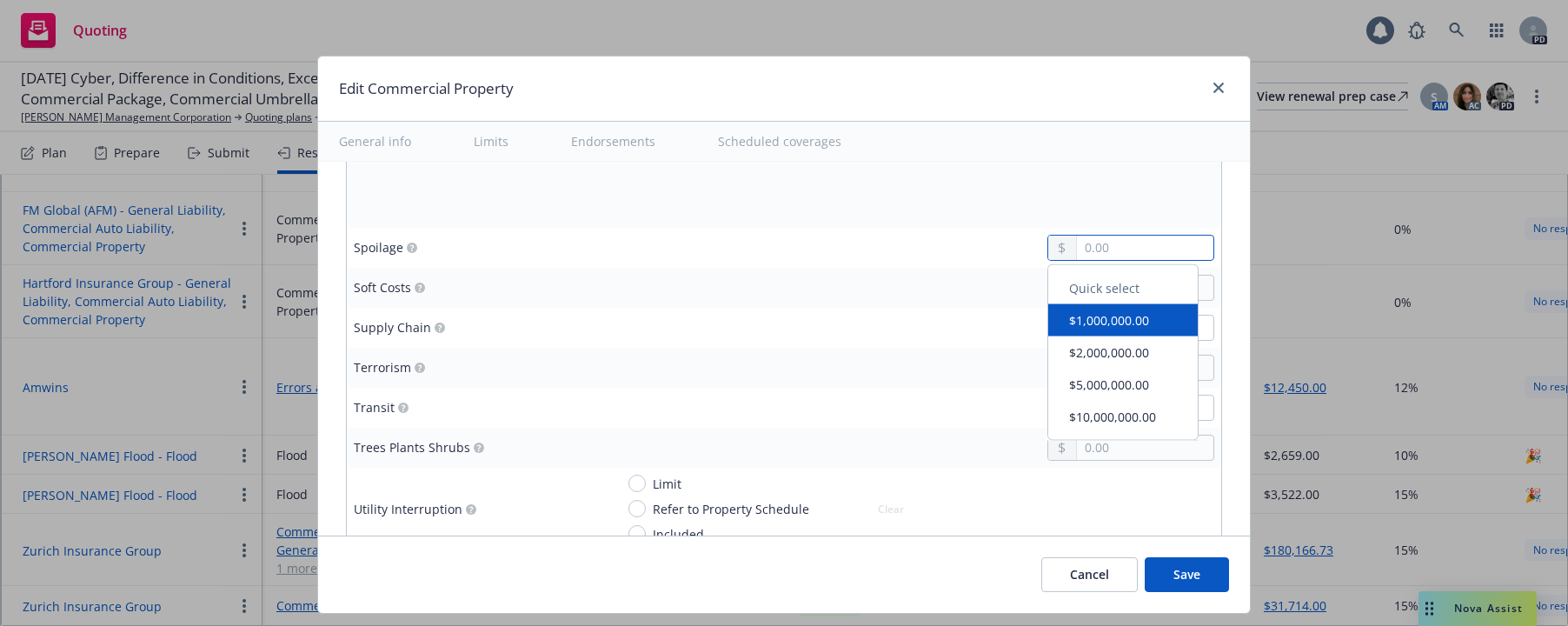
click at [1082, 245] on input "text" at bounding box center [1144, 248] width 136 height 24
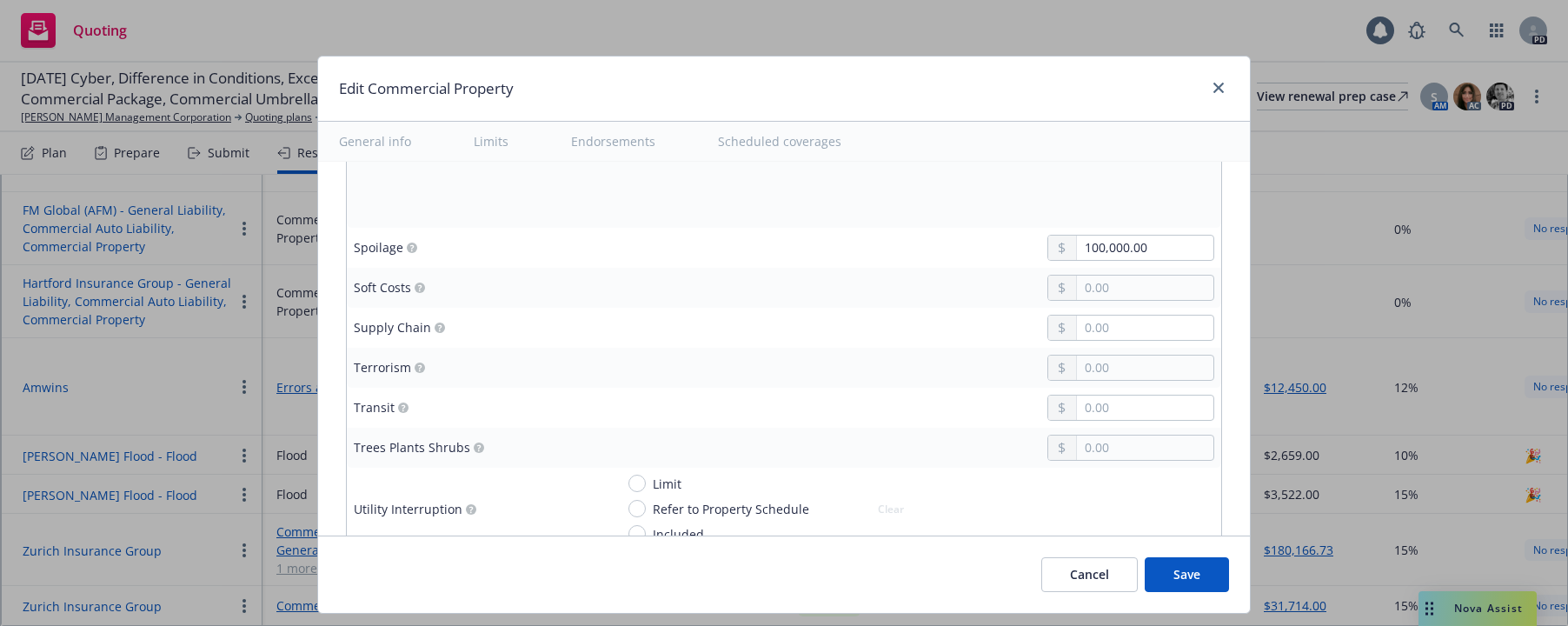
click at [929, 338] on div at bounding box center [914, 327] width 600 height 26
click at [1077, 412] on input "text" at bounding box center [1144, 408] width 136 height 24
click at [788, 400] on div "25,000.00" at bounding box center [914, 408] width 600 height 26
click at [1077, 451] on input "text" at bounding box center [1144, 448] width 136 height 24
click at [1077, 453] on input "text" at bounding box center [1144, 448] width 136 height 24
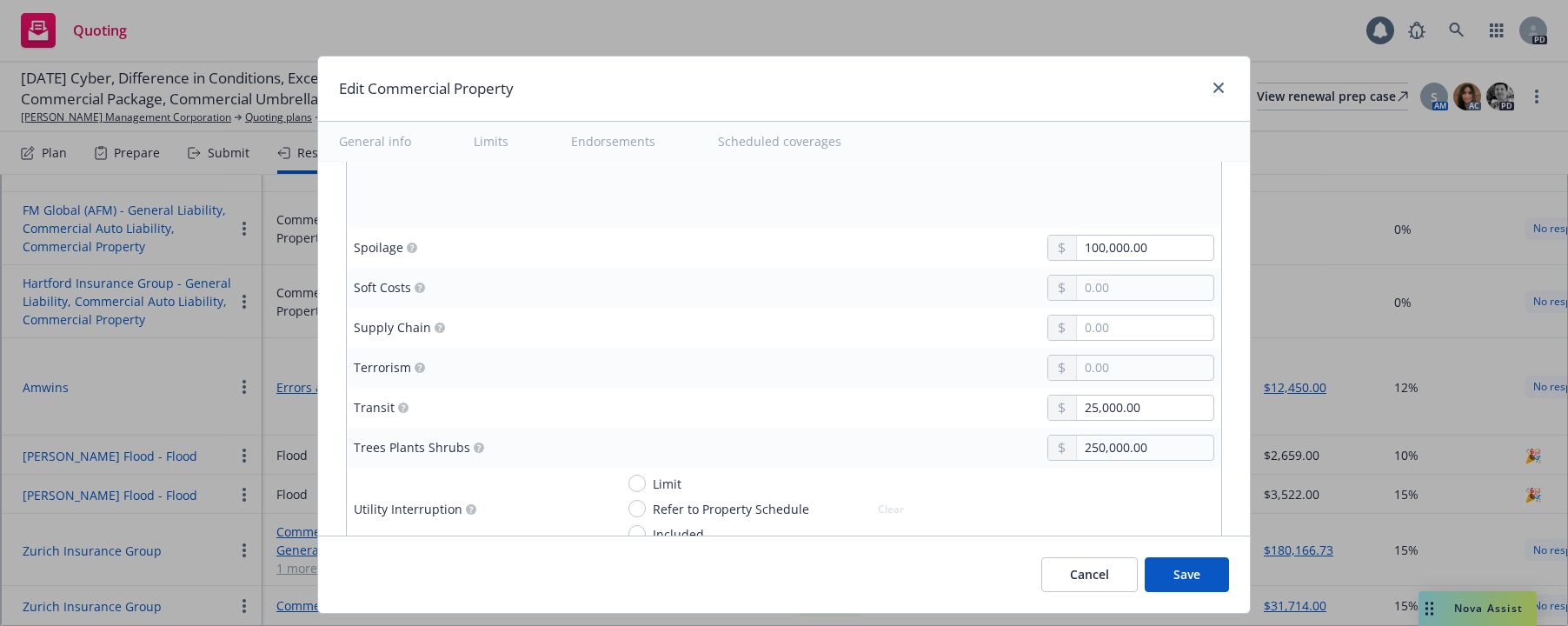
click at [703, 428] on td "250,000.00" at bounding box center [915, 447] width 613 height 40
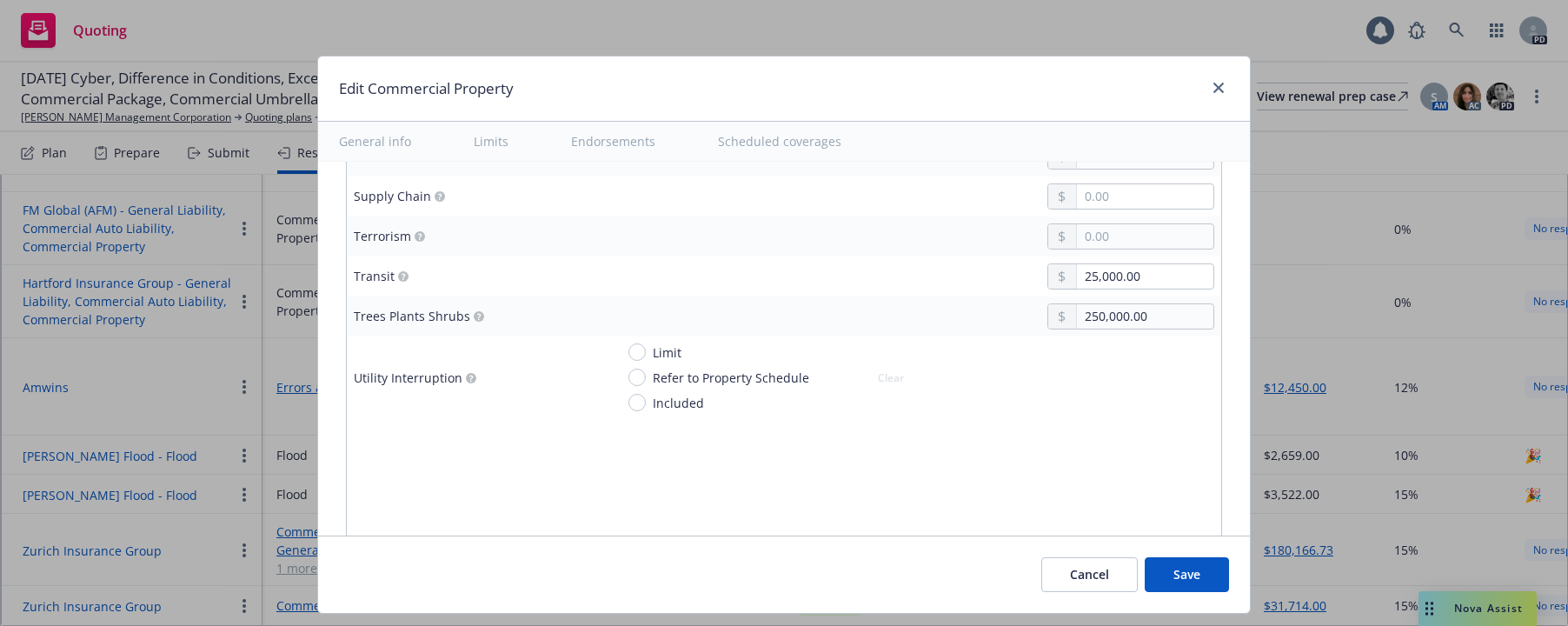
scroll to position [4696, 0]
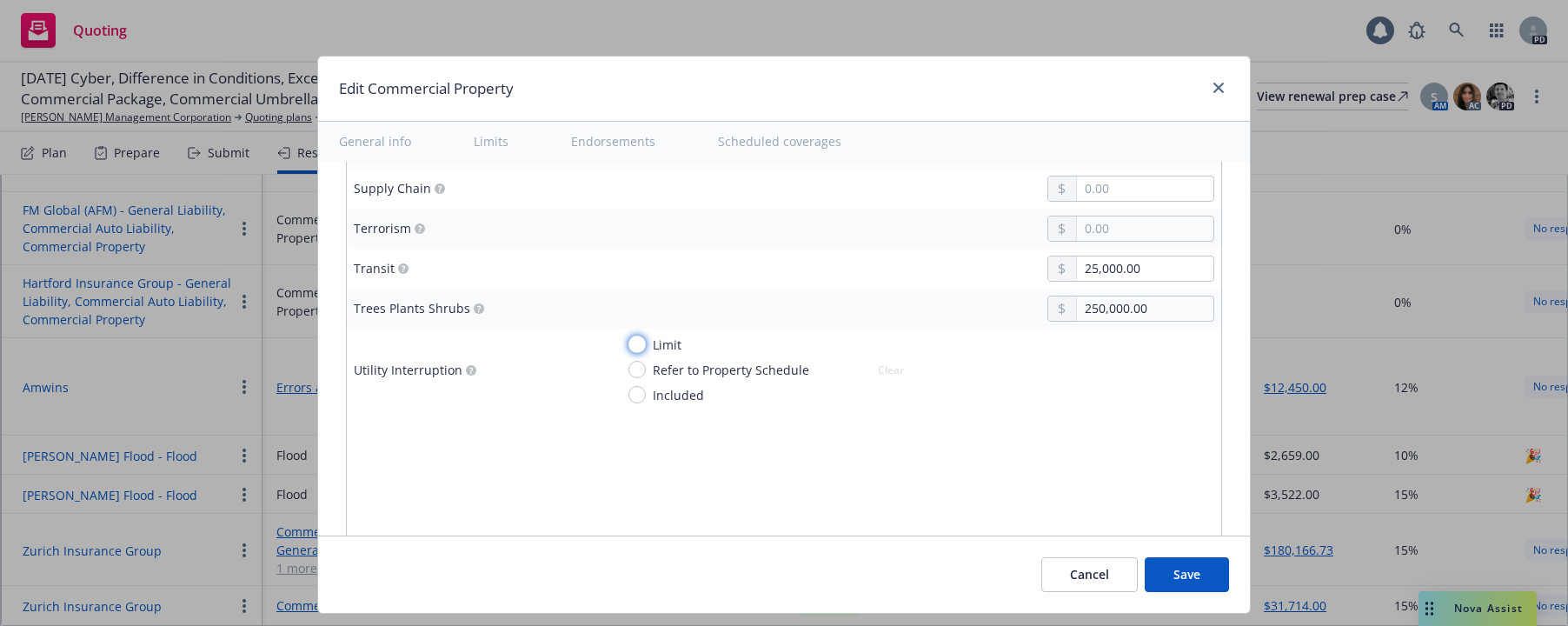
click at [634, 345] on input "Limit" at bounding box center [637, 344] width 18 height 18
click at [1077, 389] on input "text" at bounding box center [1144, 391] width 136 height 24
click at [846, 418] on div "Coinsurance %" at bounding box center [914, 441] width 600 height 47
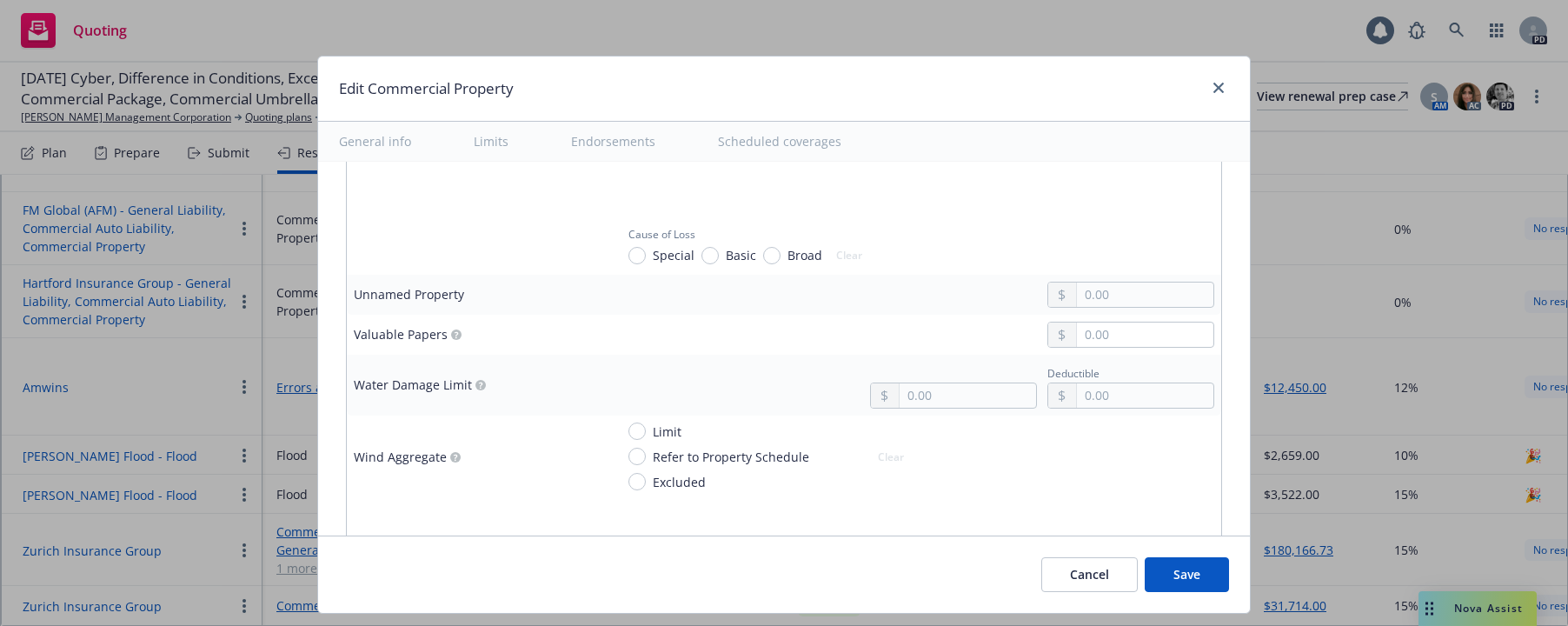
scroll to position [5136, 0]
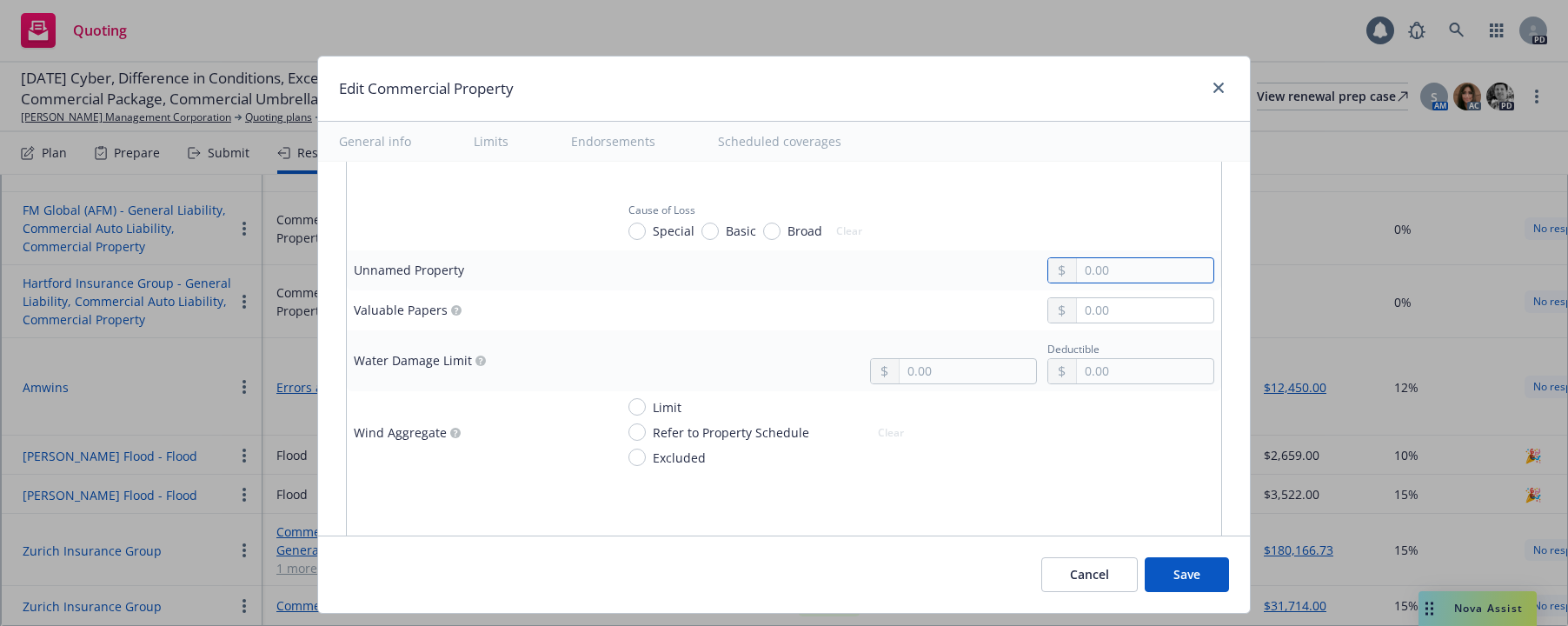
click at [1077, 267] on input "text" at bounding box center [1144, 271] width 136 height 24
click at [854, 301] on div at bounding box center [914, 311] width 600 height 26
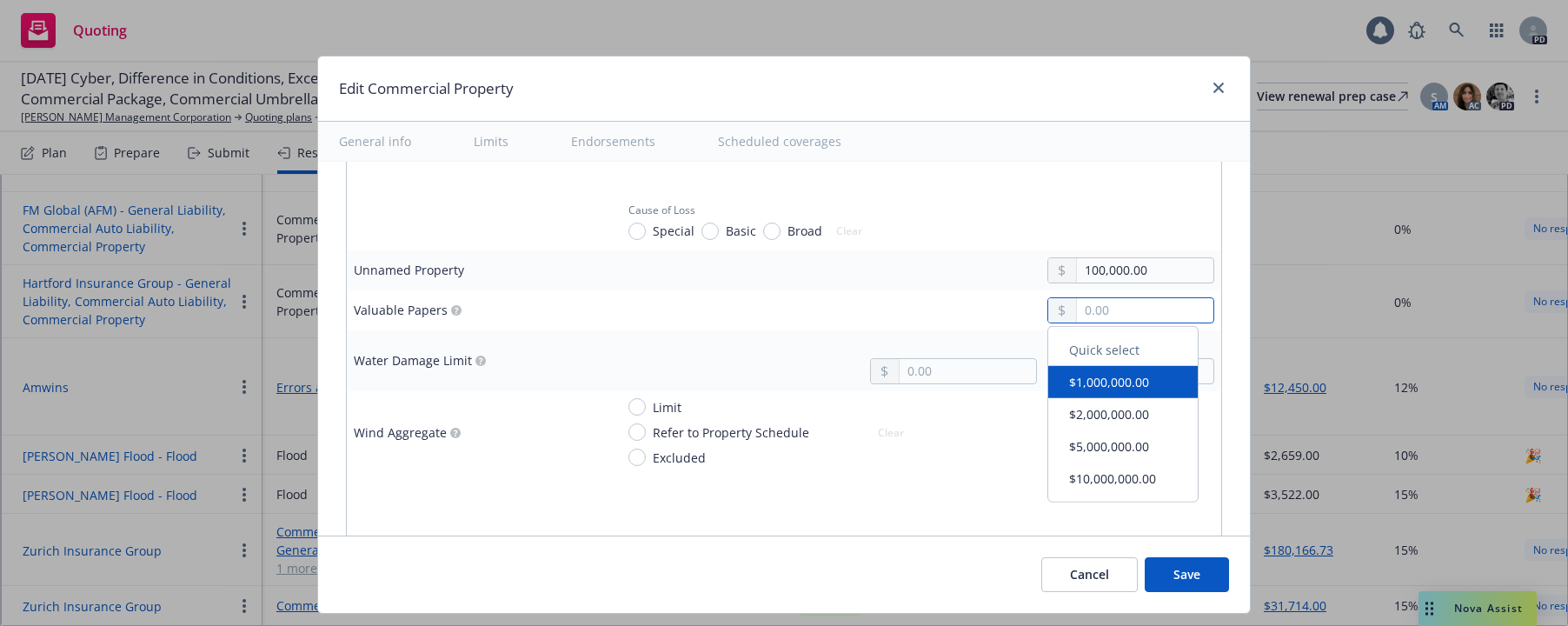
click at [1077, 310] on input "text" at bounding box center [1144, 311] width 136 height 24
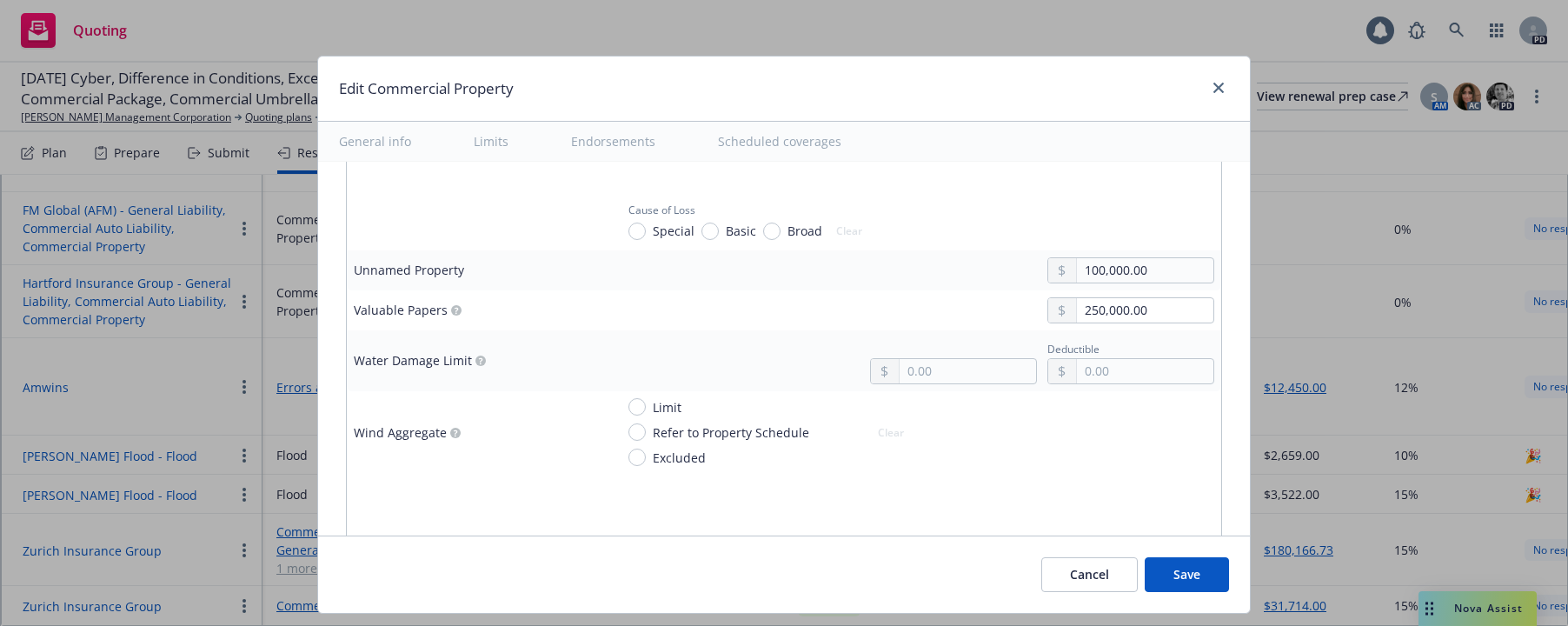
click at [814, 300] on div "250,000.00" at bounding box center [914, 311] width 600 height 26
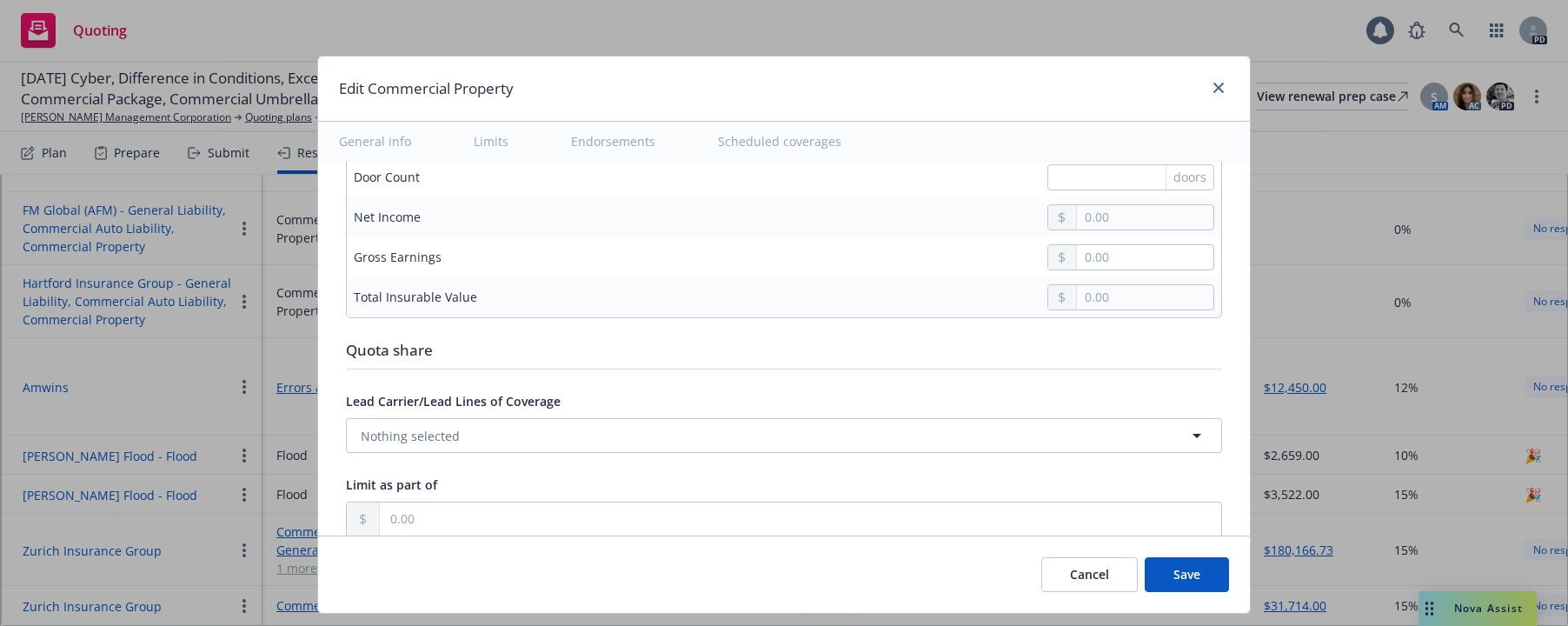
scroll to position [5587, 0]
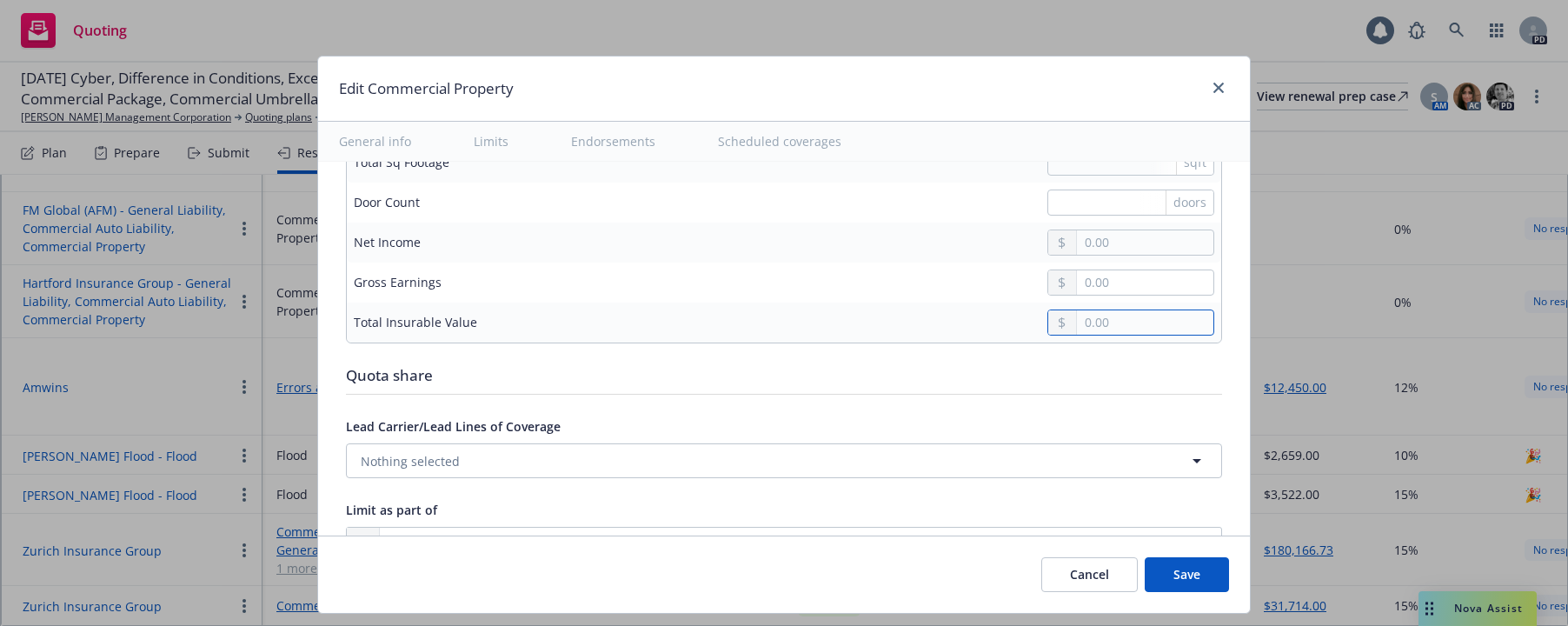
click at [1077, 317] on input "text" at bounding box center [1144, 323] width 136 height 24
click at [883, 322] on div "130,576,112.00" at bounding box center [914, 323] width 600 height 26
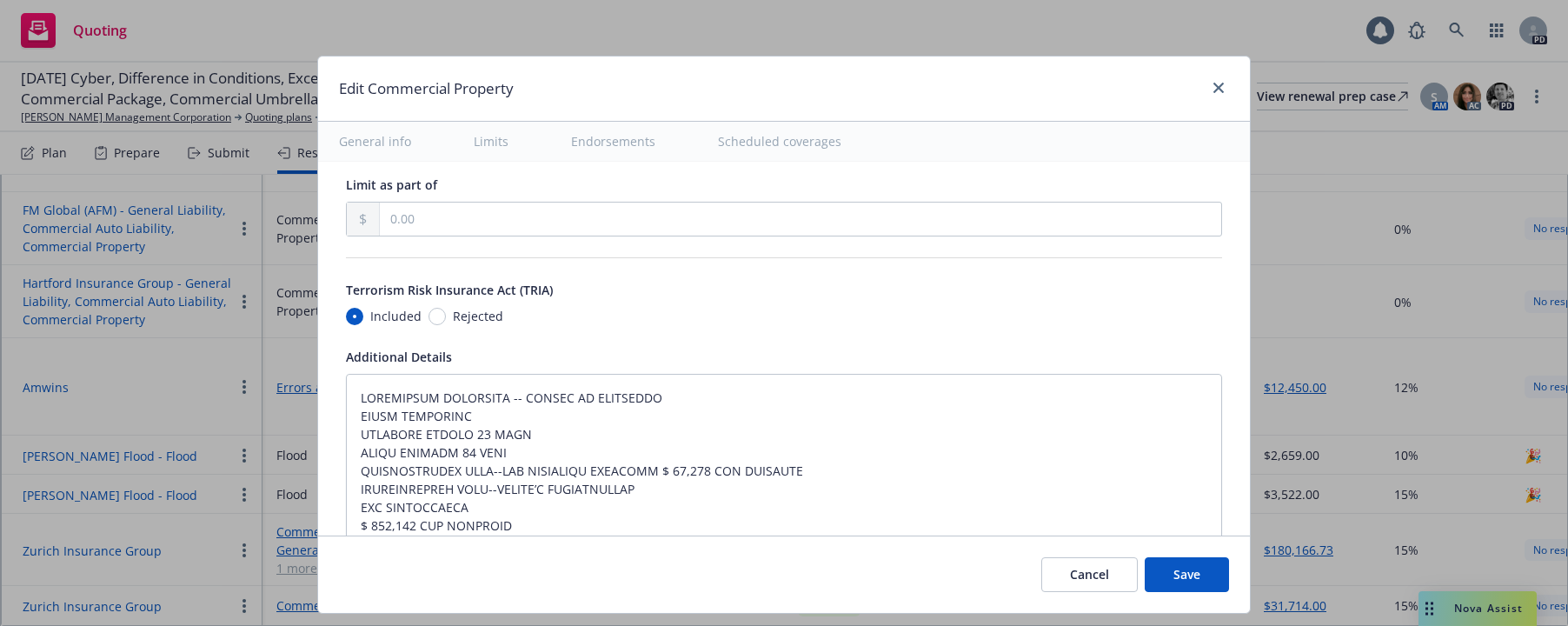
scroll to position [5963, 0]
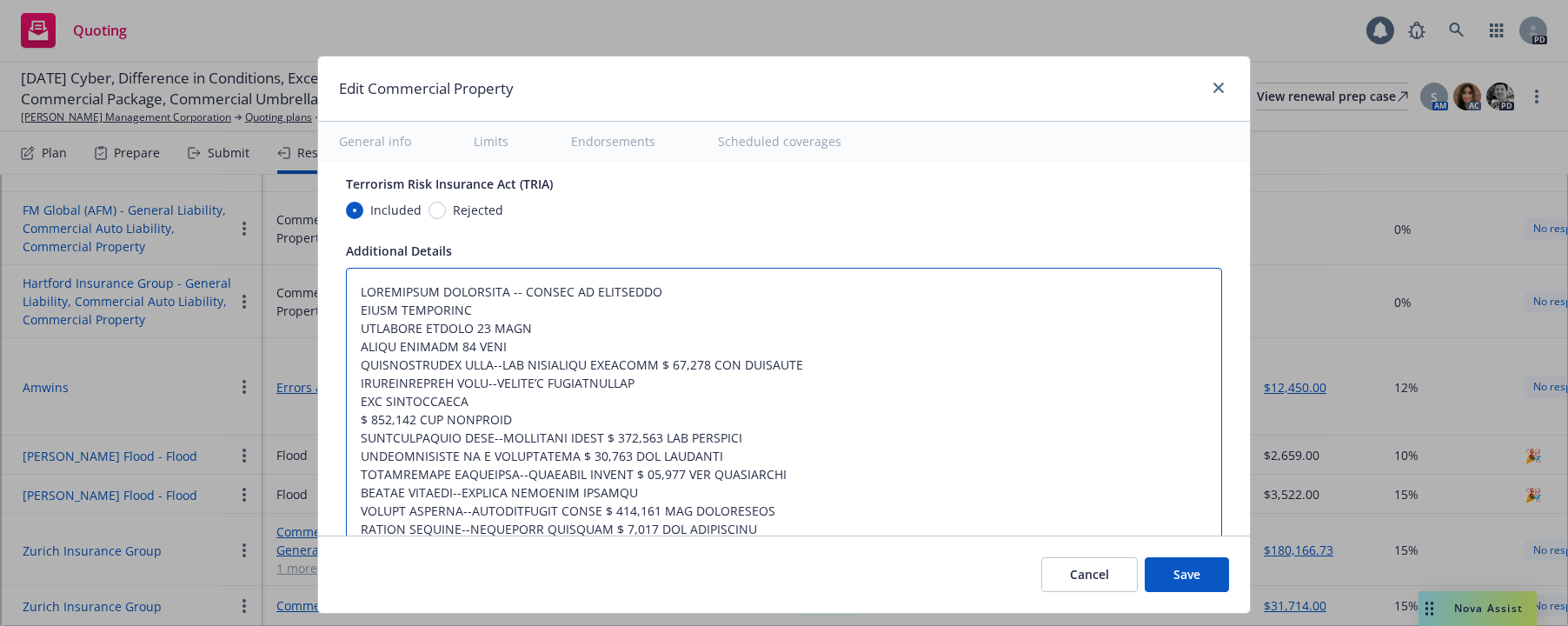
scroll to position [5884, 0]
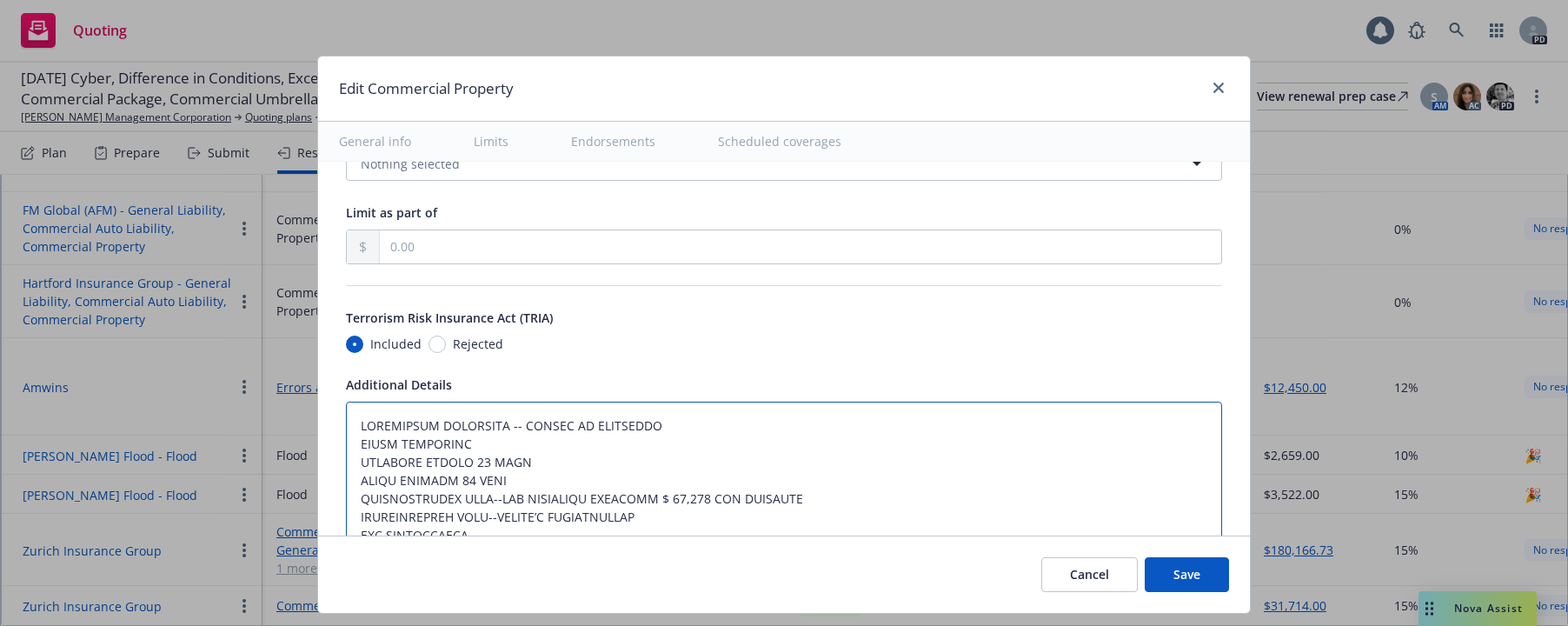
drag, startPoint x: 348, startPoint y: 347, endPoint x: 733, endPoint y: 404, distance: 389.2
drag, startPoint x: 511, startPoint y: 481, endPoint x: 346, endPoint y: 461, distance: 166.2
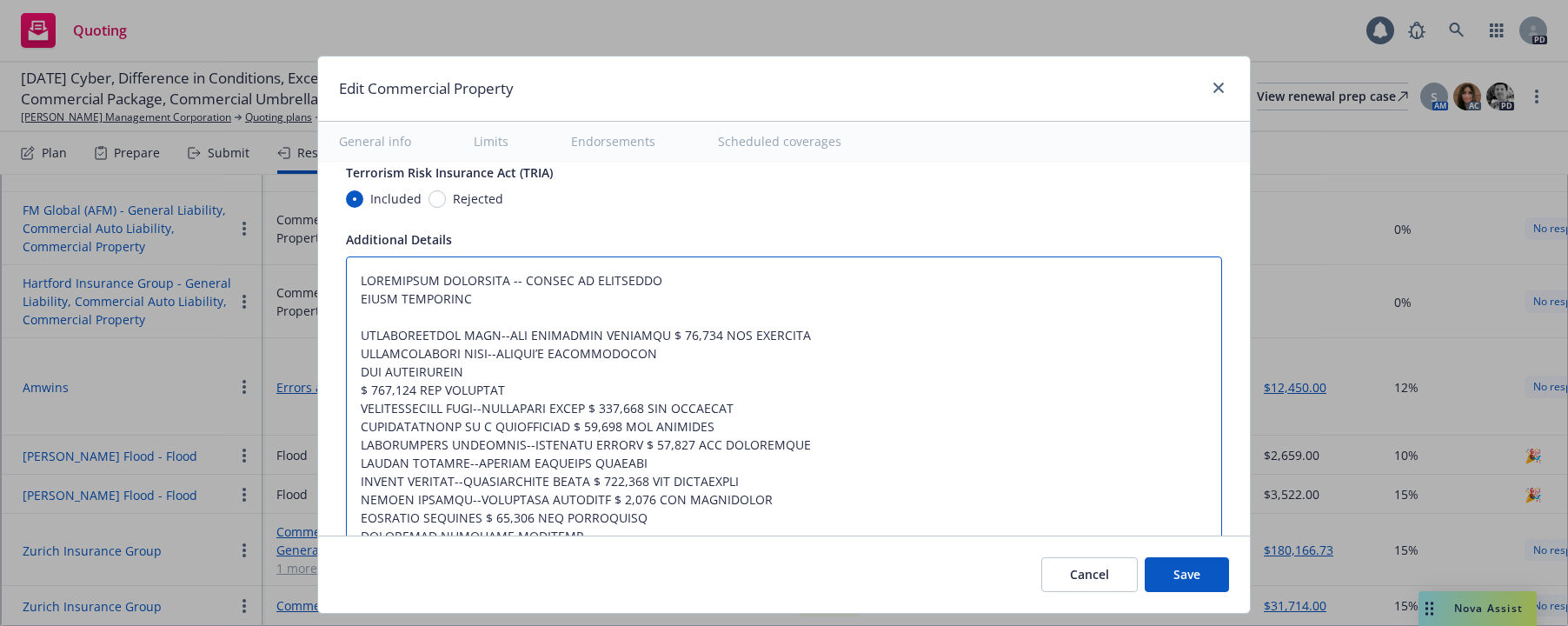
scroll to position [6037, 0]
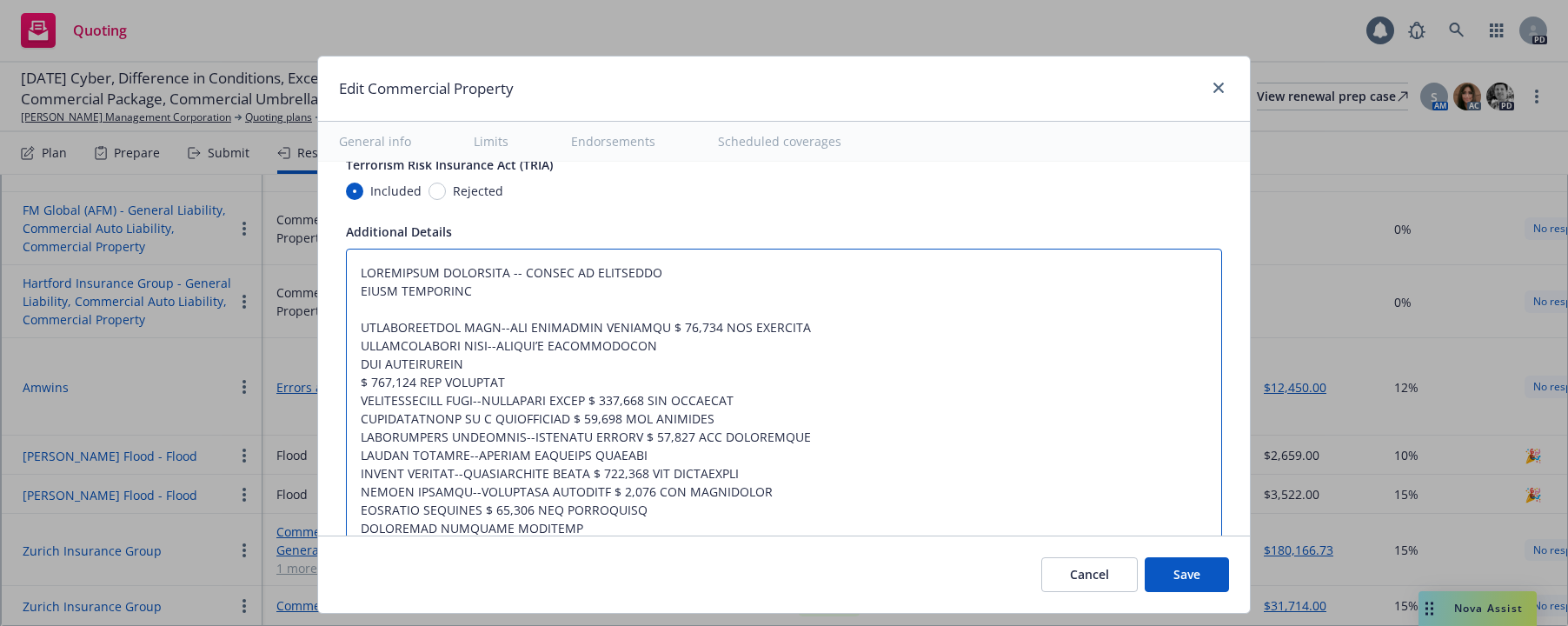
drag, startPoint x: 348, startPoint y: 475, endPoint x: 547, endPoint y: 381, distance: 220.1
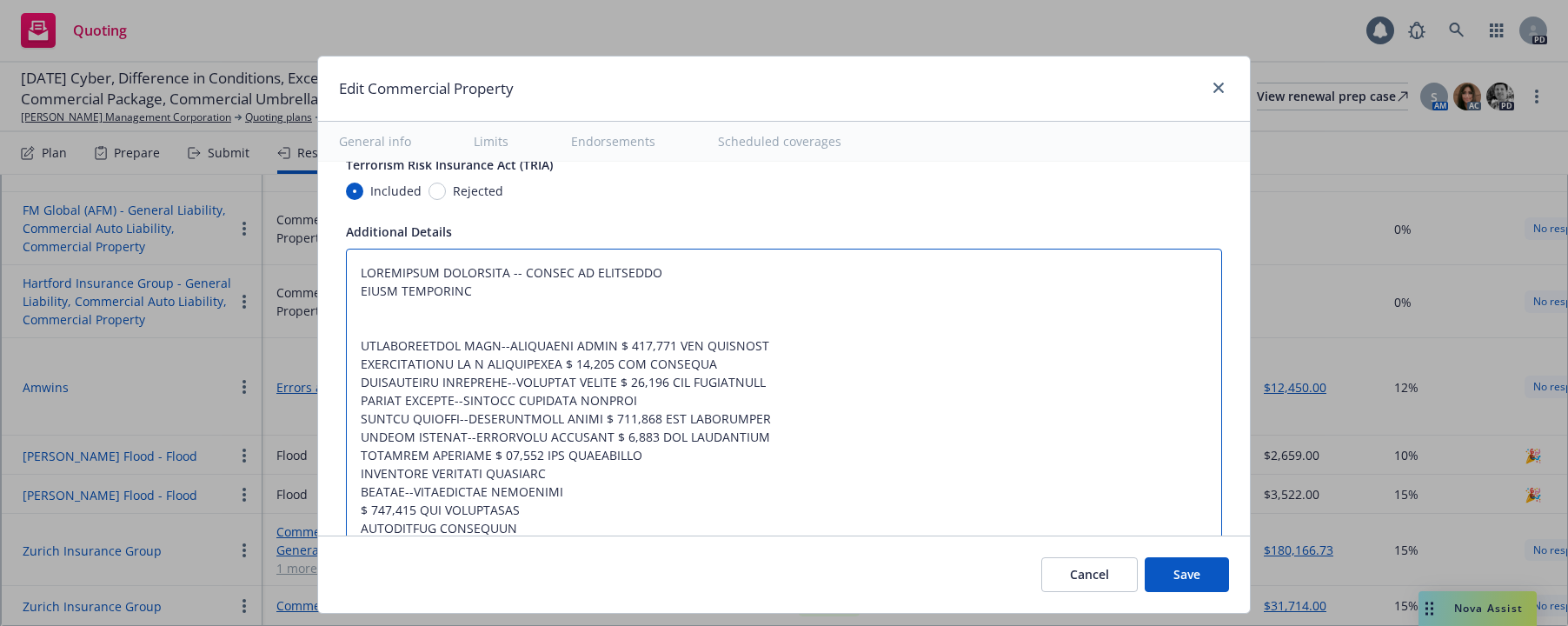
drag, startPoint x: 356, startPoint y: 326, endPoint x: 776, endPoint y: 342, distance: 420.3
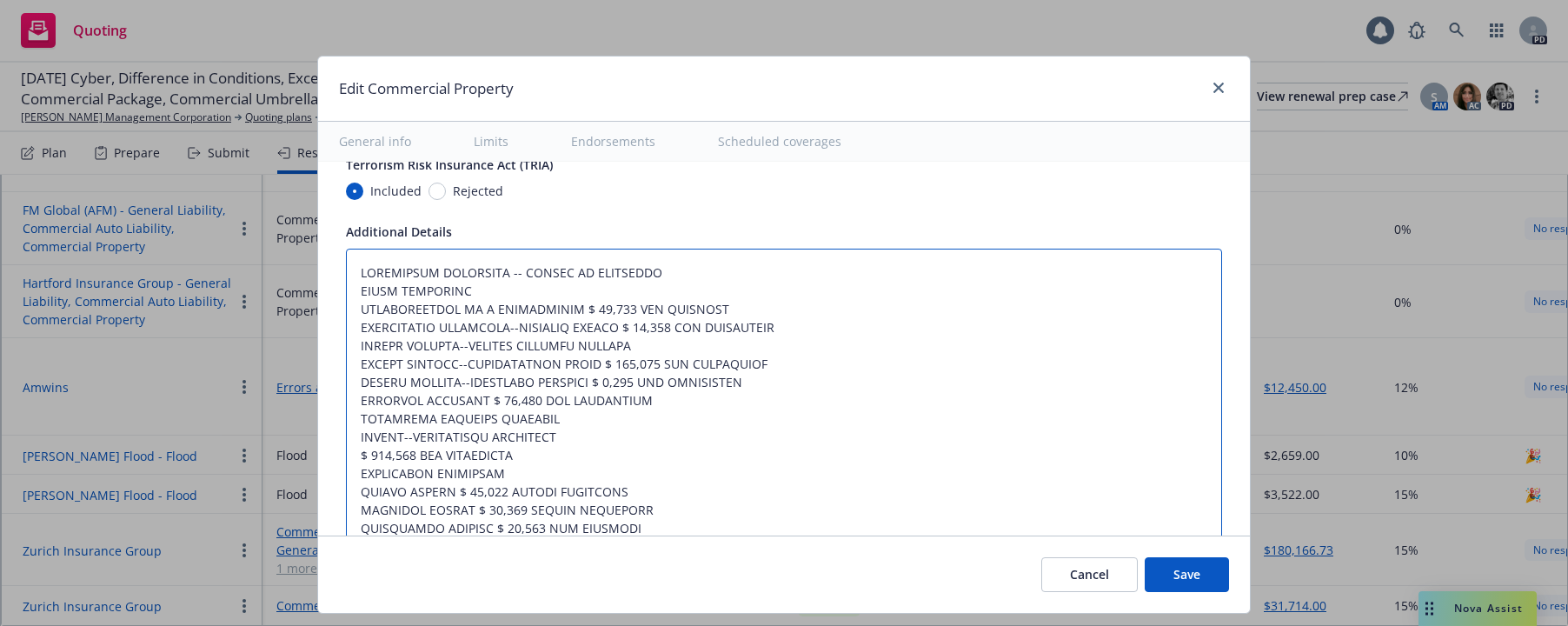
drag, startPoint x: 345, startPoint y: 475, endPoint x: 501, endPoint y: 475, distance: 156.0
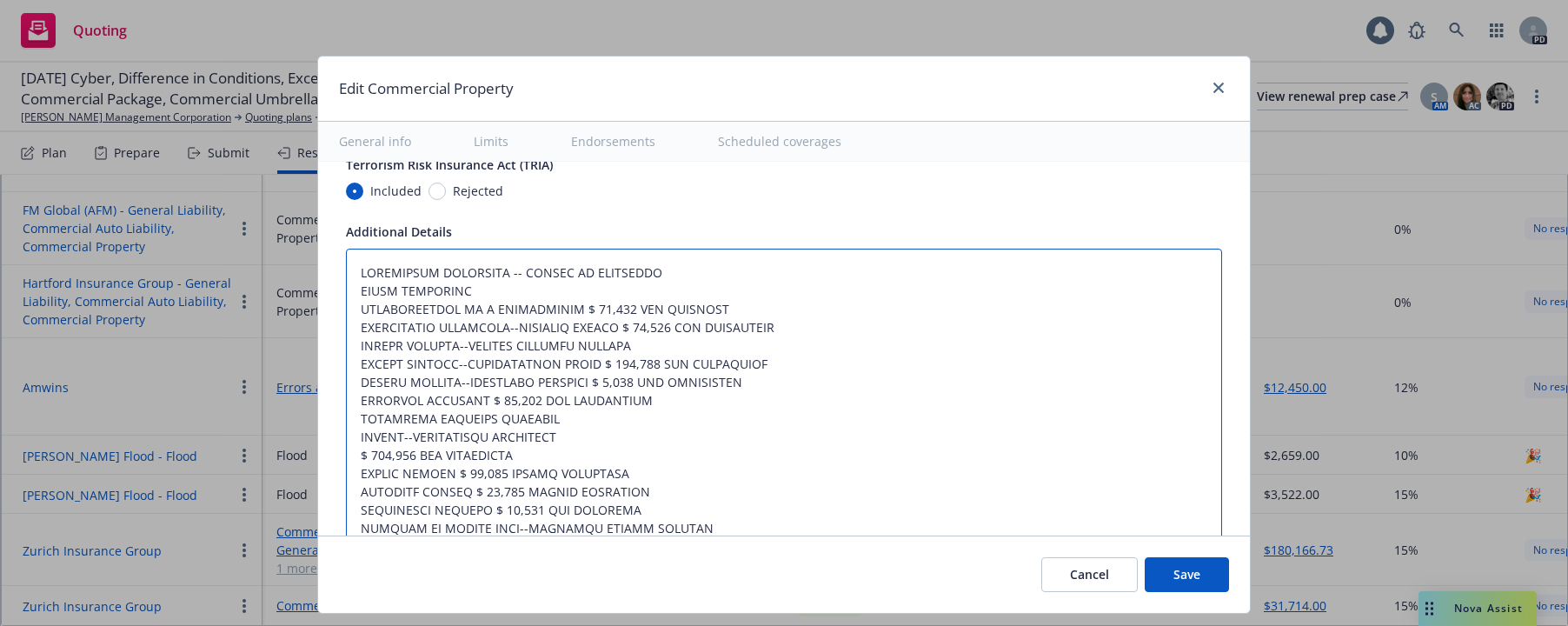
drag, startPoint x: 347, startPoint y: 470, endPoint x: 647, endPoint y: 479, distance: 300.1
drag, startPoint x: 490, startPoint y: 476, endPoint x: 474, endPoint y: 478, distance: 16.1
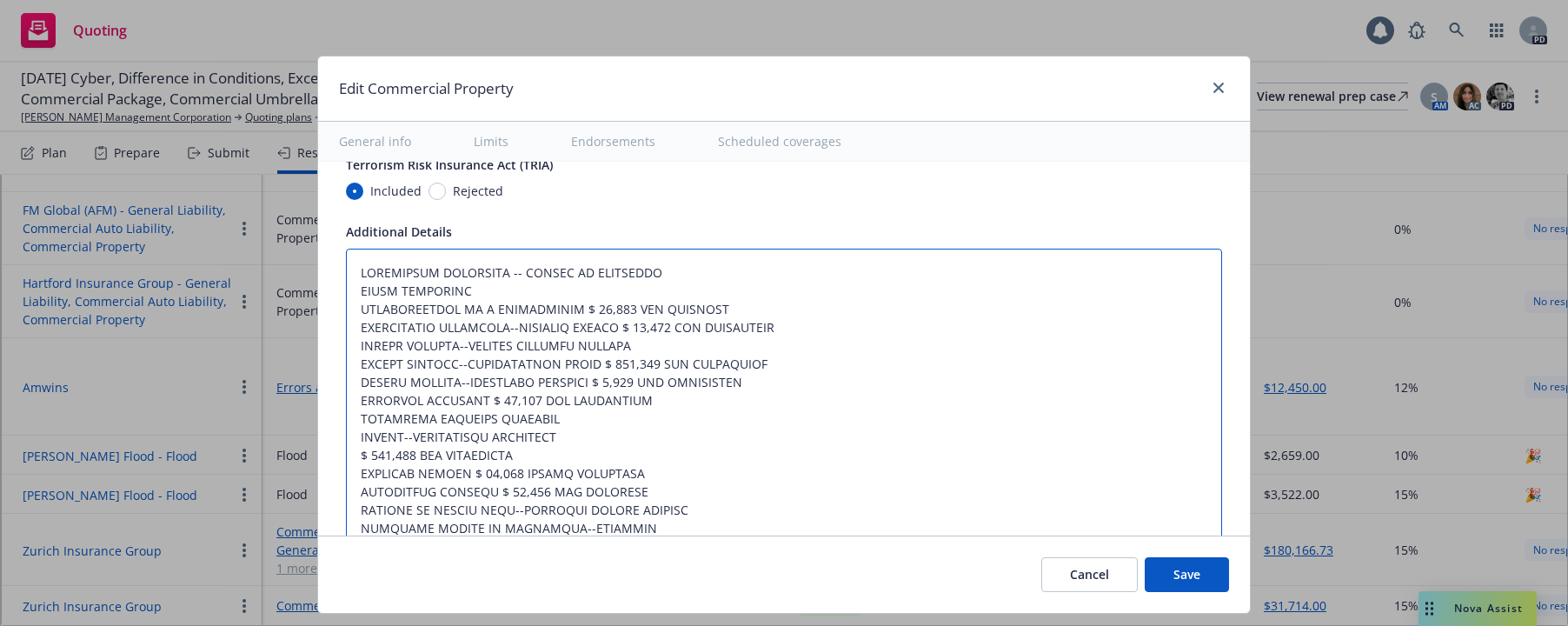
drag, startPoint x: 348, startPoint y: 475, endPoint x: 659, endPoint y: 468, distance: 311.1
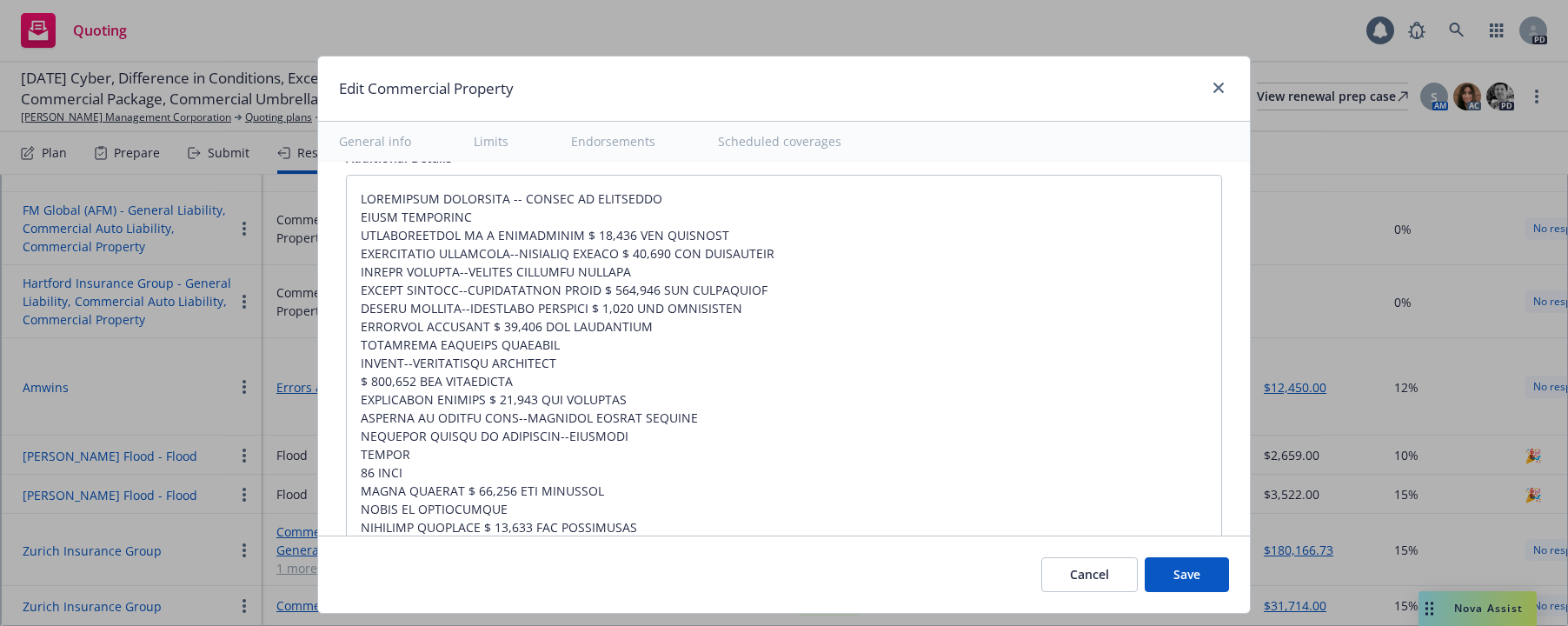
scroll to position [6142, 0]
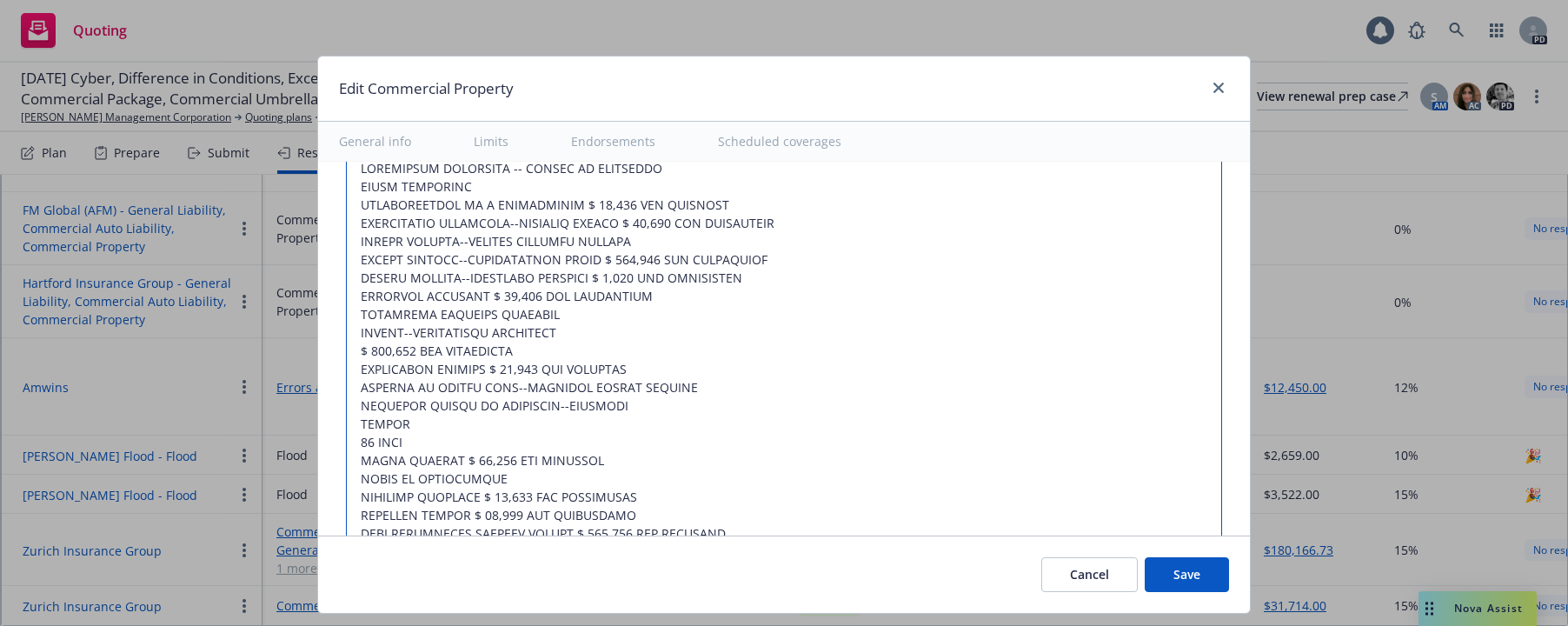
drag, startPoint x: 399, startPoint y: 427, endPoint x: 656, endPoint y: 405, distance: 257.9
drag, startPoint x: 397, startPoint y: 423, endPoint x: 409, endPoint y: 425, distance: 12.2
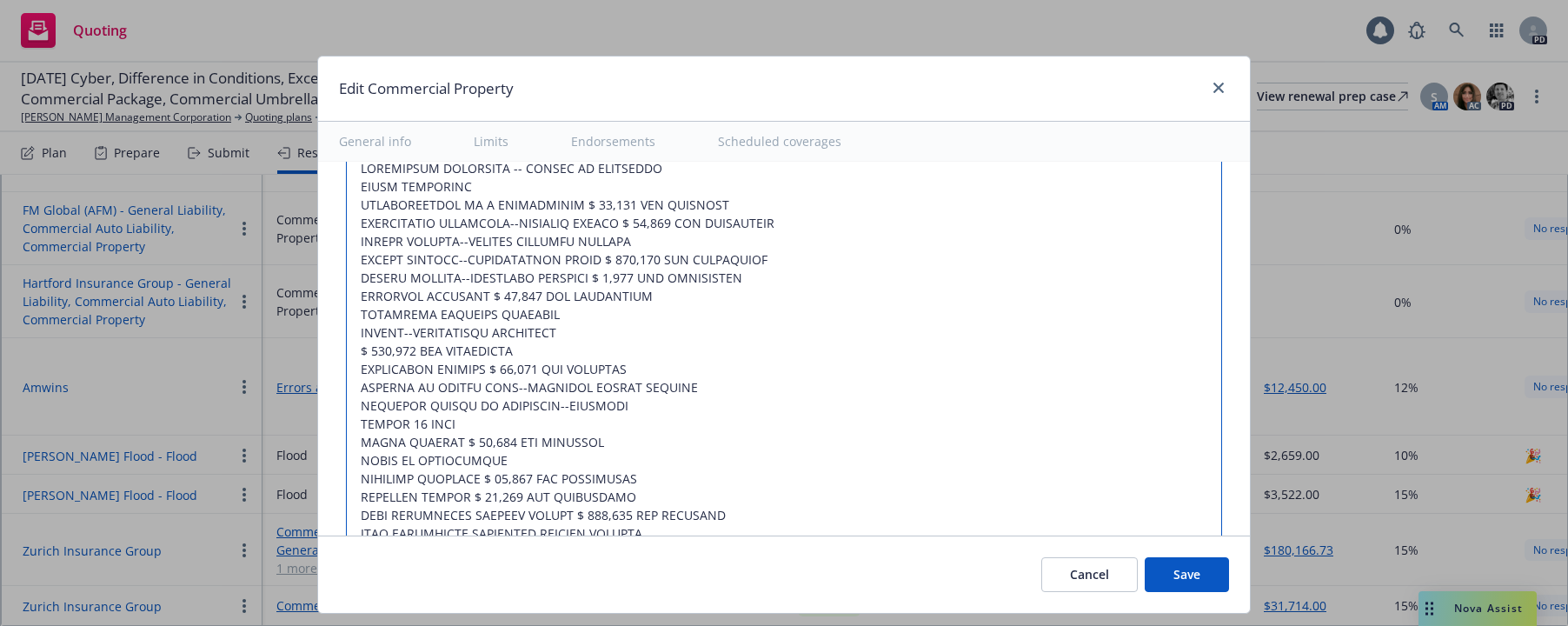
drag, startPoint x: 351, startPoint y: 438, endPoint x: 583, endPoint y: 438, distance: 232.0
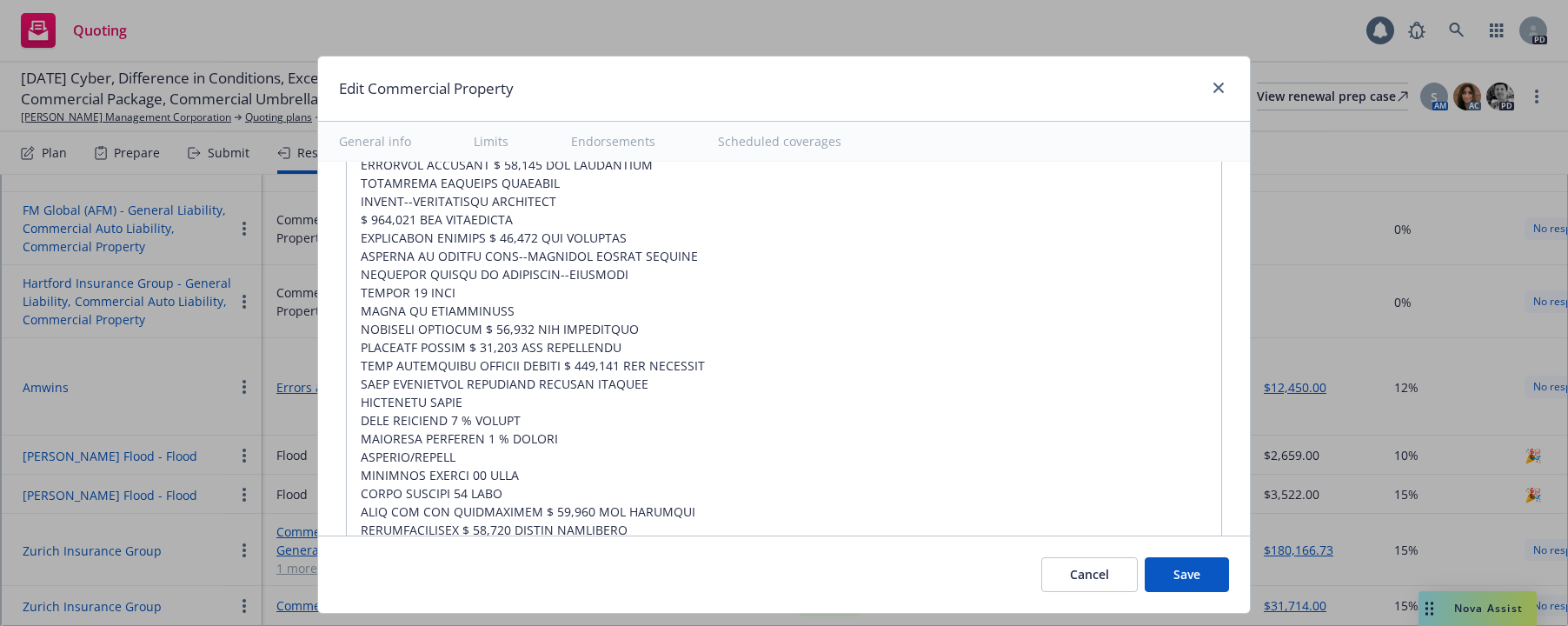
scroll to position [6281, 0]
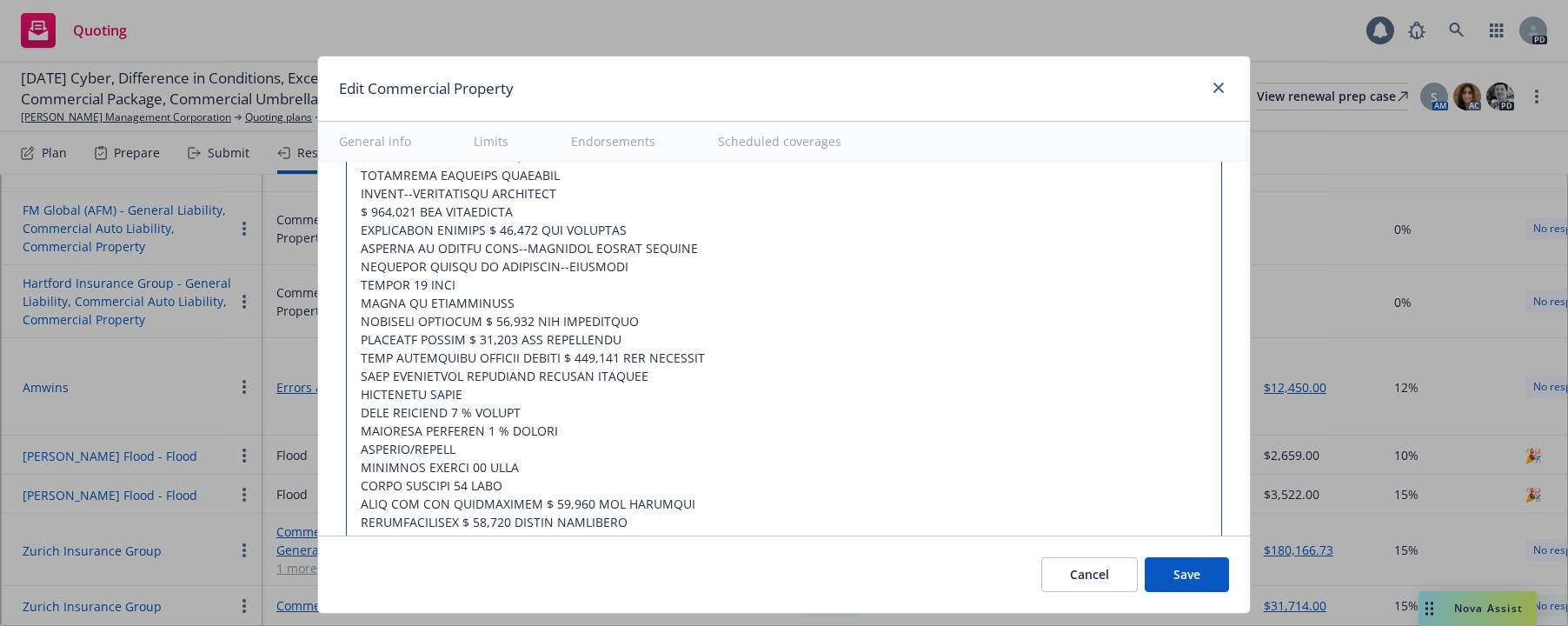
drag, startPoint x: 339, startPoint y: 469, endPoint x: 518, endPoint y: 458, distance: 179.3
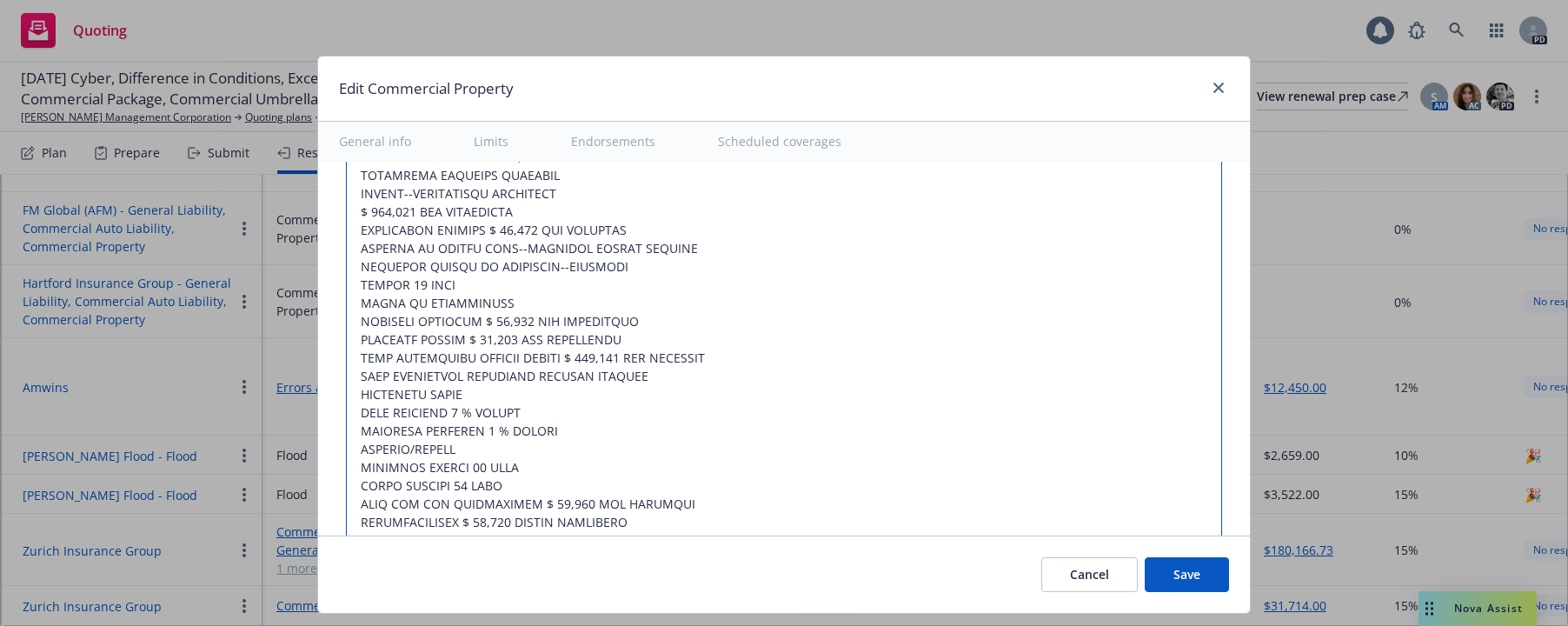
drag, startPoint x: 506, startPoint y: 468, endPoint x: 349, endPoint y: 466, distance: 157.0
drag, startPoint x: 349, startPoint y: 467, endPoint x: 508, endPoint y: 466, distance: 159.0
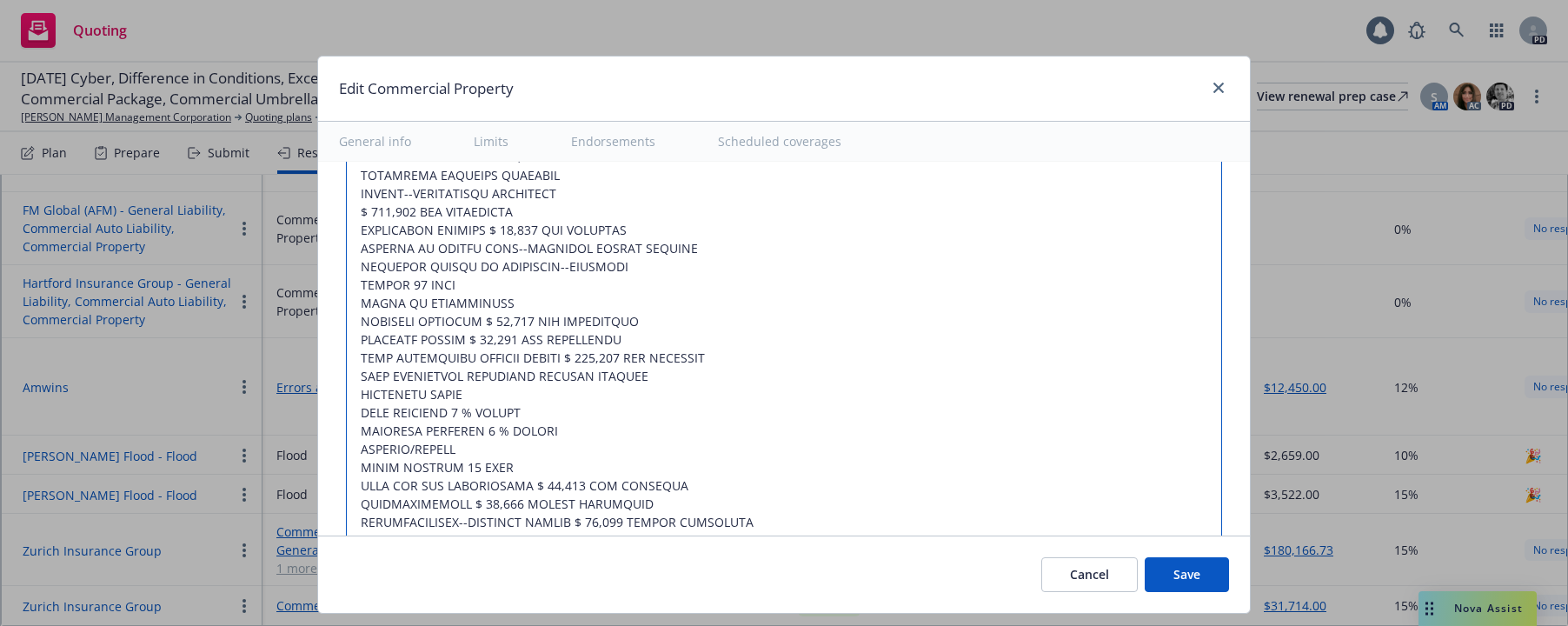
drag, startPoint x: 349, startPoint y: 485, endPoint x: 776, endPoint y: 503, distance: 427.4
drag, startPoint x: 455, startPoint y: 505, endPoint x: 487, endPoint y: 502, distance: 32.1
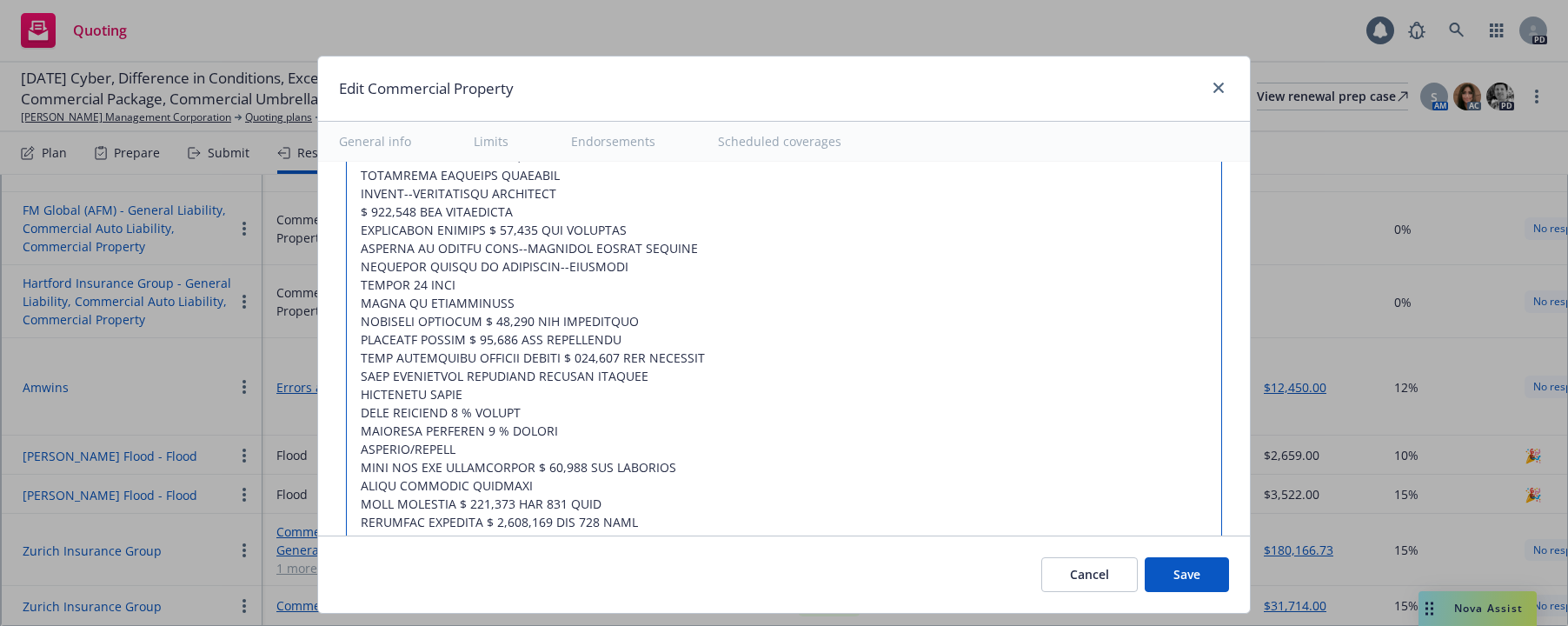
drag, startPoint x: 454, startPoint y: 497, endPoint x: 474, endPoint y: 502, distance: 20.6
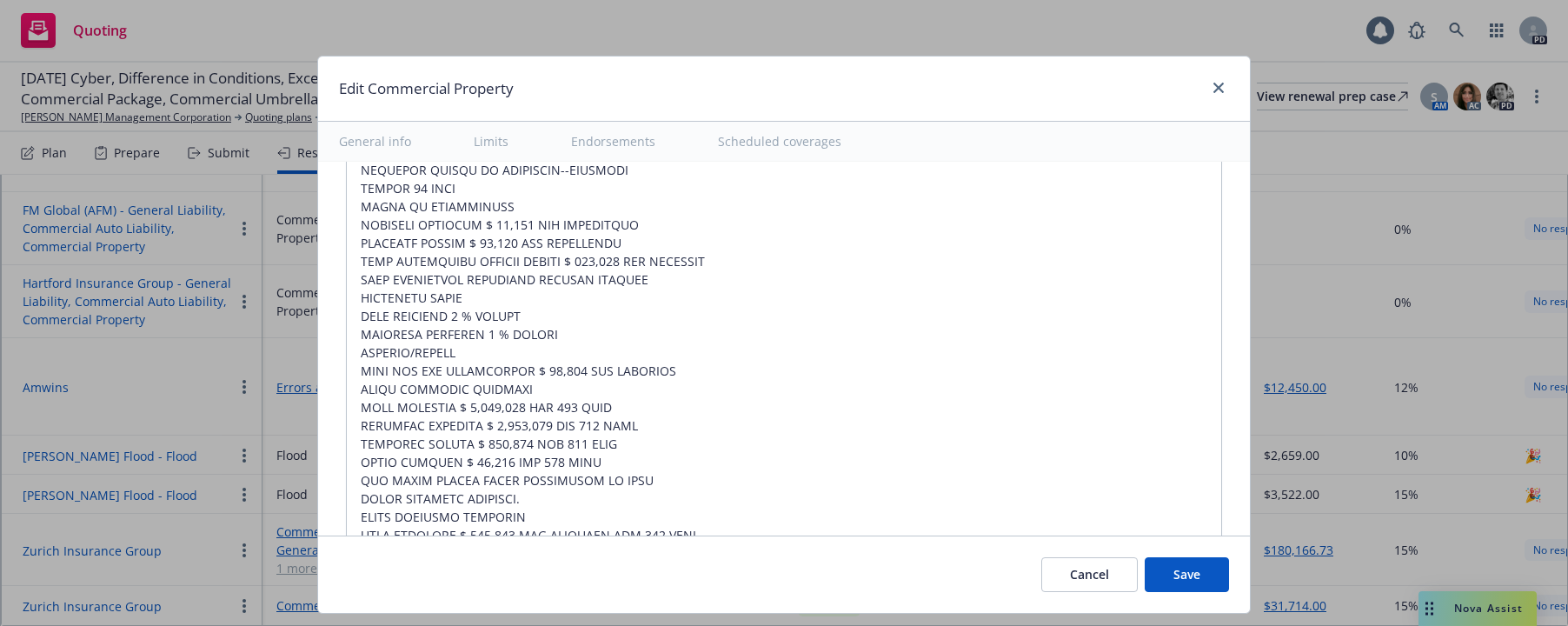
scroll to position [6385, 0]
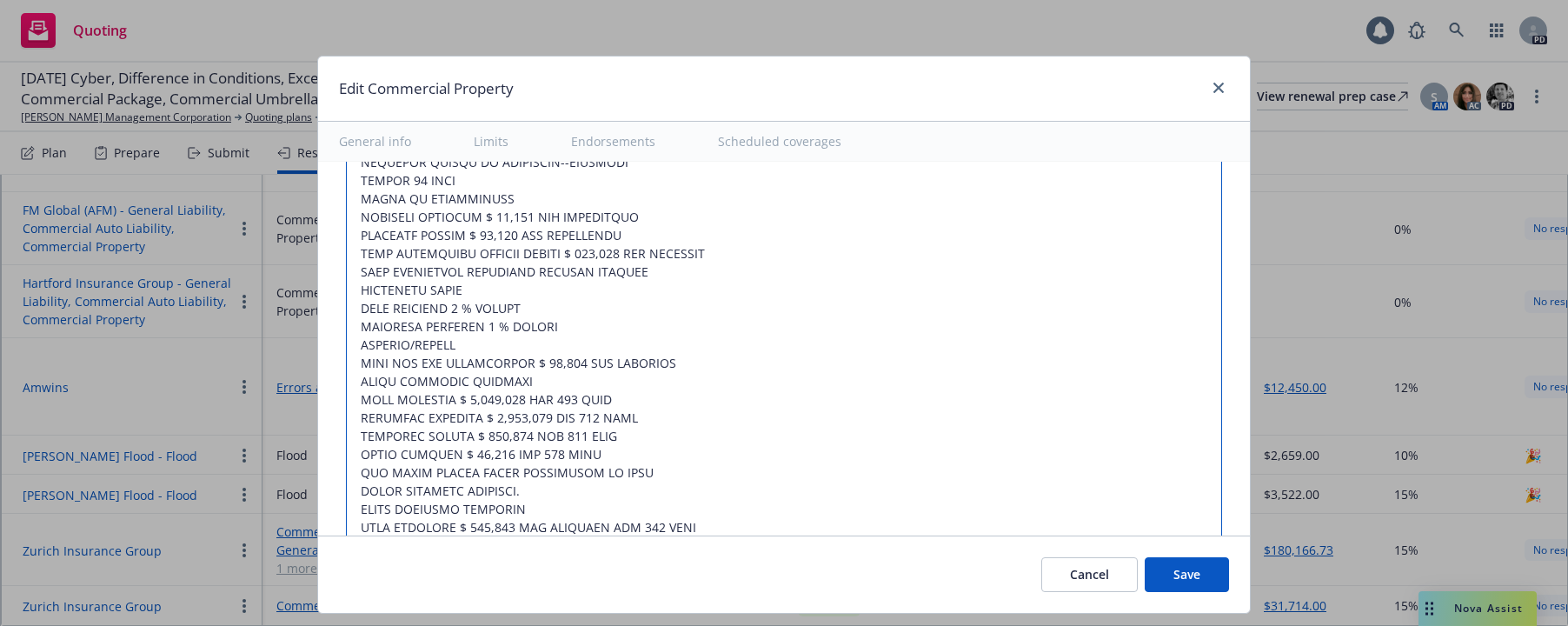
drag, startPoint x: 596, startPoint y: 457, endPoint x: 345, endPoint y: 454, distance: 251.0
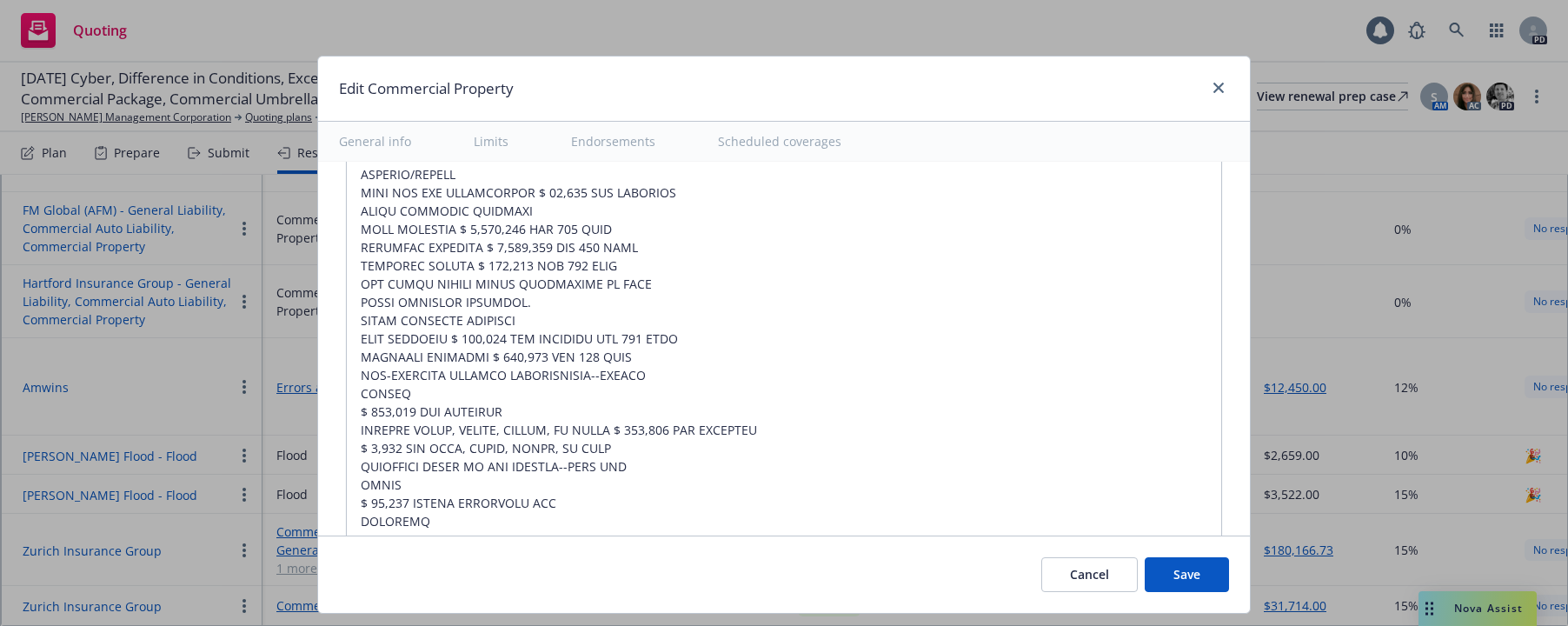
scroll to position [6560, 0]
drag, startPoint x: 347, startPoint y: 464, endPoint x: 567, endPoint y: 514, distance: 225.6
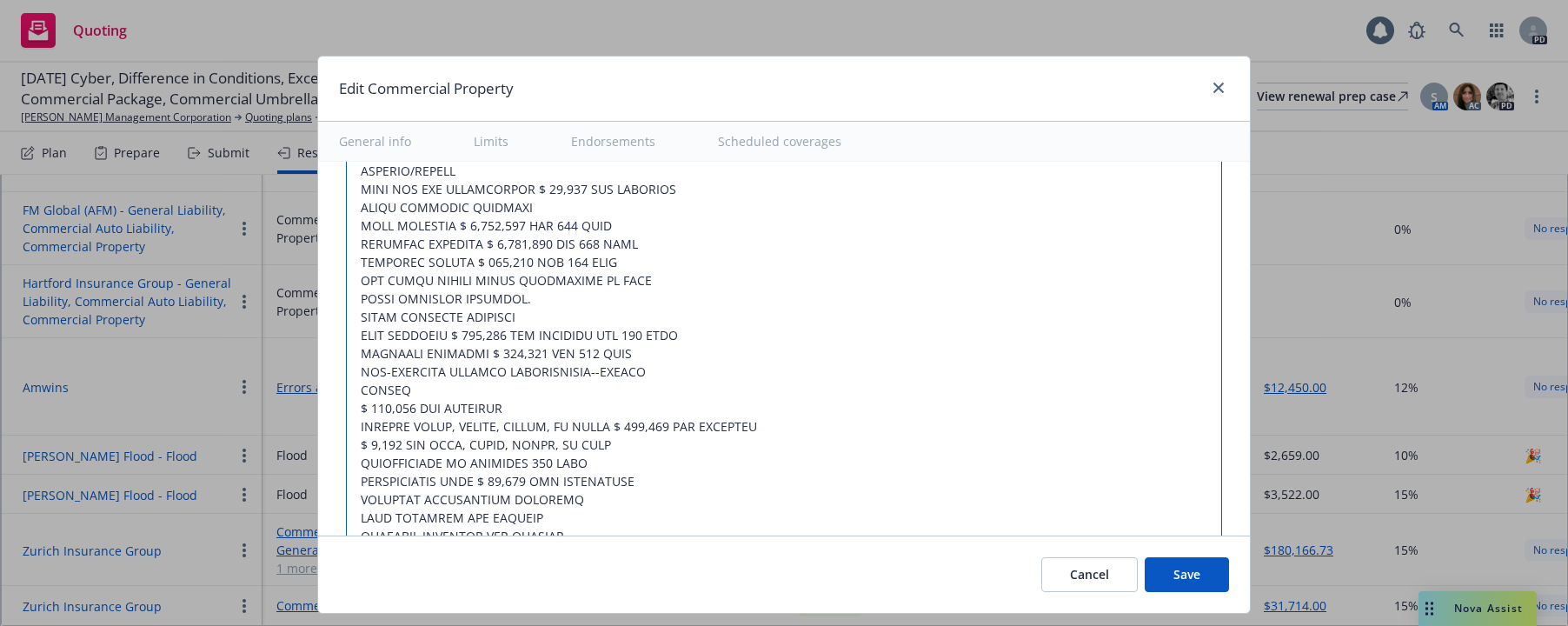
drag, startPoint x: 524, startPoint y: 466, endPoint x: 582, endPoint y: 464, distance: 58.0
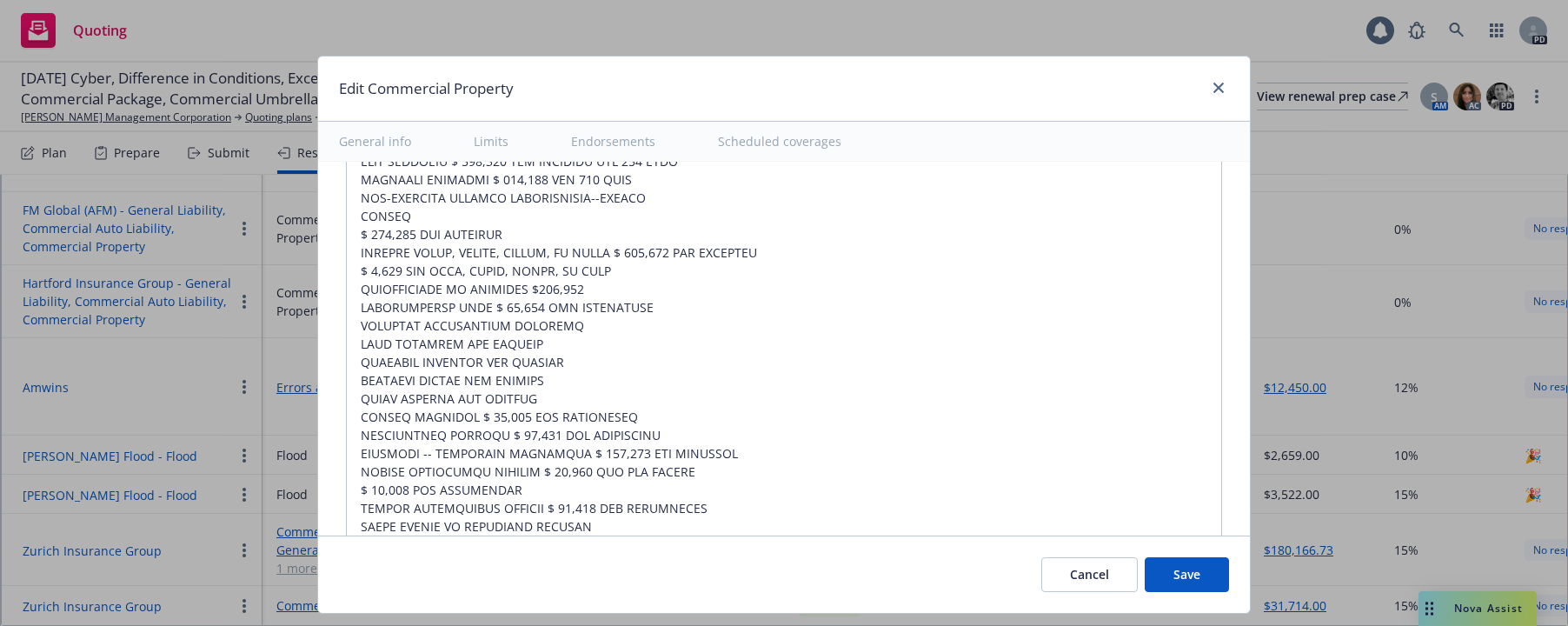
scroll to position [6768, 0]
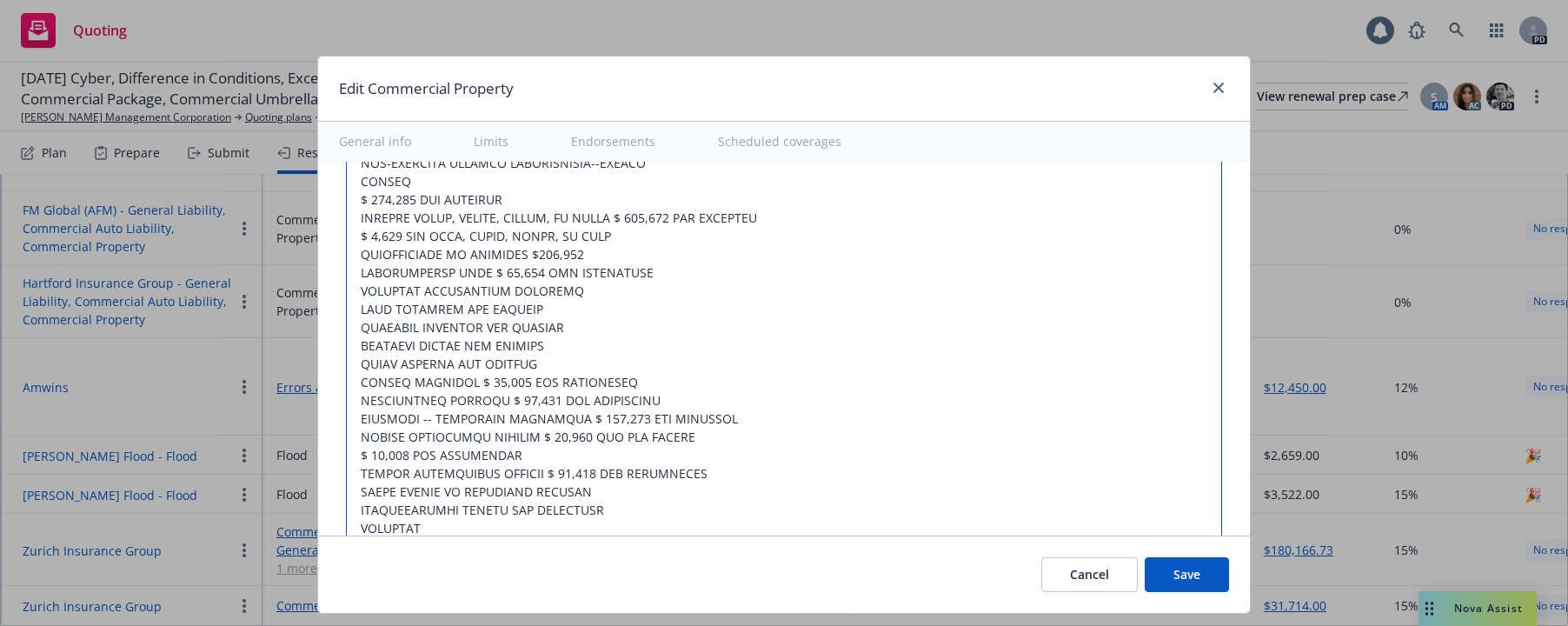
click at [512, 527] on textarea at bounding box center [783, 518] width 876 height 2002
click at [434, 528] on textarea at bounding box center [783, 518] width 876 height 2002
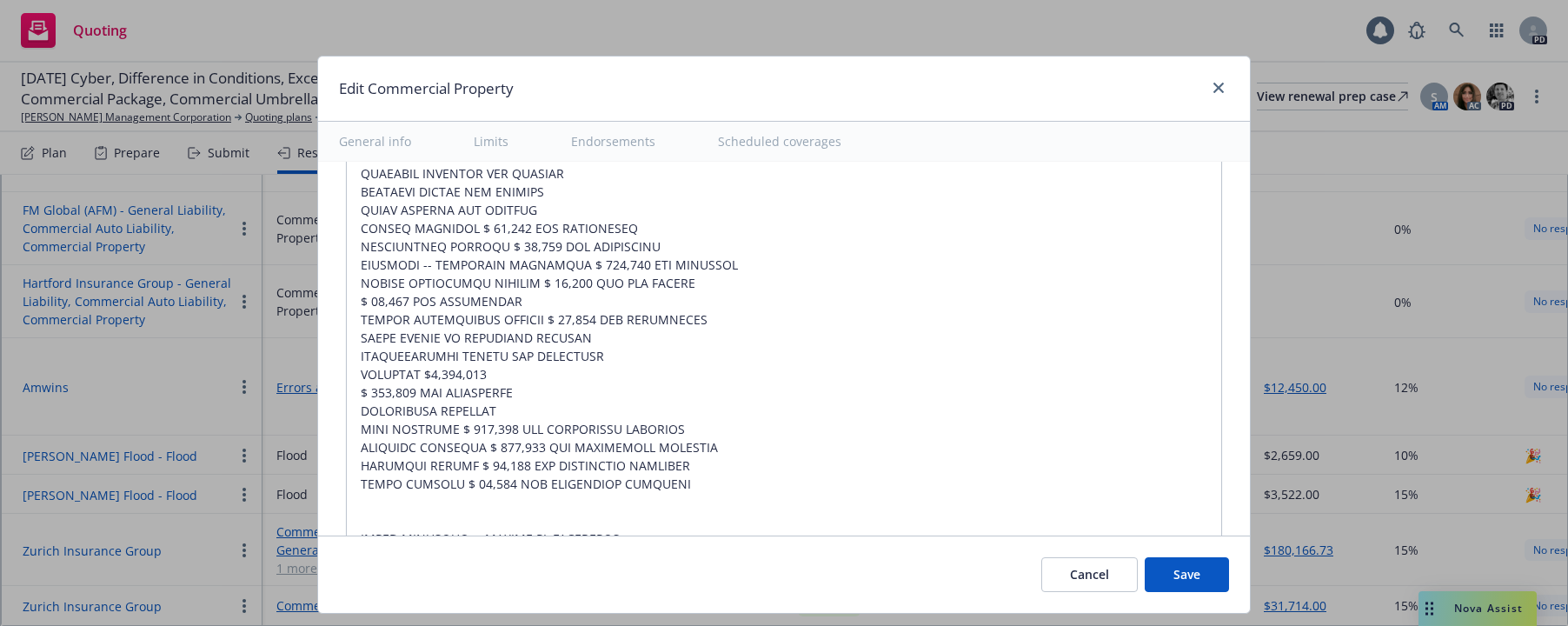
scroll to position [6943, 0]
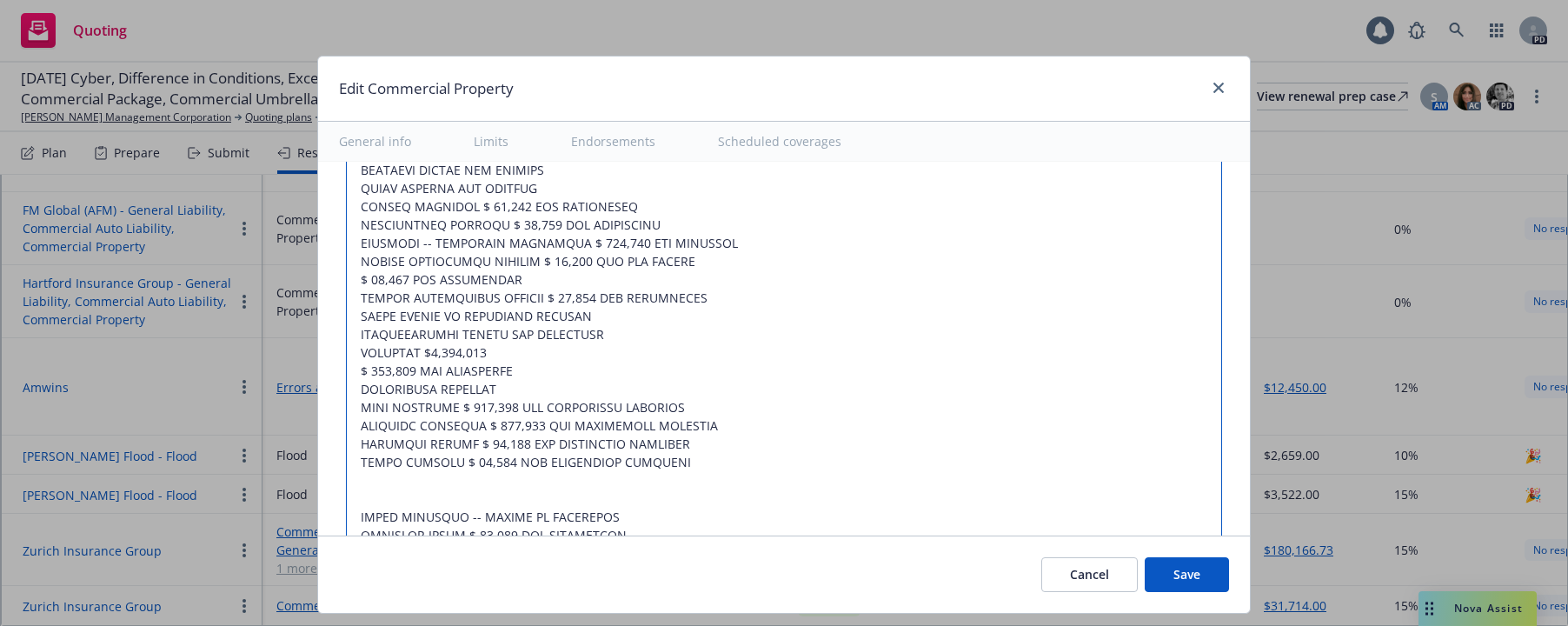
click at [501, 350] on textarea at bounding box center [783, 343] width 876 height 2002
drag, startPoint x: 514, startPoint y: 374, endPoint x: 348, endPoint y: 368, distance: 166.1
click at [348, 368] on textarea at bounding box center [783, 343] width 876 height 2002
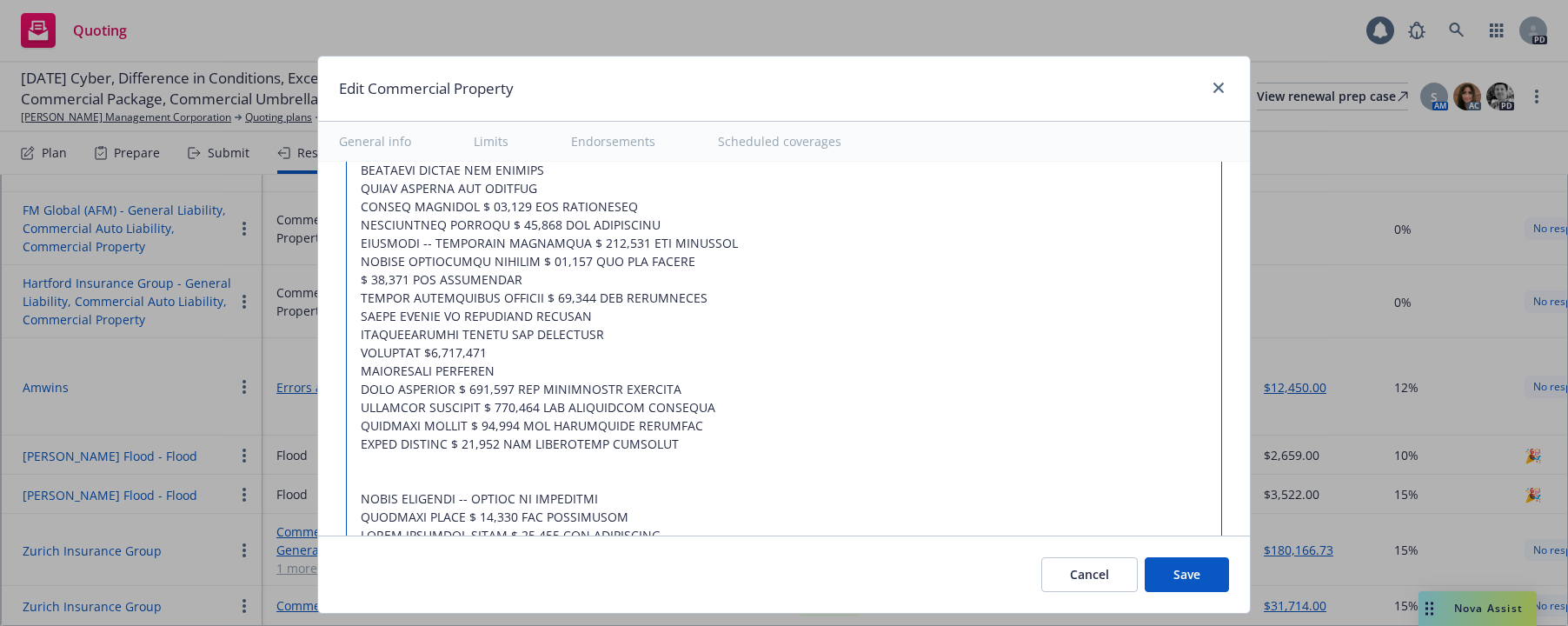
drag, startPoint x: 673, startPoint y: 448, endPoint x: 347, endPoint y: 441, distance: 326.1
click at [347, 441] on textarea at bounding box center [783, 334] width 876 height 1984
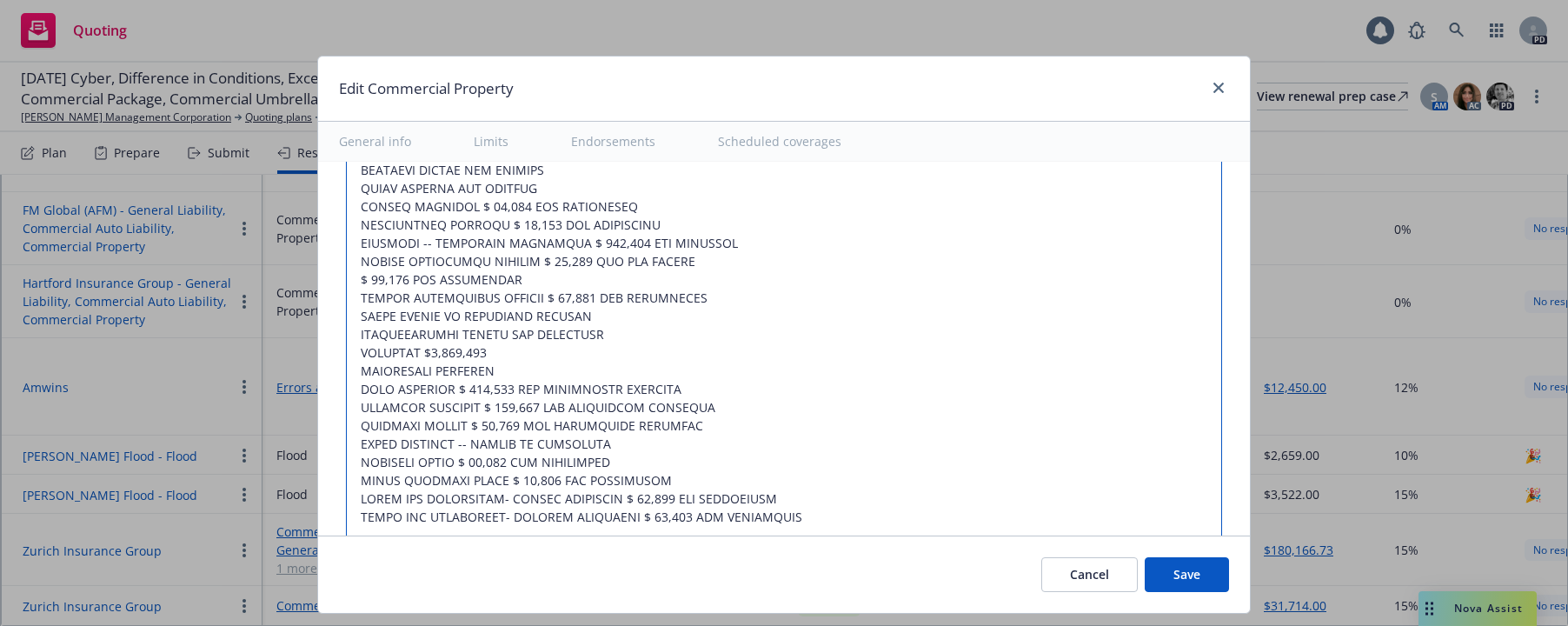
click at [571, 365] on textarea at bounding box center [783, 307] width 876 height 1929
click at [628, 460] on textarea at bounding box center [783, 307] width 876 height 1929
click at [724, 475] on textarea at bounding box center [783, 316] width 876 height 1948
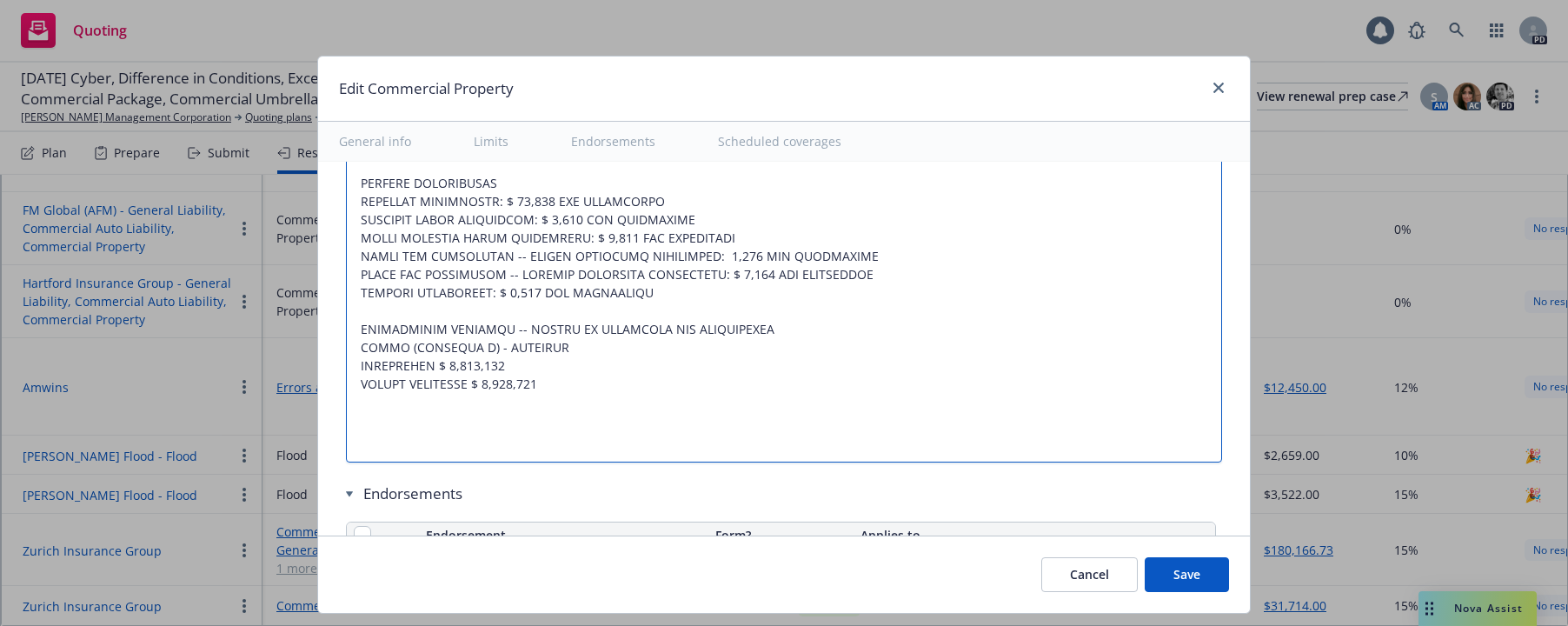
scroll to position [7822, 0]
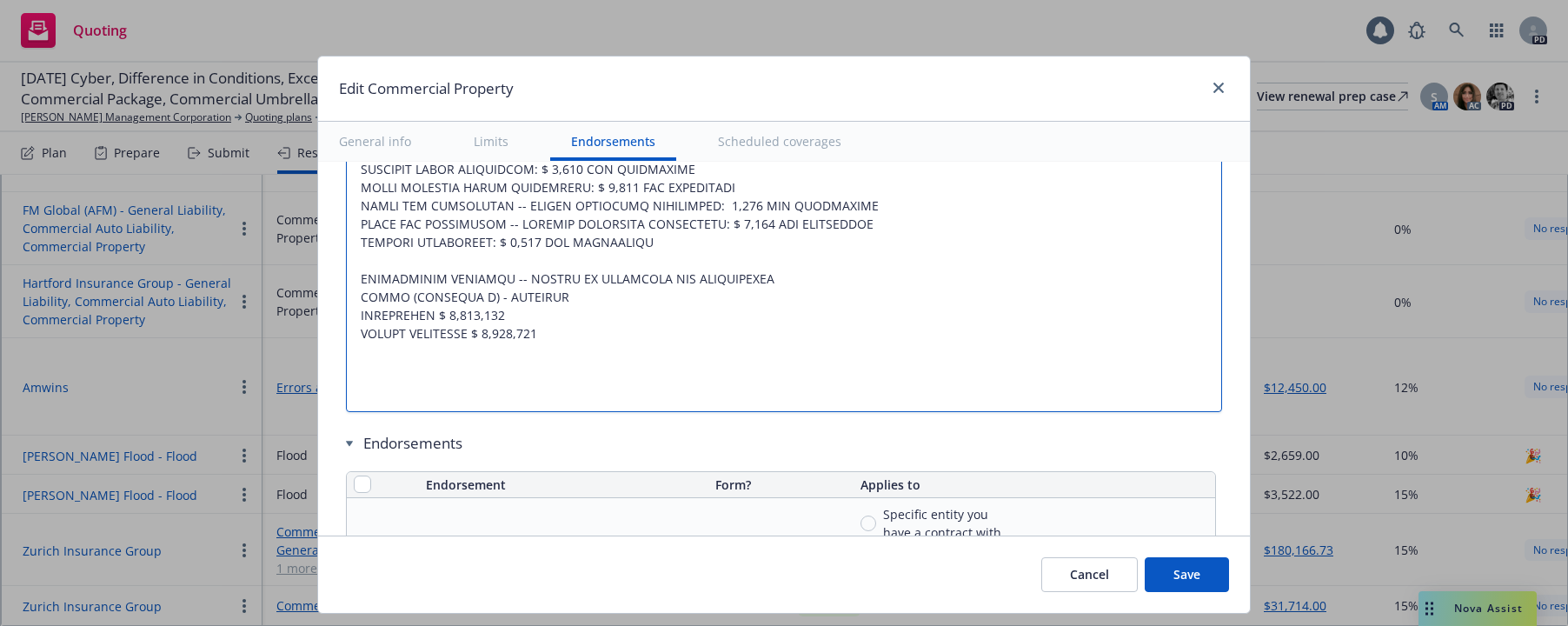
drag, startPoint x: 349, startPoint y: 254, endPoint x: 776, endPoint y: 248, distance: 427.0
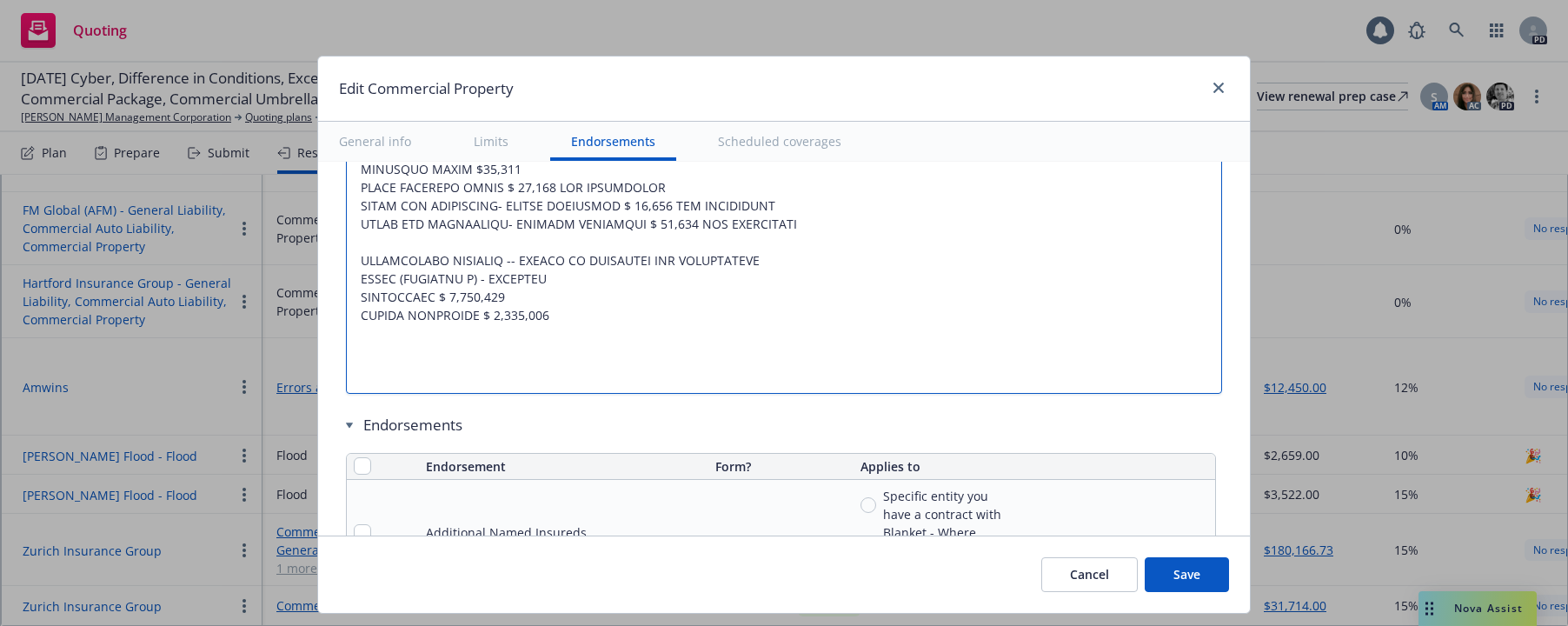
scroll to position [7237, 0]
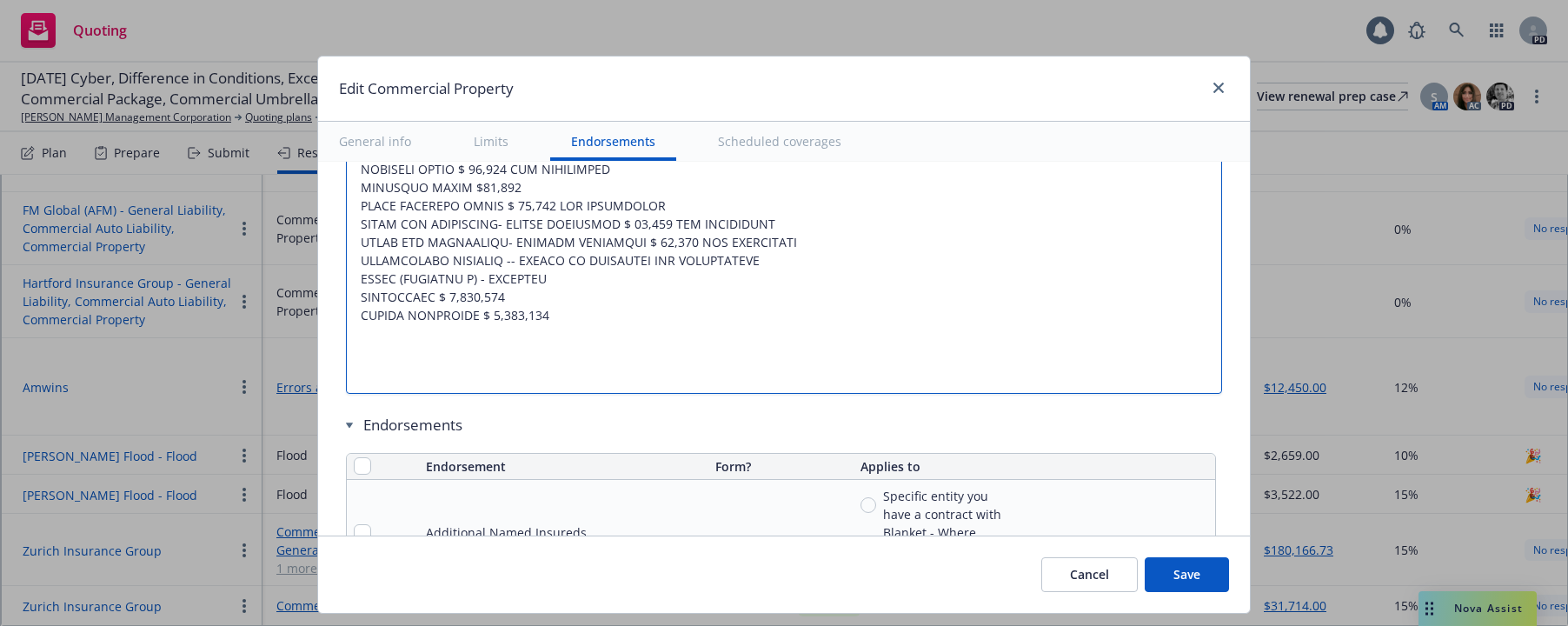
scroll to position [7219, 0]
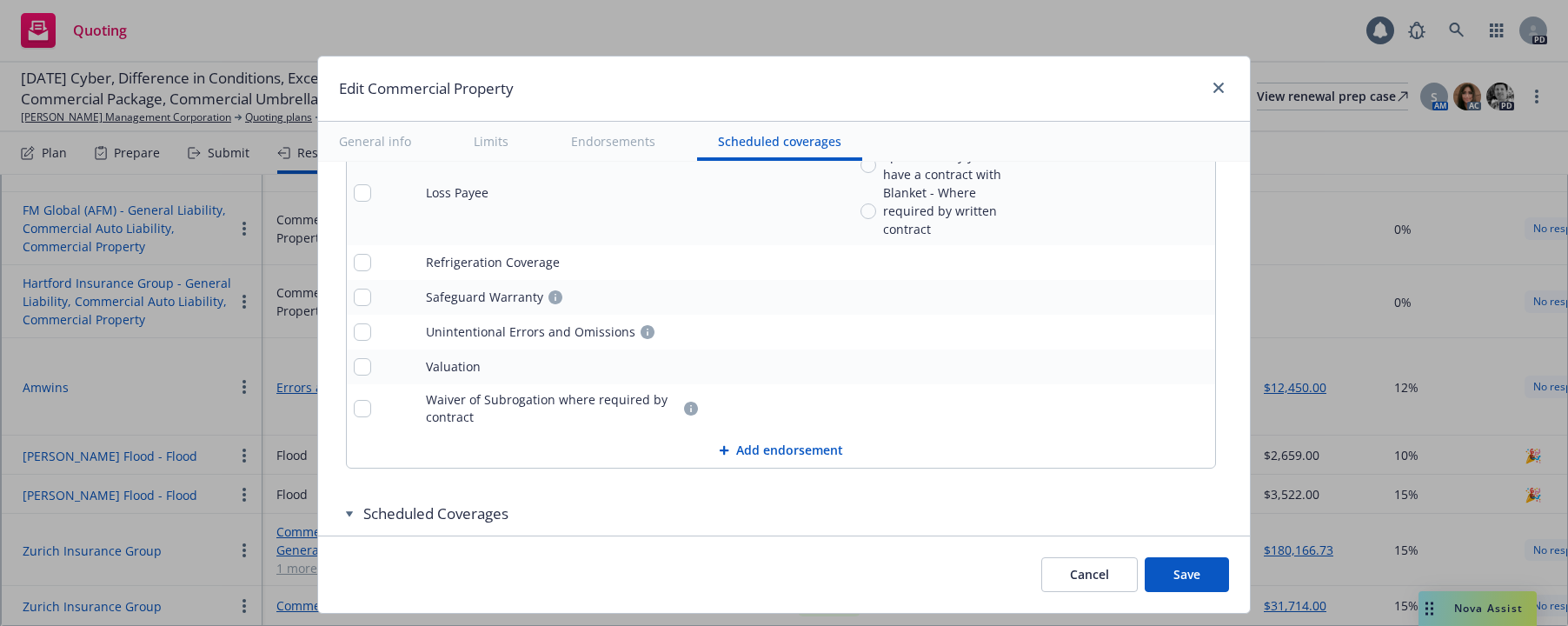
scroll to position [8154, 0]
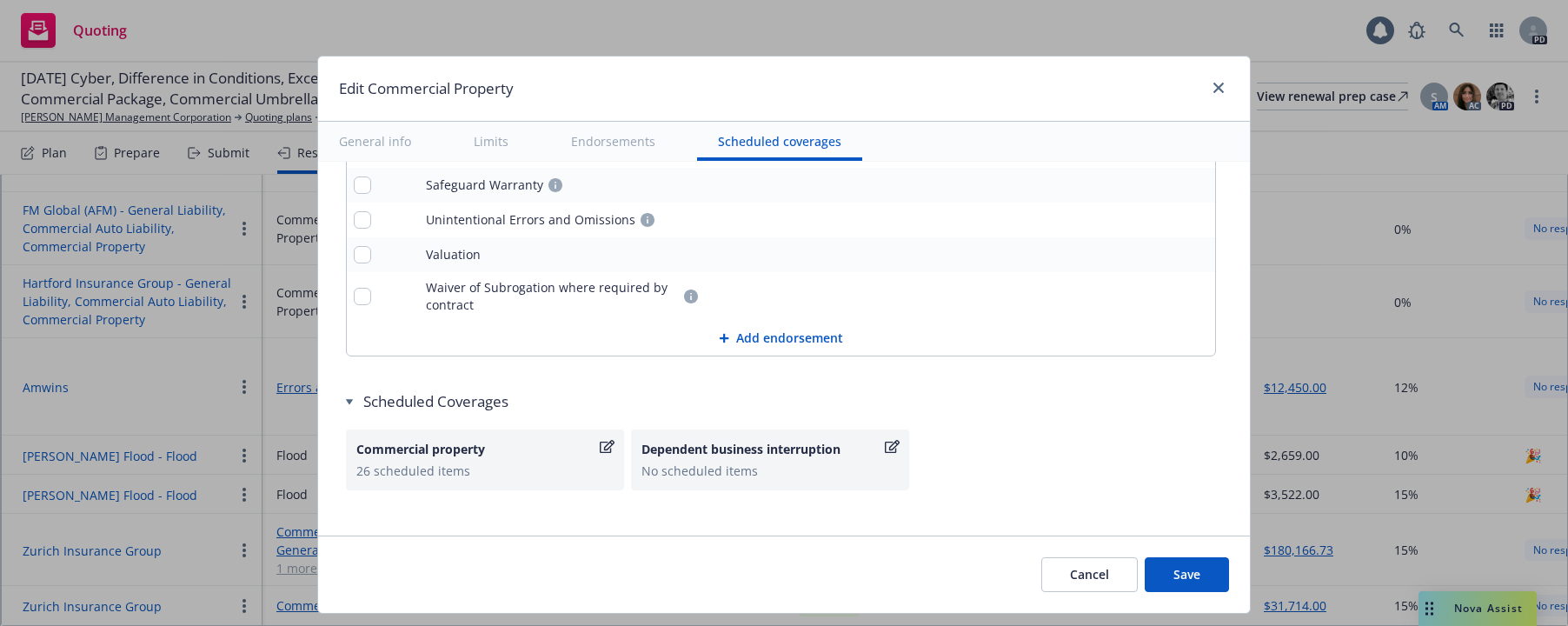
click at [1181, 570] on button "Save" at bounding box center [1186, 575] width 84 height 35
